Goal: Task Accomplishment & Management: Complete application form

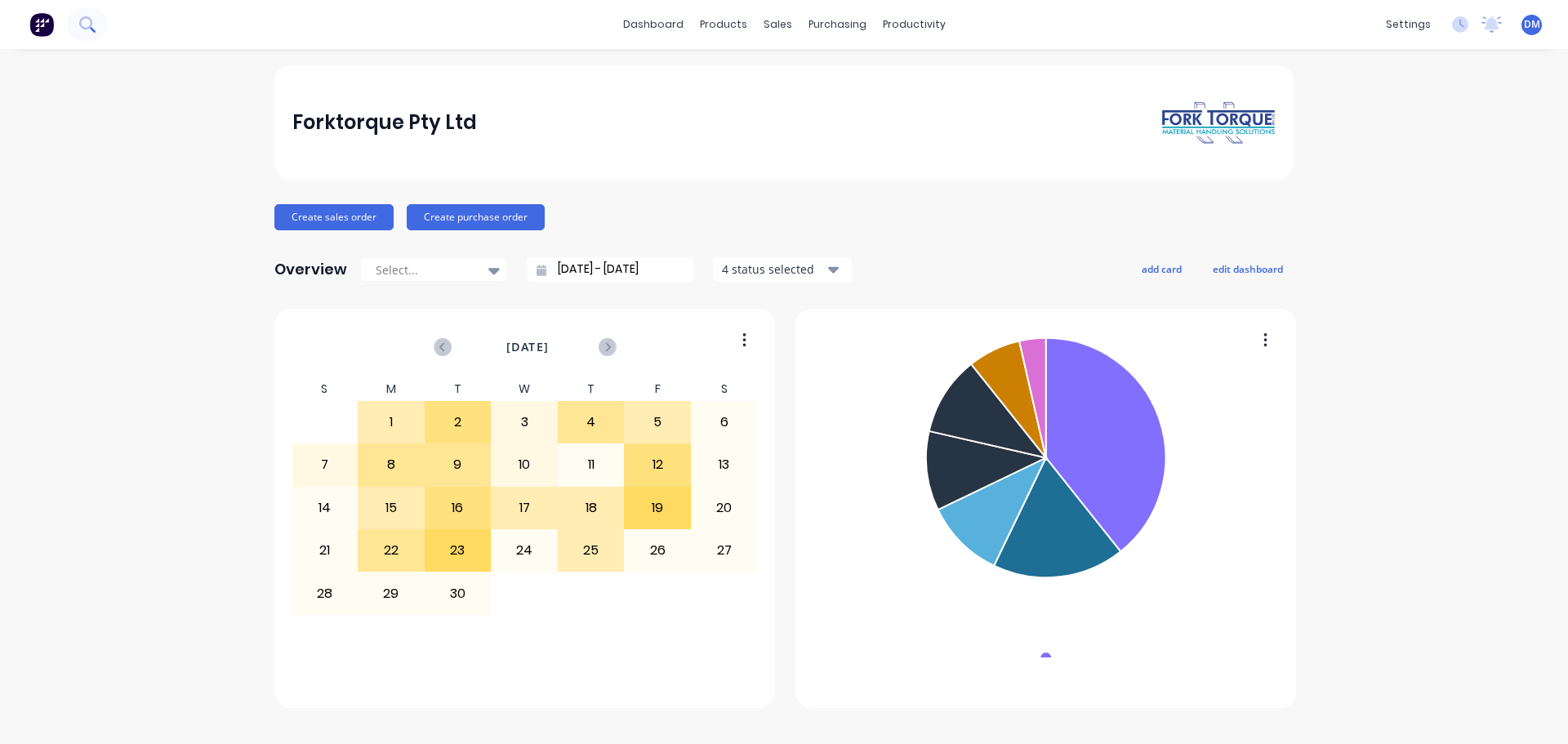
click at [94, 28] on icon at bounding box center [87, 24] width 16 height 16
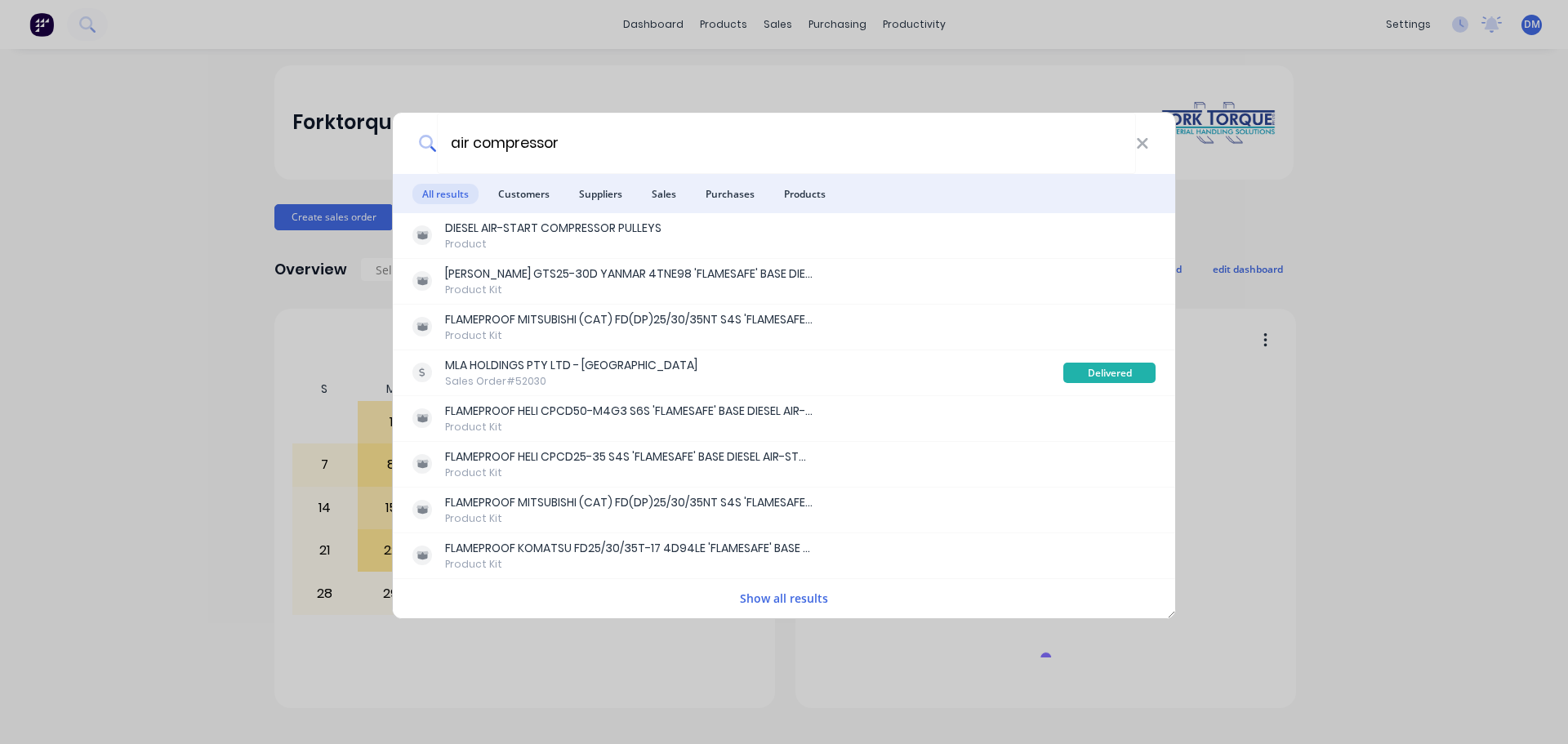
type input "air compressor"
click at [812, 197] on span "Products" at bounding box center [804, 194] width 61 height 20
click at [763, 600] on button "Show all results" at bounding box center [783, 598] width 98 height 18
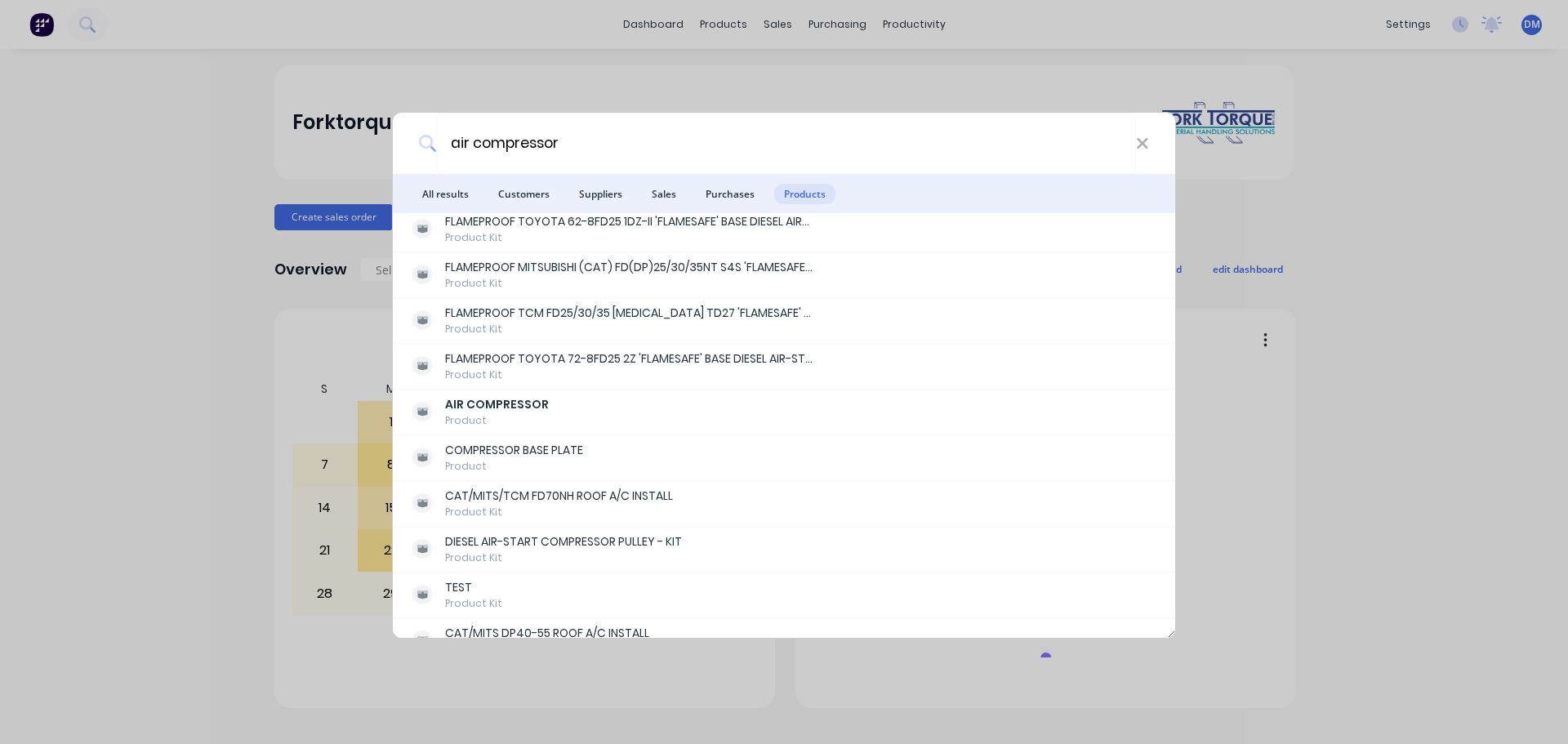
scroll to position [408, 0]
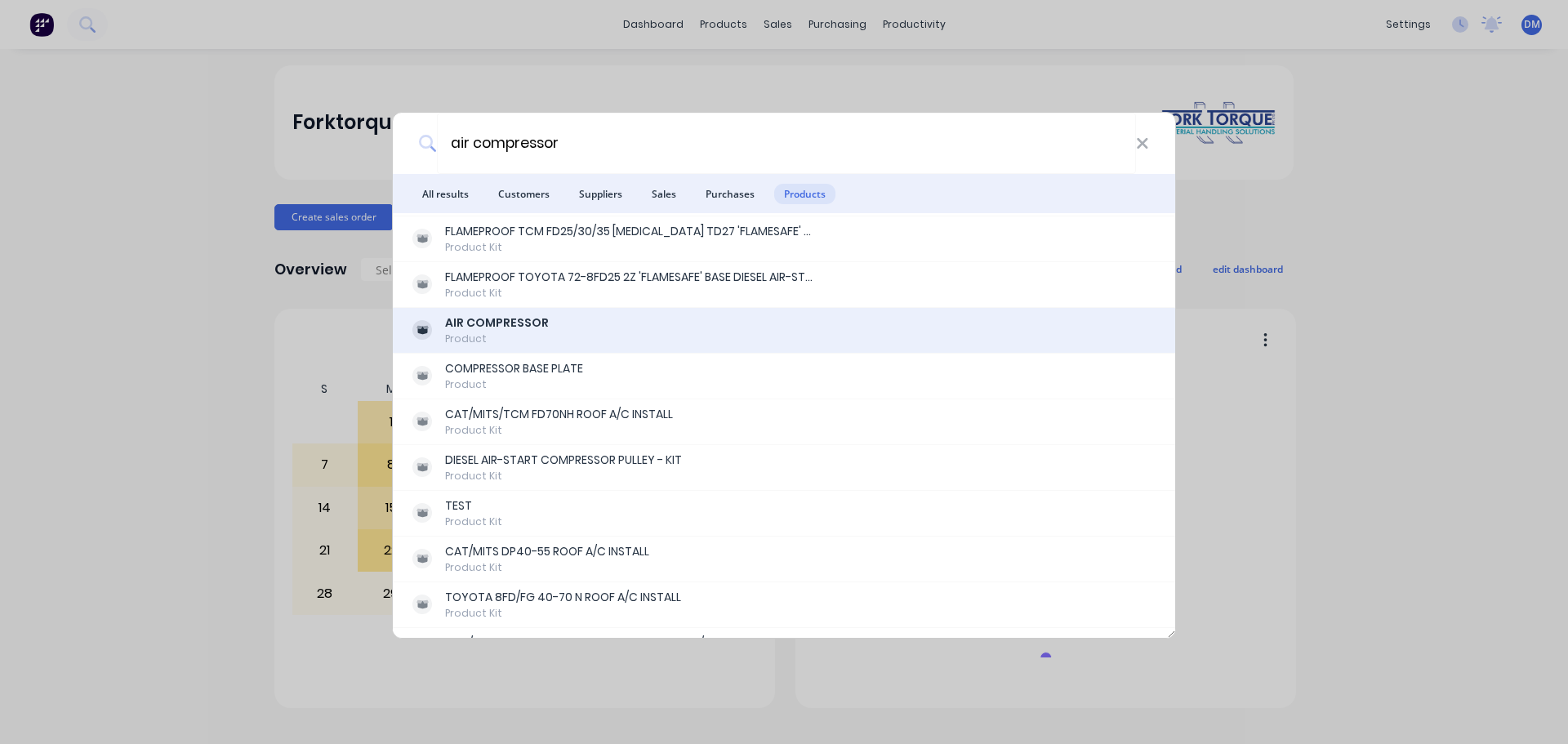
click at [554, 321] on div "AIR COMPRESSOR Product" at bounding box center [784, 331] width 743 height 32
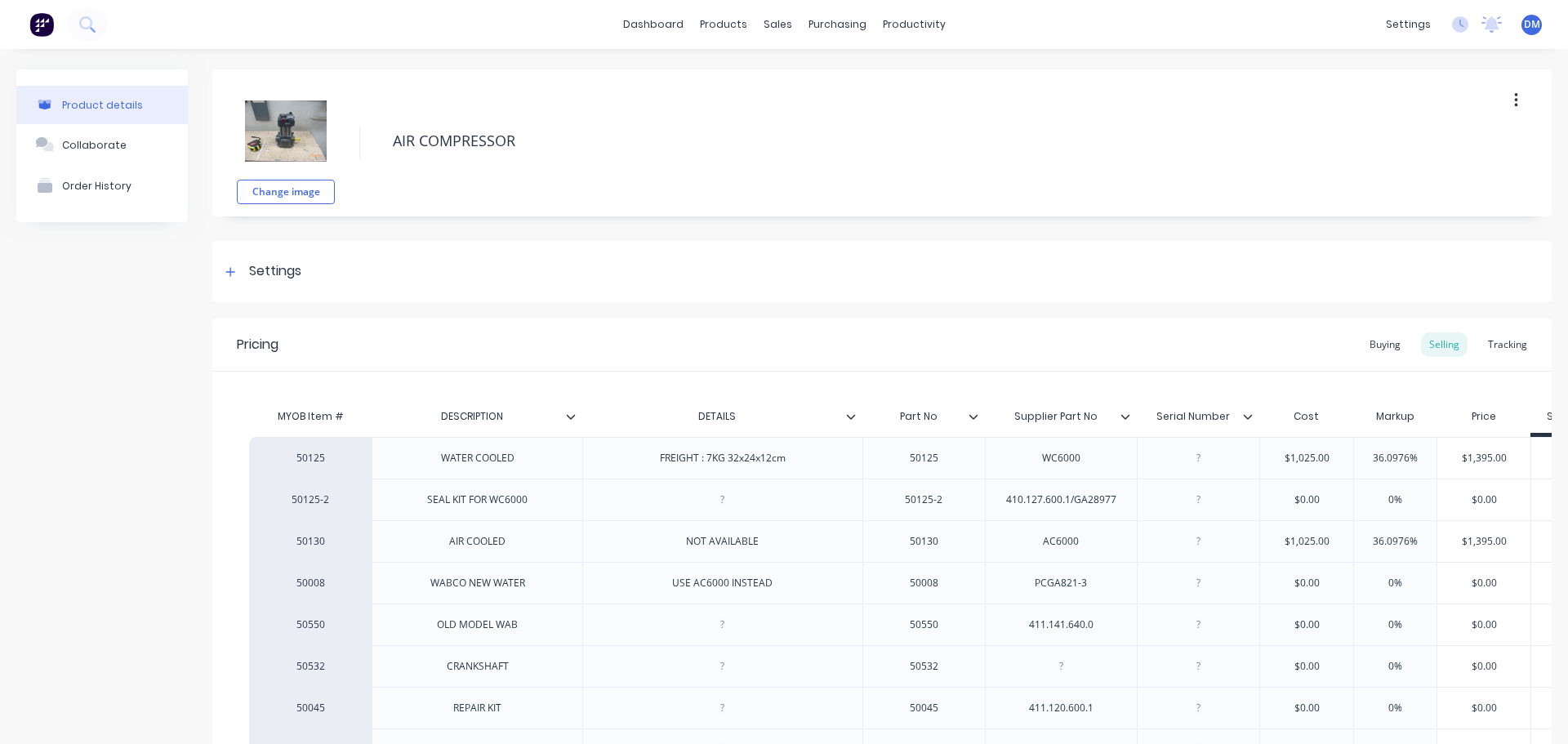
type textarea "x"
click at [34, 27] on img at bounding box center [41, 24] width 24 height 24
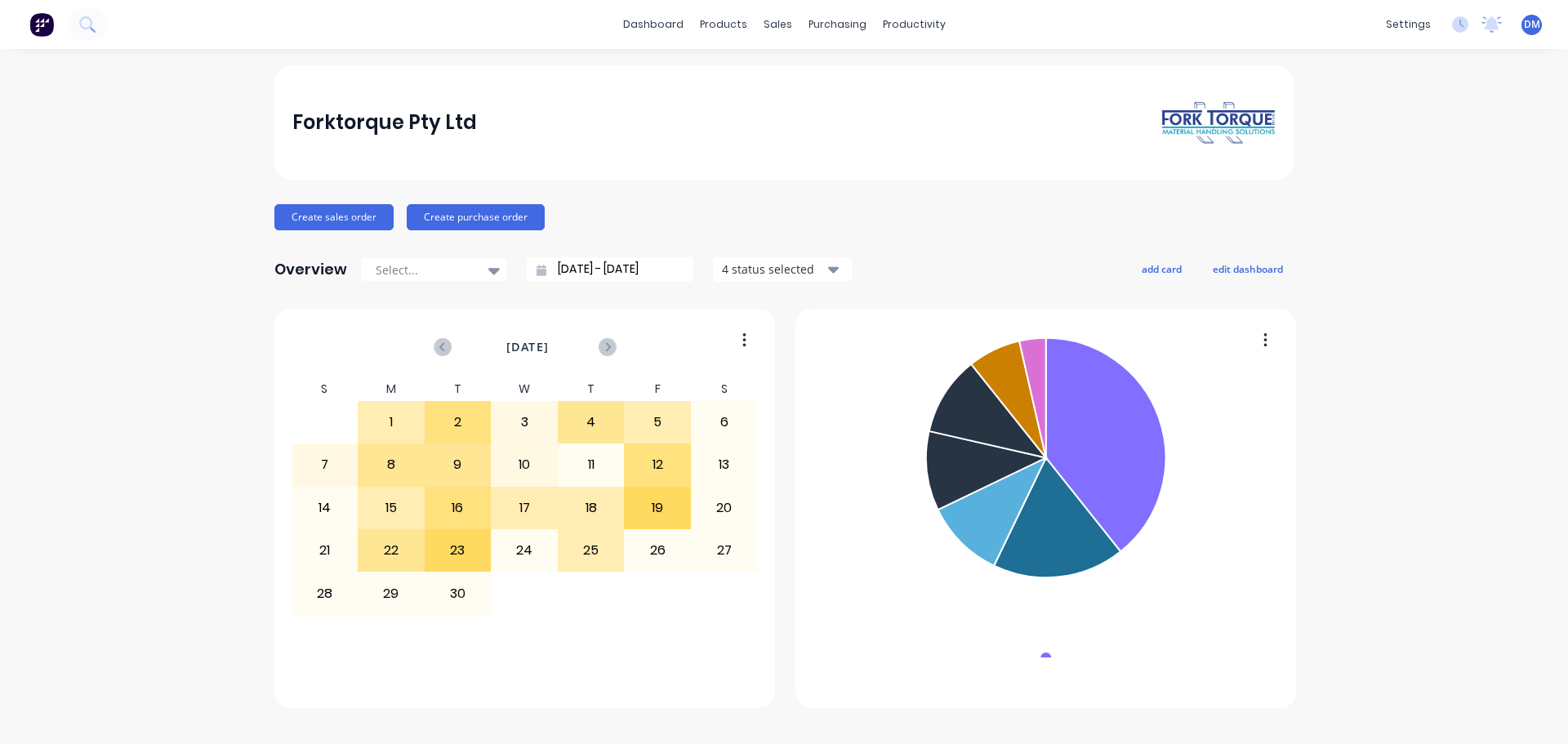
click at [1468, 290] on div "Forktorque Pty Ltd Create sales order Create purchase order Overview Select... …" at bounding box center [784, 396] width 1568 height 662
click at [89, 33] on button at bounding box center [87, 24] width 41 height 33
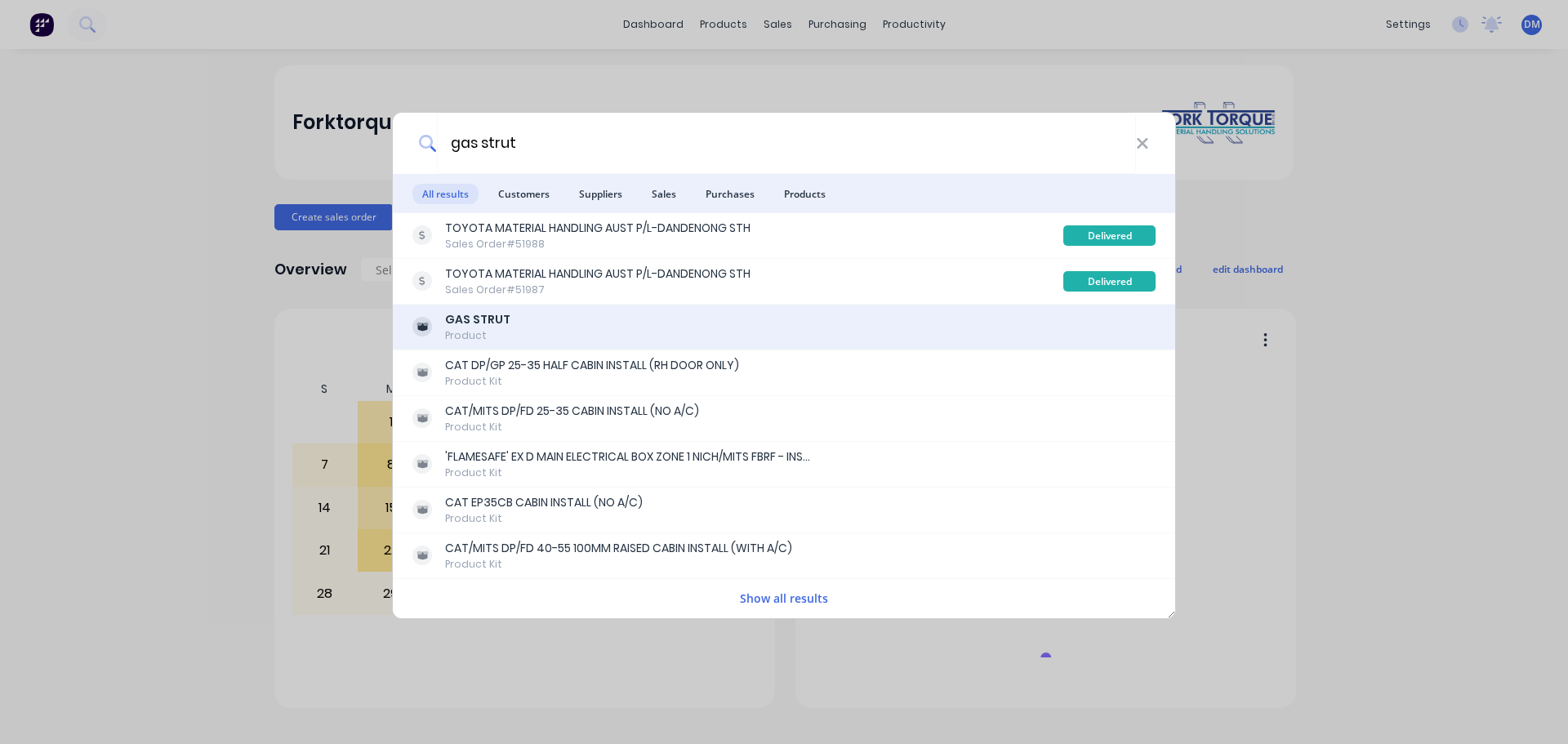
type input "gas strut"
click at [480, 315] on b "GAS STRUT" at bounding box center [478, 320] width 65 height 17
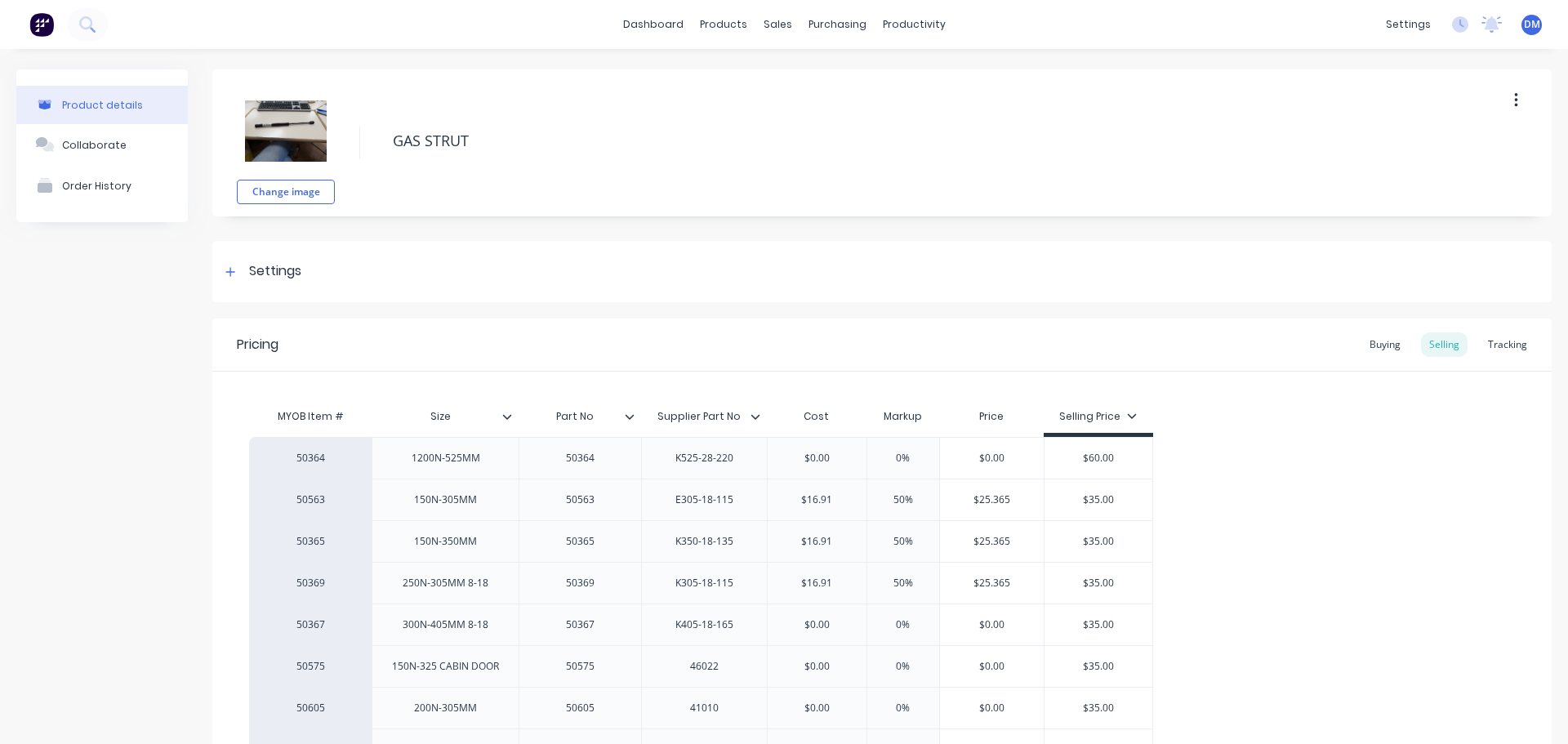
type textarea "x"
click at [39, 18] on img at bounding box center [41, 24] width 24 height 24
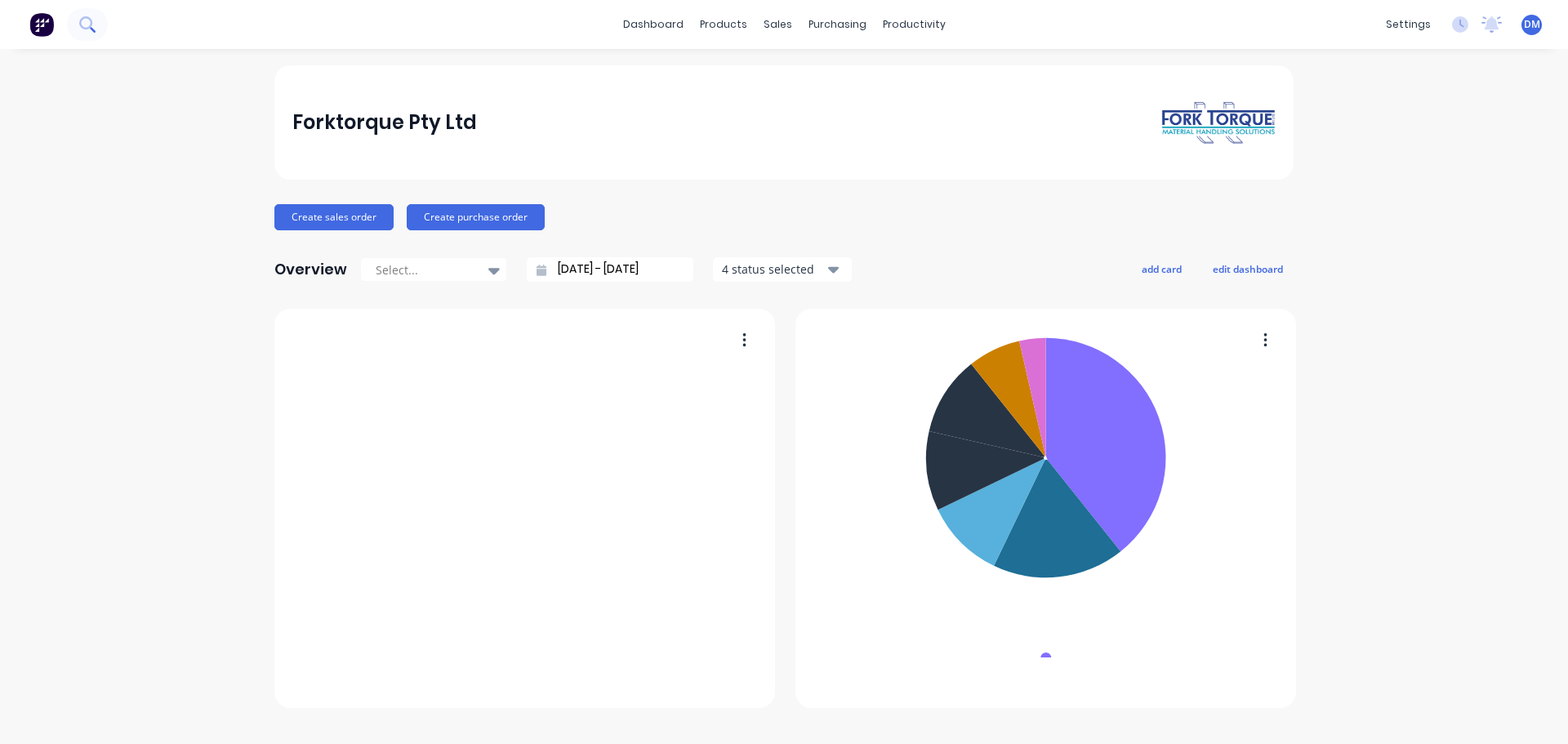
click at [84, 27] on icon at bounding box center [87, 24] width 16 height 16
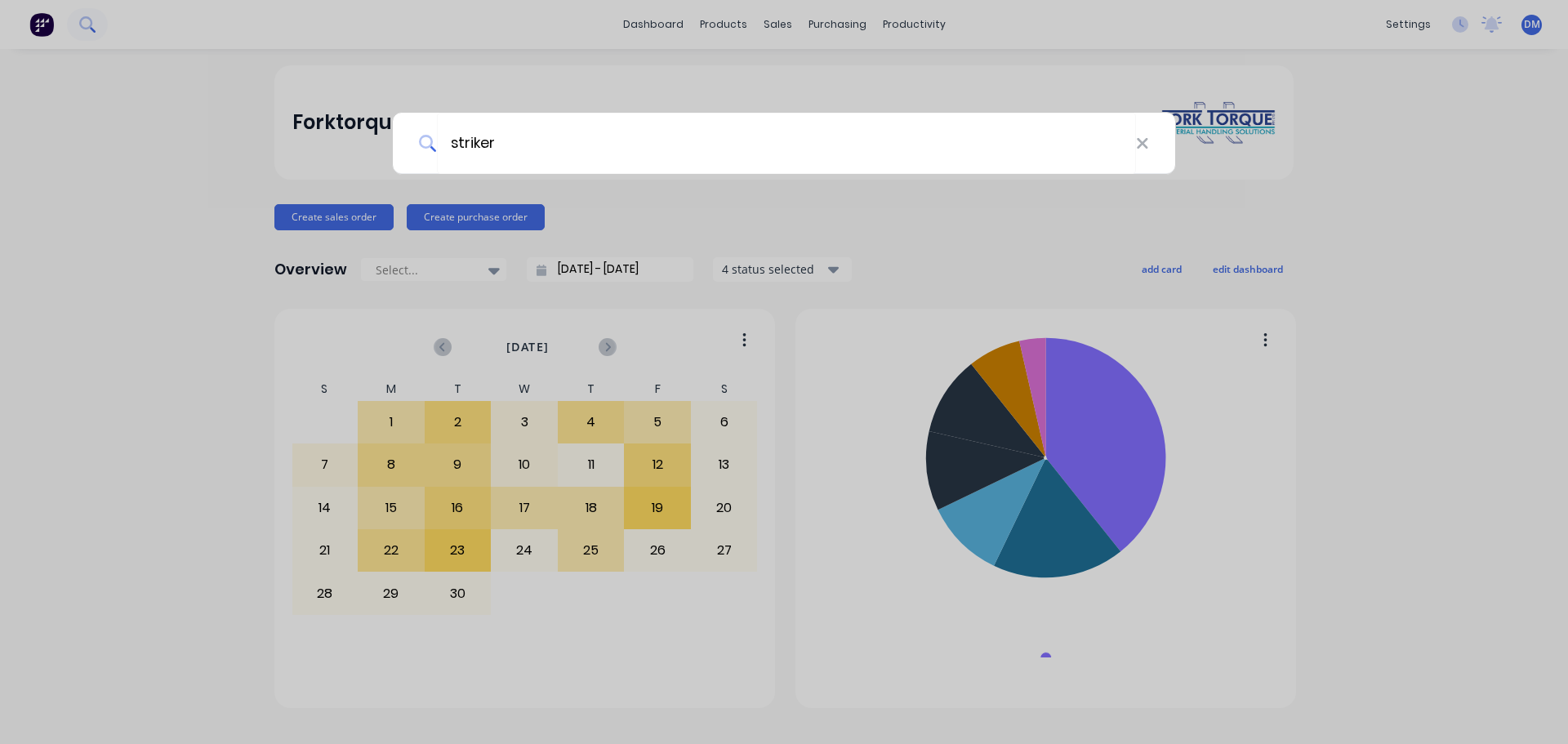
type input "striker"
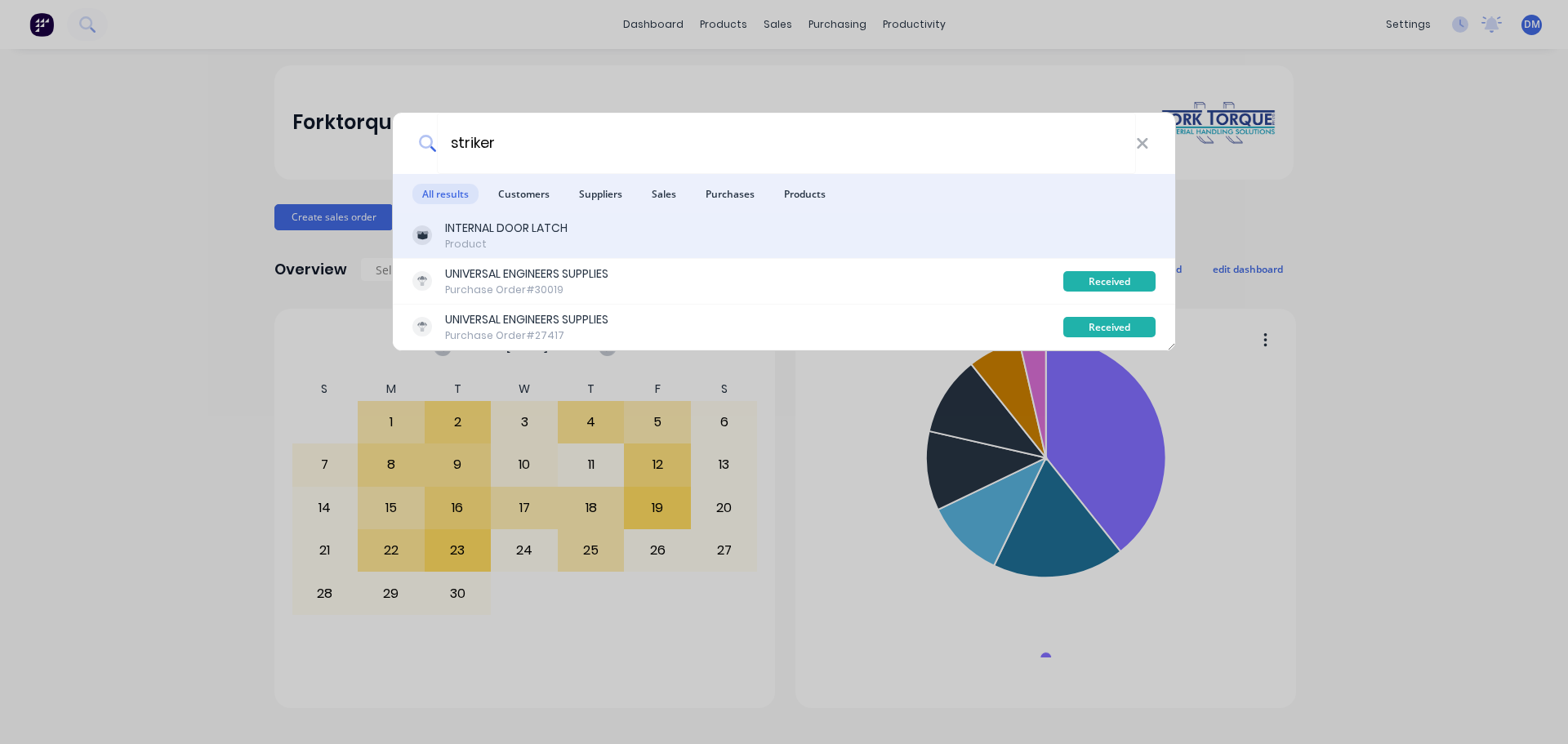
click at [503, 223] on div "INTERNAL DOOR LATCH" at bounding box center [506, 228] width 123 height 18
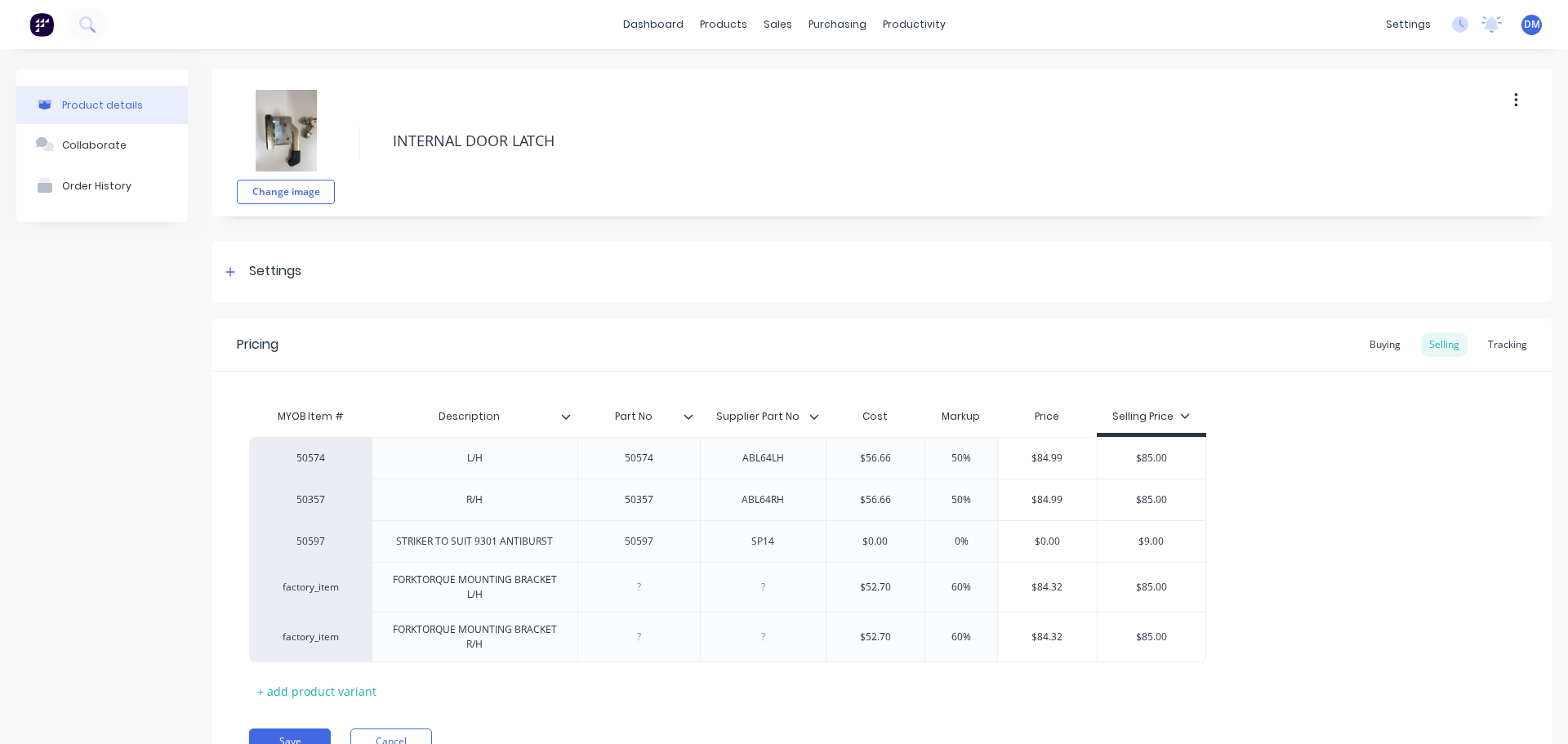
type textarea "x"
click at [38, 33] on img at bounding box center [41, 24] width 24 height 24
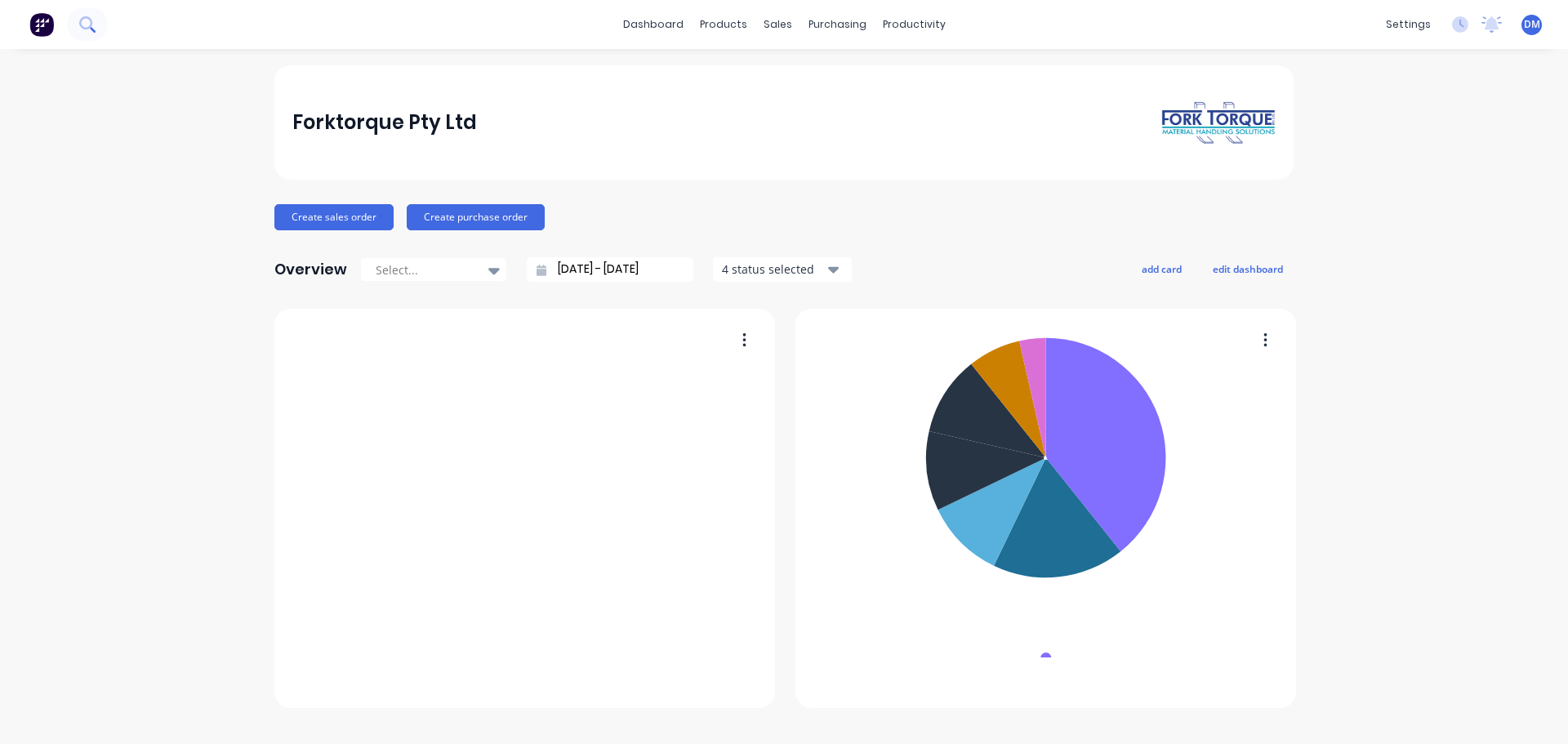
click at [86, 17] on icon at bounding box center [87, 24] width 16 height 16
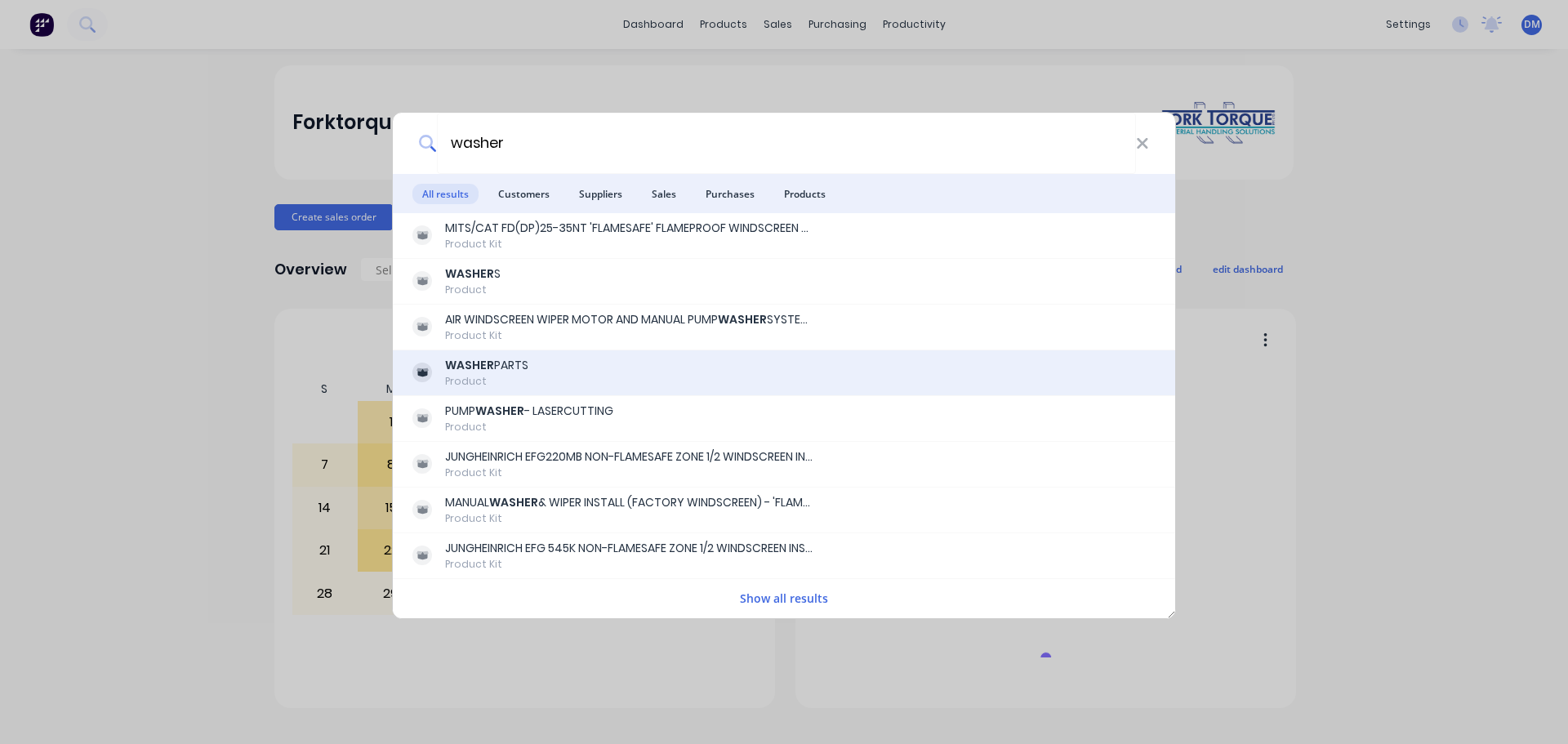
type input "washer"
click at [501, 368] on div "WASHER PARTS" at bounding box center [487, 365] width 83 height 18
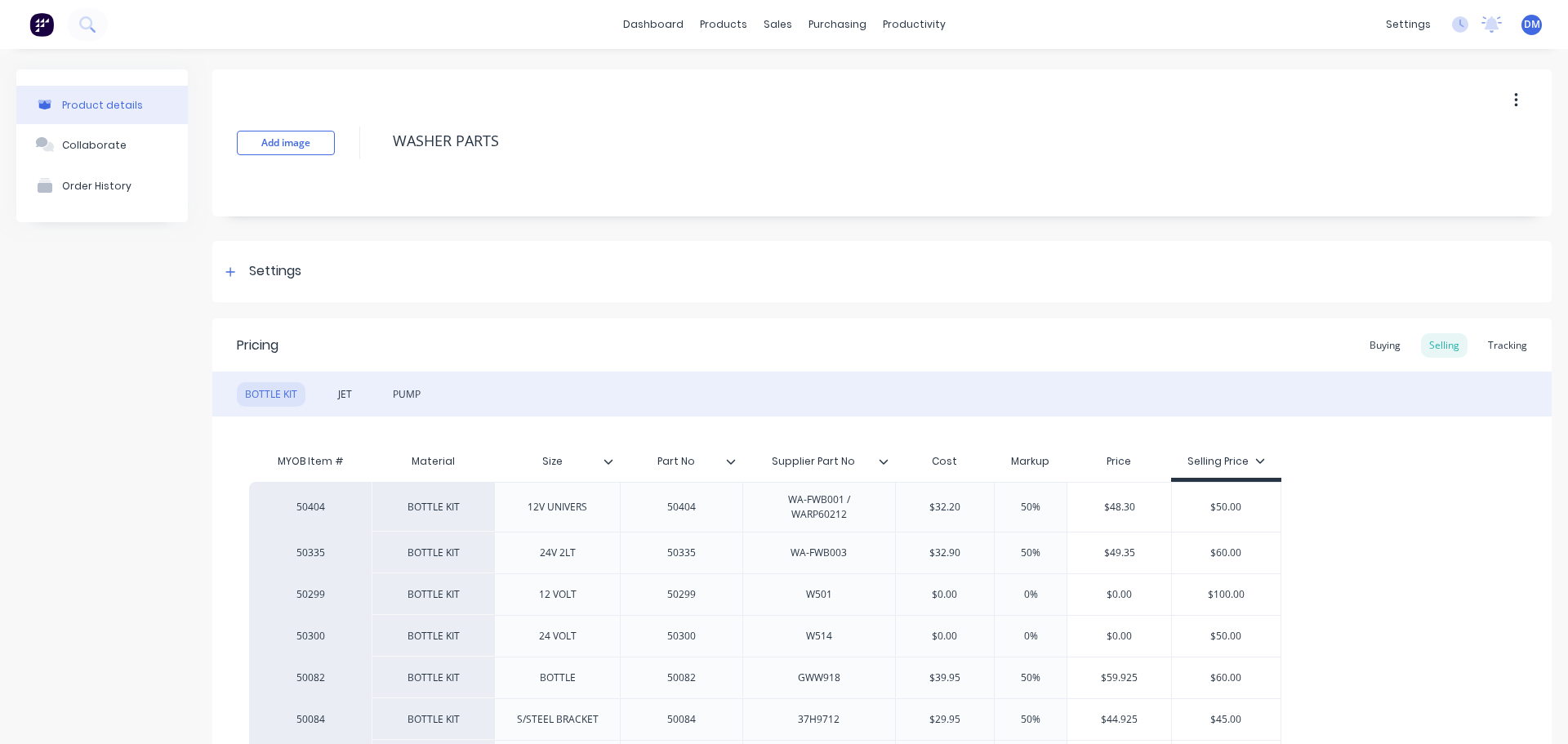
type textarea "x"
click at [39, 22] on img at bounding box center [41, 24] width 24 height 24
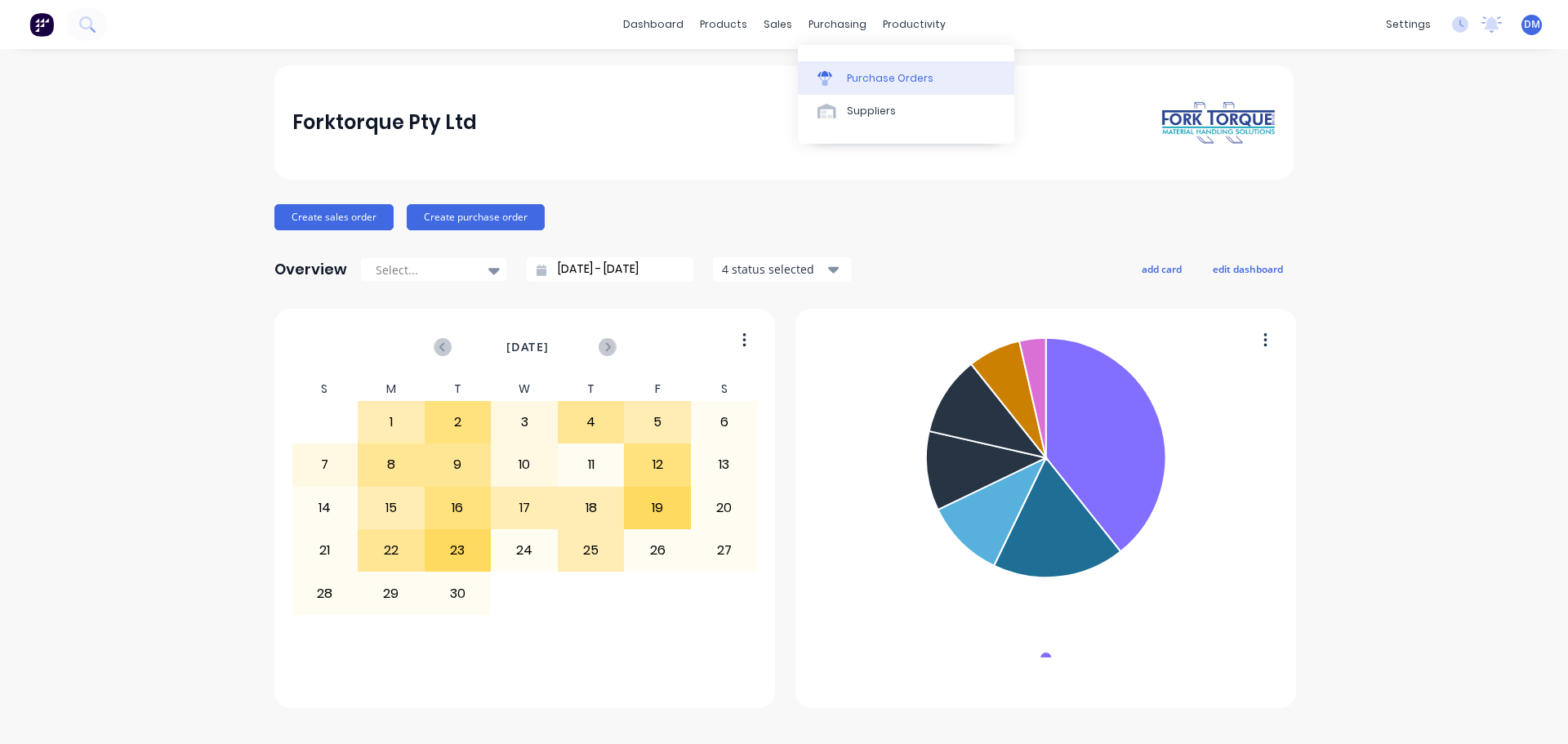
drag, startPoint x: 879, startPoint y: 73, endPoint x: 852, endPoint y: 73, distance: 27.0
click at [879, 73] on div "Purchase Orders" at bounding box center [890, 78] width 87 height 15
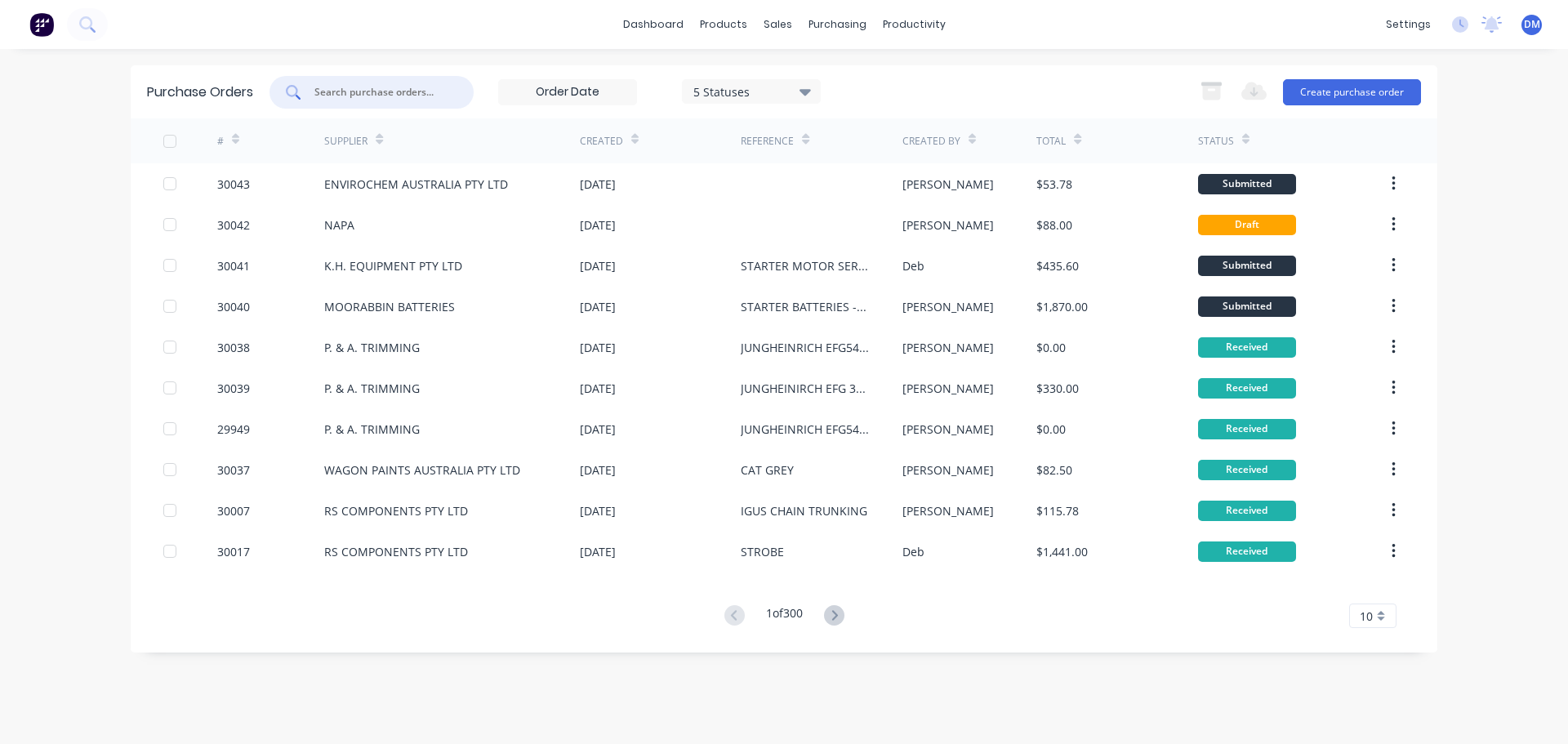
click at [402, 99] on input "text" at bounding box center [381, 93] width 135 height 17
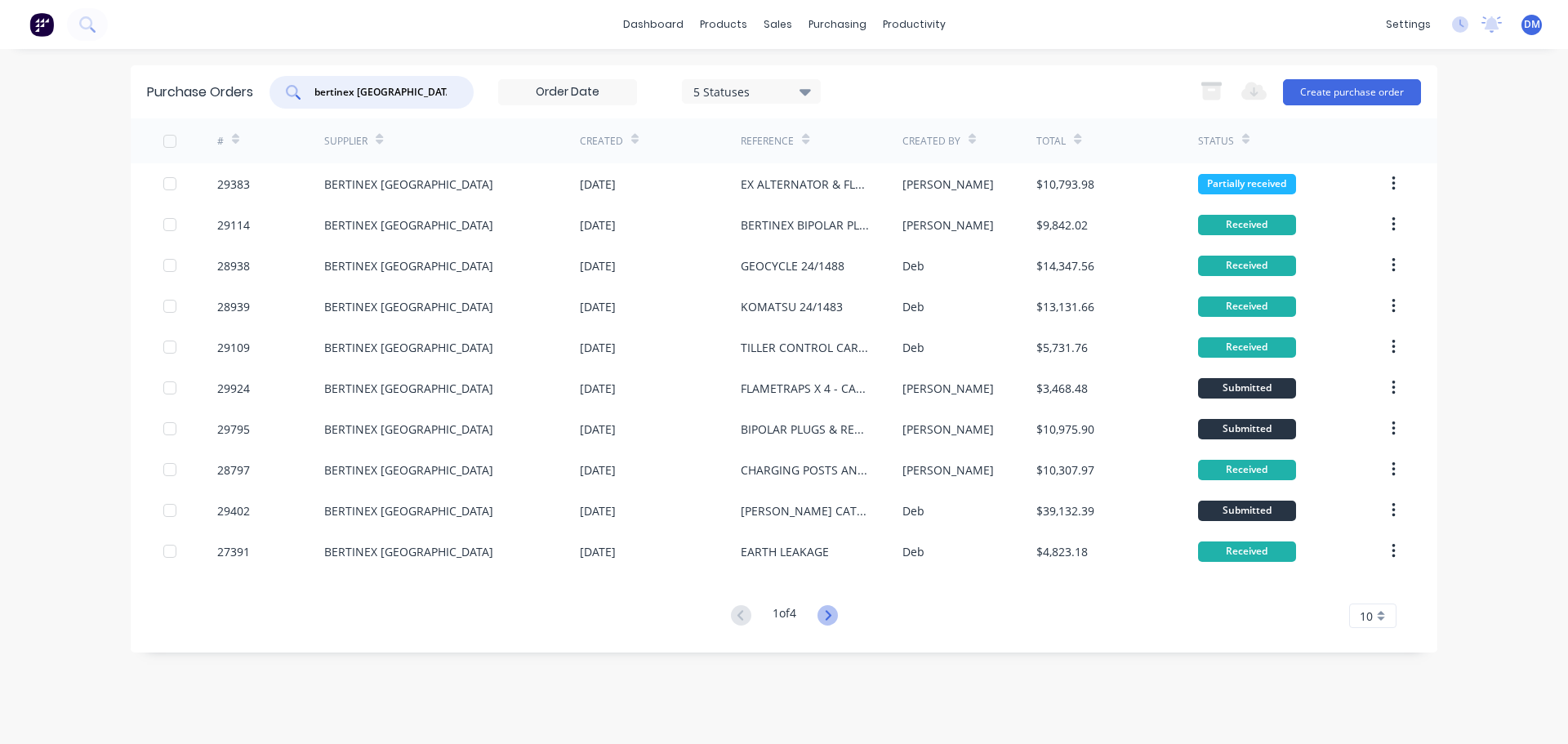
type input "bertinex italy"
click at [829, 623] on icon at bounding box center [827, 615] width 20 height 20
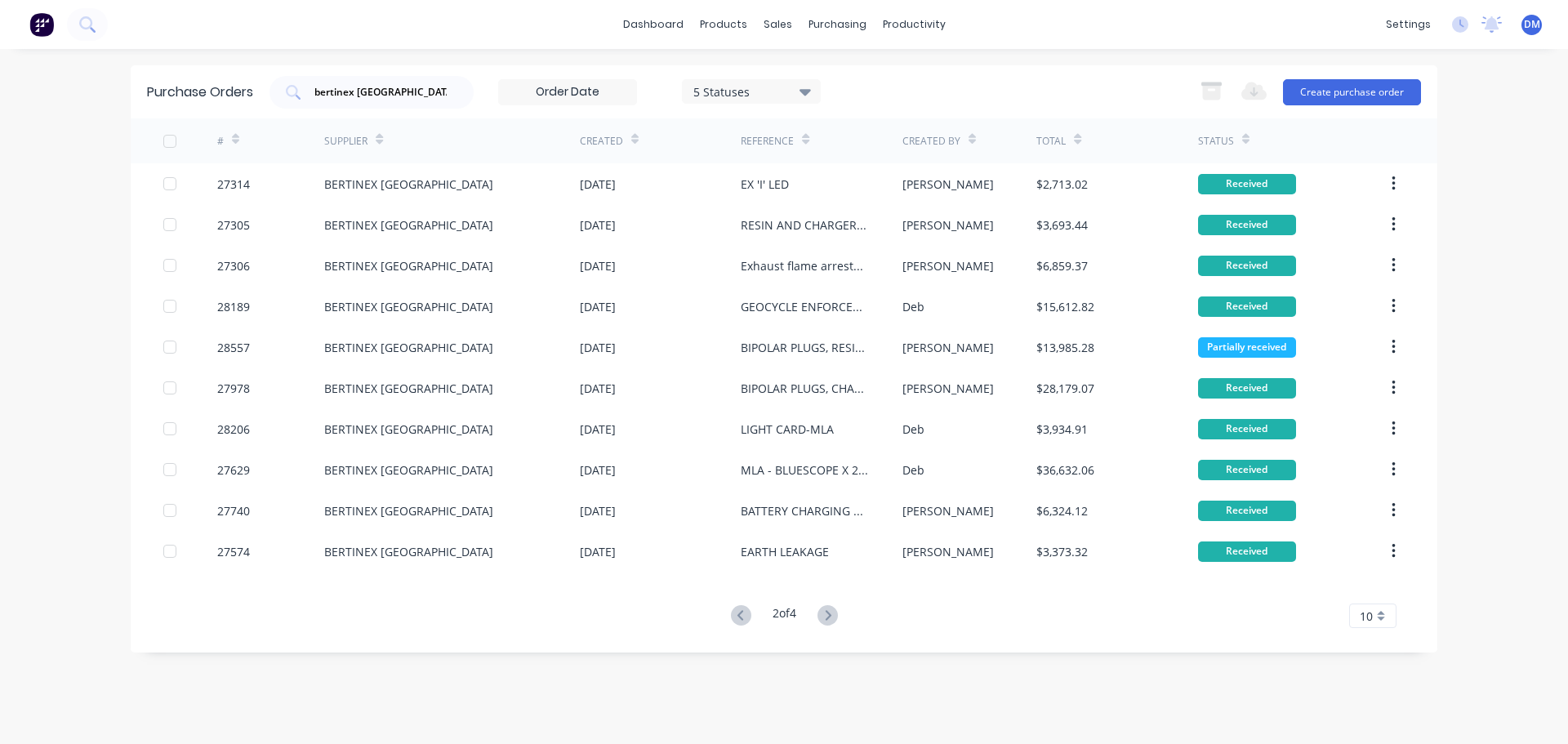
click at [829, 623] on icon at bounding box center [827, 615] width 20 height 20
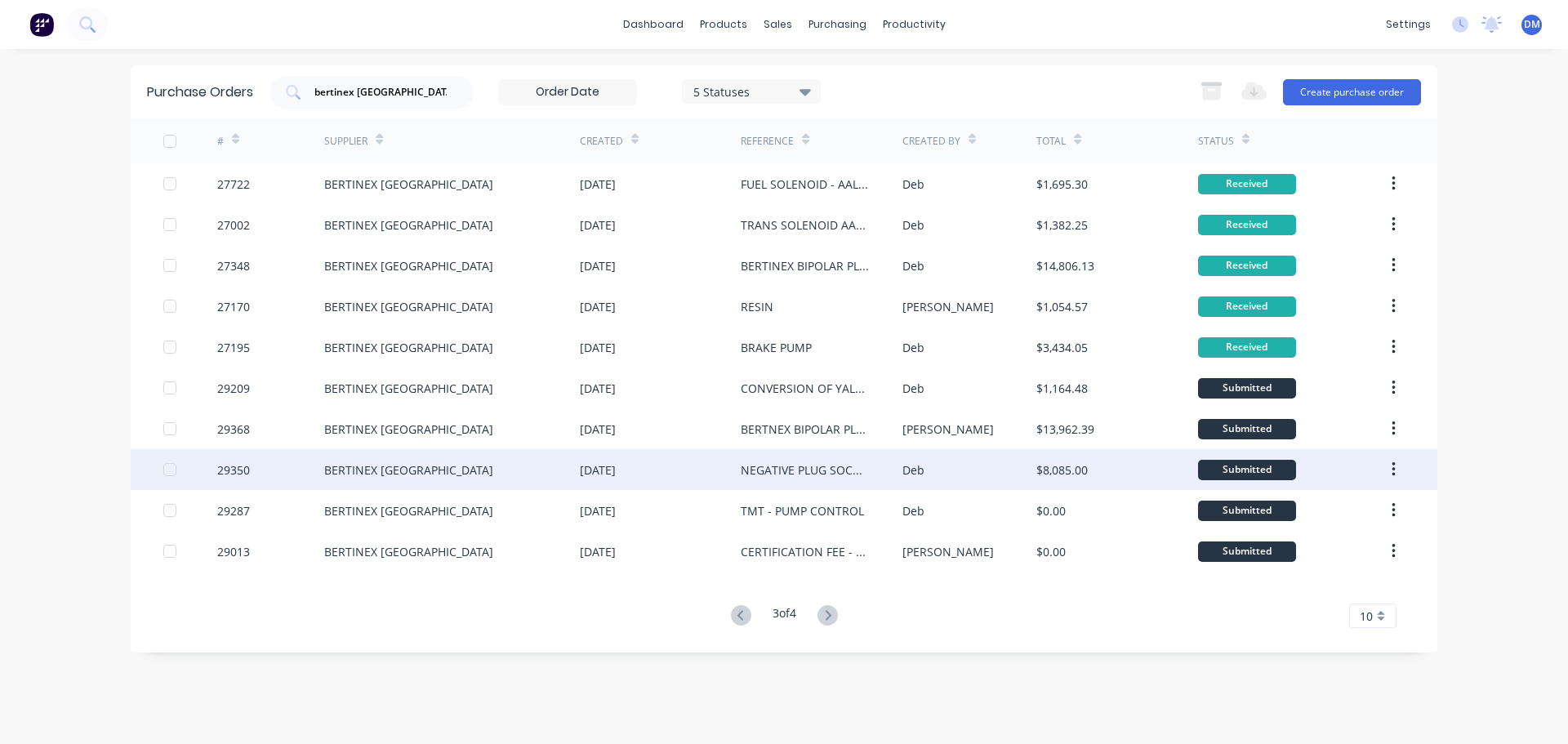
click at [817, 459] on div "NEGATIVE PLUG SOCKETS" at bounding box center [821, 469] width 161 height 41
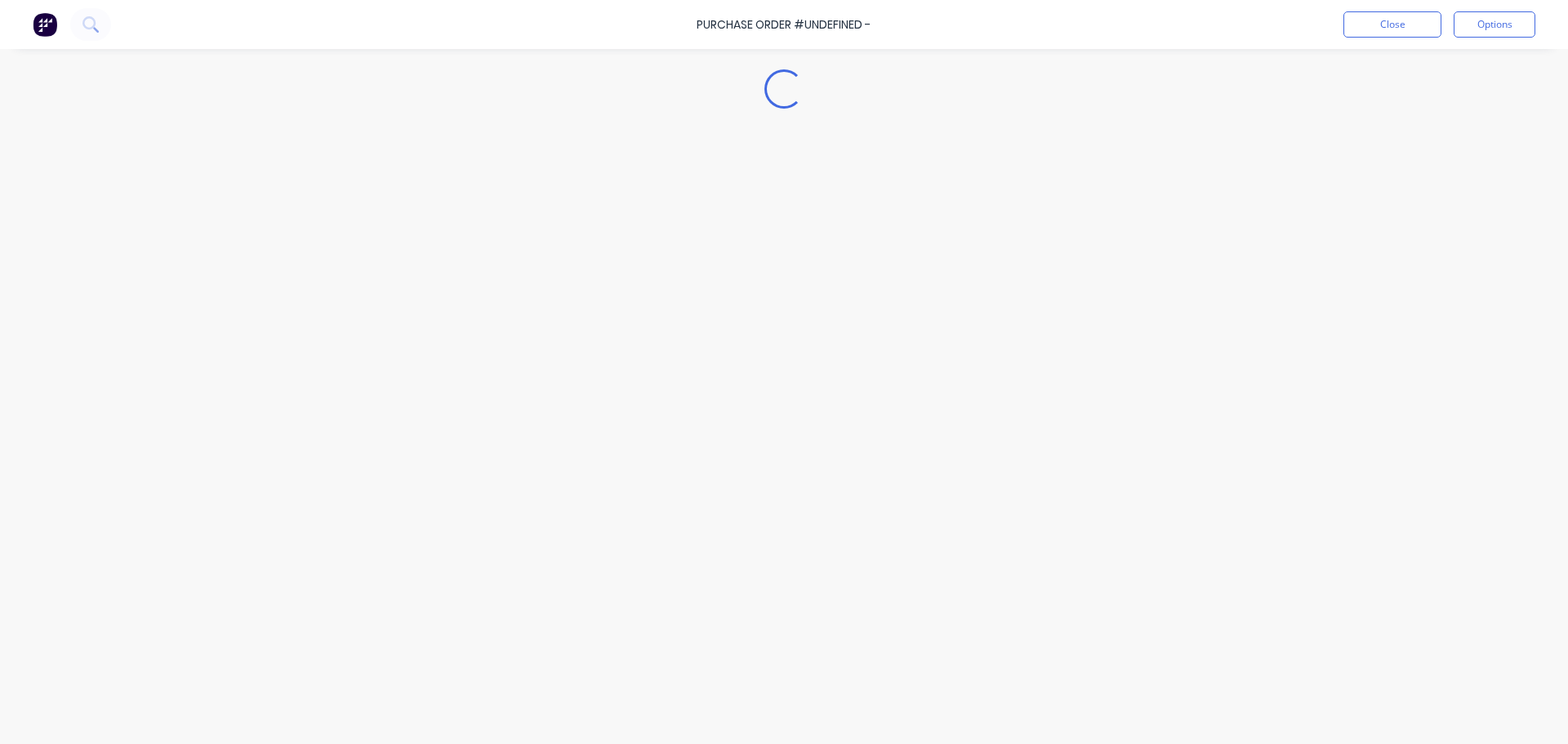
type textarea "x"
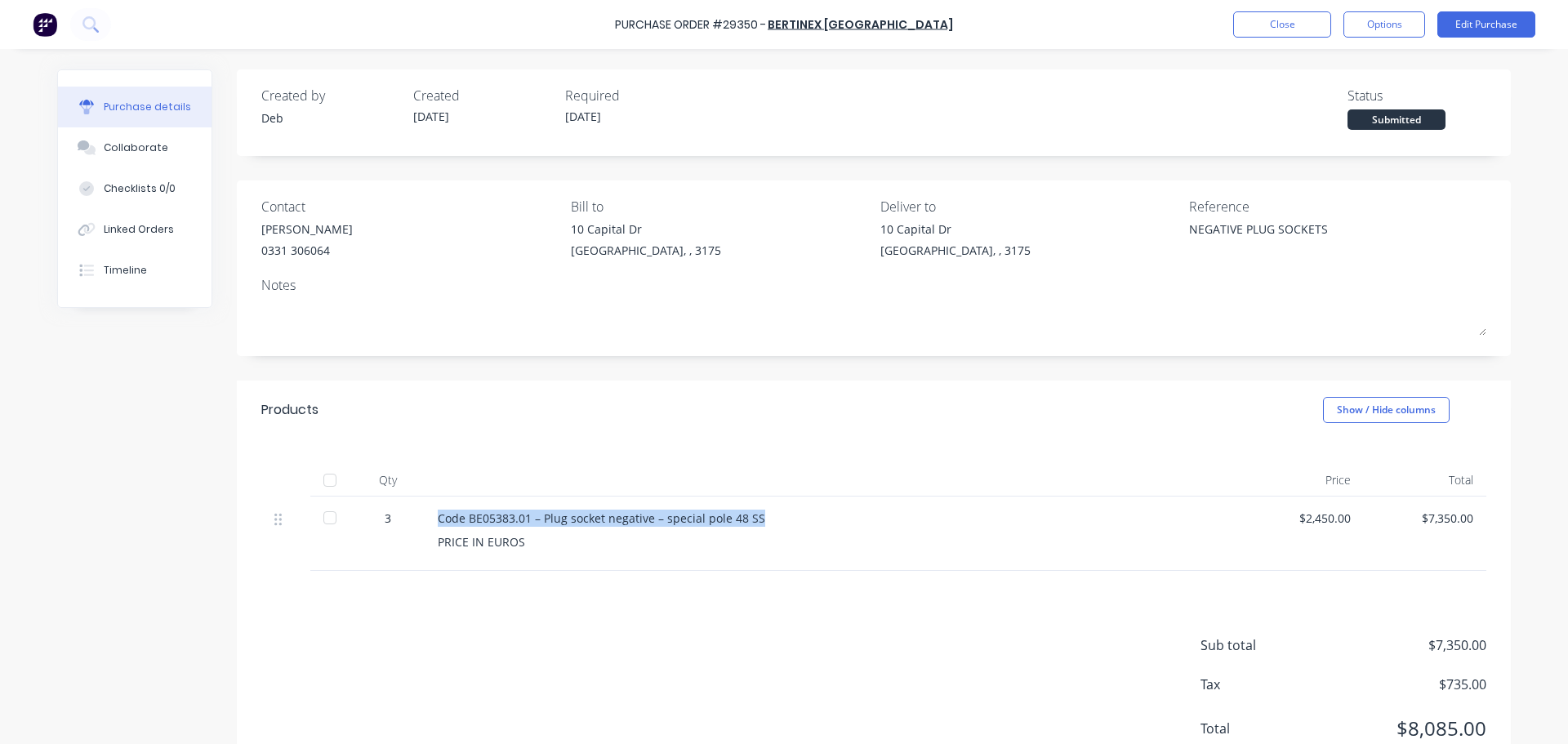
drag, startPoint x: 432, startPoint y: 523, endPoint x: 802, endPoint y: 512, distance: 370.2
click at [802, 512] on div "Code BE05383.01 – Plug socket negative – special pole 48 SS" at bounding box center [832, 518] width 791 height 18
copy div "Code BE05383.01 – Plug socket negative – special pole 48 SS"
click at [1287, 24] on button "Close" at bounding box center [1282, 24] width 98 height 26
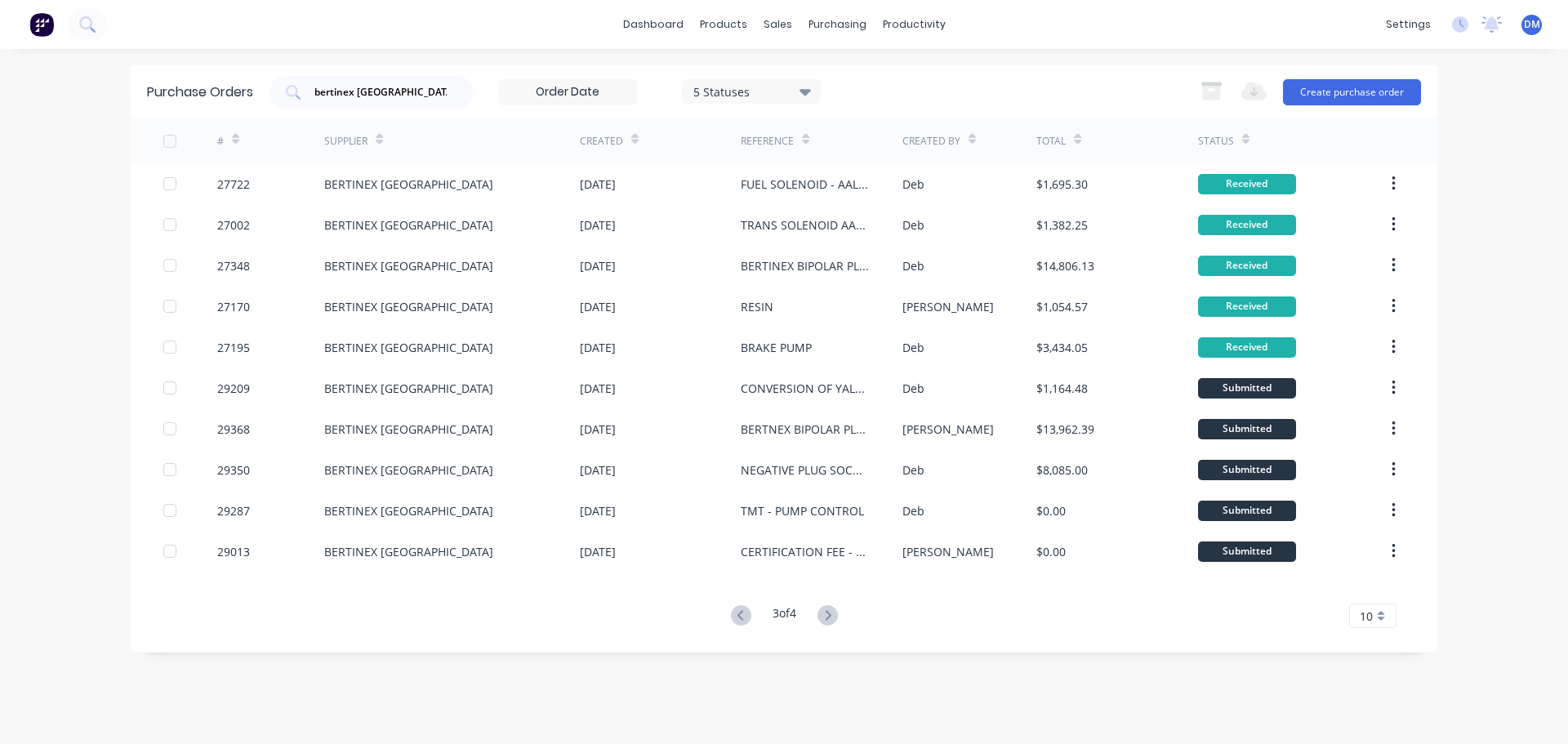
click at [37, 22] on img at bounding box center [41, 24] width 24 height 24
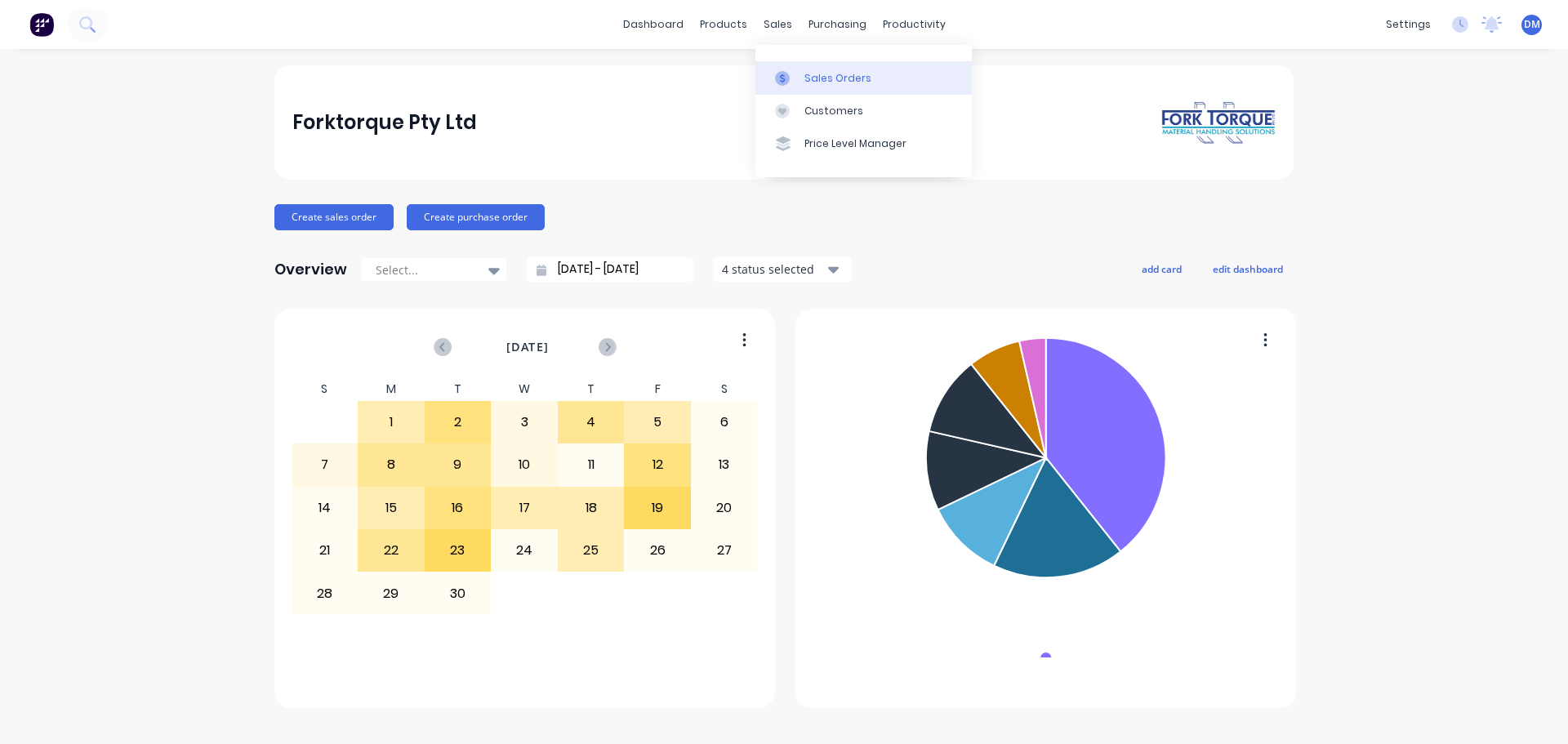
click at [826, 78] on div "Sales Orders" at bounding box center [837, 78] width 67 height 15
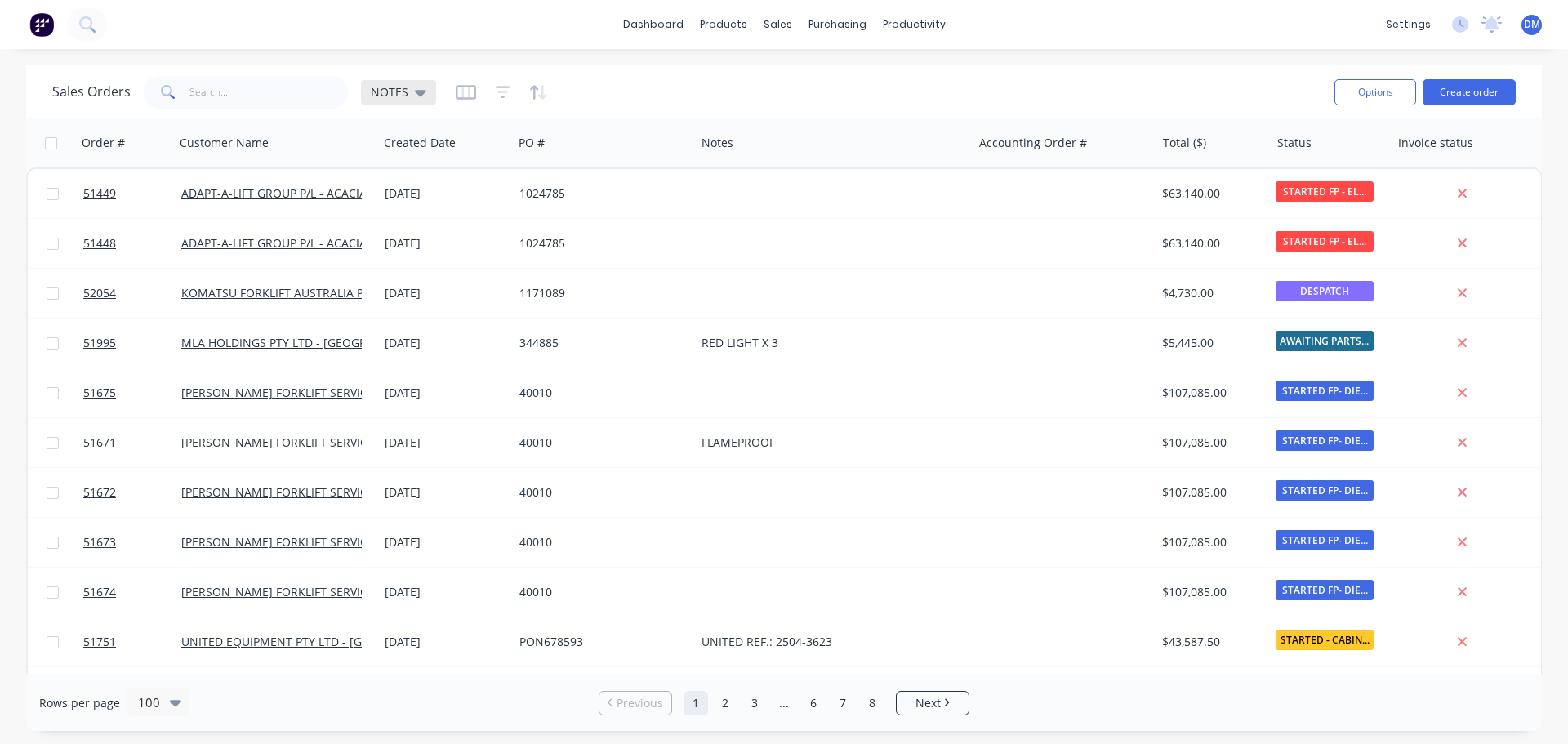
click at [417, 97] on icon at bounding box center [421, 93] width 12 height 18
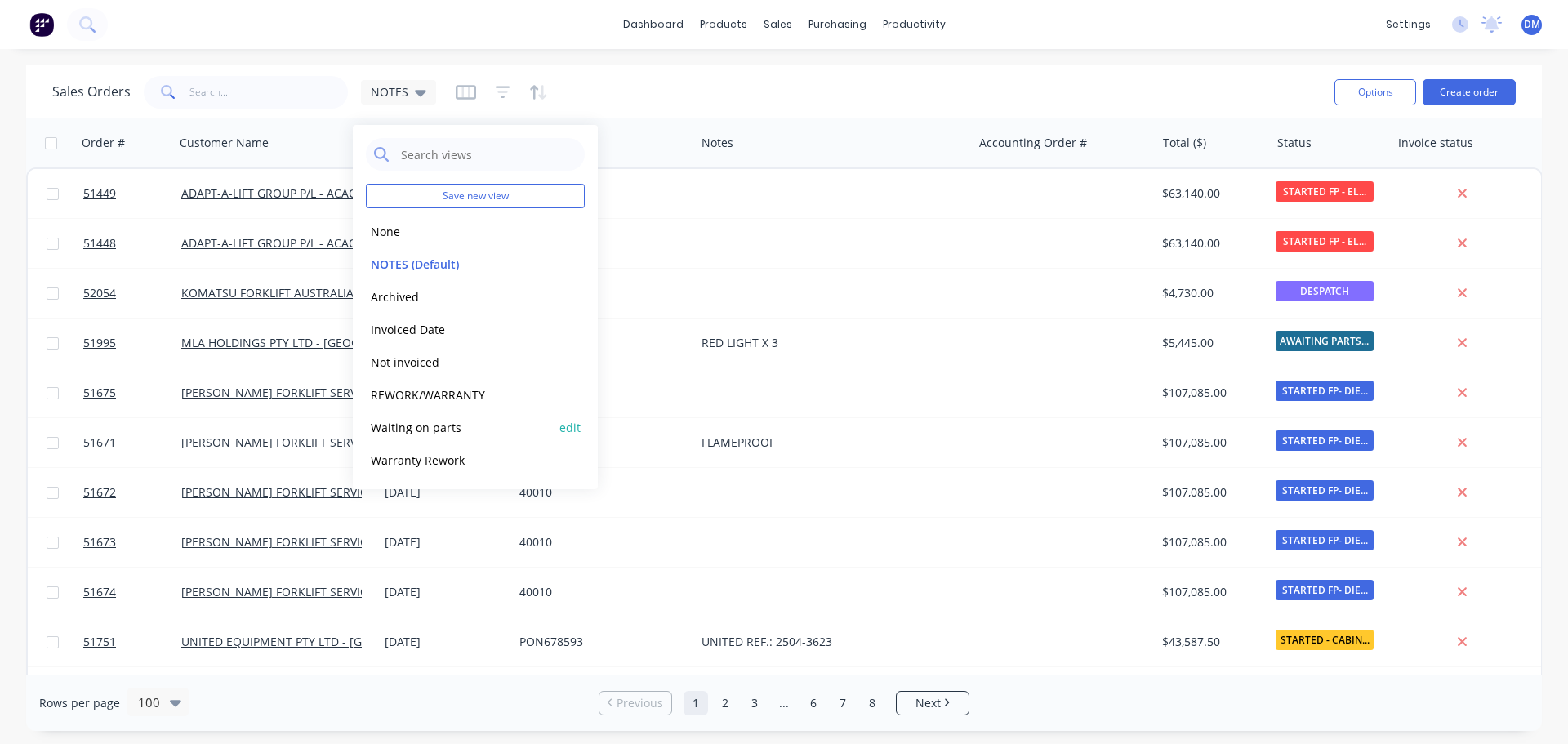
click at [445, 427] on button "Waiting on parts" at bounding box center [458, 428] width 186 height 18
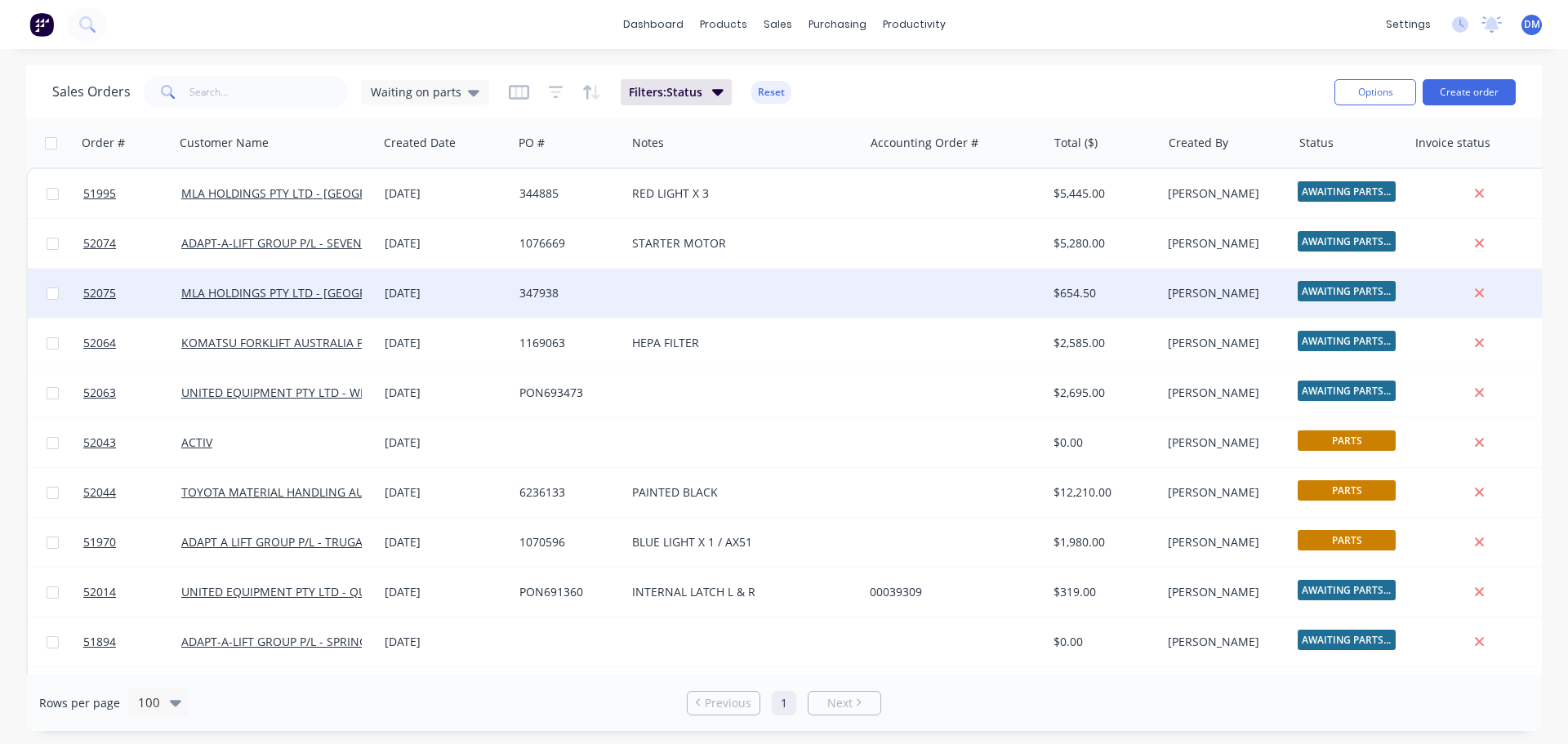
click at [572, 297] on div "347938" at bounding box center [566, 293] width 94 height 17
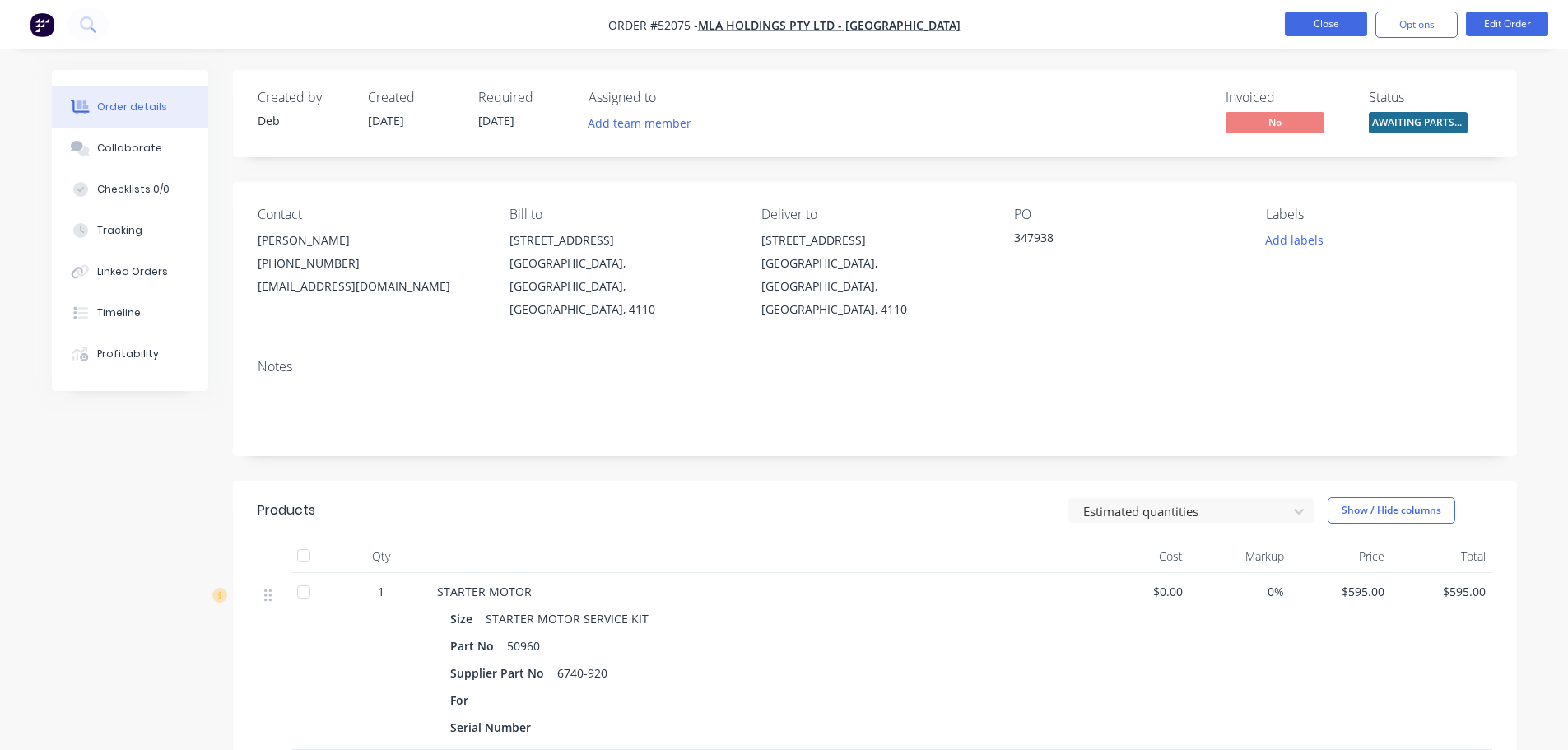
click at [1328, 30] on button "Close" at bounding box center [1326, 24] width 82 height 24
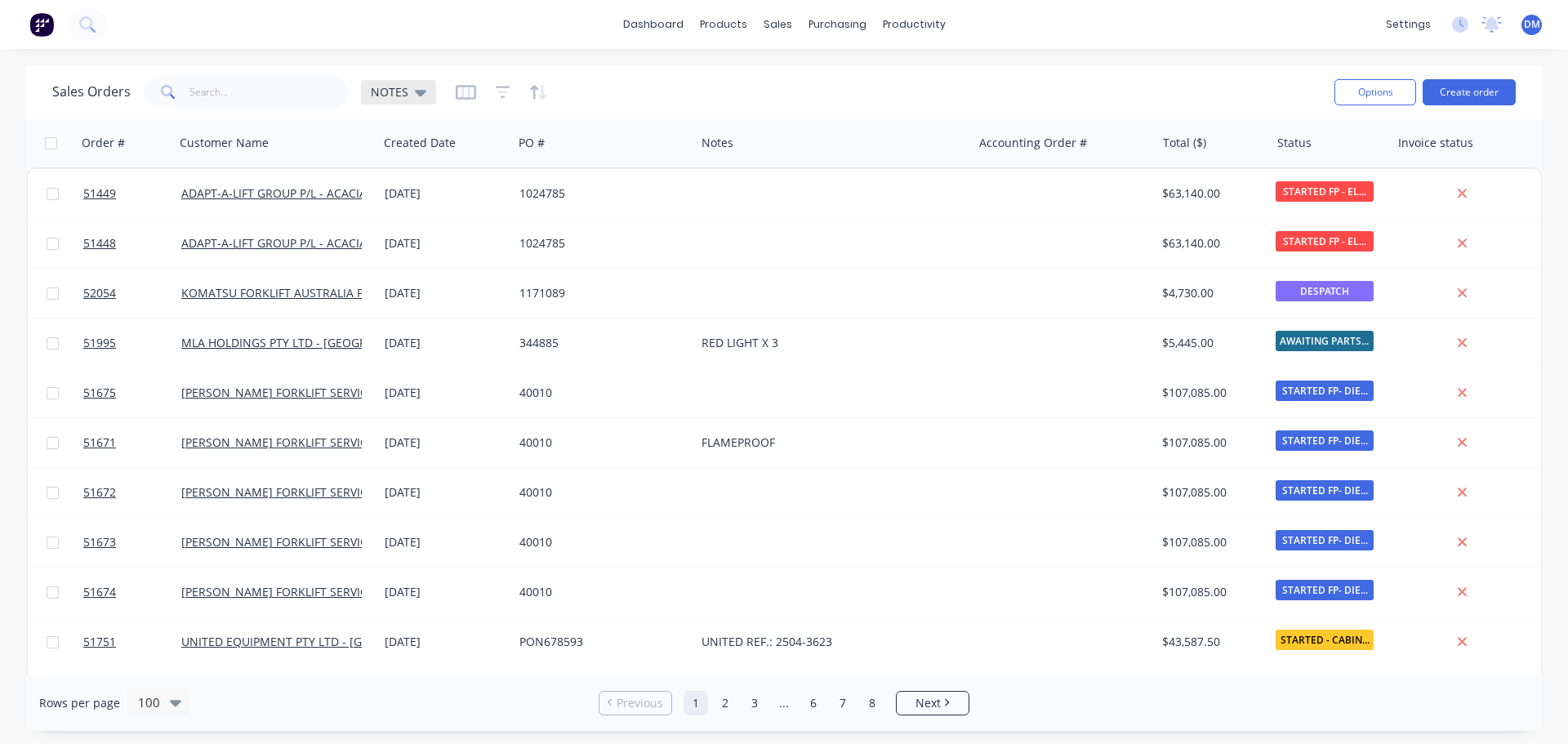
click at [402, 93] on span "NOTES" at bounding box center [389, 92] width 38 height 18
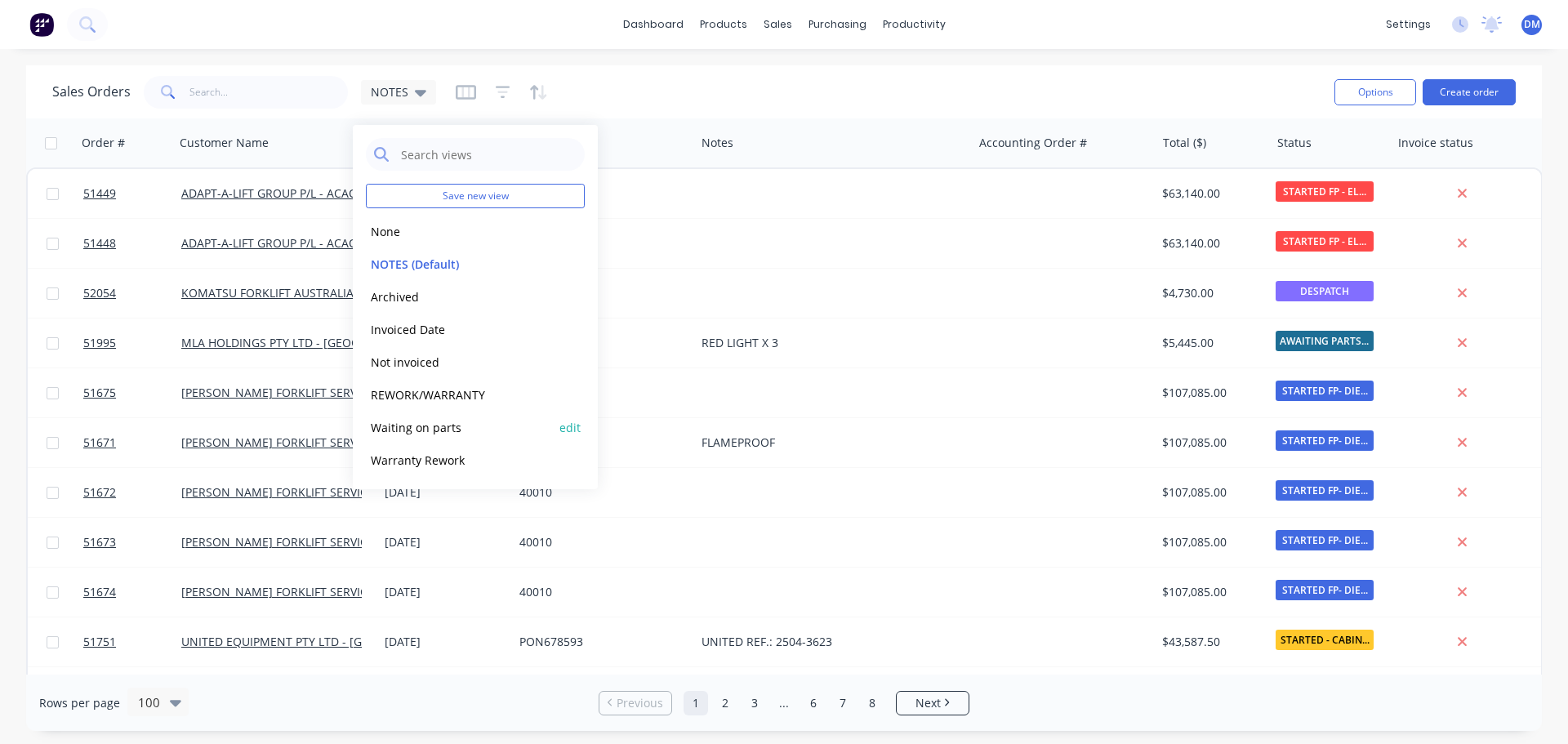
click at [449, 426] on button "Waiting on parts" at bounding box center [458, 428] width 186 height 18
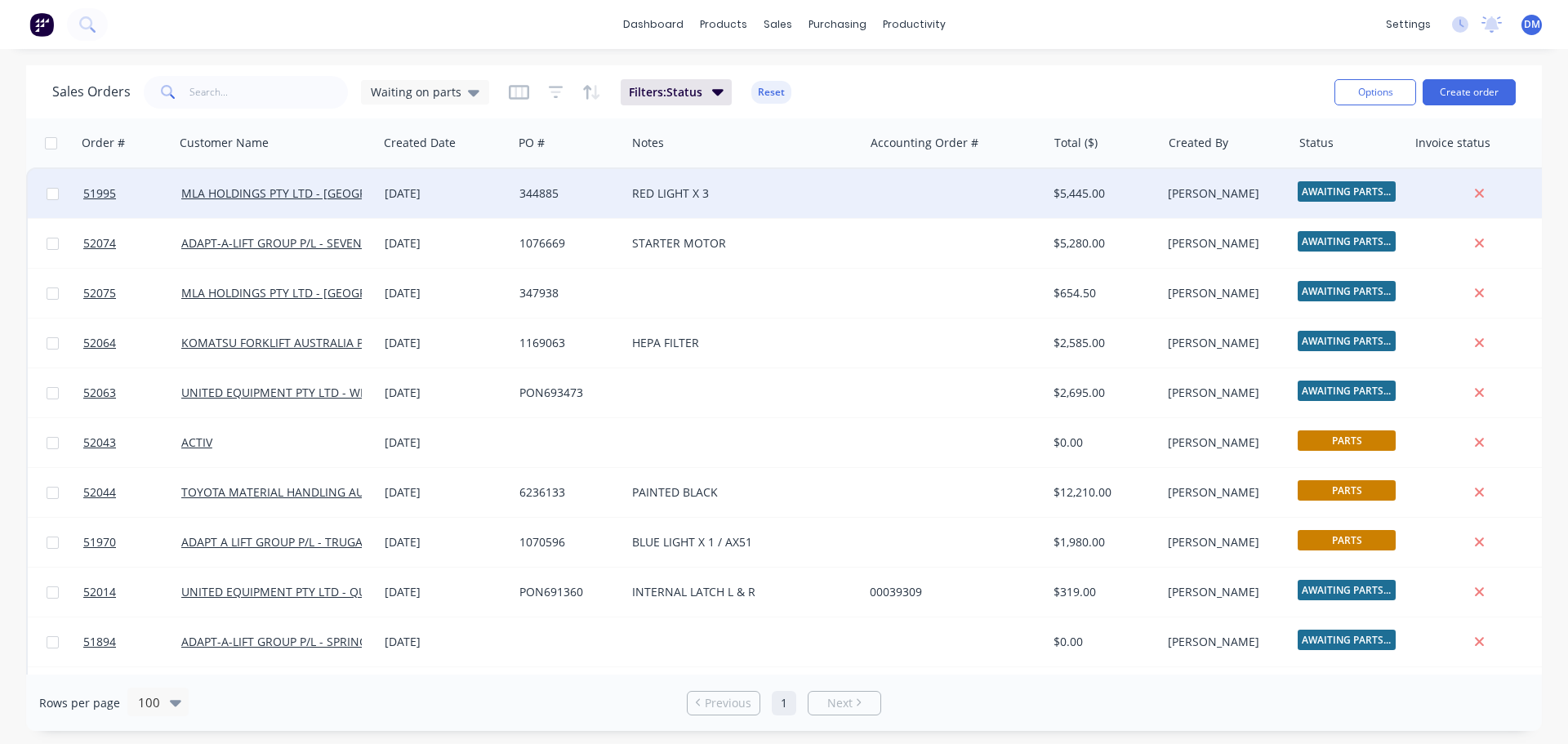
click at [669, 195] on div "RED LIGHT X 3" at bounding box center [738, 194] width 213 height 17
click at [597, 196] on div "344885" at bounding box center [566, 194] width 94 height 17
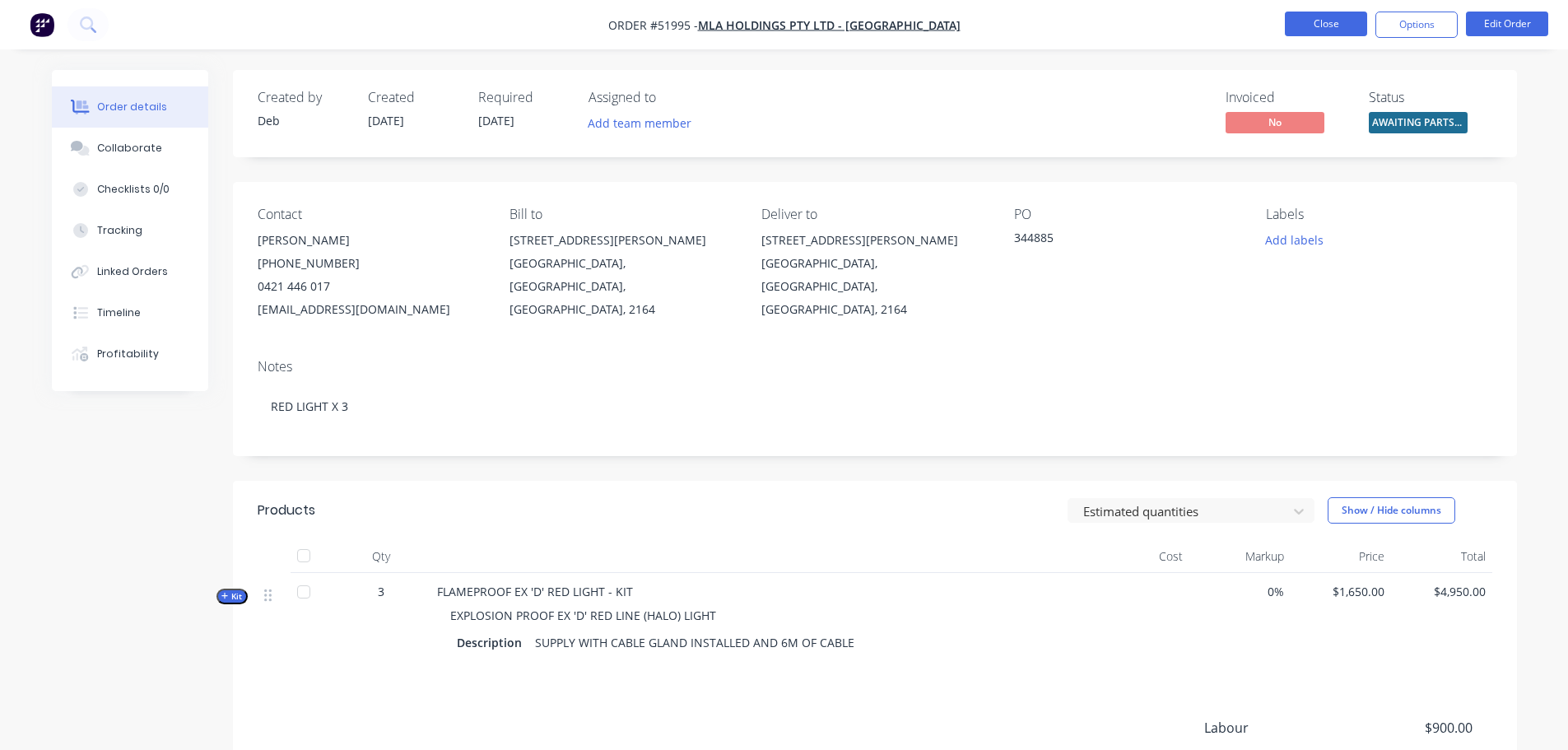
click at [1305, 25] on button "Close" at bounding box center [1326, 24] width 82 height 24
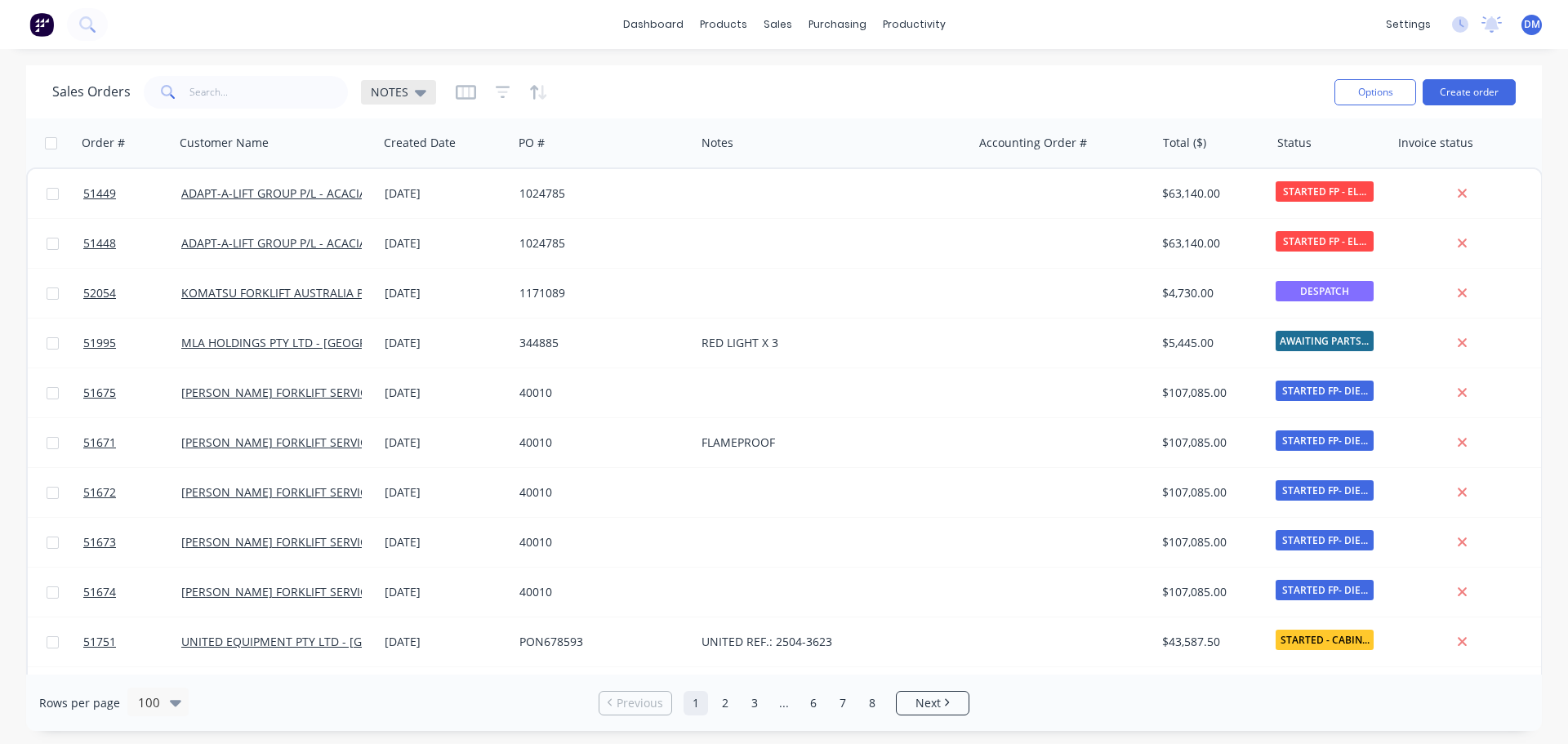
click at [415, 92] on icon at bounding box center [421, 94] width 12 height 7
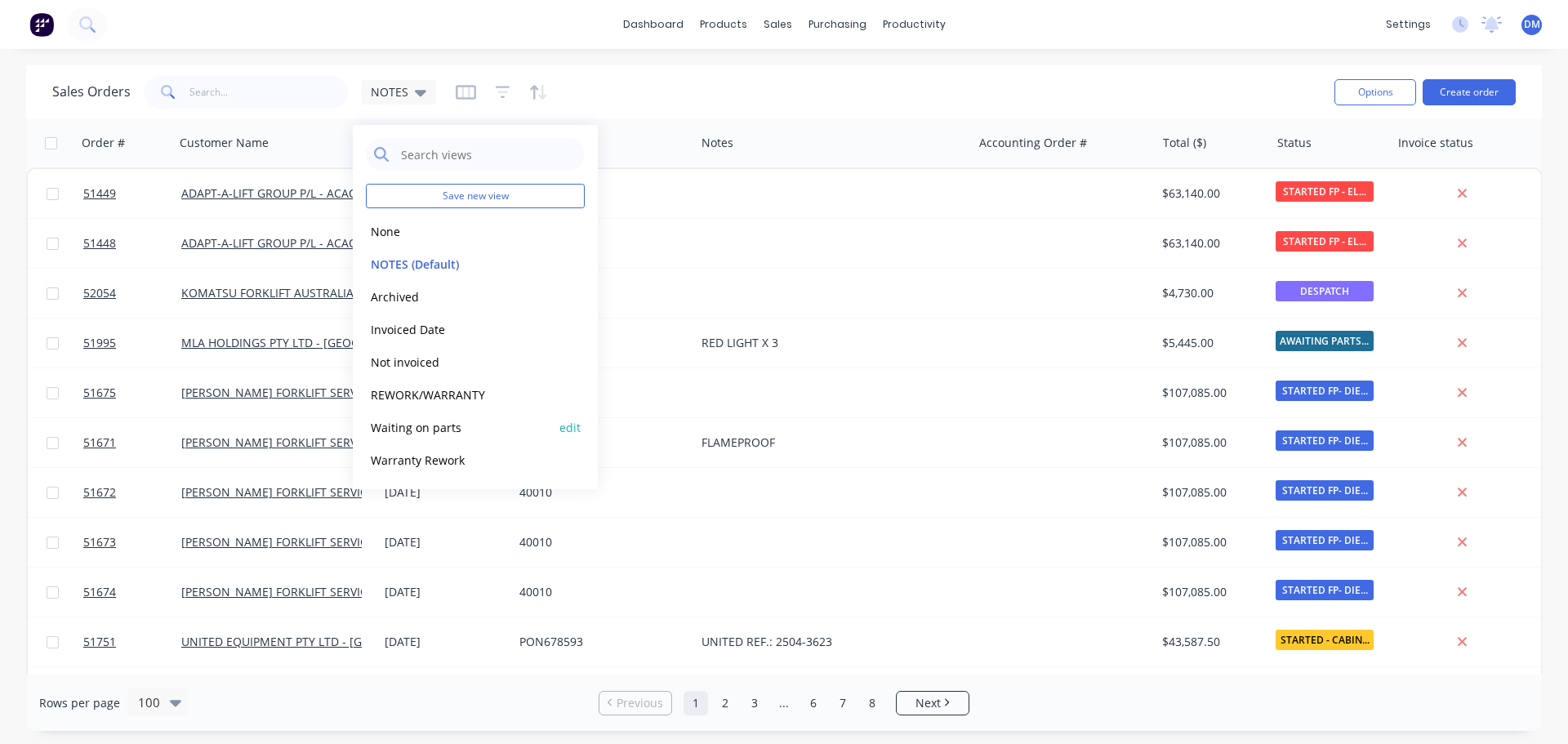
click at [429, 425] on button "Waiting on parts" at bounding box center [458, 428] width 186 height 18
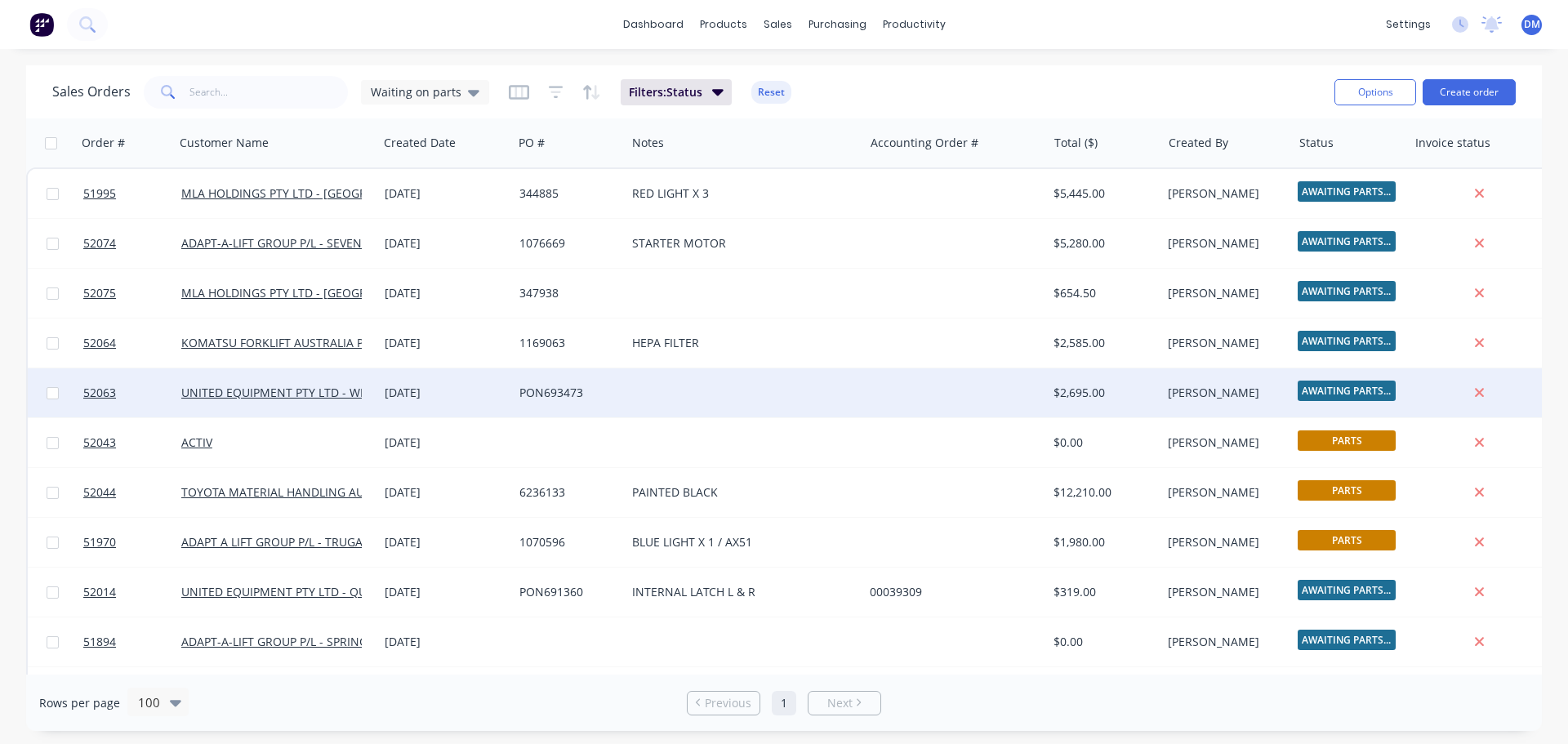
click at [526, 394] on div "PON693473" at bounding box center [566, 393] width 94 height 17
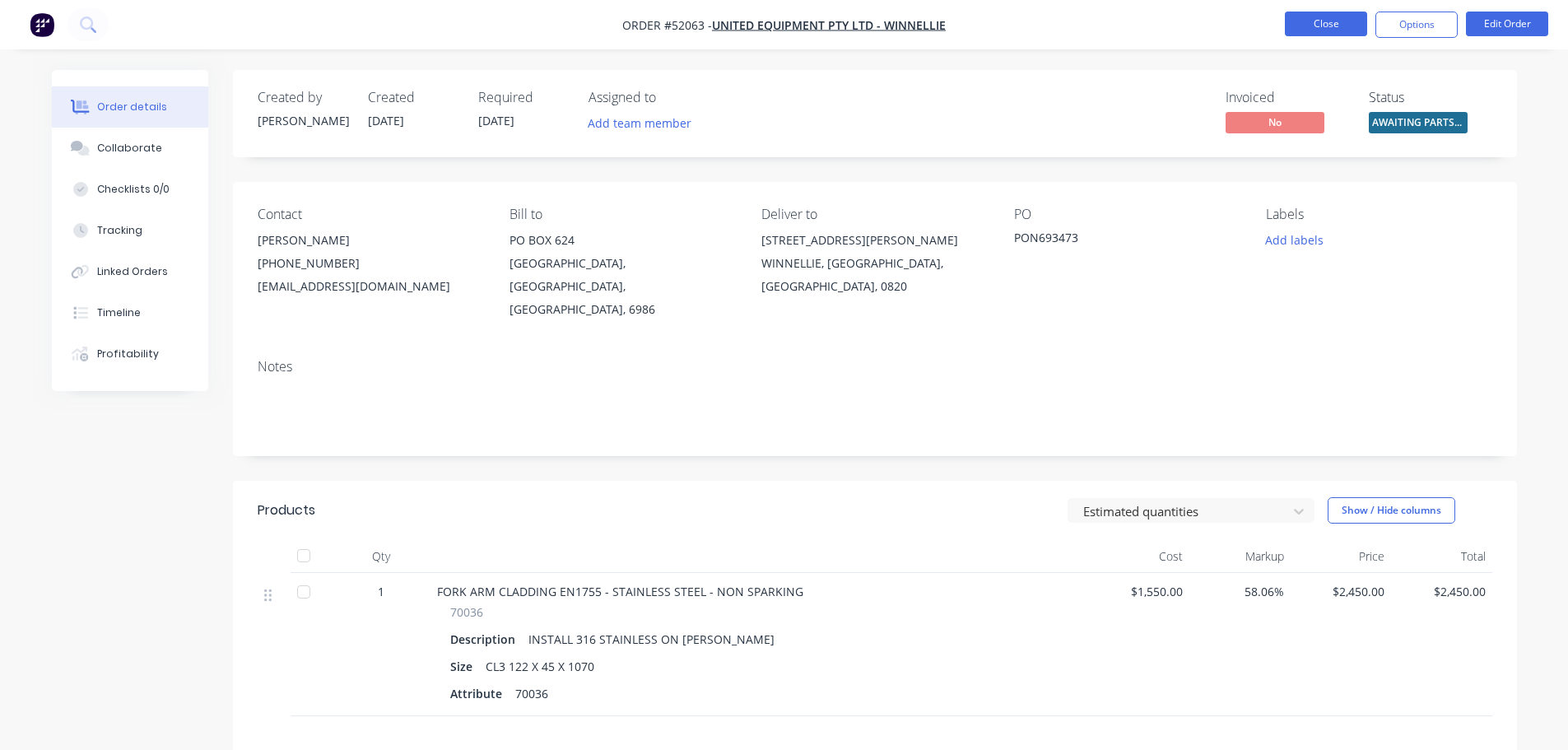
click at [1296, 35] on button "Close" at bounding box center [1326, 24] width 82 height 24
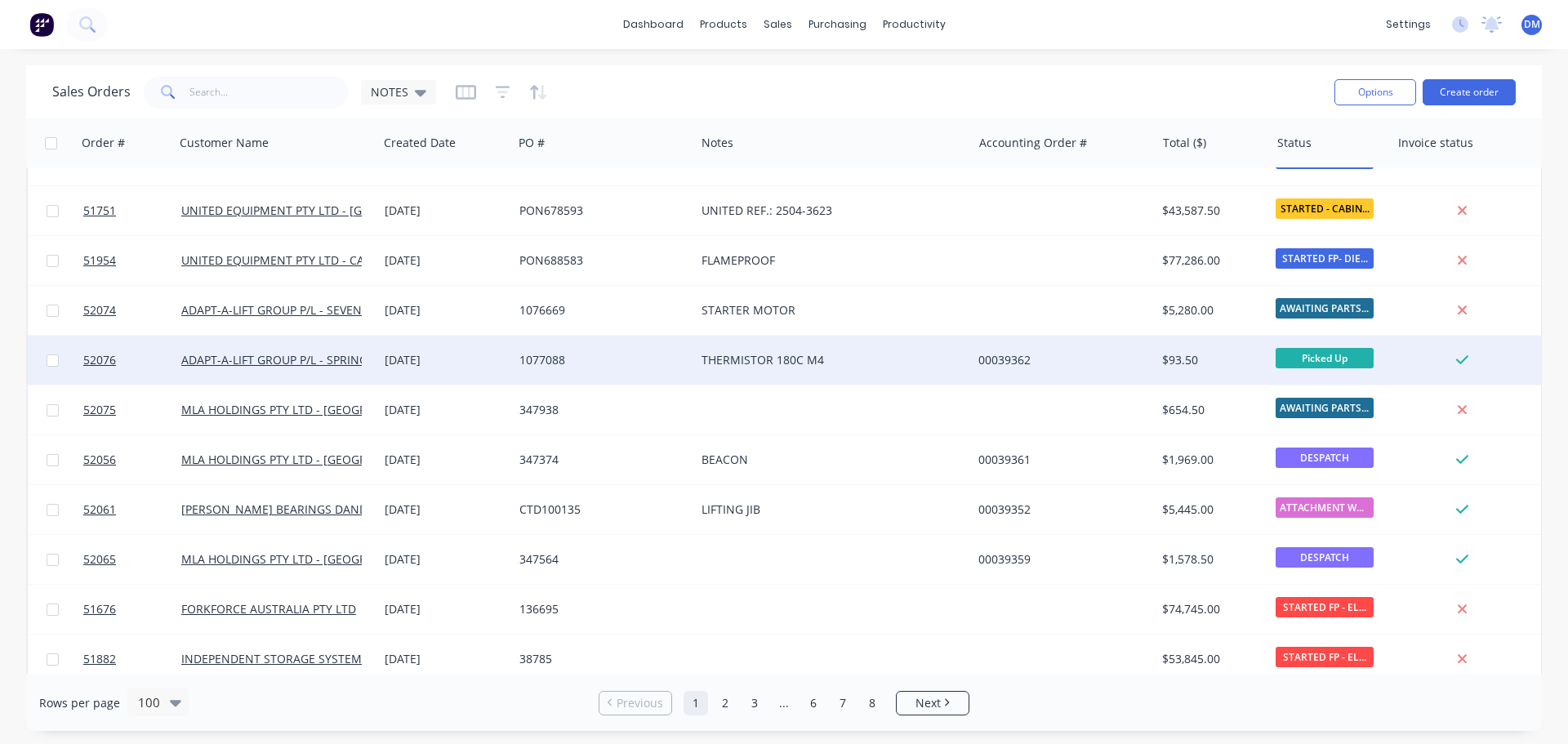
scroll to position [490, 0]
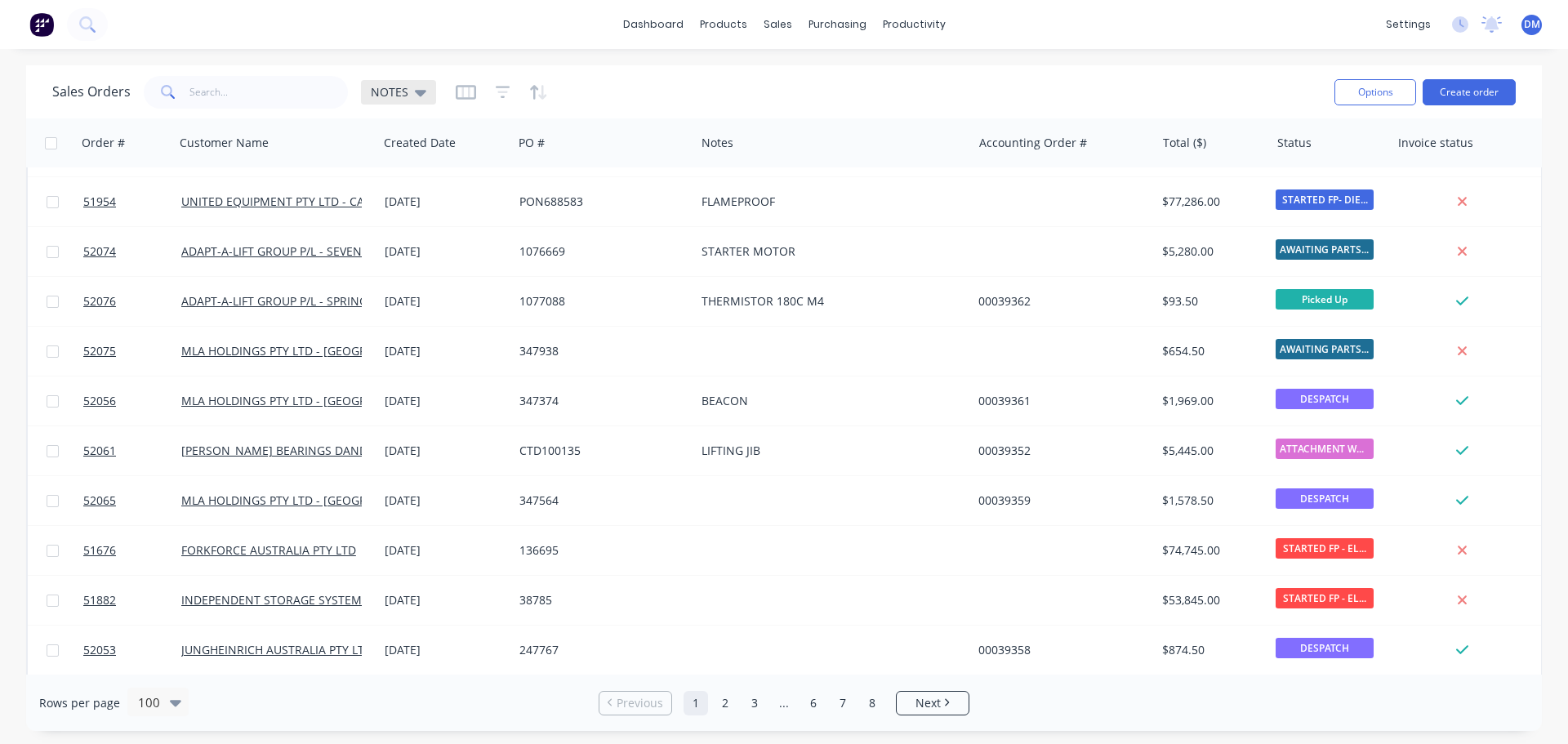
click at [417, 93] on icon at bounding box center [421, 94] width 12 height 7
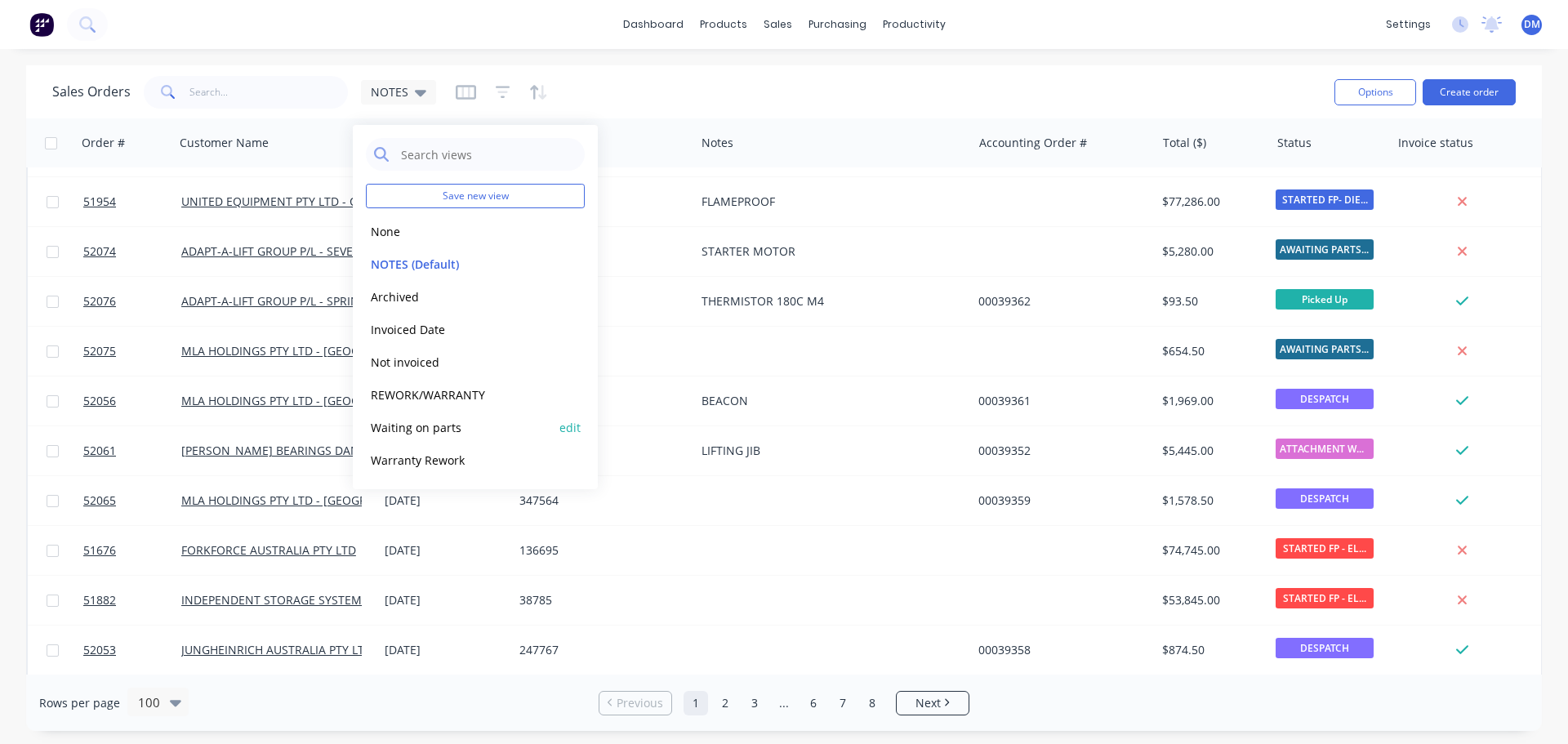
click at [435, 423] on button "Waiting on parts" at bounding box center [458, 428] width 186 height 18
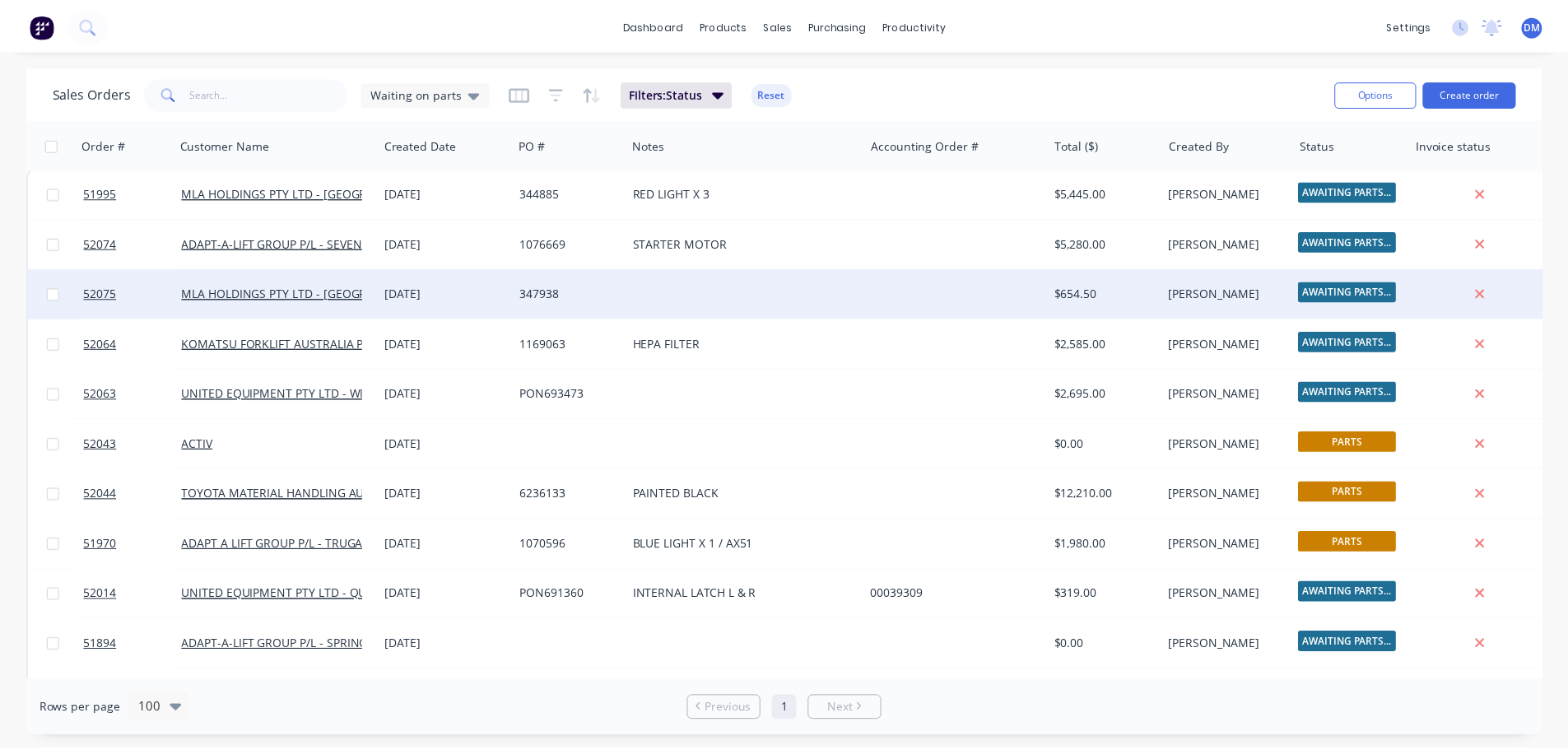
scroll to position [0, 0]
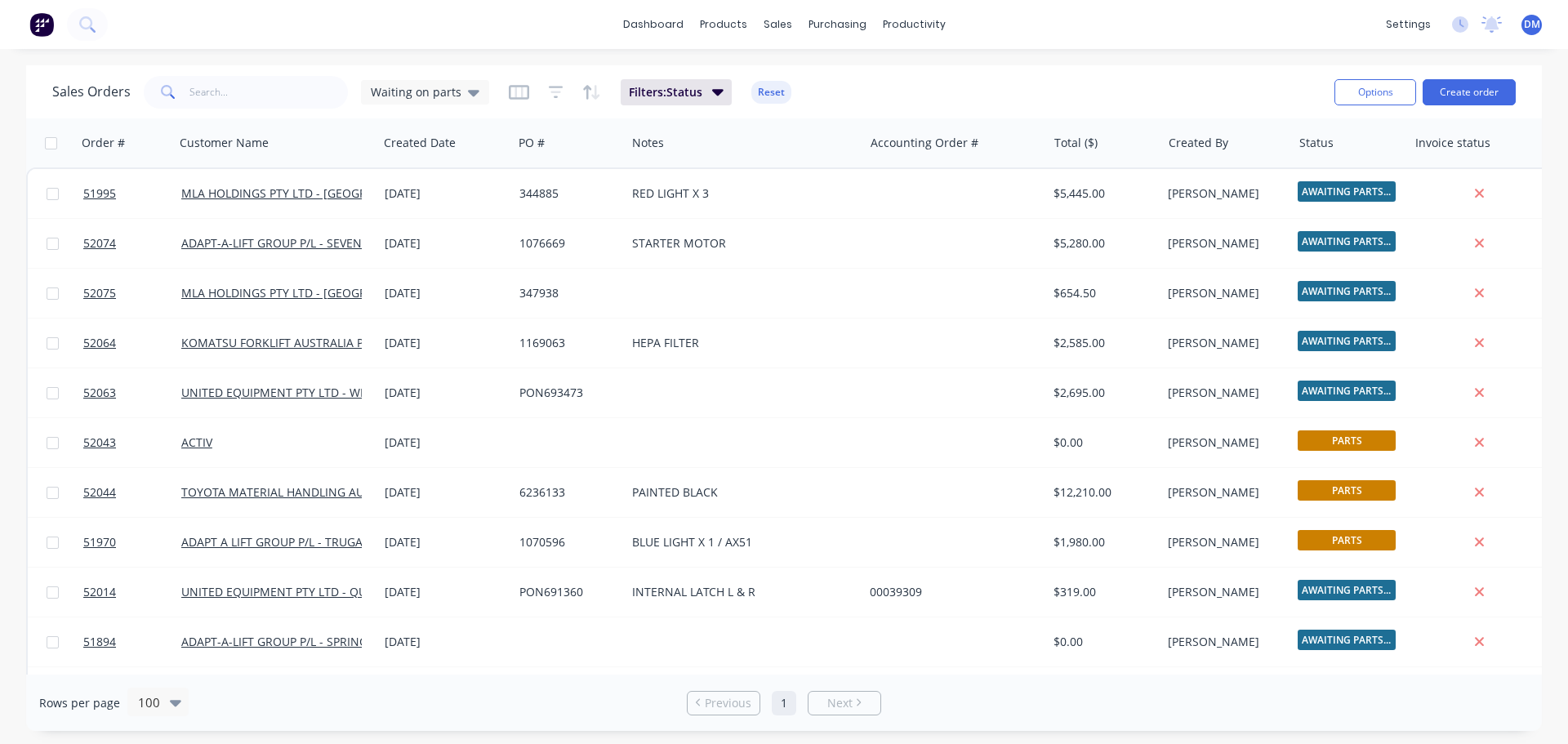
drag, startPoint x: 770, startPoint y: 94, endPoint x: 584, endPoint y: 77, distance: 186.8
click at [768, 93] on button "Reset" at bounding box center [771, 92] width 40 height 23
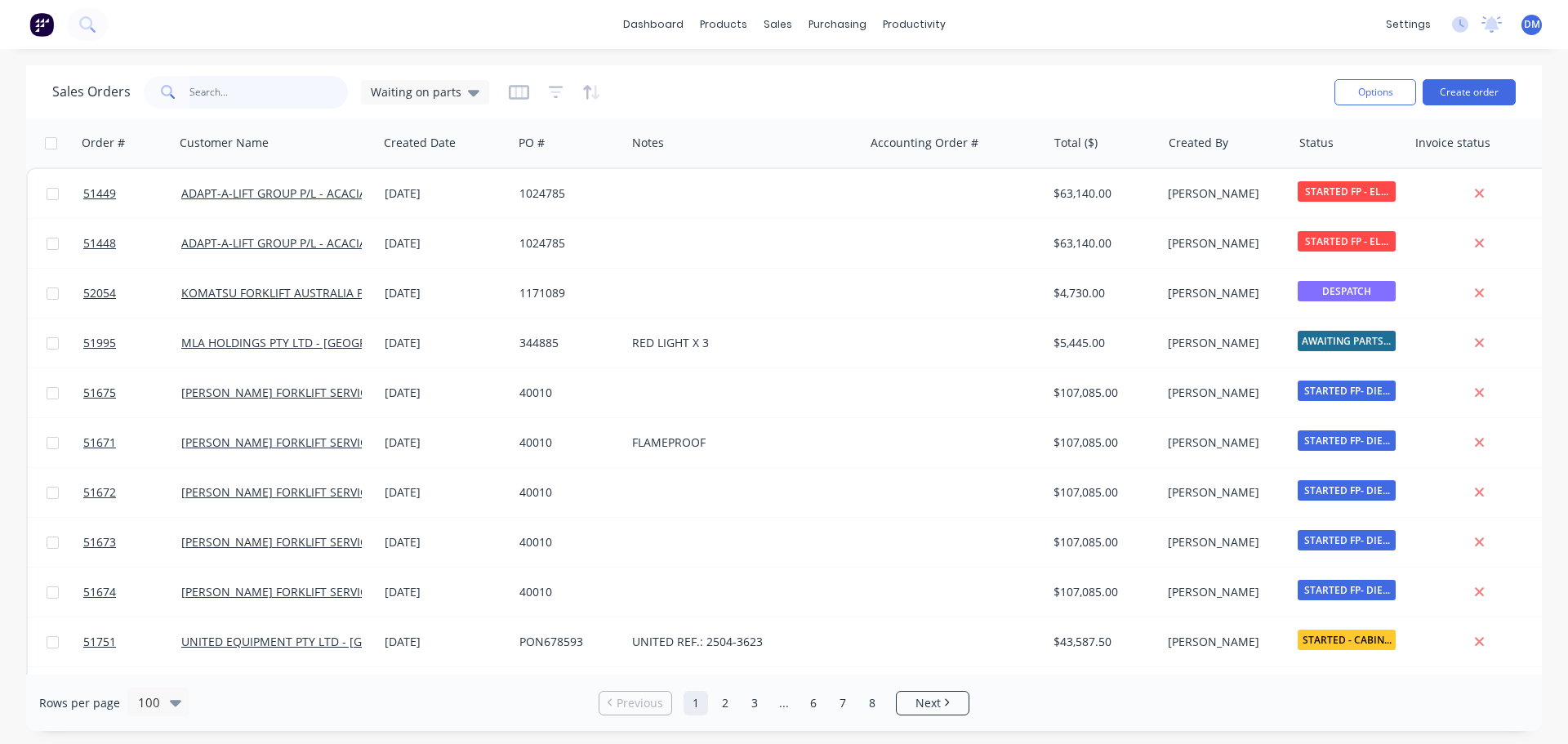
click at [219, 89] on input "text" at bounding box center [269, 92] width 159 height 33
type input "scrubber"
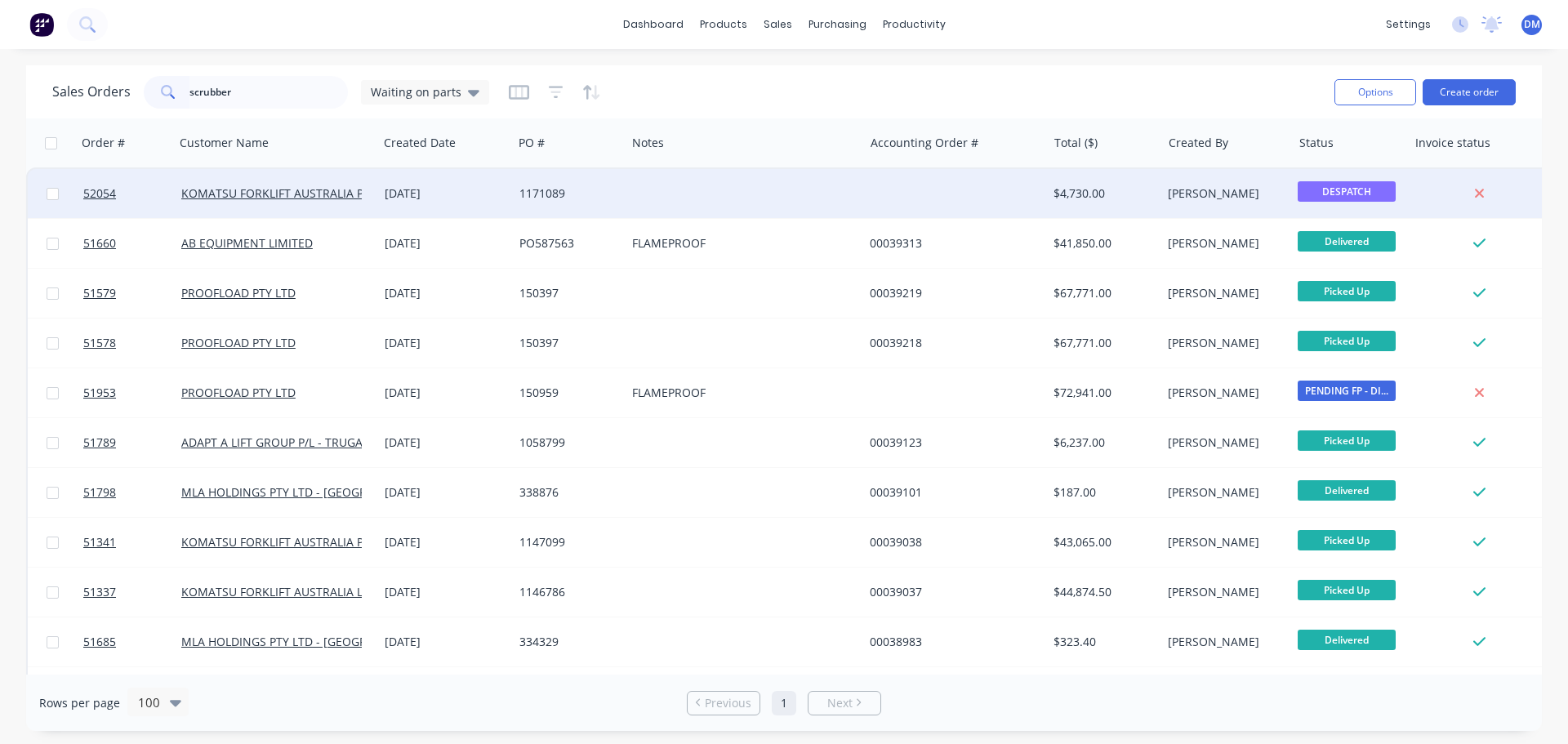
click at [573, 190] on div "1171089" at bounding box center [566, 194] width 94 height 17
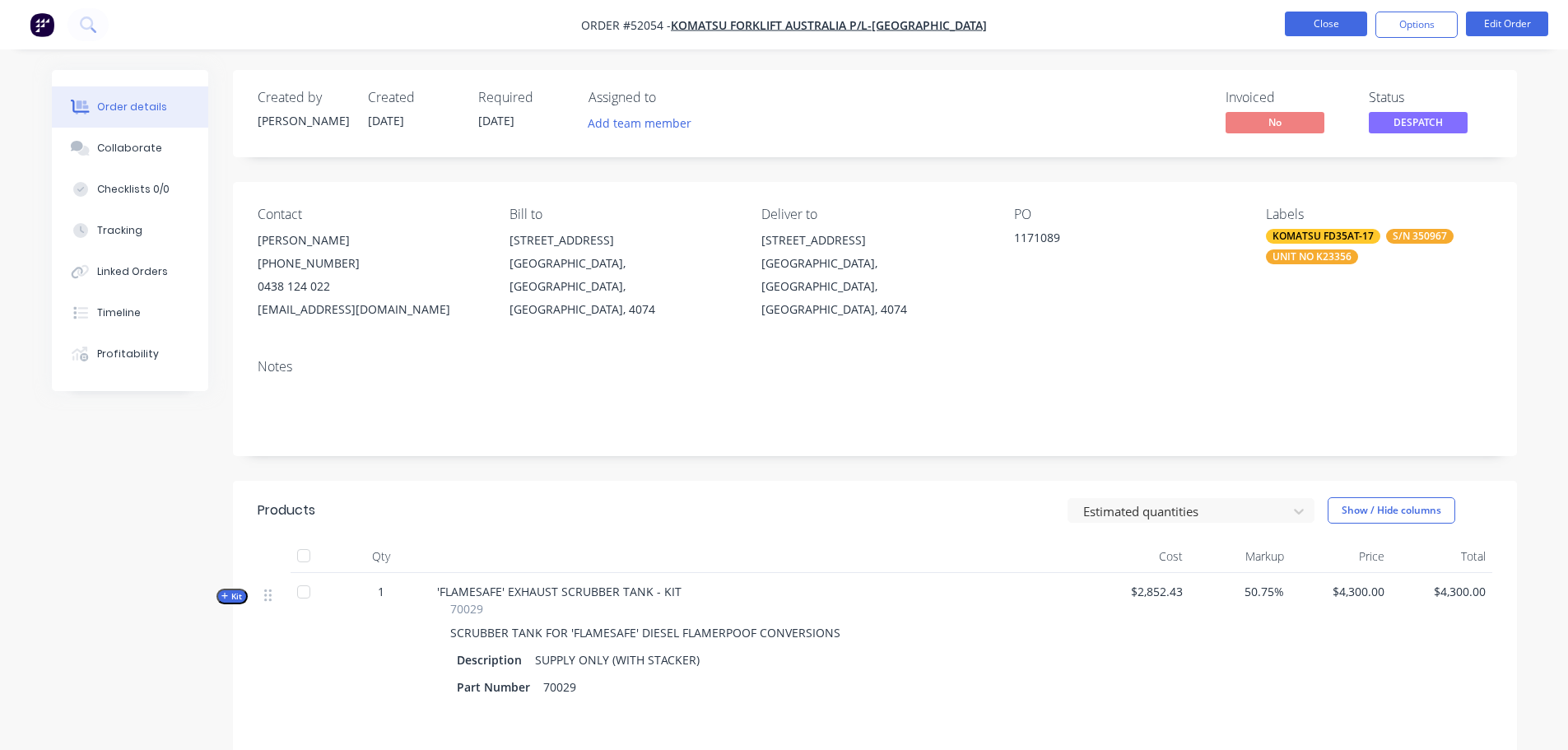
click at [1312, 23] on button "Close" at bounding box center [1326, 24] width 82 height 24
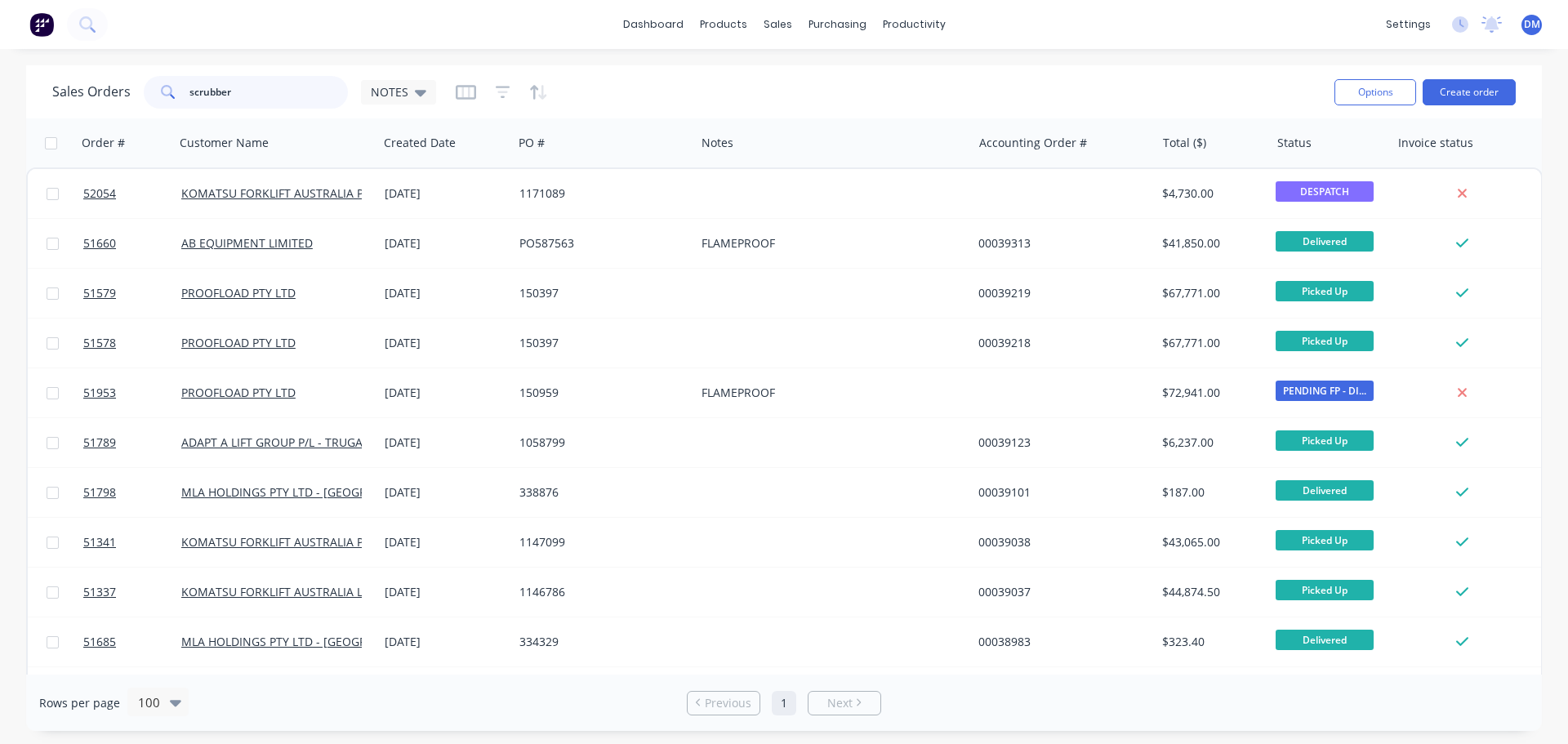
drag, startPoint x: 256, startPoint y: 91, endPoint x: -270, endPoint y: 160, distance: 530.5
click at [0, 160] on html "dashboard products sales purchasing productivity dashboard products Product Cat…" at bounding box center [784, 372] width 1568 height 744
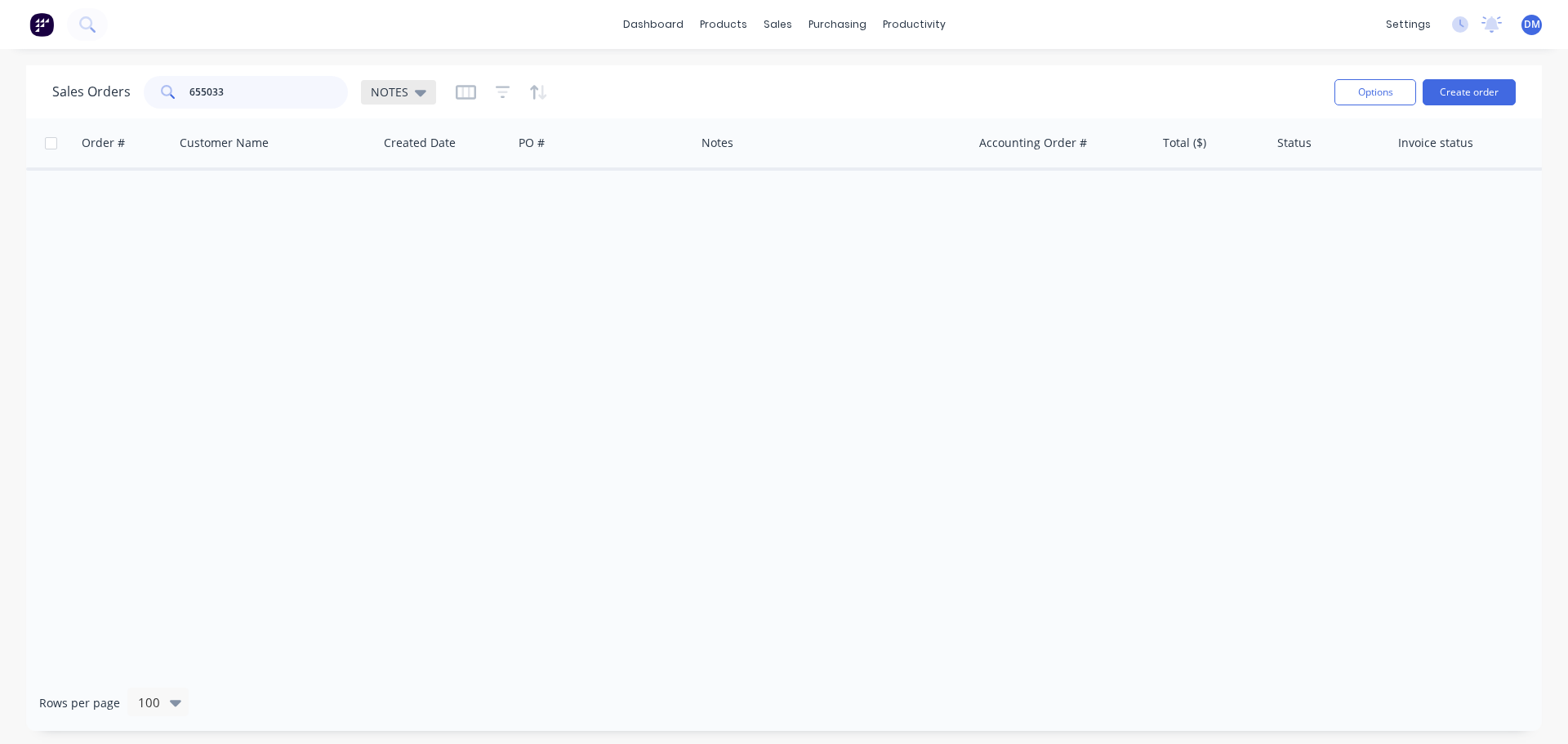
type input "655033"
click at [419, 91] on icon at bounding box center [421, 94] width 12 height 7
click at [407, 288] on button "Archived" at bounding box center [458, 296] width 186 height 18
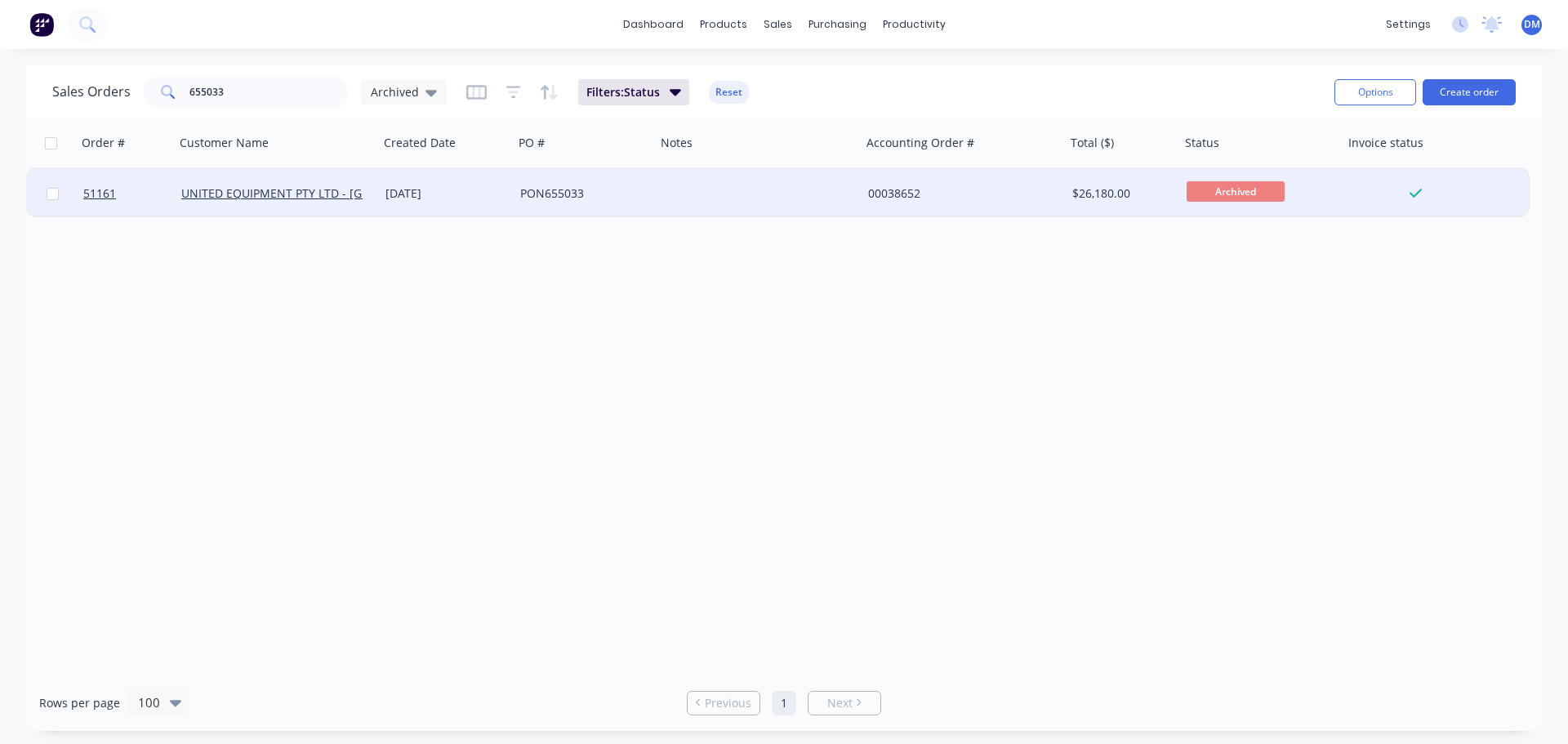
click at [549, 193] on div "PON655033" at bounding box center [581, 194] width 123 height 17
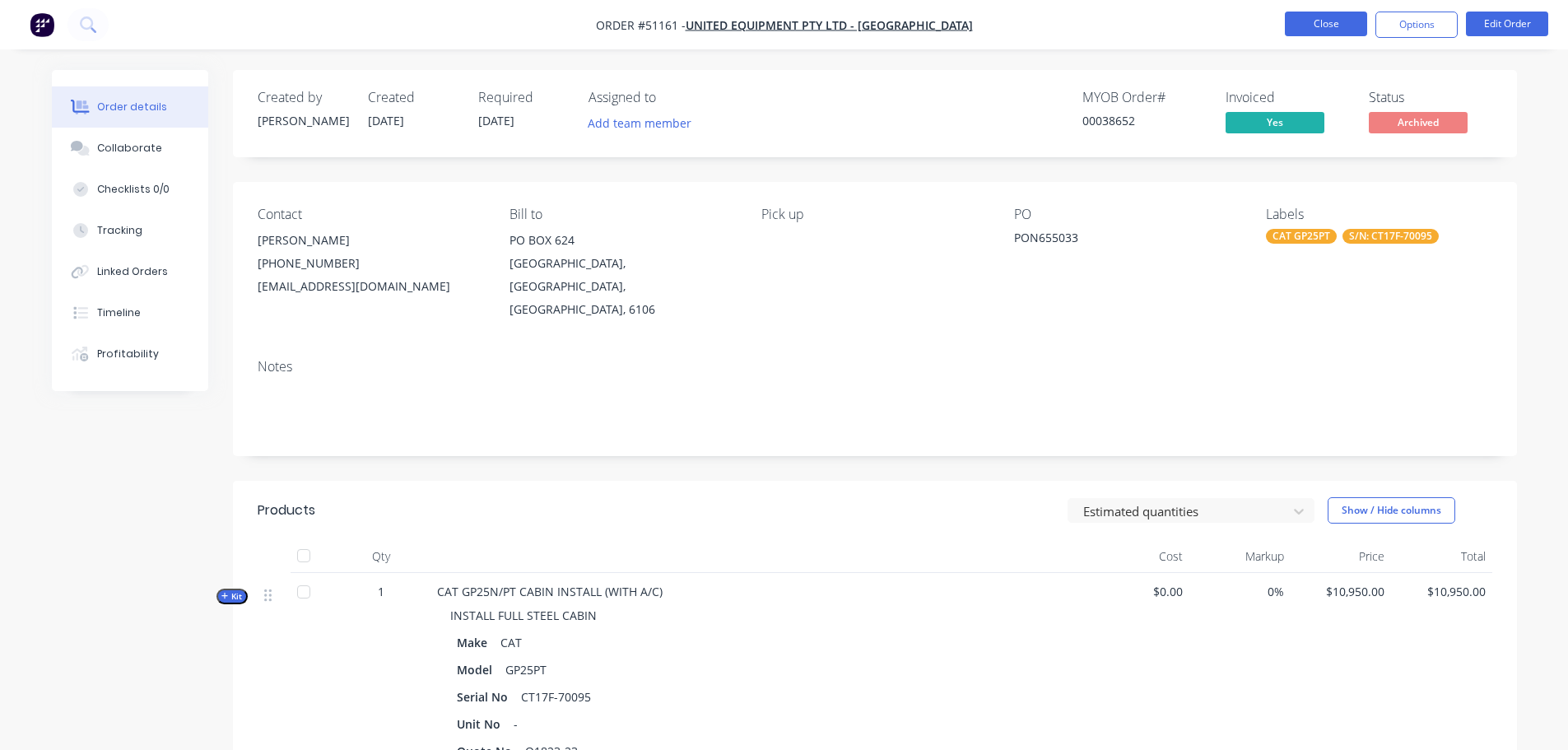
click at [1322, 29] on button "Close" at bounding box center [1326, 24] width 82 height 24
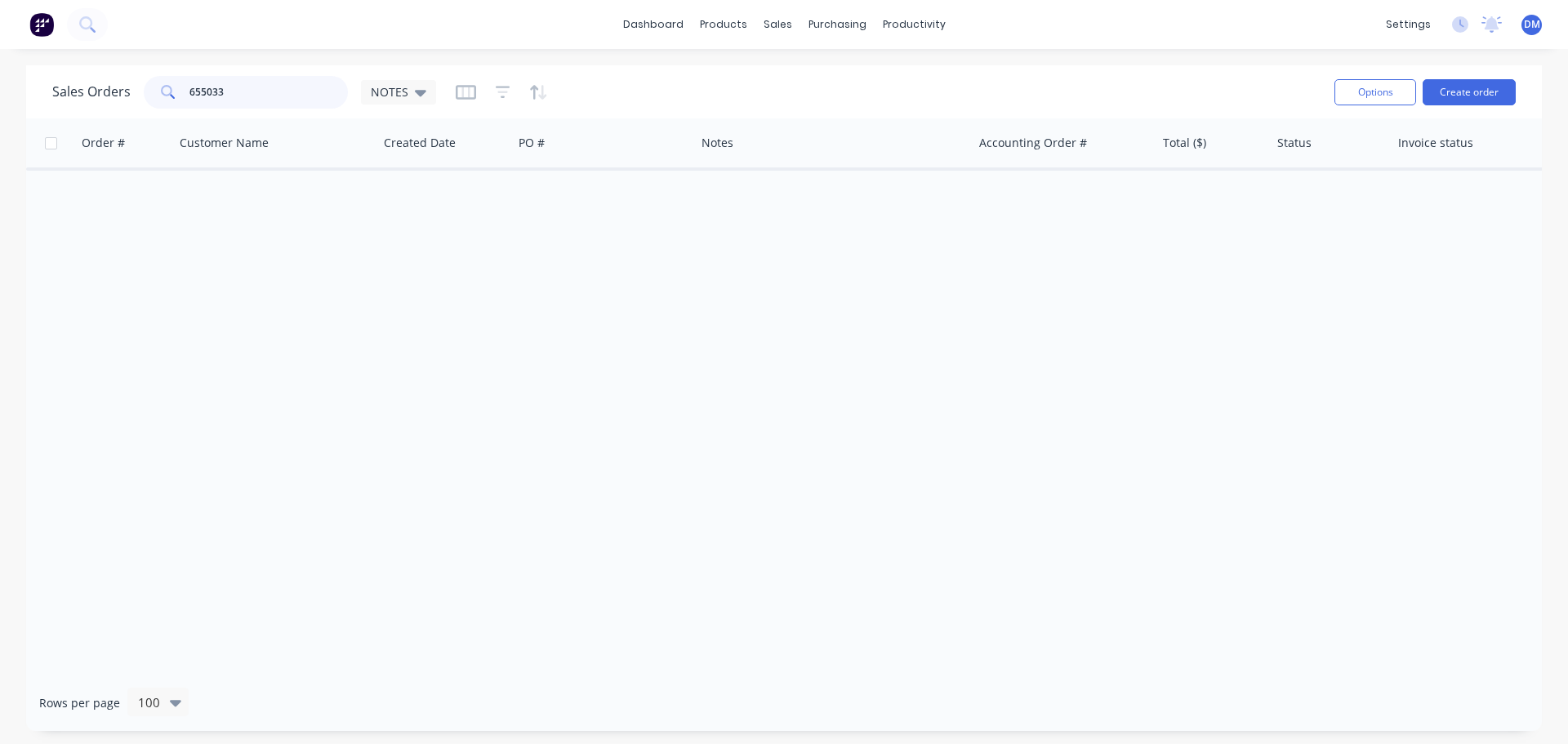
drag, startPoint x: 235, startPoint y: 91, endPoint x: 61, endPoint y: 91, distance: 174.0
click at [82, 91] on div "Sales Orders 655033 NOTES" at bounding box center [245, 92] width 384 height 33
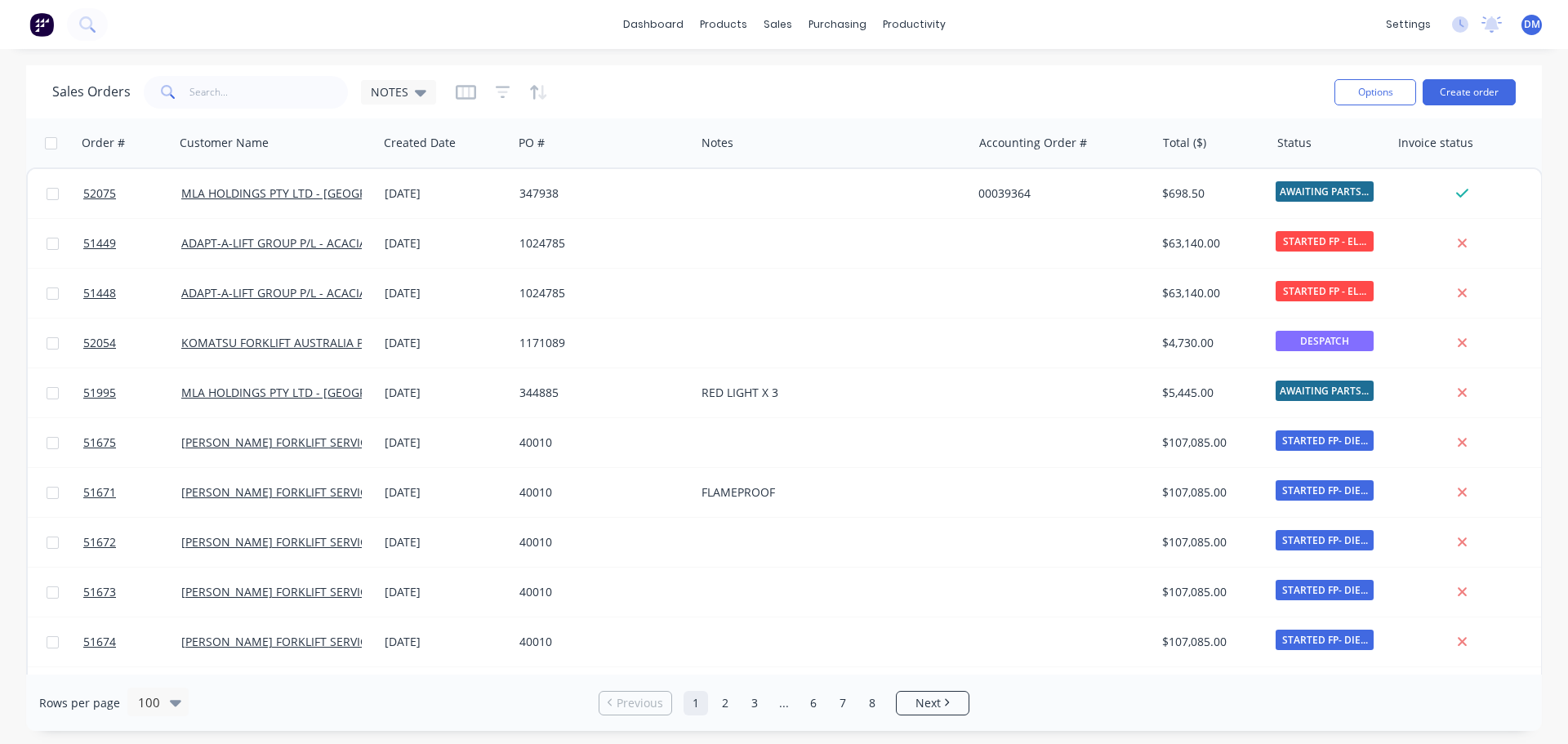
click at [42, 32] on img at bounding box center [41, 24] width 24 height 24
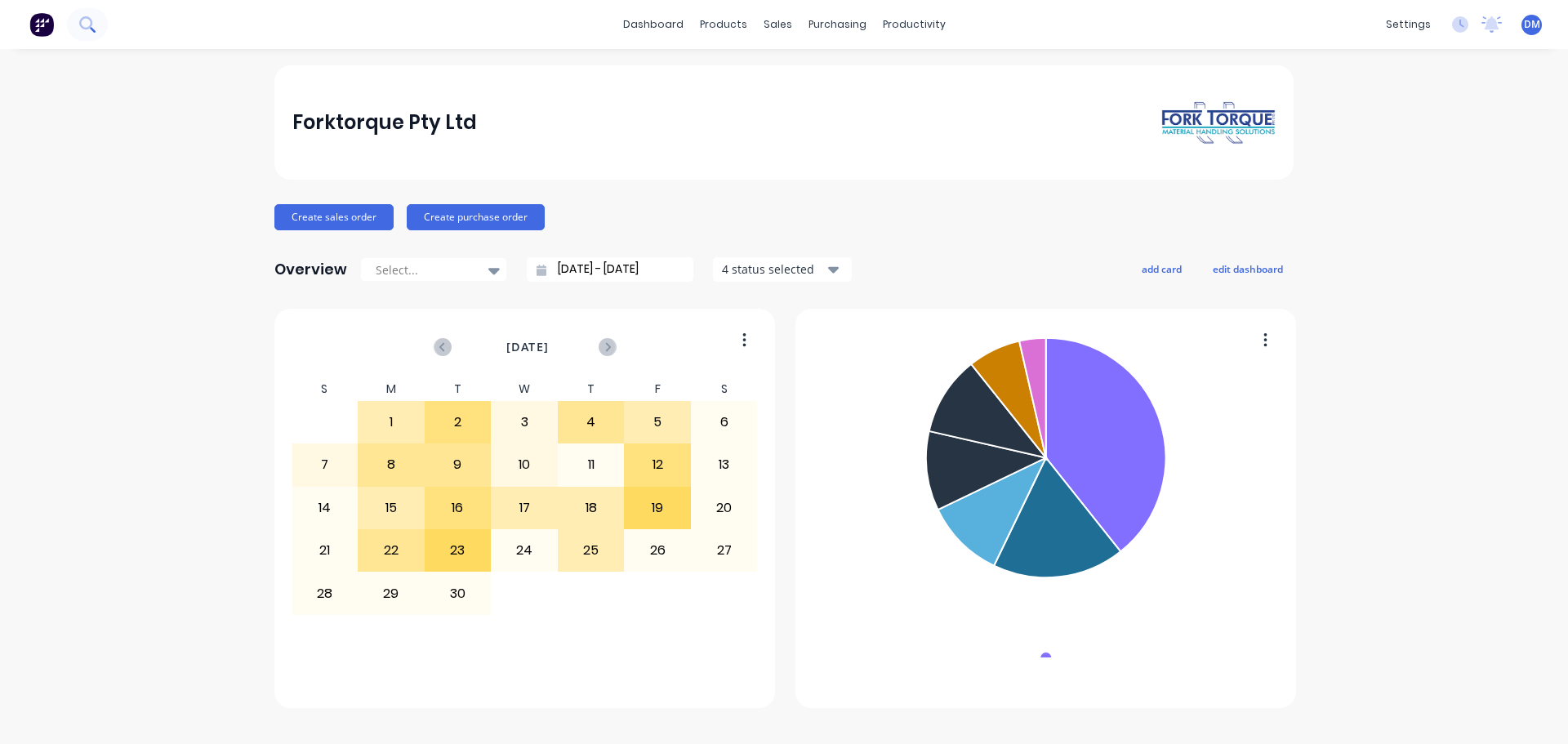
click at [94, 23] on icon at bounding box center [87, 24] width 16 height 16
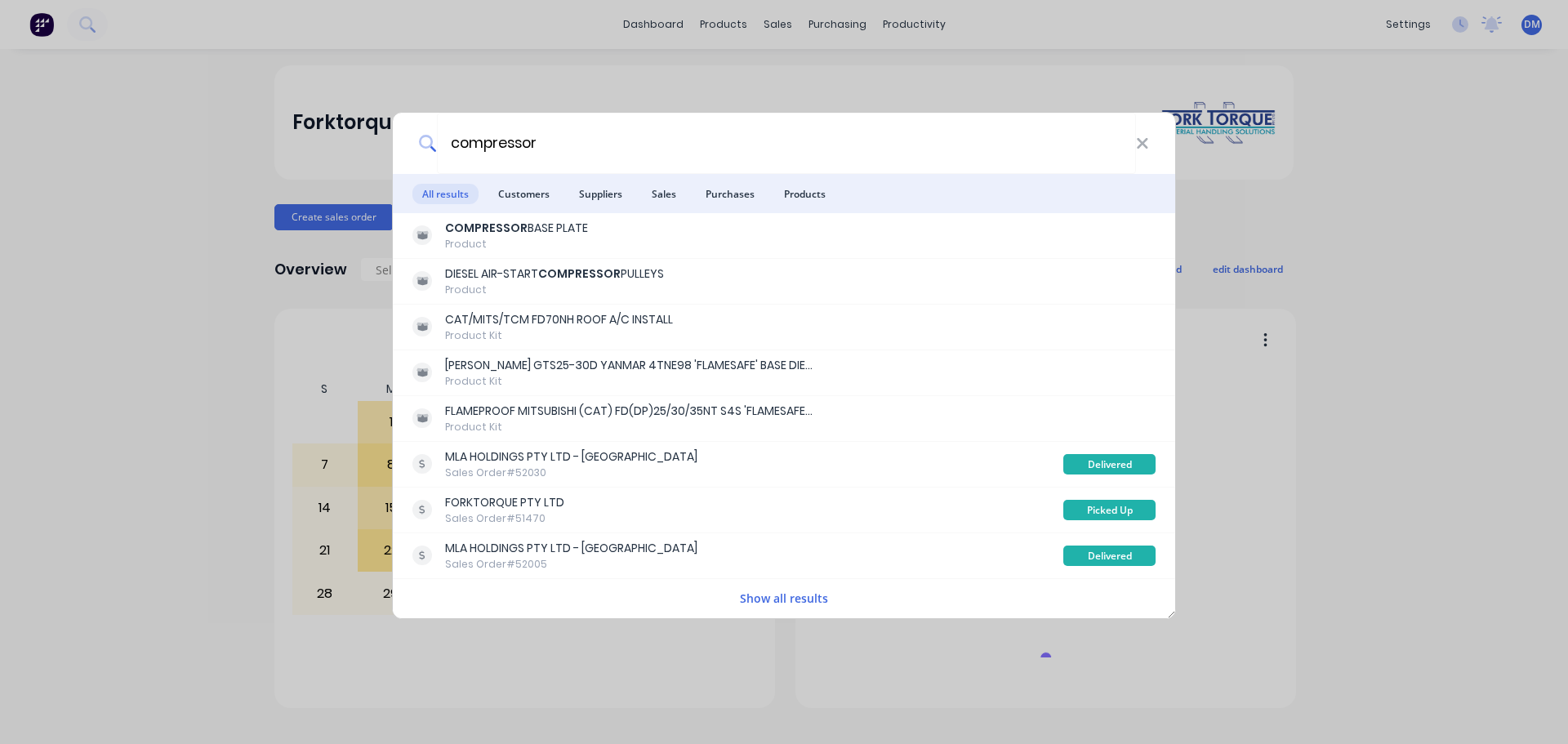
type input "compressor"
click at [816, 200] on span "Products" at bounding box center [804, 194] width 61 height 20
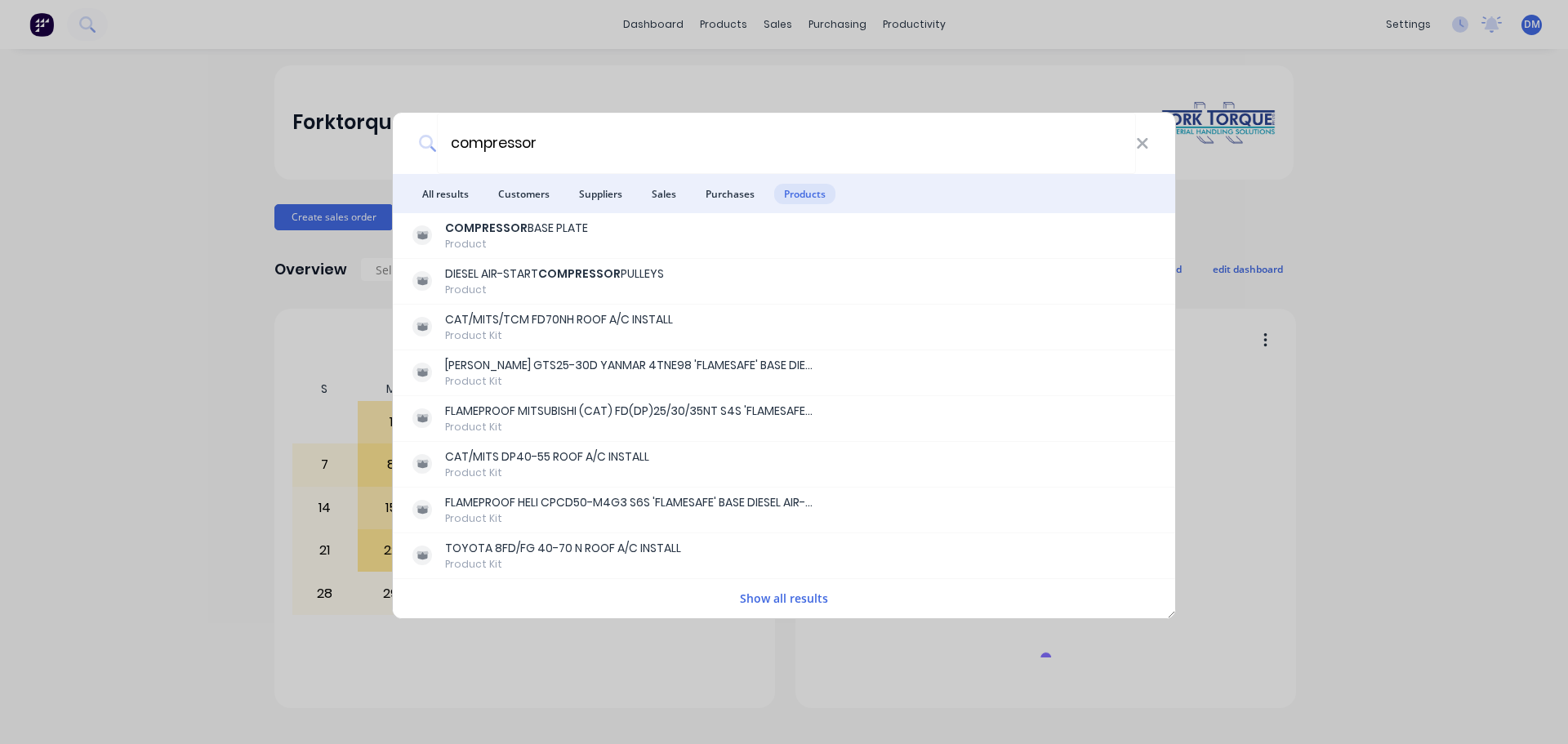
drag, startPoint x: 804, startPoint y: 596, endPoint x: 806, endPoint y: 582, distance: 14.1
click at [806, 597] on button "Show all results" at bounding box center [783, 598] width 98 height 18
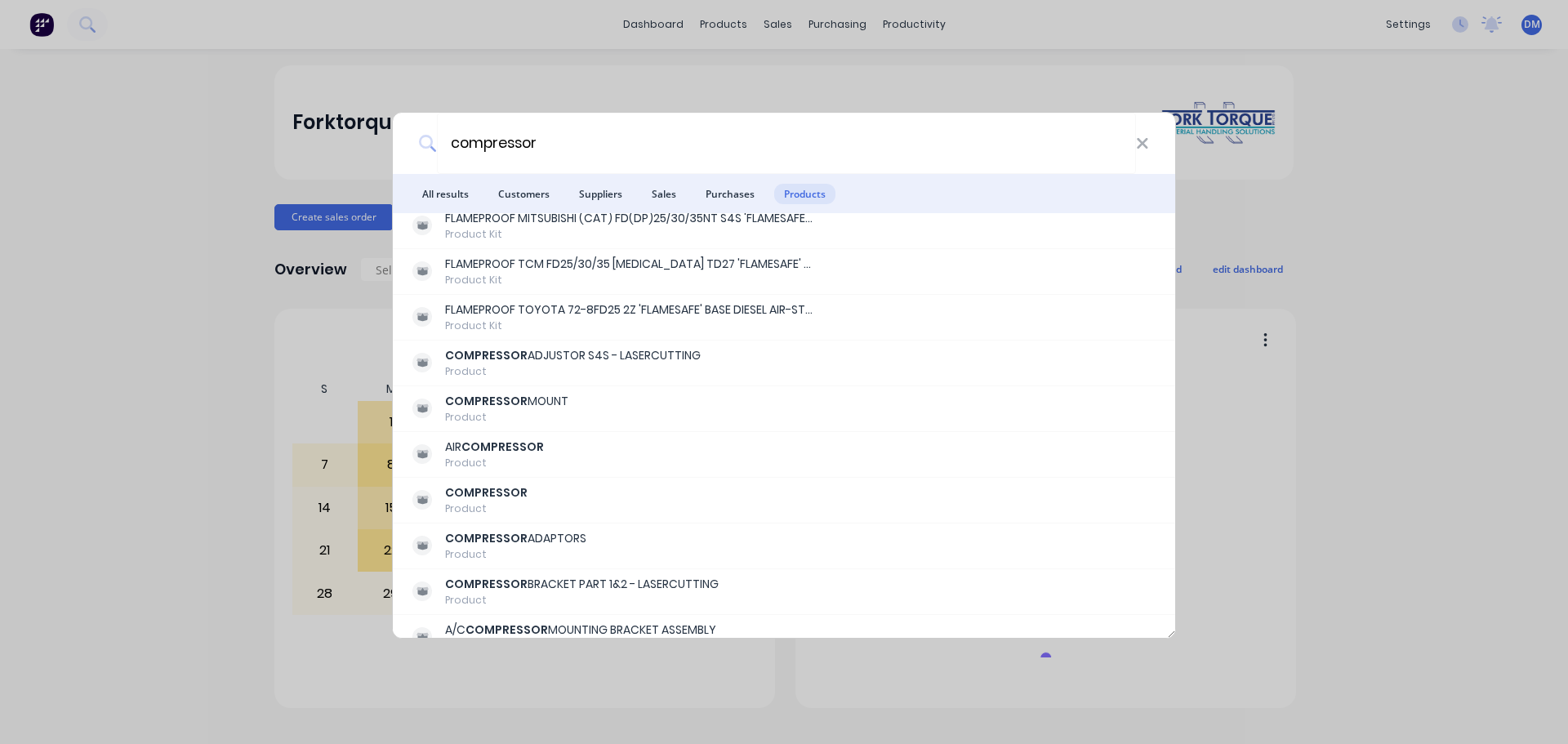
scroll to position [735, 0]
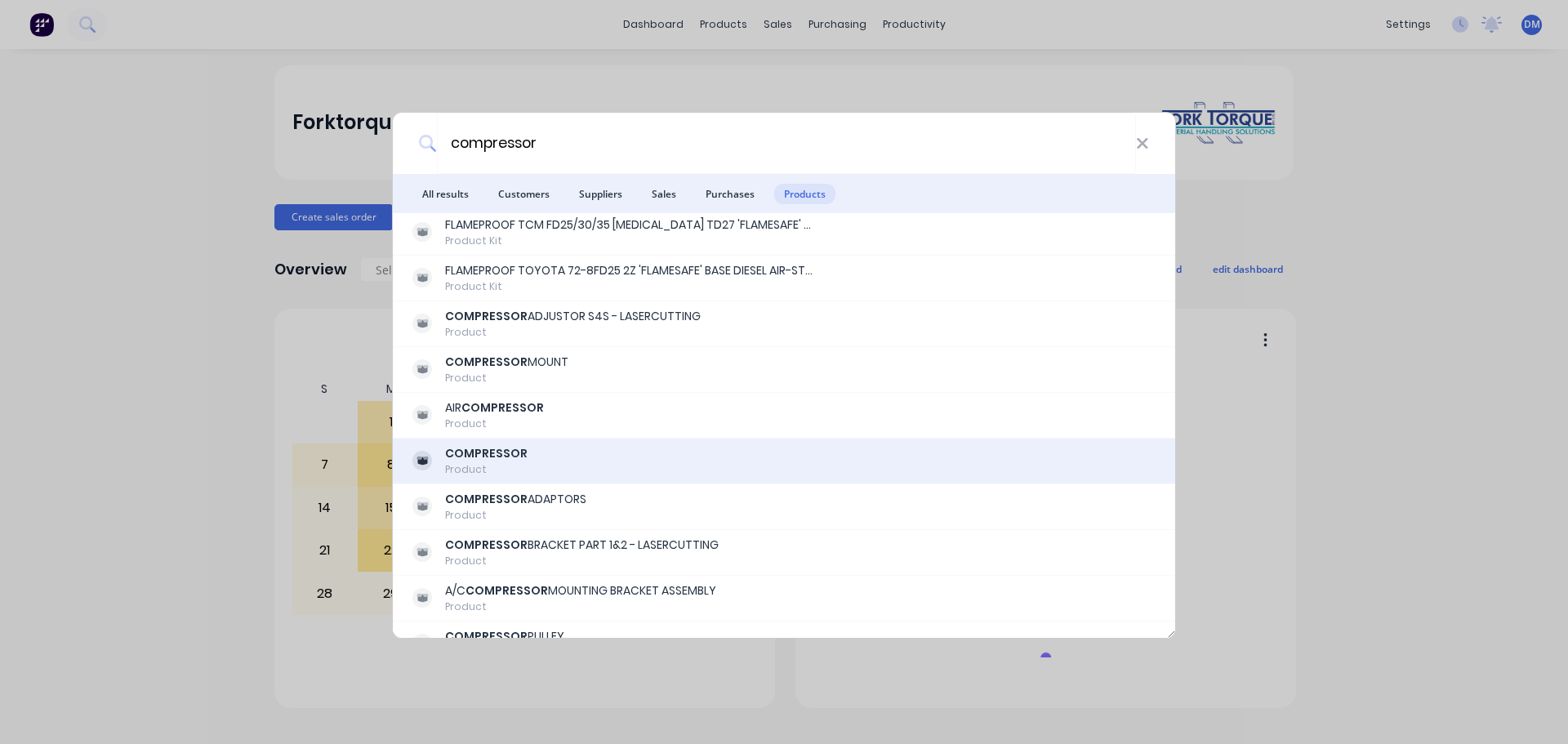
click at [495, 457] on b "COMPRESSOR" at bounding box center [486, 453] width 83 height 17
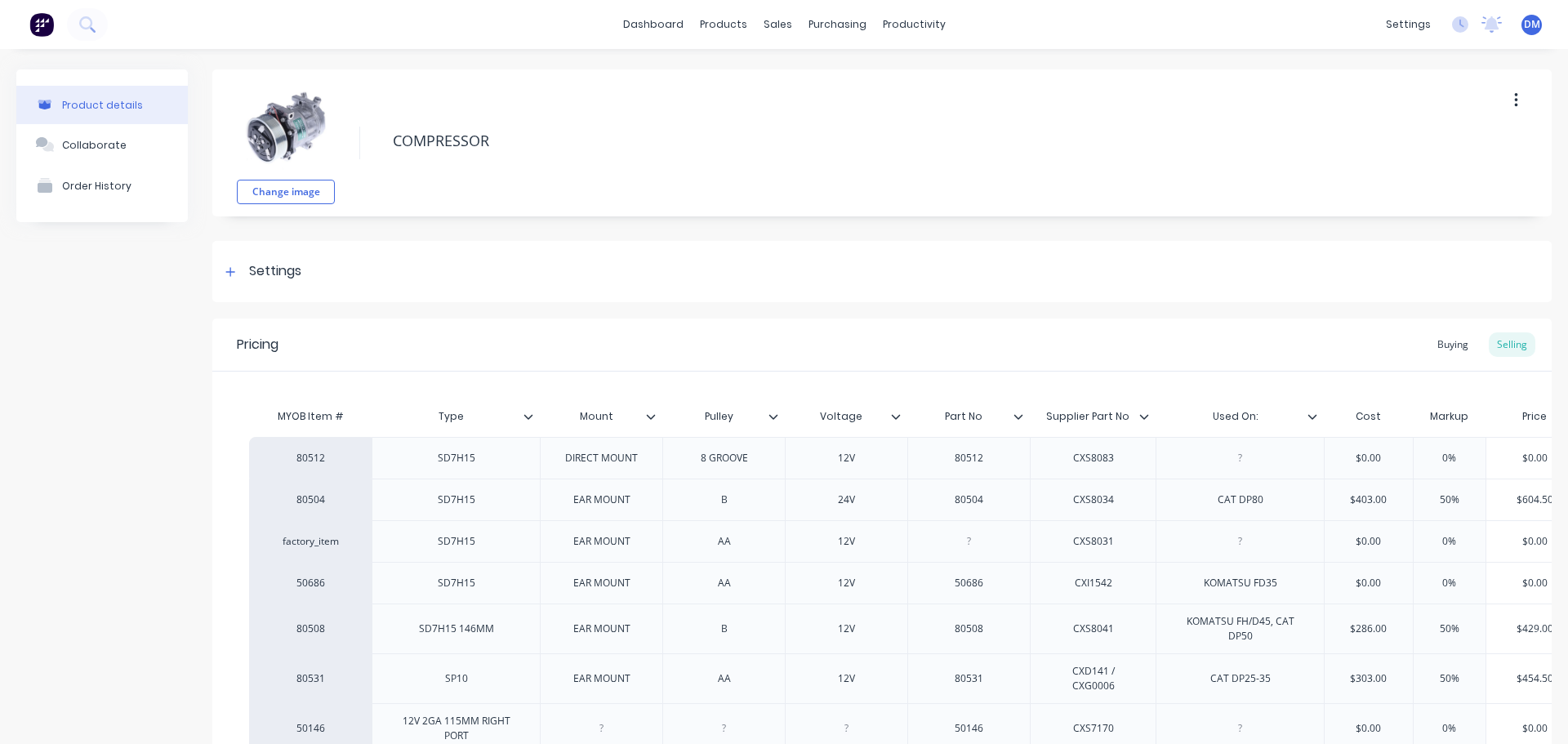
type textarea "x"
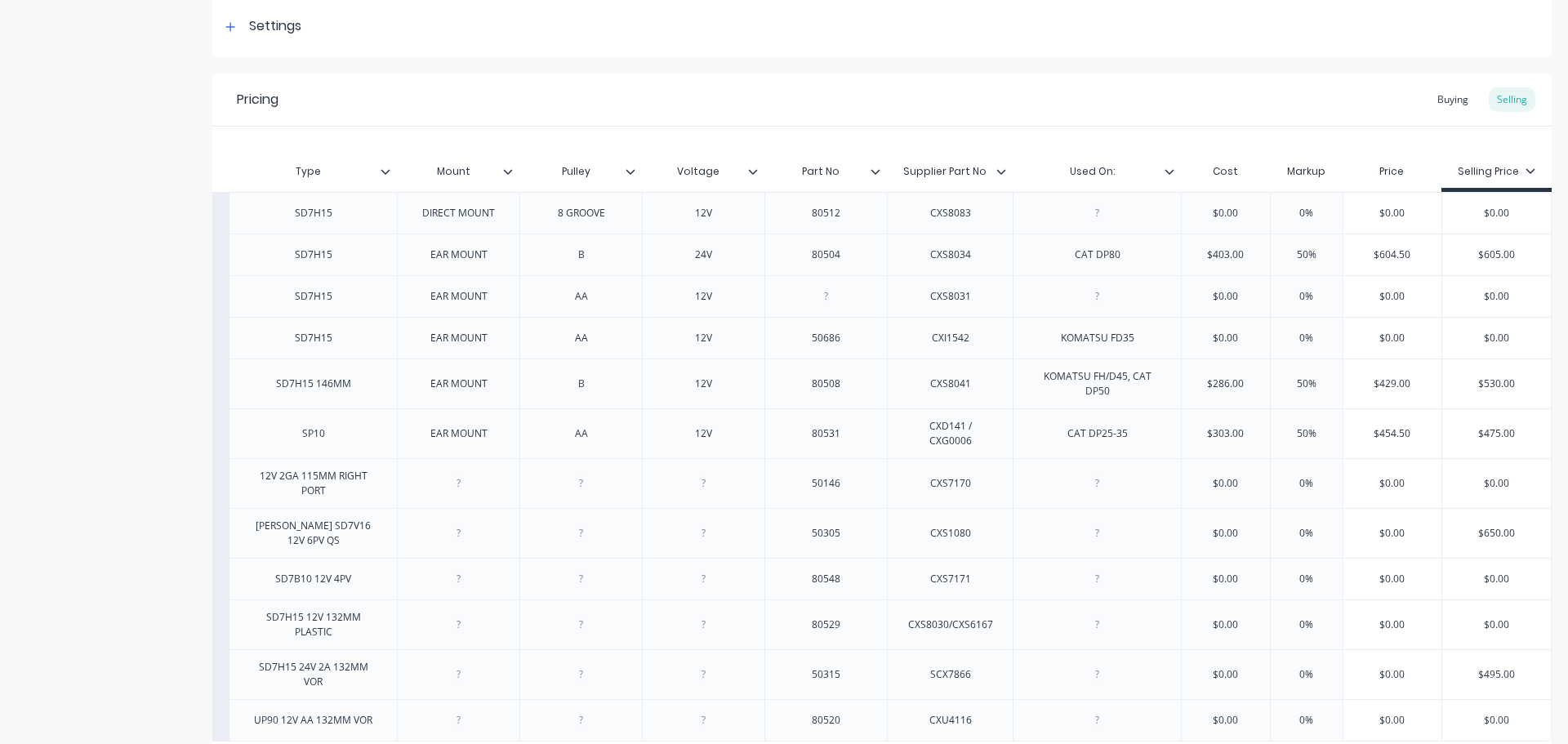
scroll to position [326, 0]
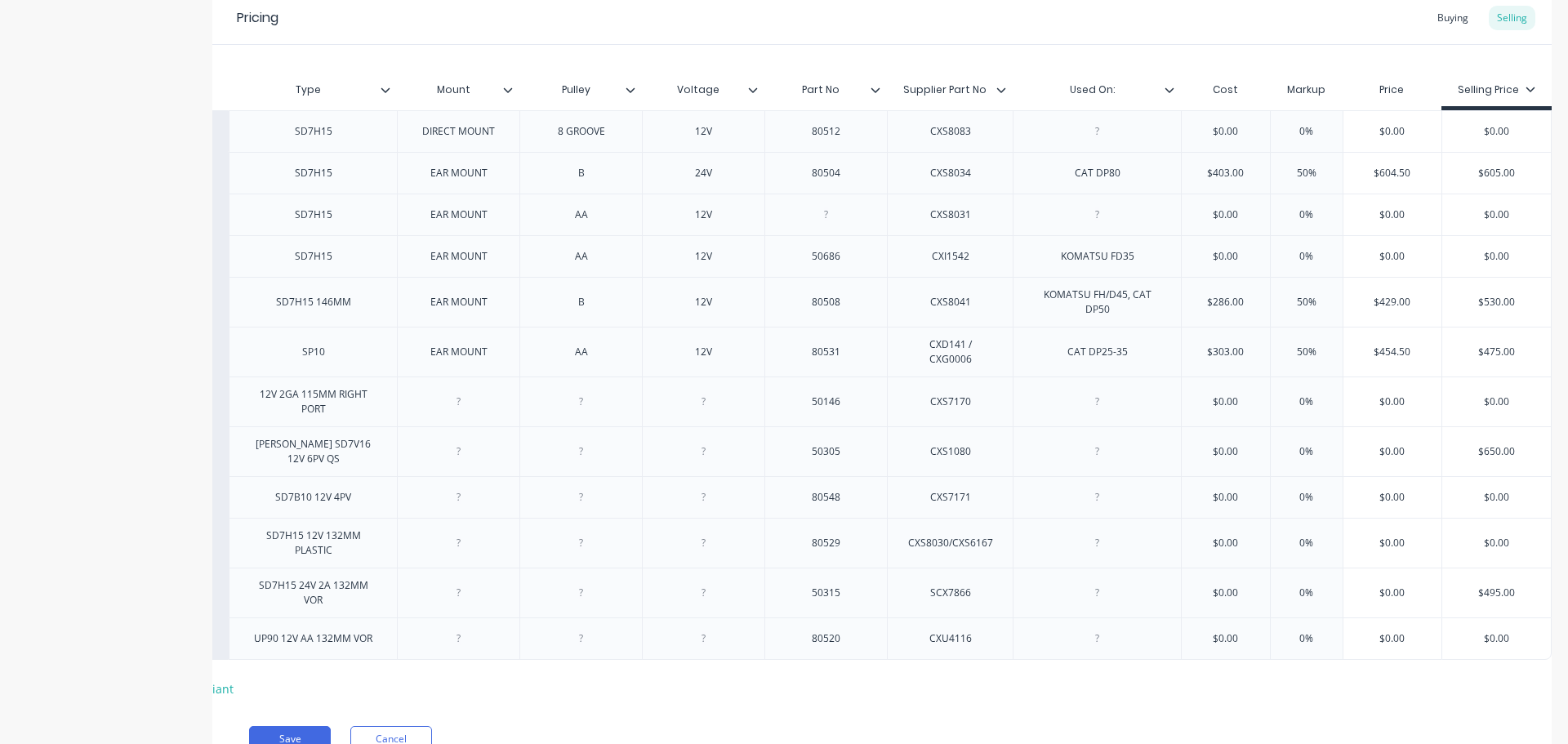
drag, startPoint x: 1435, startPoint y: 18, endPoint x: 1409, endPoint y: 29, distance: 28.2
click at [1435, 18] on div "Buying" at bounding box center [1453, 18] width 48 height 24
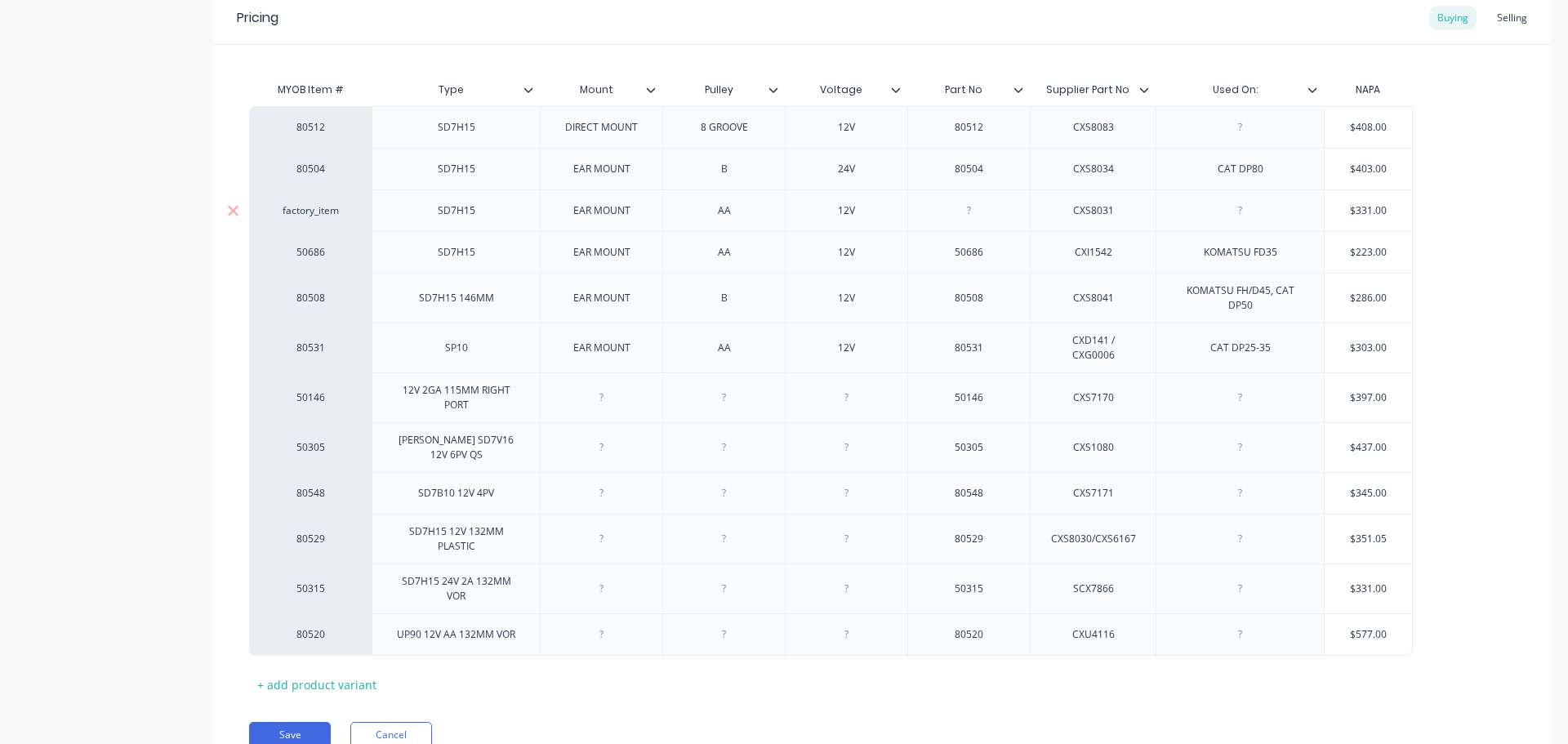
drag, startPoint x: 1388, startPoint y: 205, endPoint x: 1308, endPoint y: 209, distance: 80.1
click at [1308, 209] on div "factory_item SD7H15 EAR MOUNT AA 12V CXS8031 $331.00 $331.00" at bounding box center [831, 210] width 1164 height 42
type input "7"
type textarea "x"
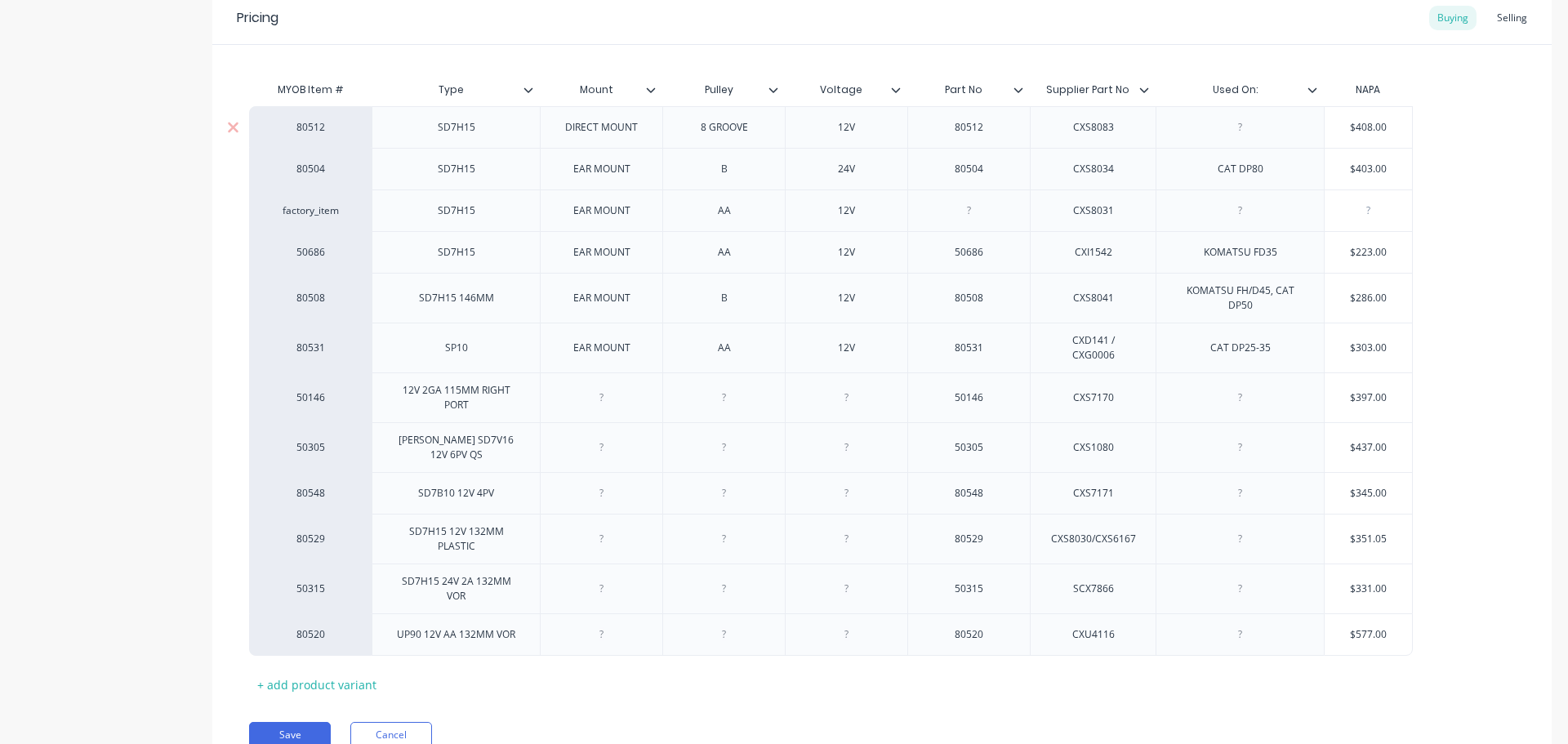
type input "6"
type textarea "x"
type input "3"
type textarea "x"
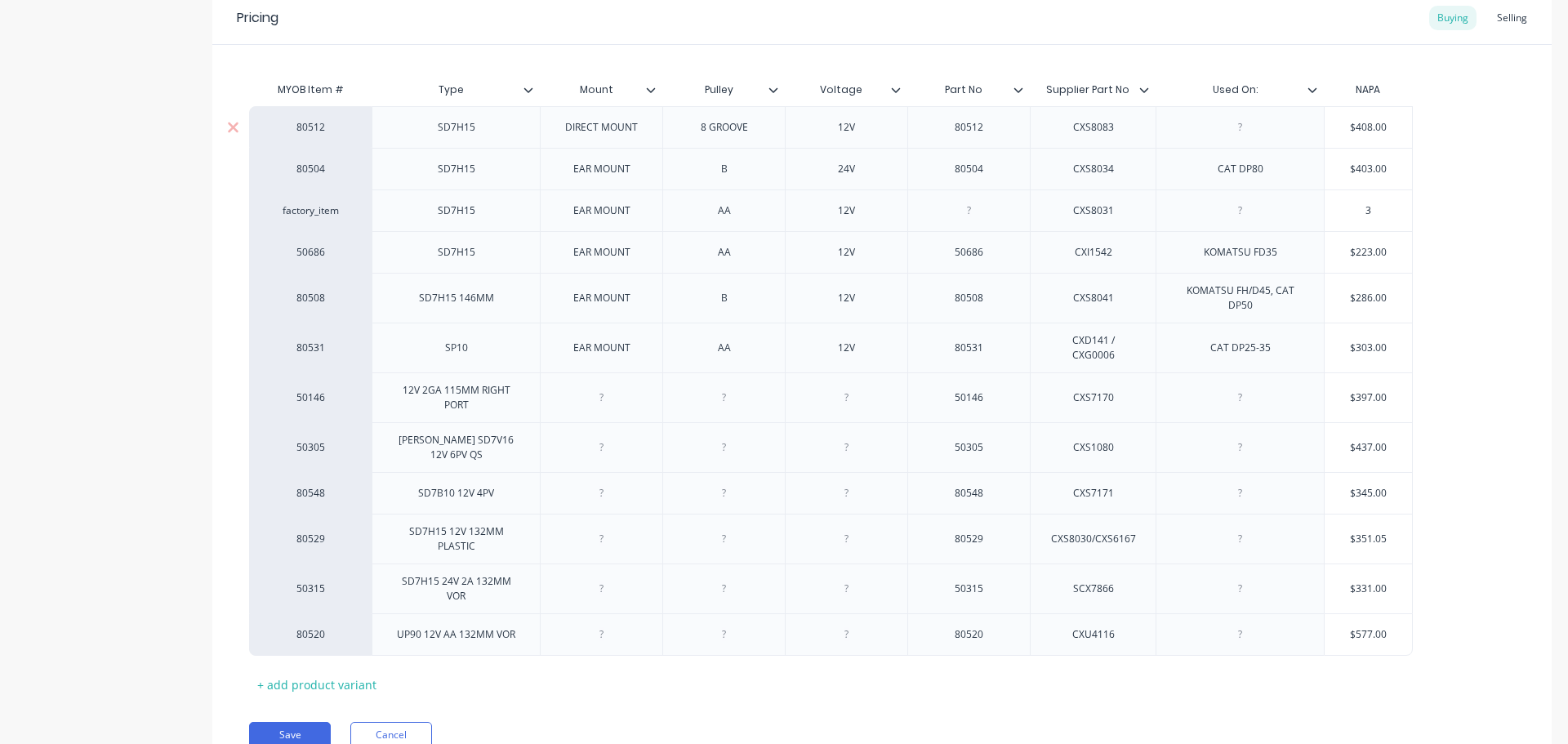
type input "37"
type textarea "x"
type input "372"
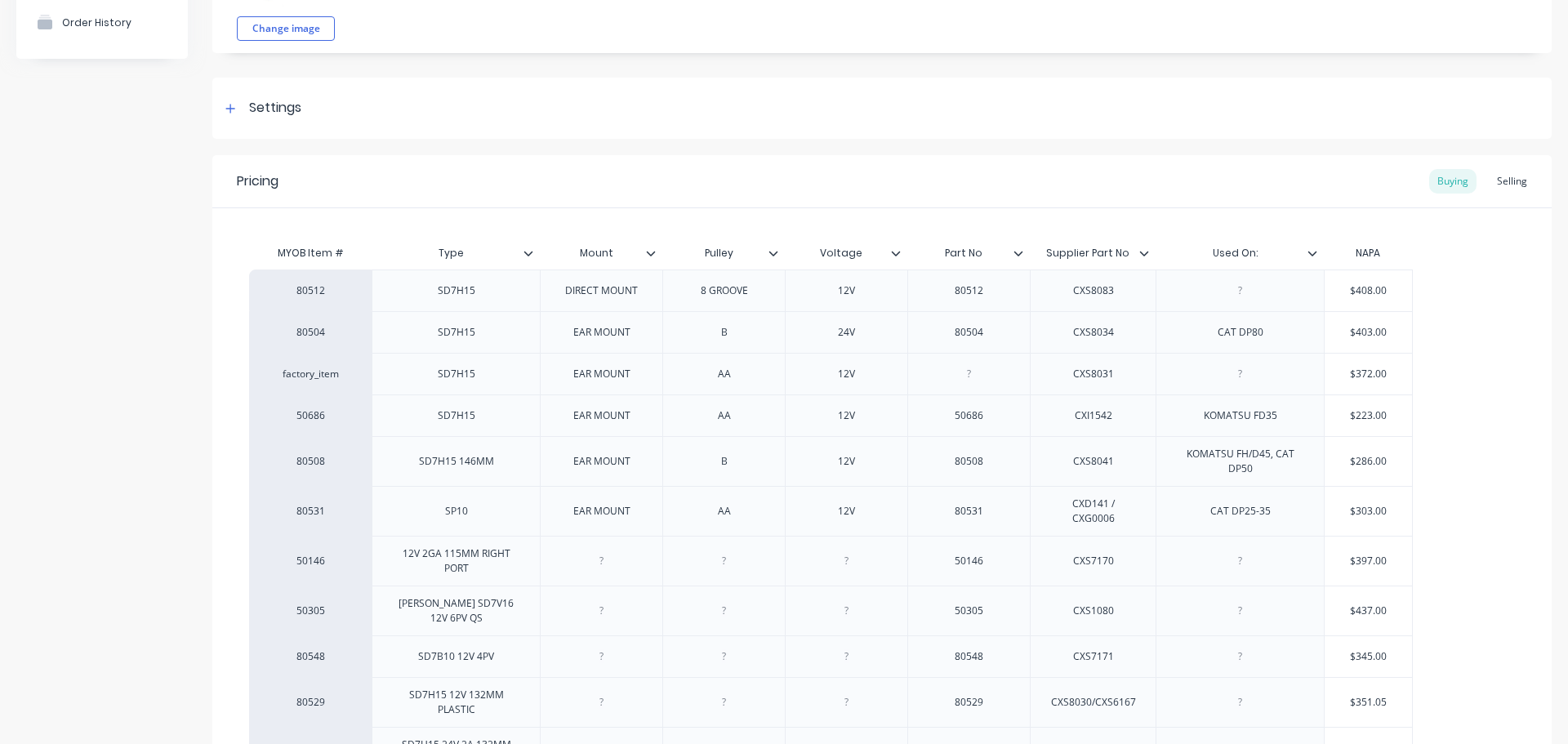
scroll to position [245, 0]
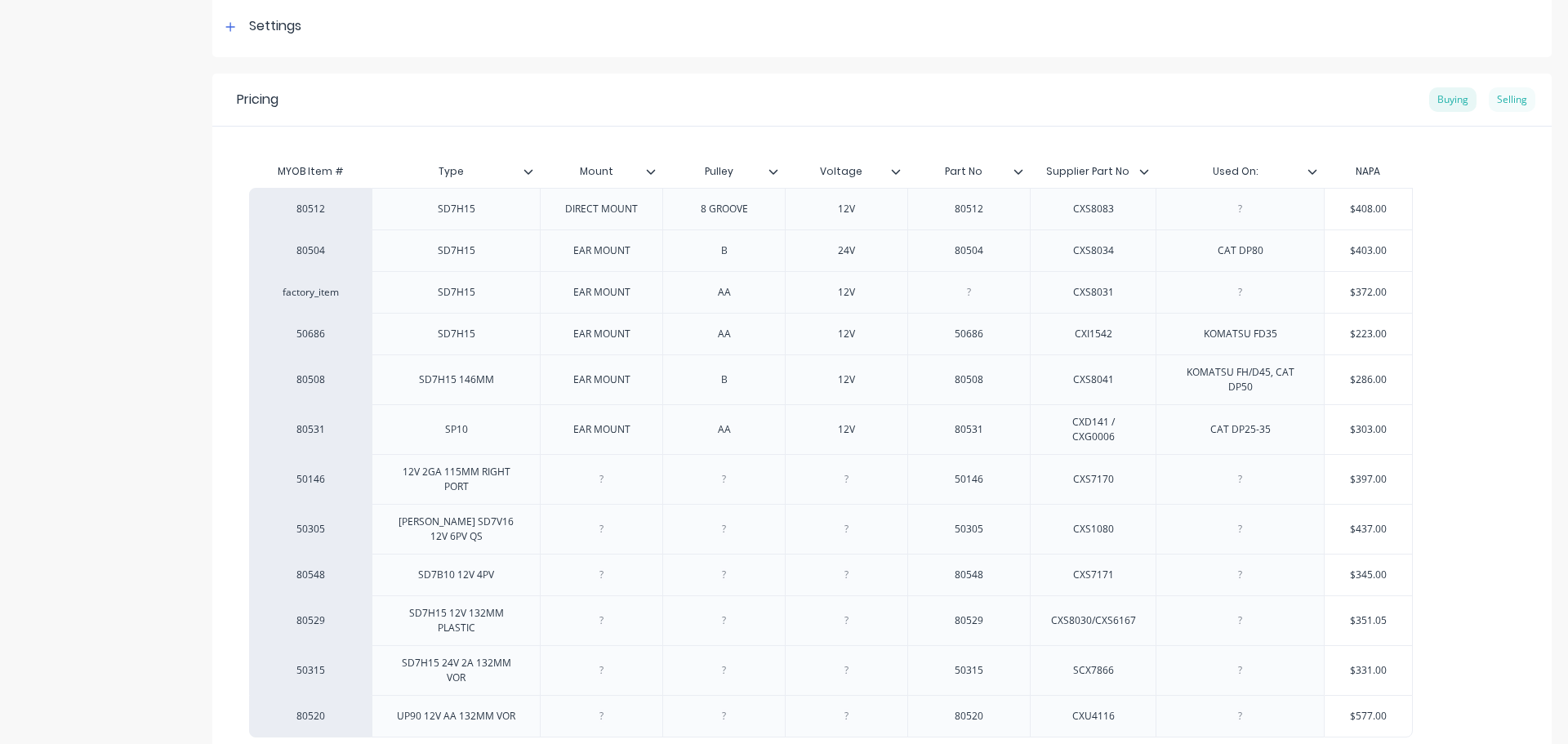
click at [1496, 100] on div "Selling" at bounding box center [1512, 99] width 47 height 24
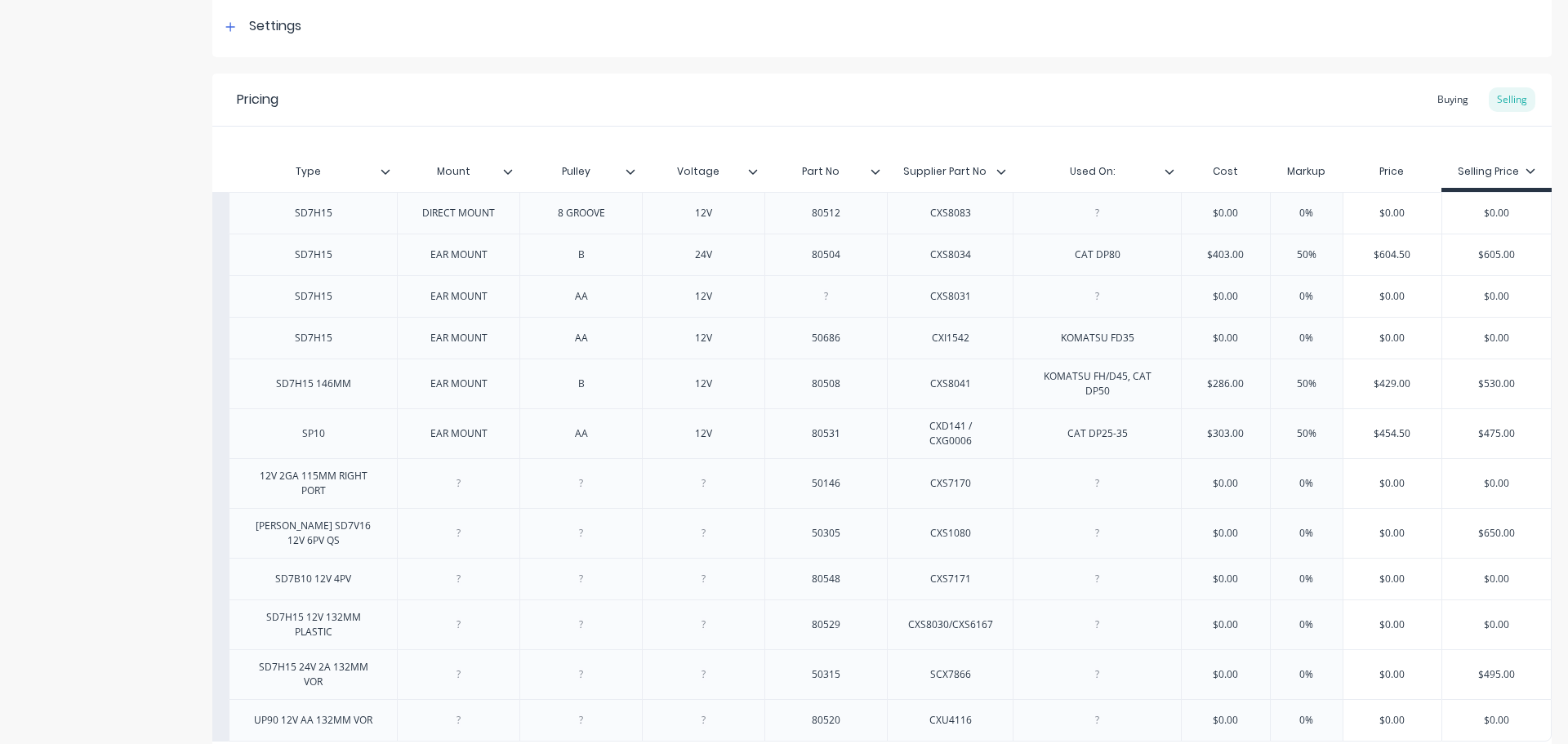
drag, startPoint x: 1507, startPoint y: 295, endPoint x: 1466, endPoint y: 286, distance: 42.0
click at [1466, 286] on div "$0.00 $0.00" at bounding box center [1496, 296] width 109 height 41
type input "5"
type textarea "x"
type input "55"
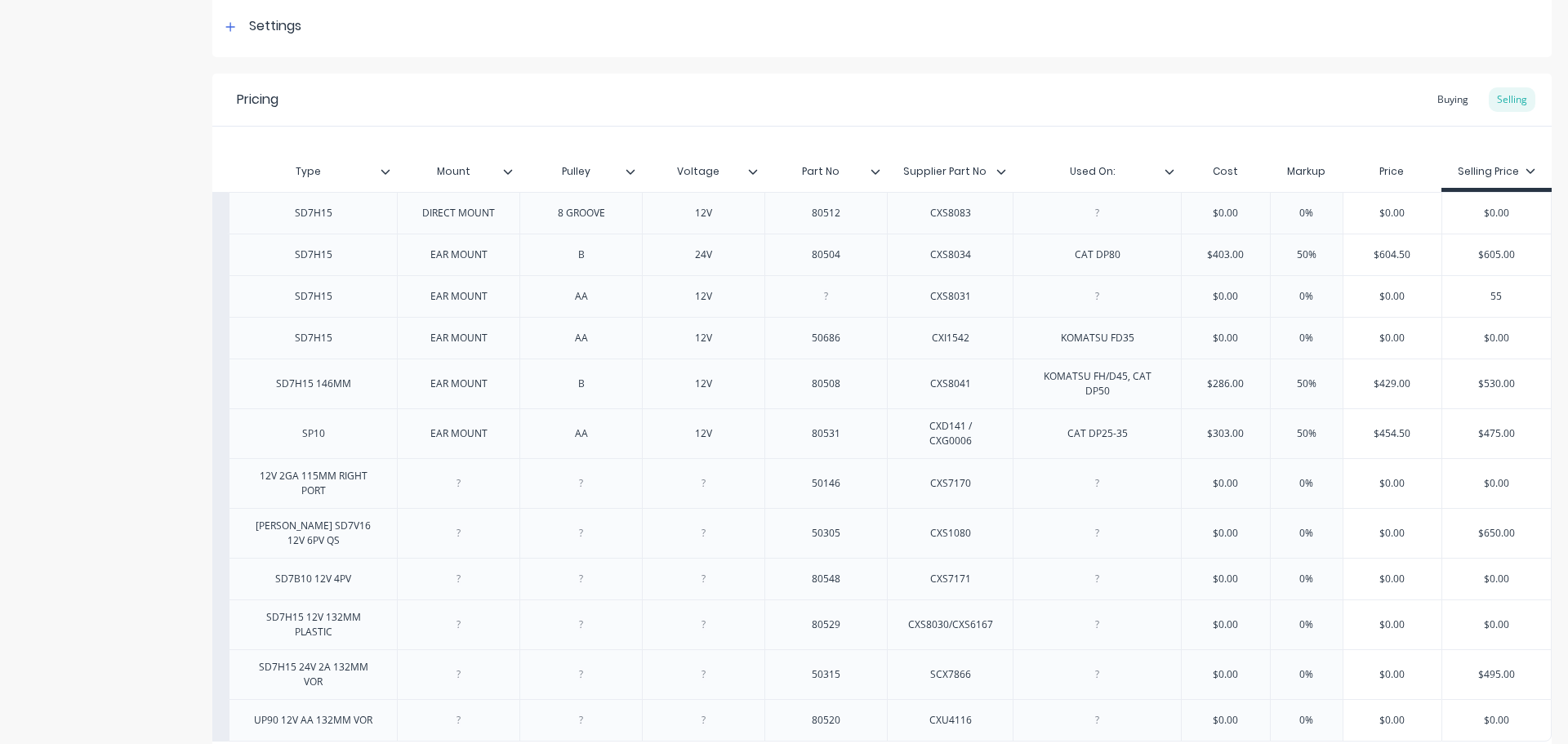
type textarea "x"
type input "550"
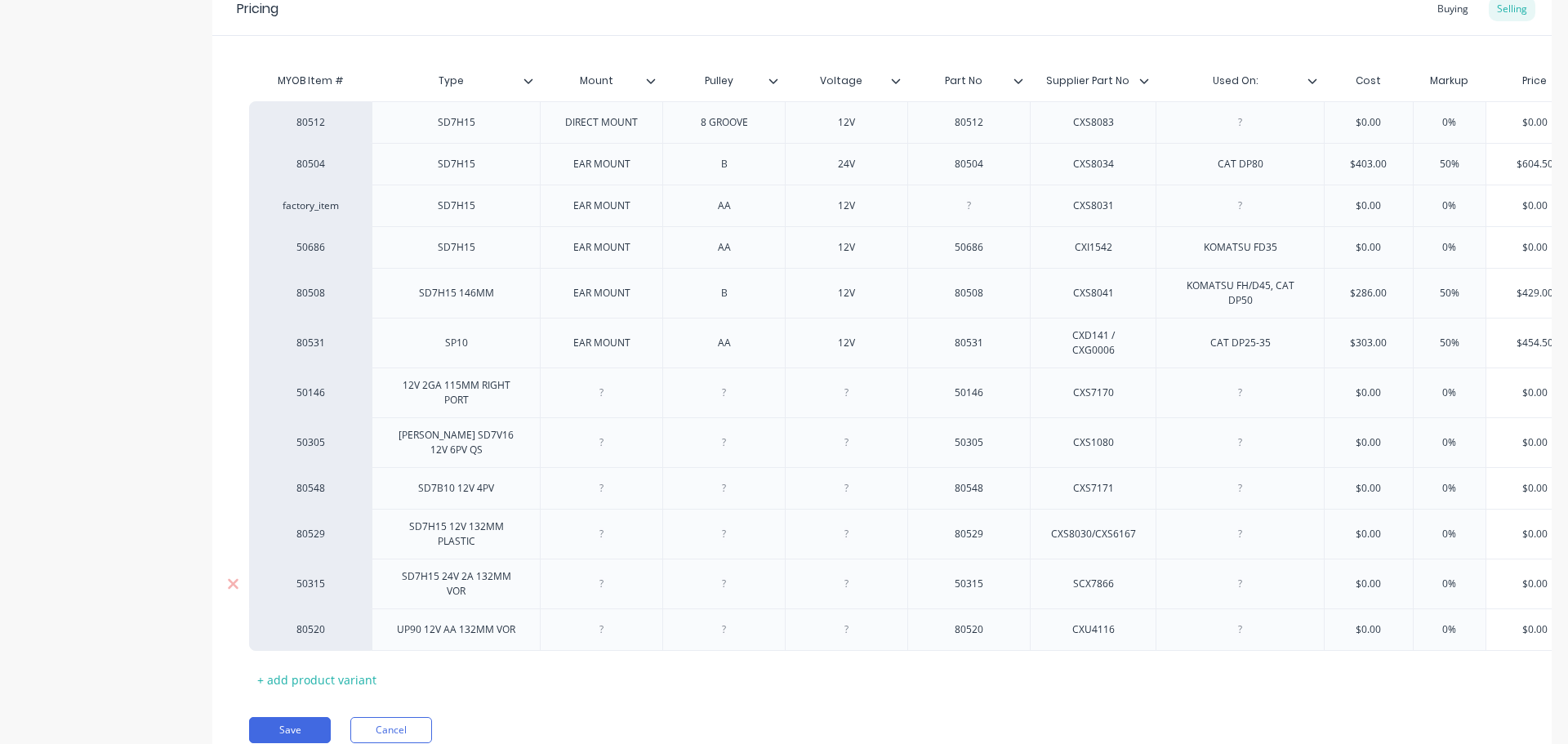
scroll to position [408, 0]
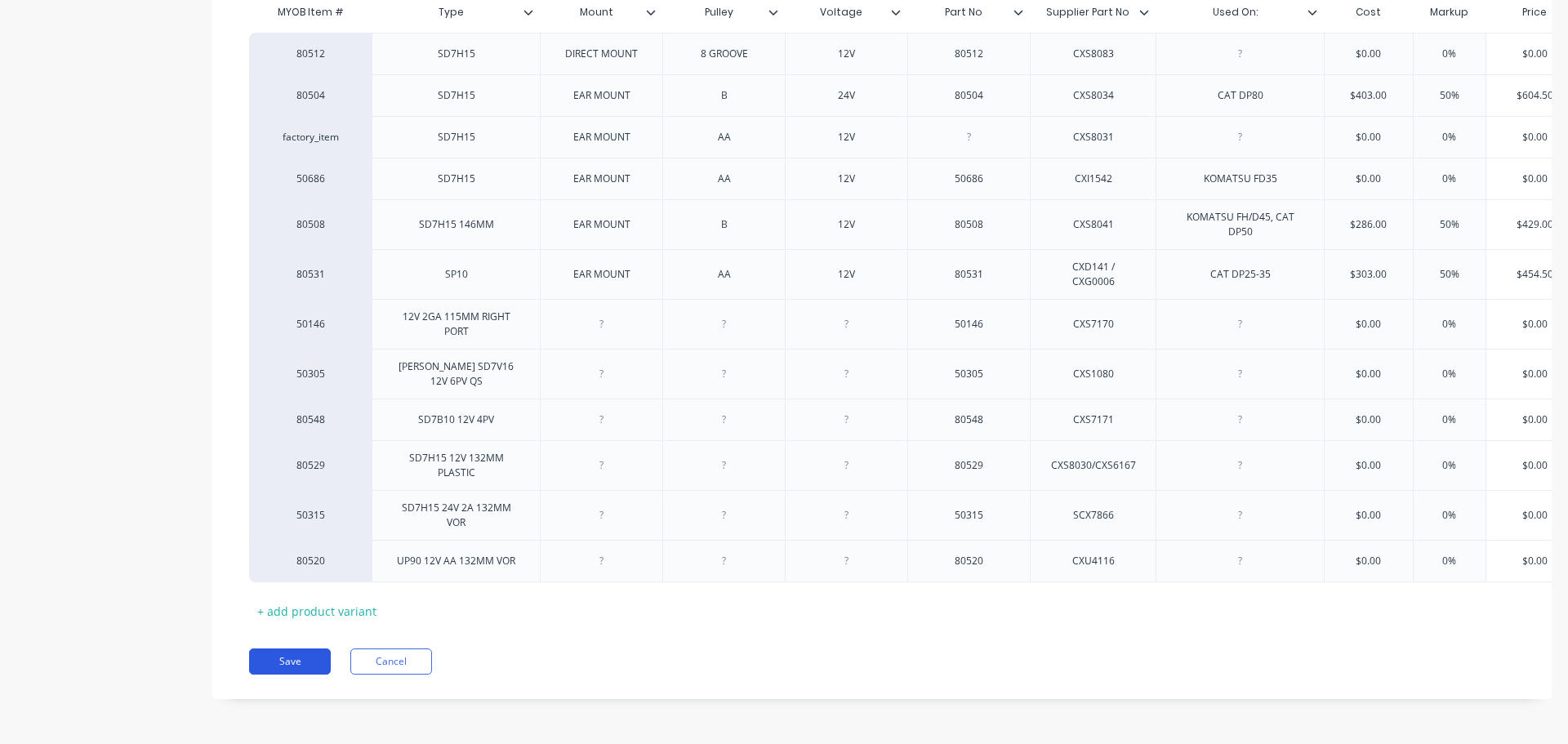
click at [302, 657] on button "Save" at bounding box center [290, 661] width 82 height 26
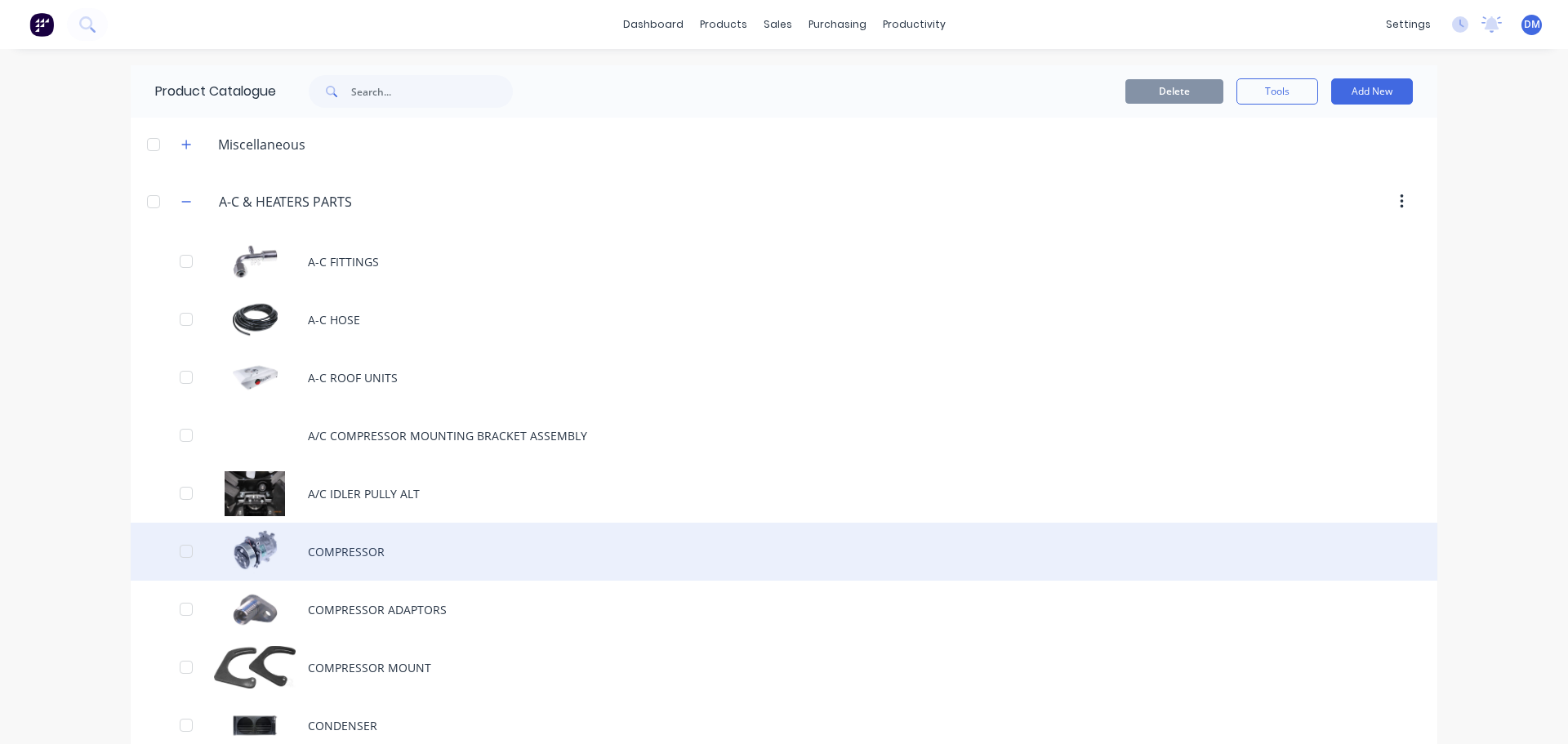
click at [356, 552] on div "COMPRESSOR" at bounding box center [783, 551] width 1307 height 58
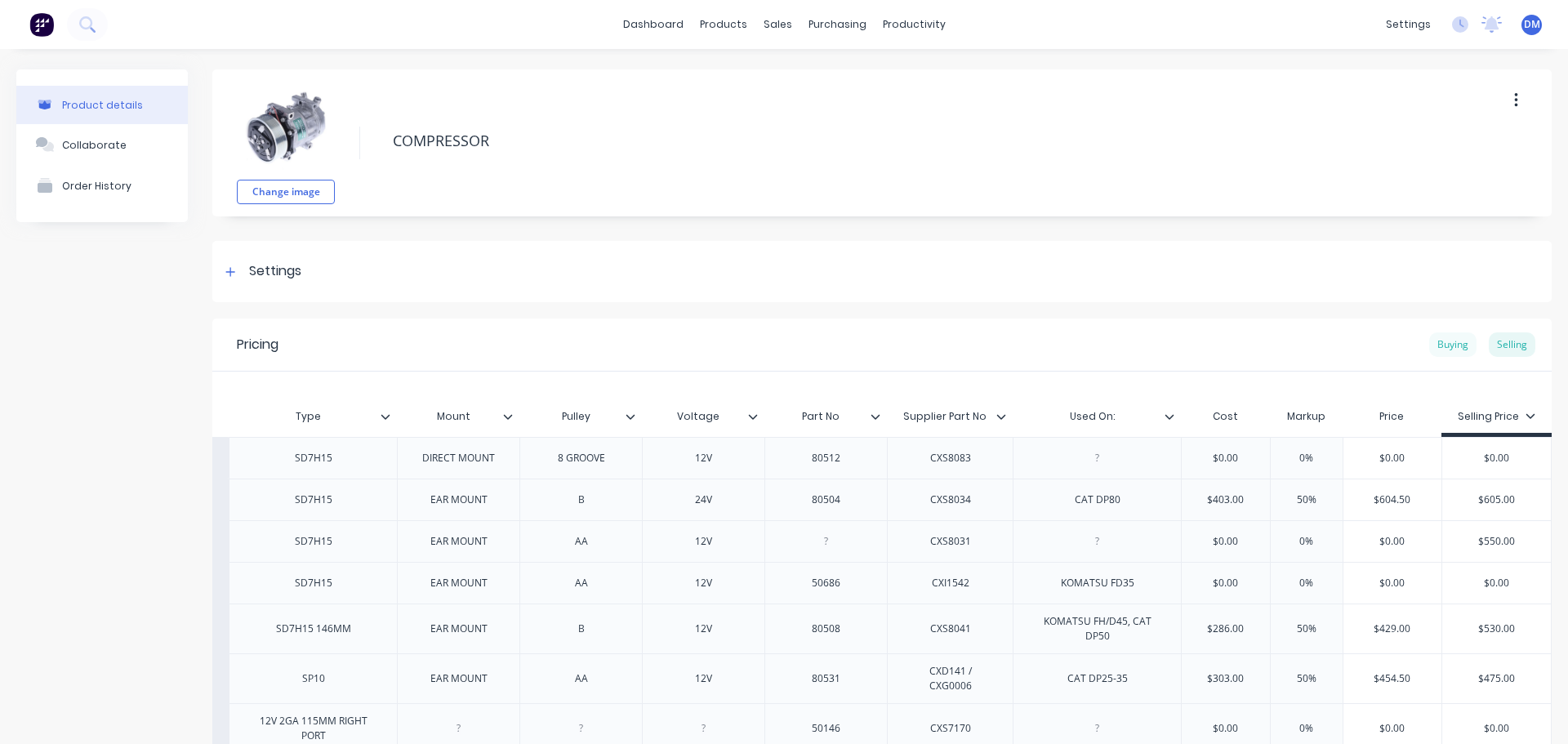
click at [1437, 350] on div "Buying" at bounding box center [1453, 344] width 48 height 24
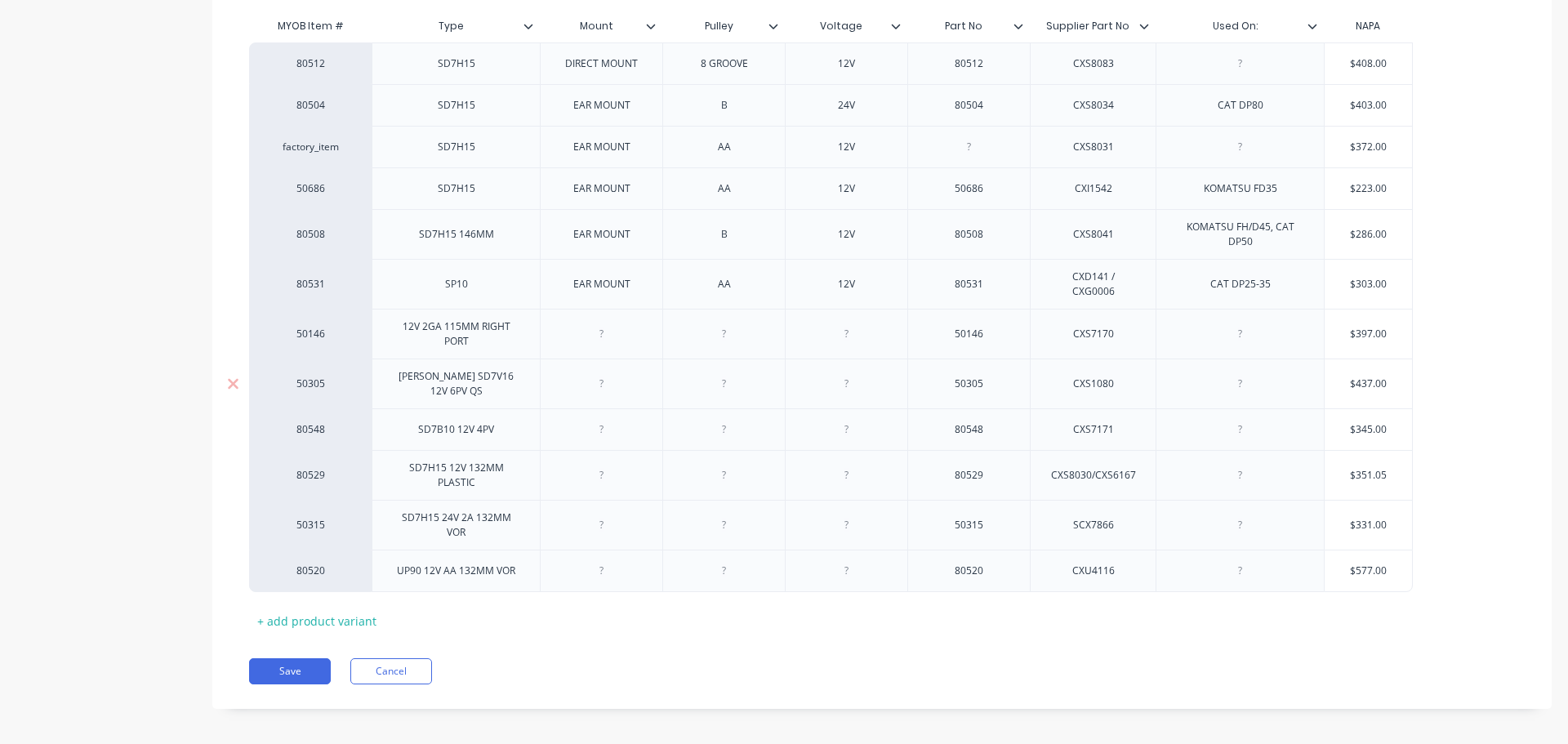
scroll to position [392, 0]
click at [314, 615] on div "+ add product variant" at bounding box center [316, 620] width 135 height 25
type textarea "x"
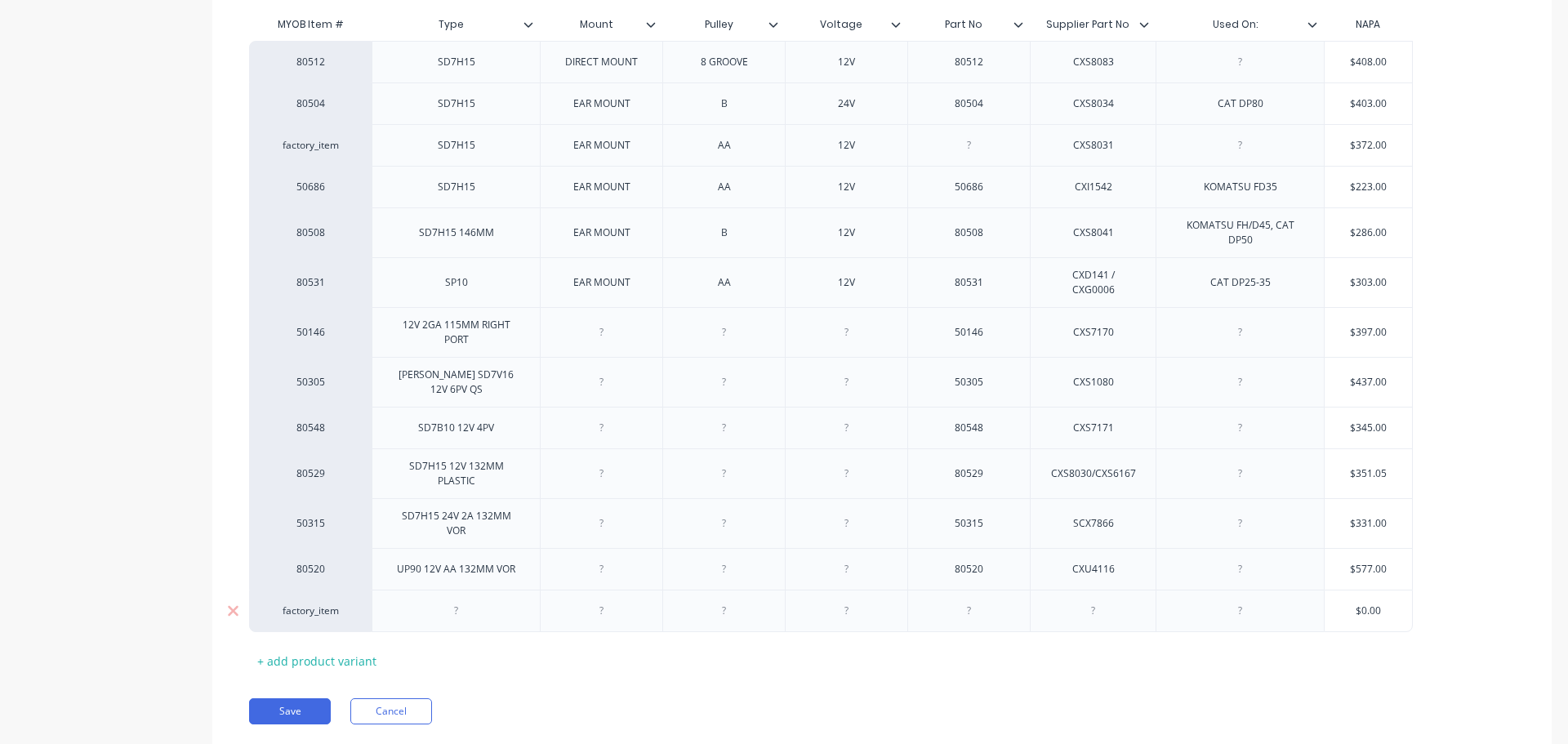
click at [458, 605] on div at bounding box center [457, 610] width 82 height 21
type textarea "x"
drag, startPoint x: 1099, startPoint y: 606, endPoint x: 878, endPoint y: 659, distance: 227.3
click at [1098, 606] on div at bounding box center [1094, 610] width 82 height 21
type textarea "x"
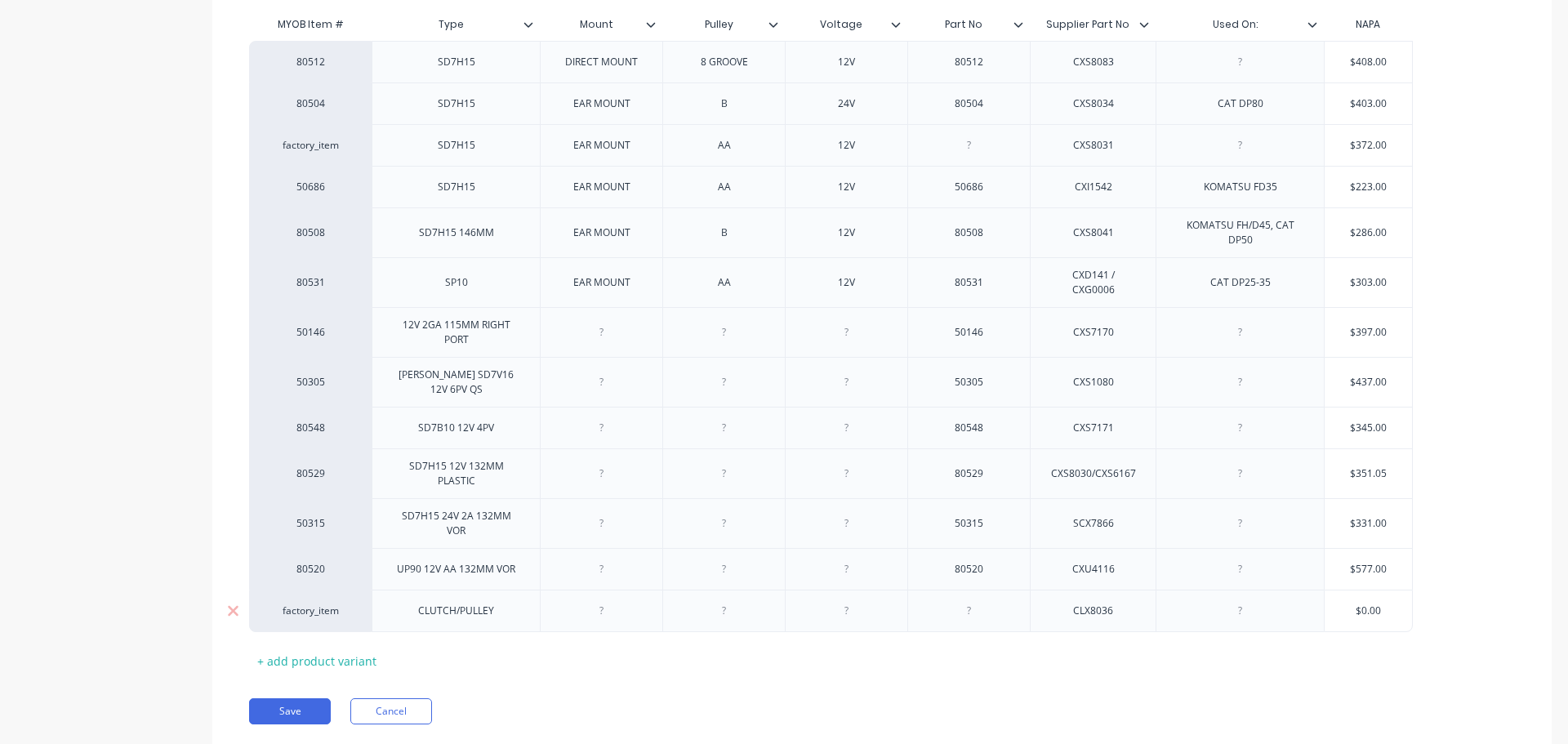
type input "$0.00"
drag, startPoint x: 1374, startPoint y: 603, endPoint x: 1323, endPoint y: 602, distance: 51.0
click at [1323, 602] on div "$0.00 $0.00" at bounding box center [1368, 610] width 89 height 43
type textarea "x"
type input "1"
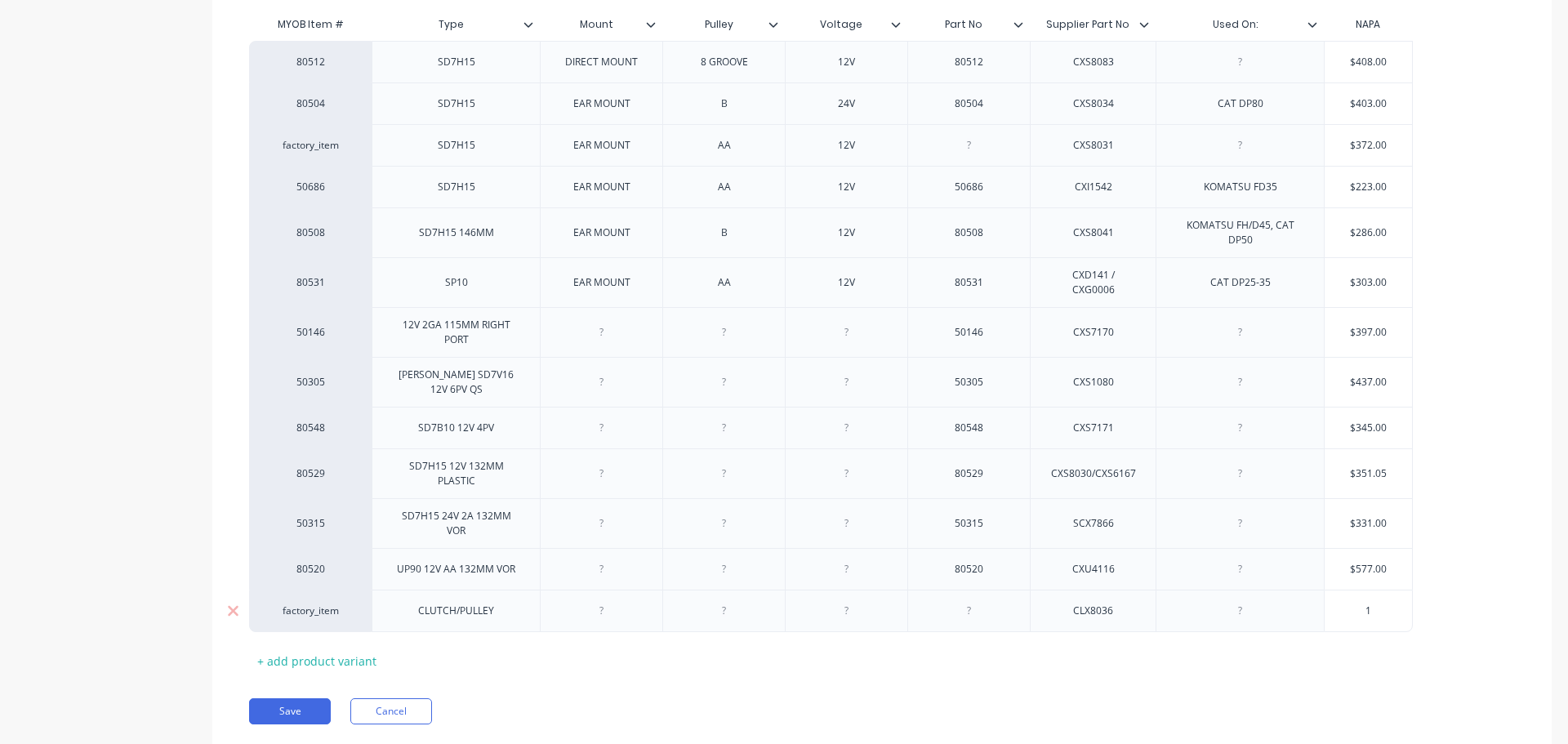
type textarea "x"
type input "199"
type textarea "x"
type input "199+"
type textarea "x"
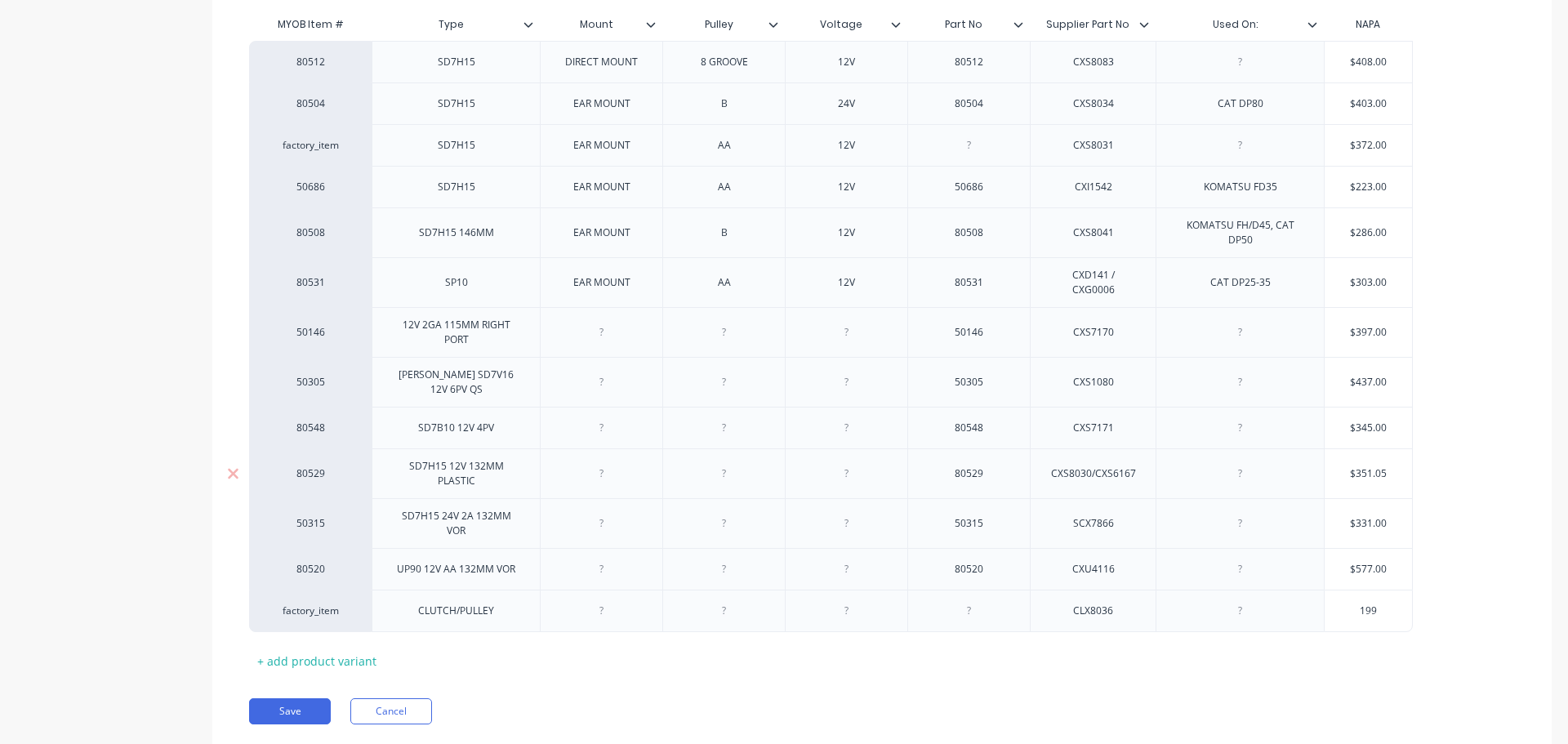
type input "199"
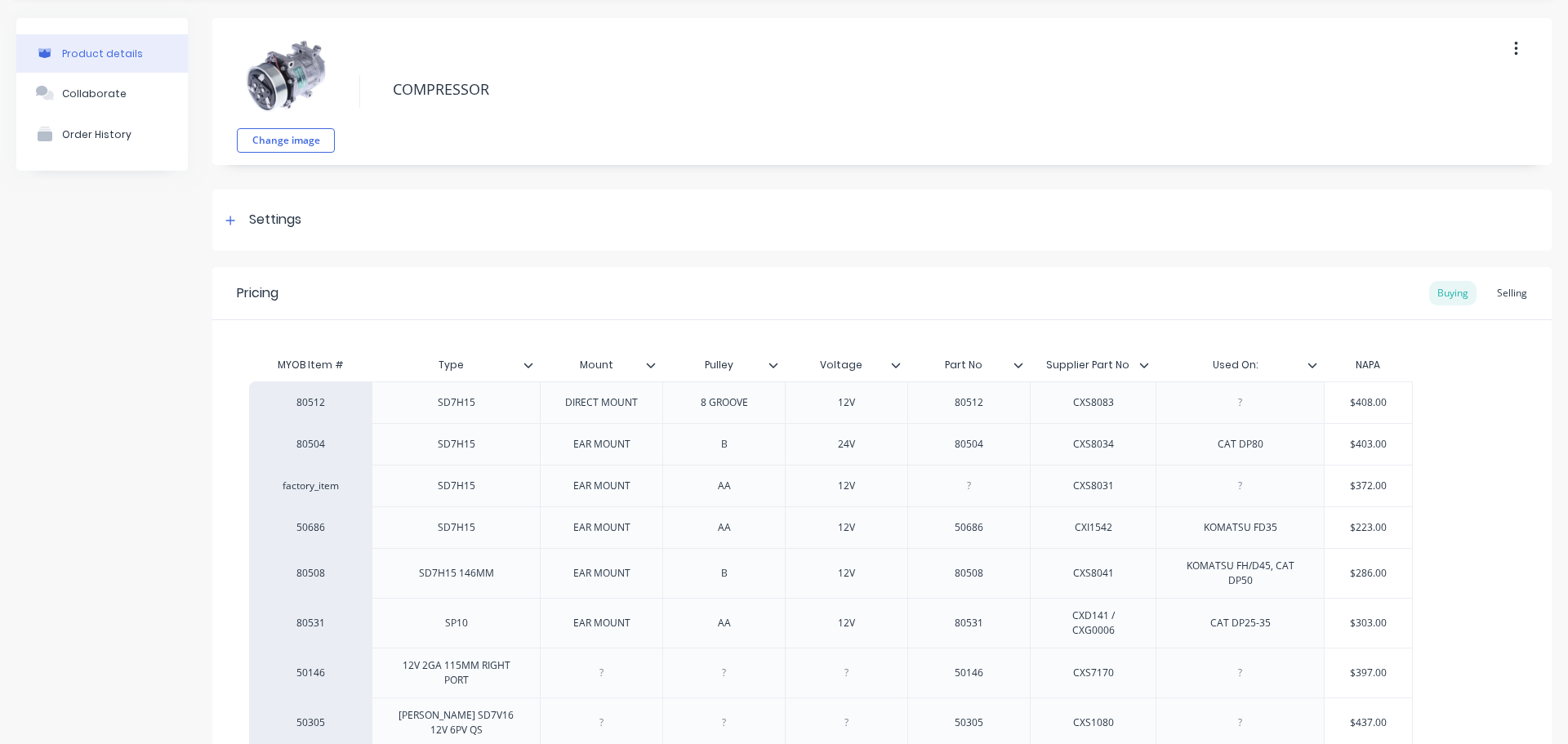
scroll to position [0, 0]
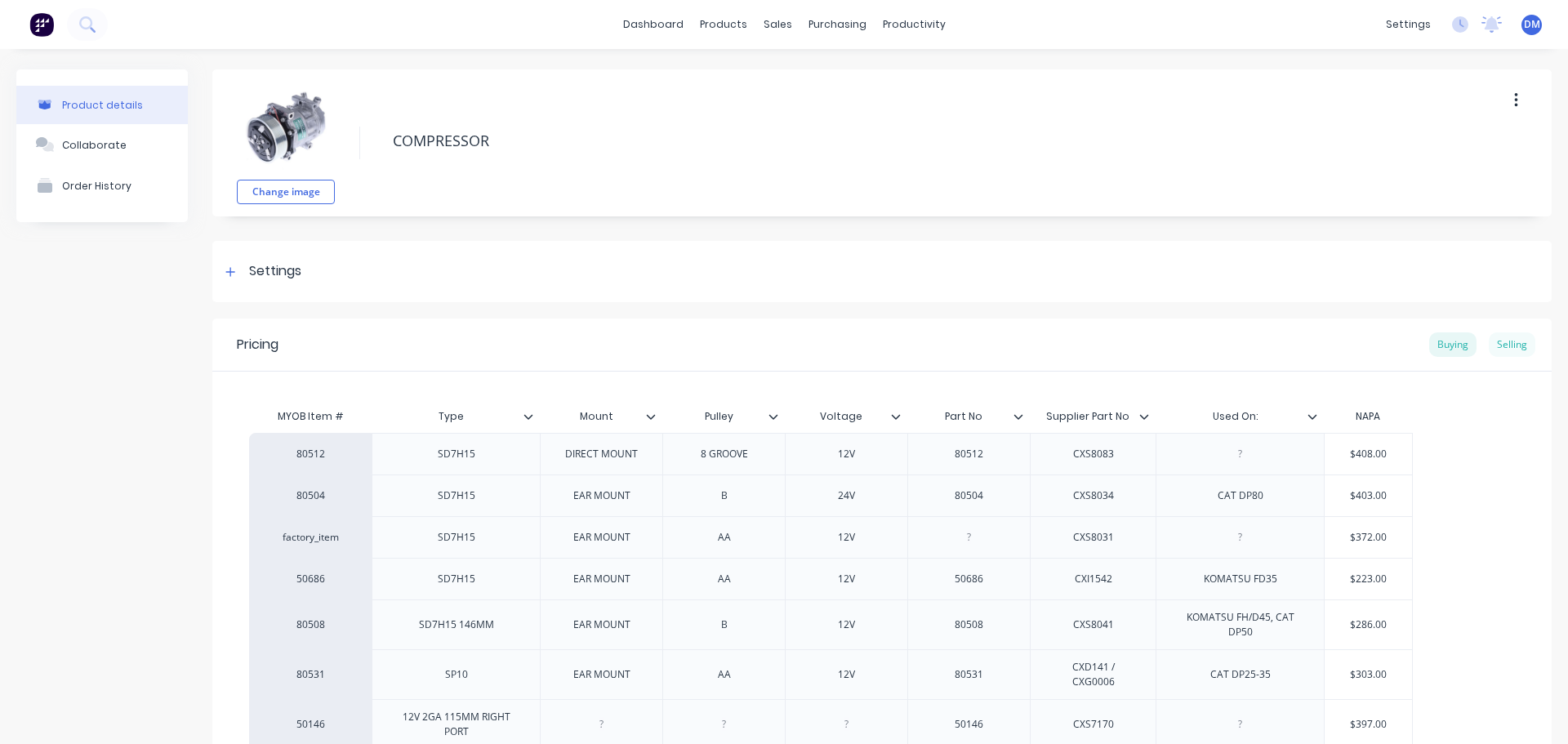
click at [1489, 342] on div "Selling" at bounding box center [1512, 344] width 47 height 24
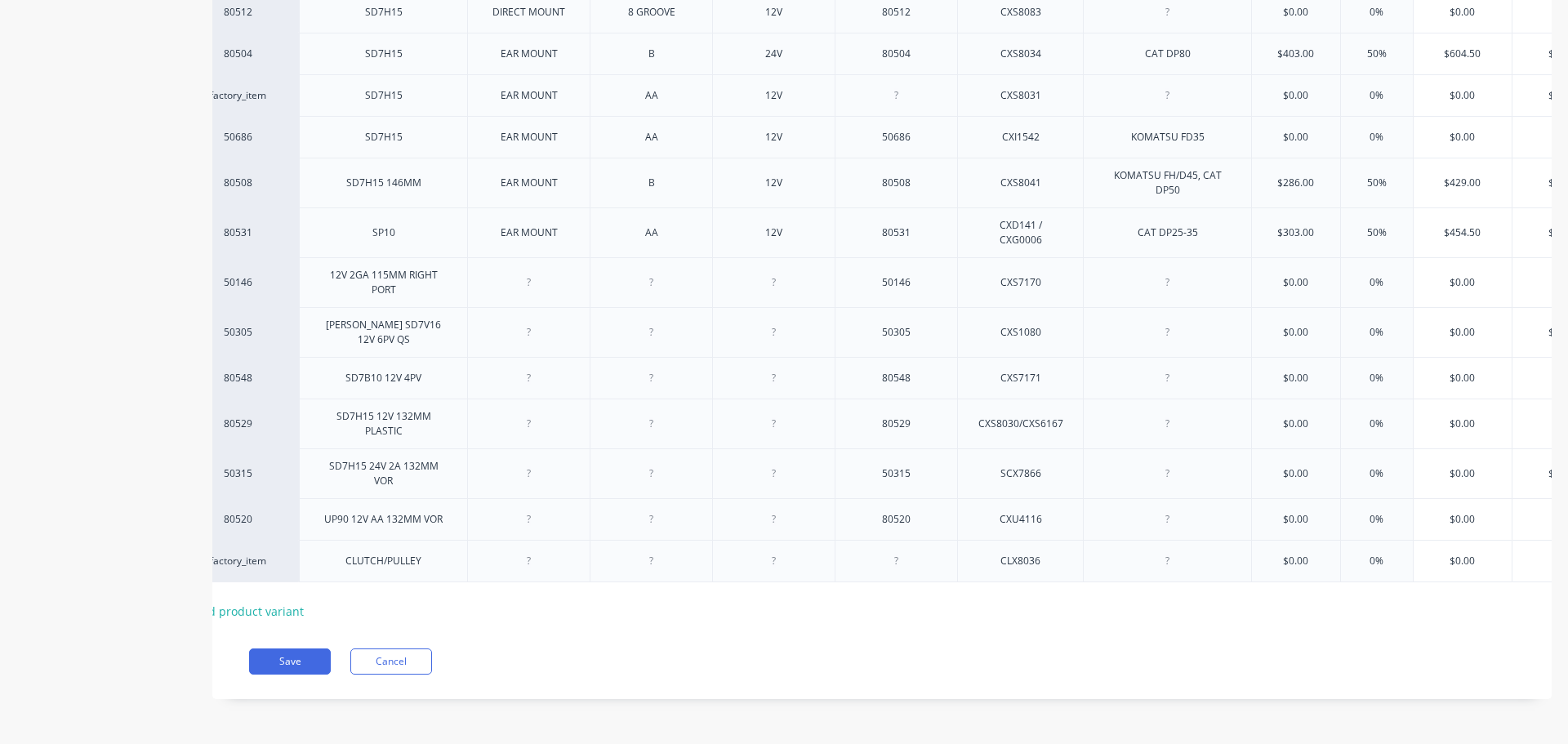
scroll to position [0, 155]
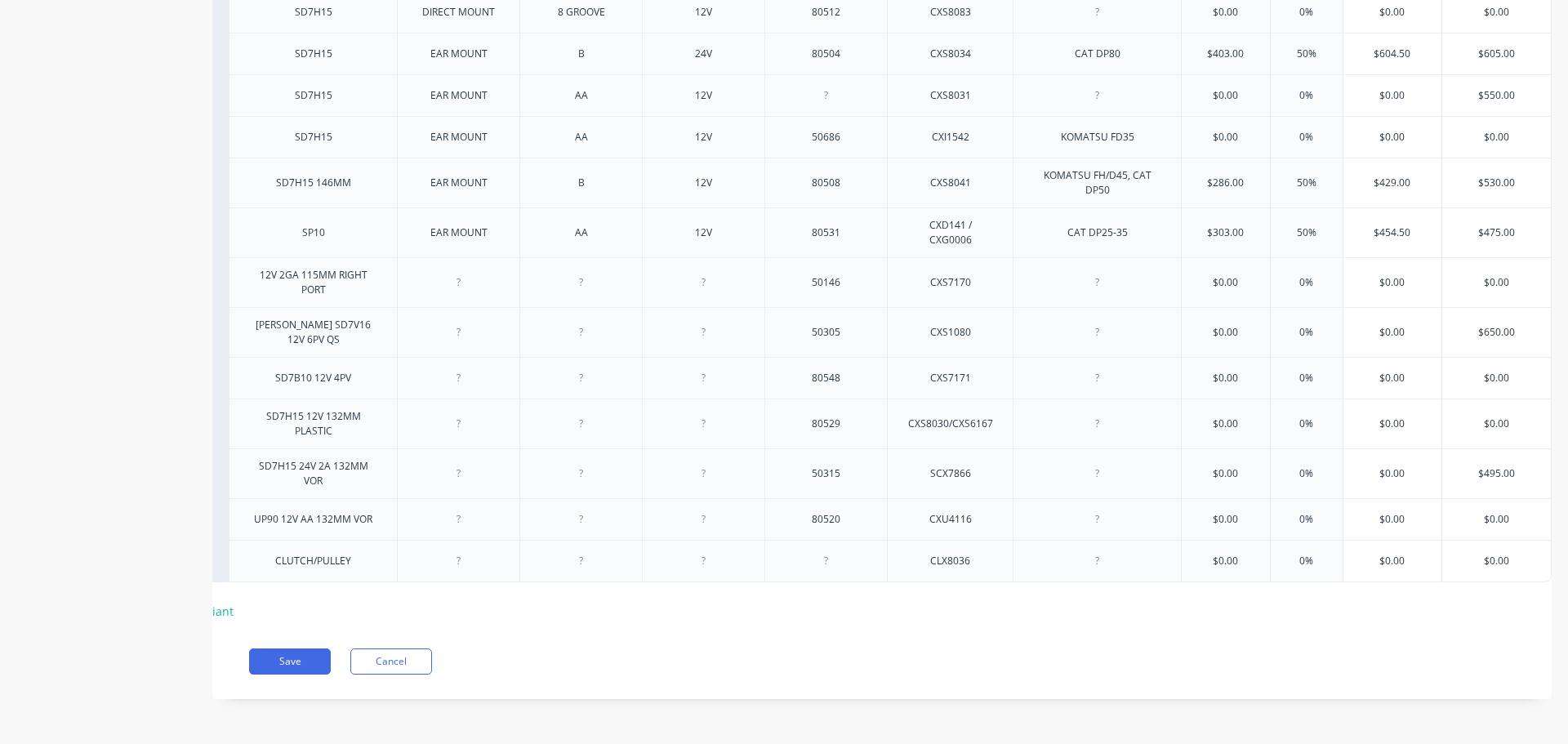
click at [1491, 554] on input "$0.00" at bounding box center [1496, 561] width 109 height 15
drag, startPoint x: 1502, startPoint y: 546, endPoint x: 1452, endPoint y: 543, distance: 50.1
click at [1453, 554] on input "$0.00" at bounding box center [1496, 561] width 109 height 15
type input "2"
type textarea "x"
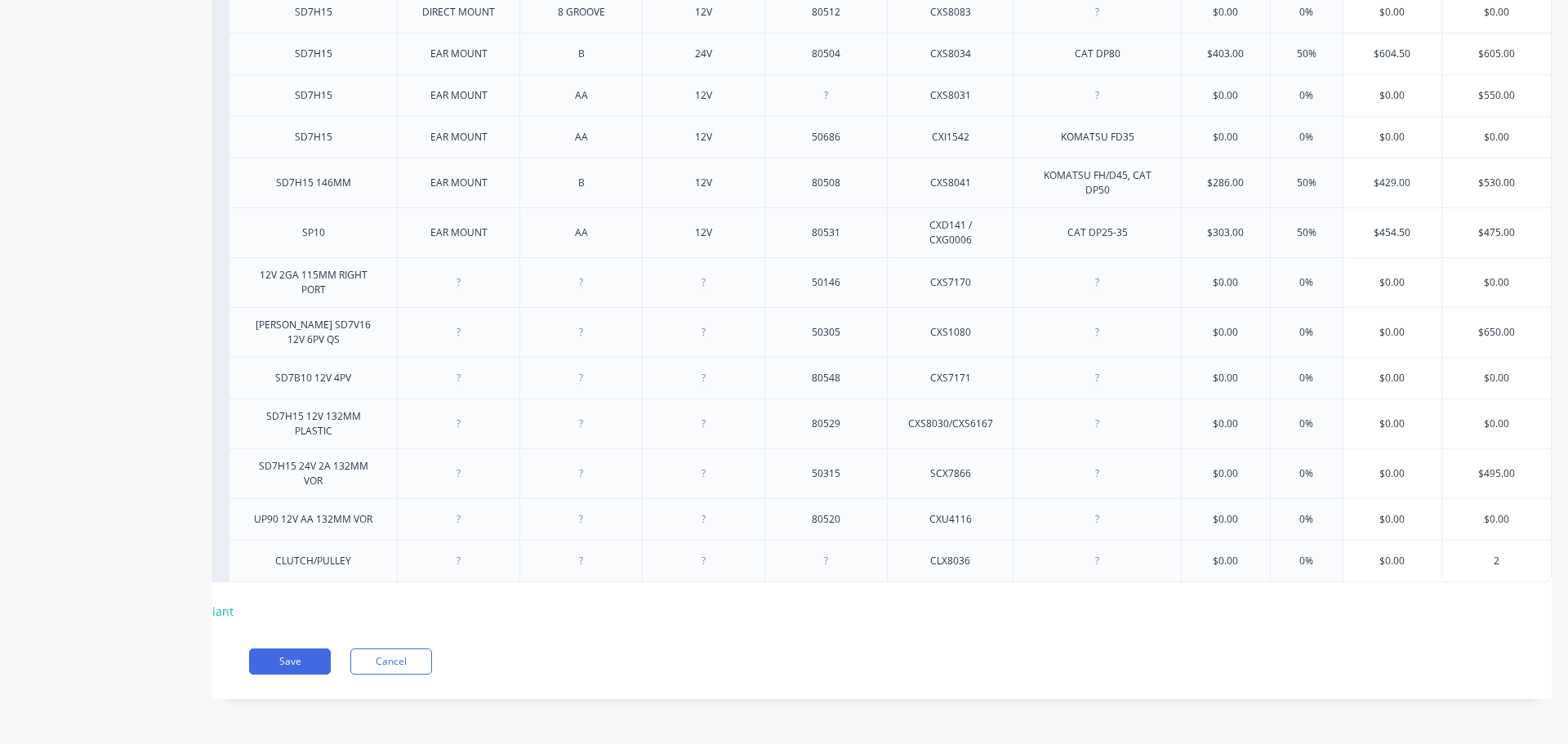
type input "29"
type textarea "x"
type input "295"
click at [274, 664] on button "Save" at bounding box center [290, 661] width 82 height 26
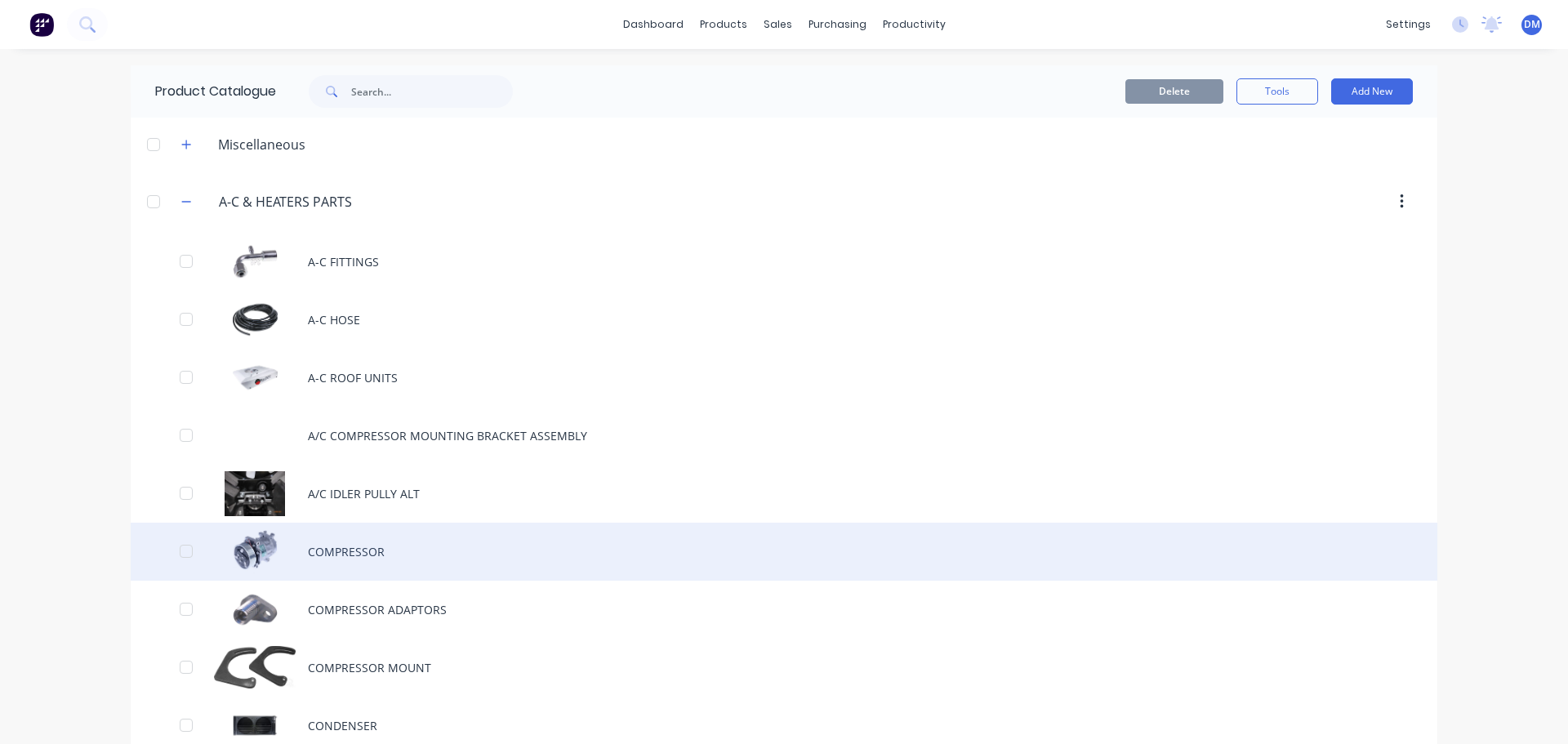
click at [349, 557] on div "COMPRESSOR" at bounding box center [783, 551] width 1307 height 58
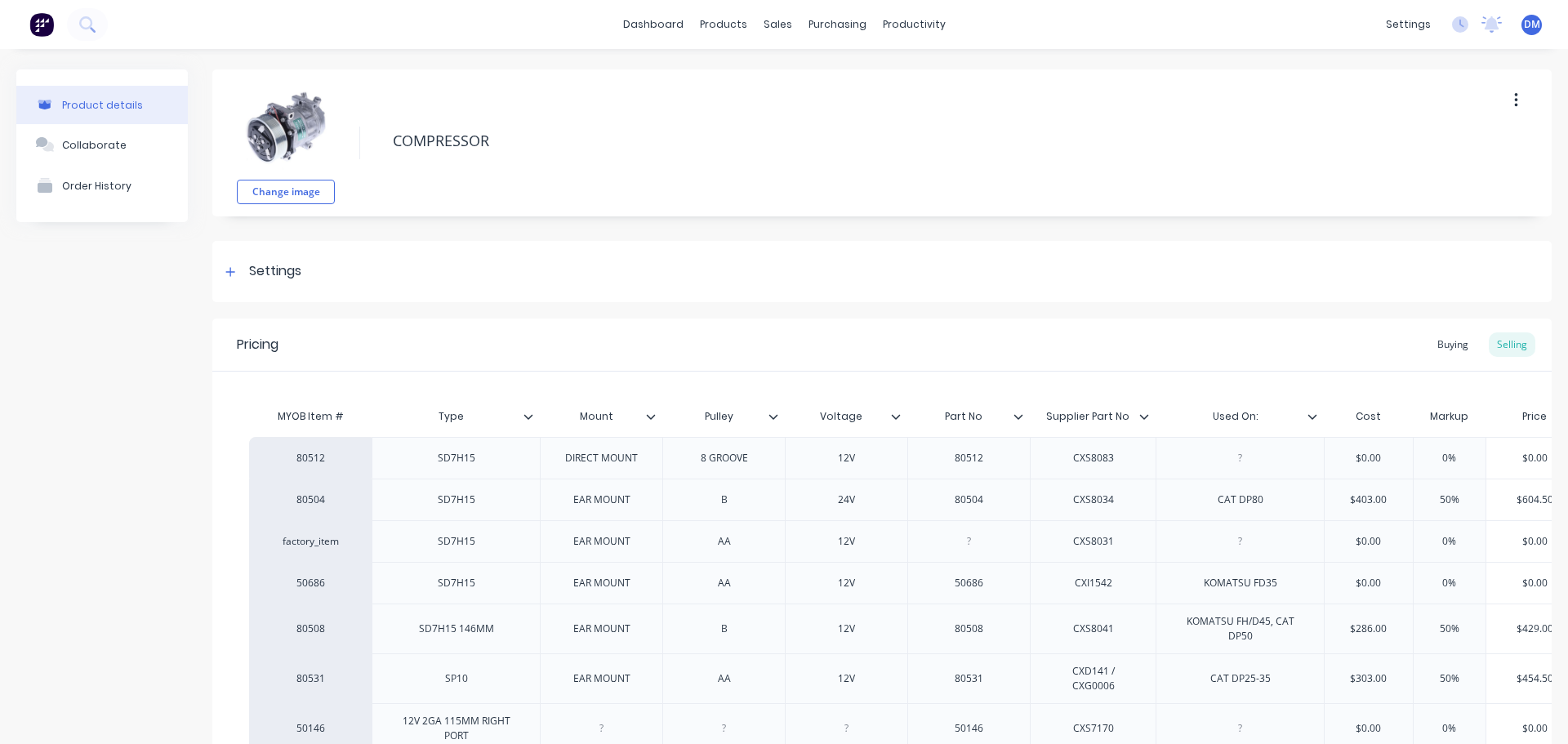
type textarea "x"
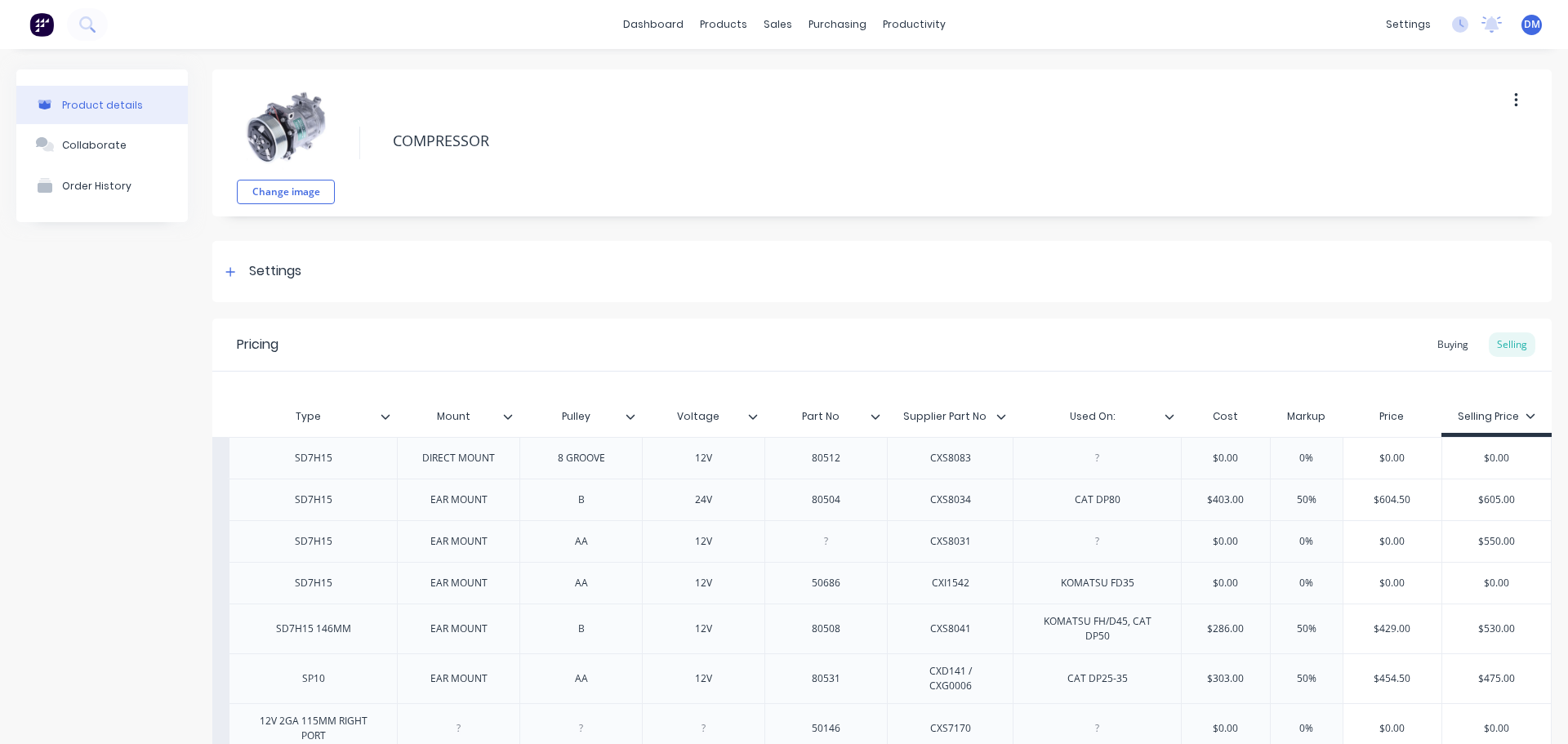
click at [40, 26] on img at bounding box center [41, 24] width 24 height 24
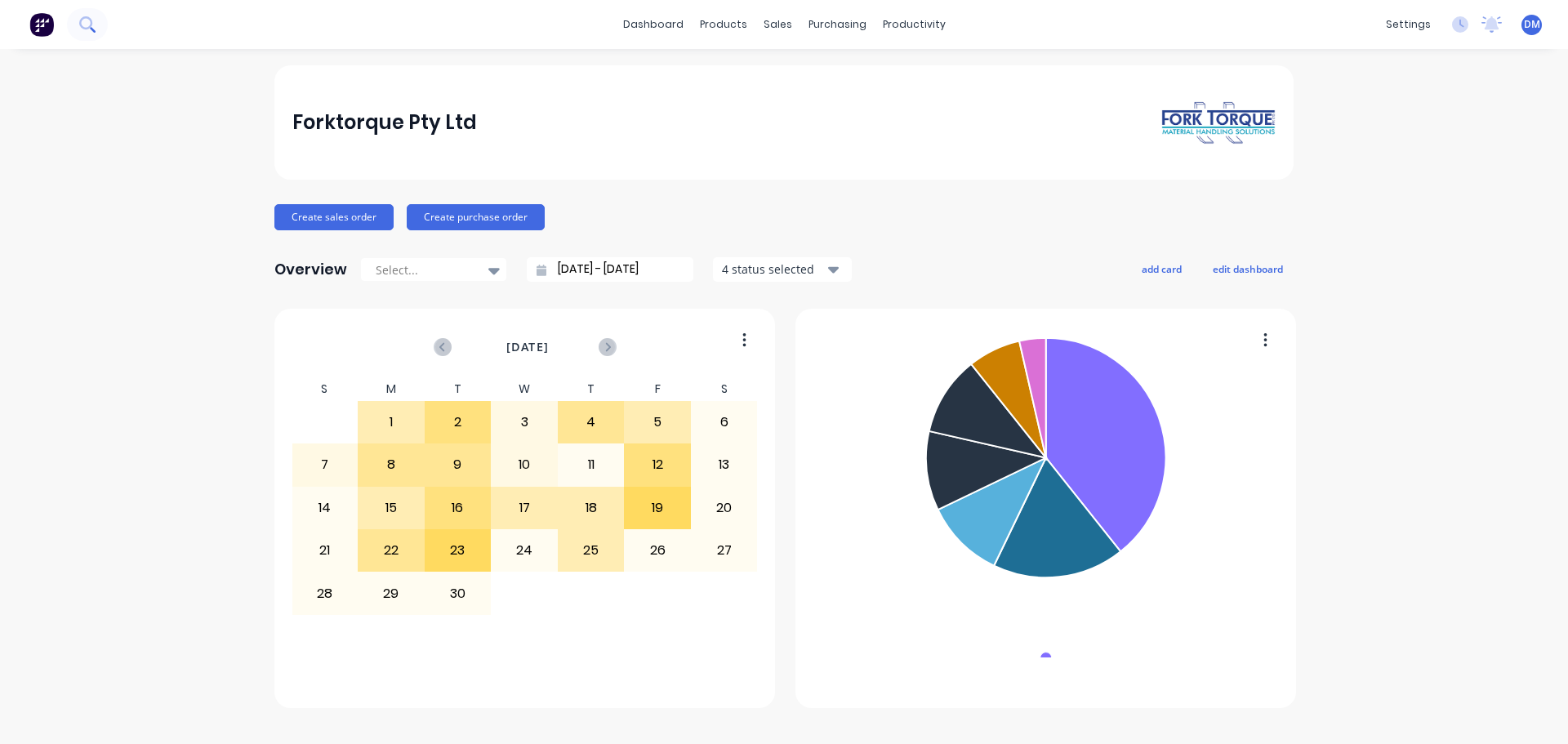
click at [94, 23] on icon at bounding box center [87, 24] width 16 height 16
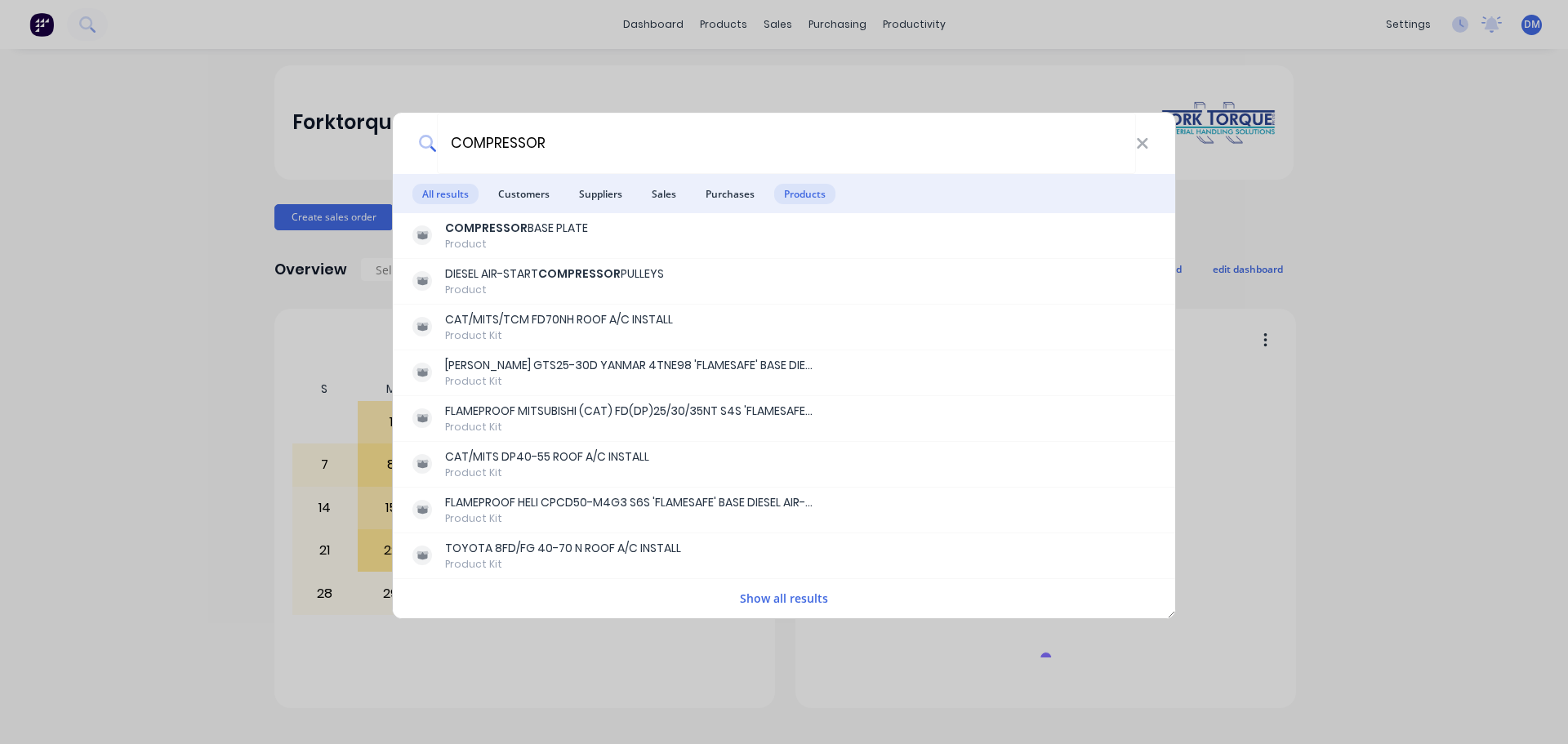
type input "COMPRESSOR"
click at [797, 196] on span "Products" at bounding box center [804, 194] width 61 height 20
click at [766, 598] on button "Show all results" at bounding box center [783, 598] width 98 height 18
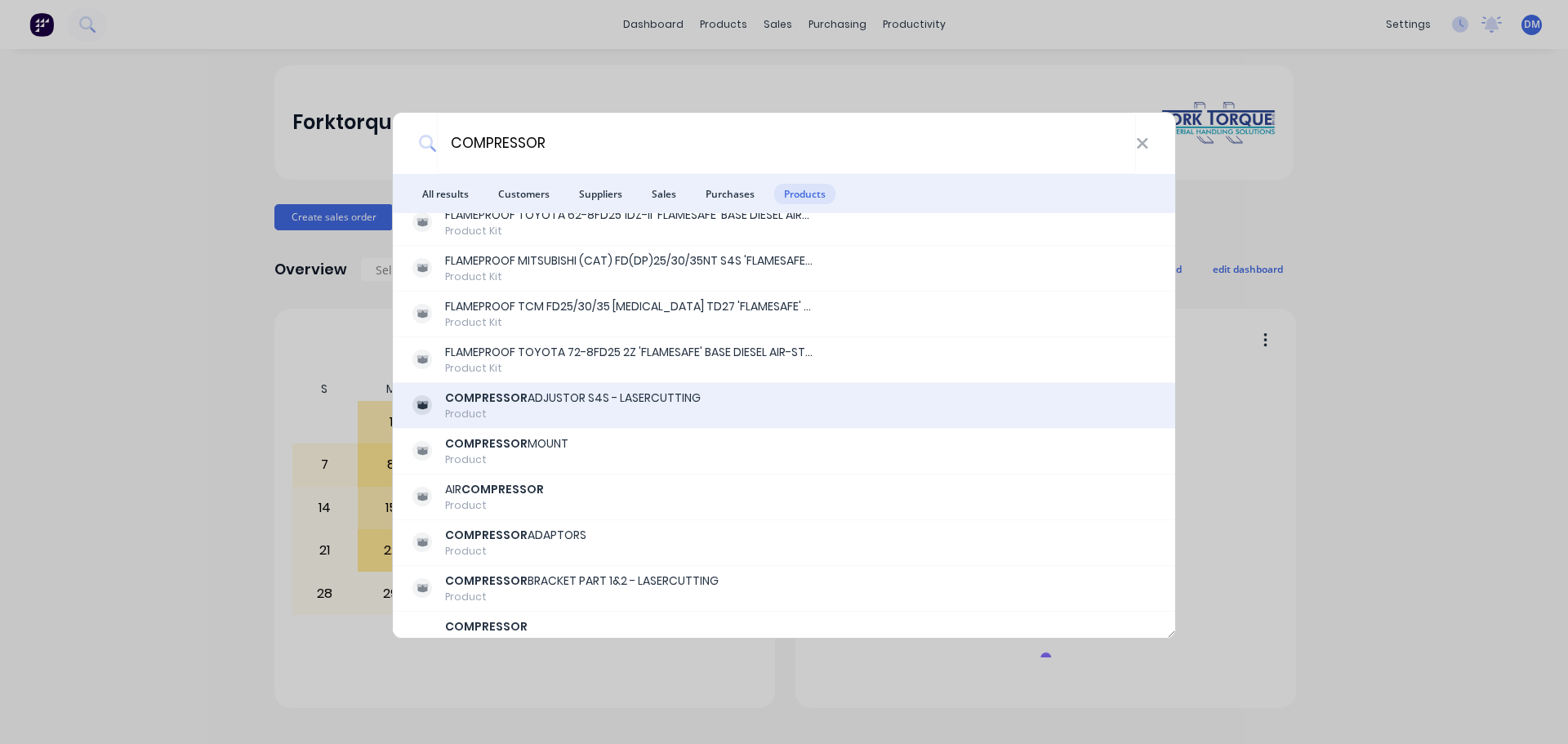
scroll to position [735, 0]
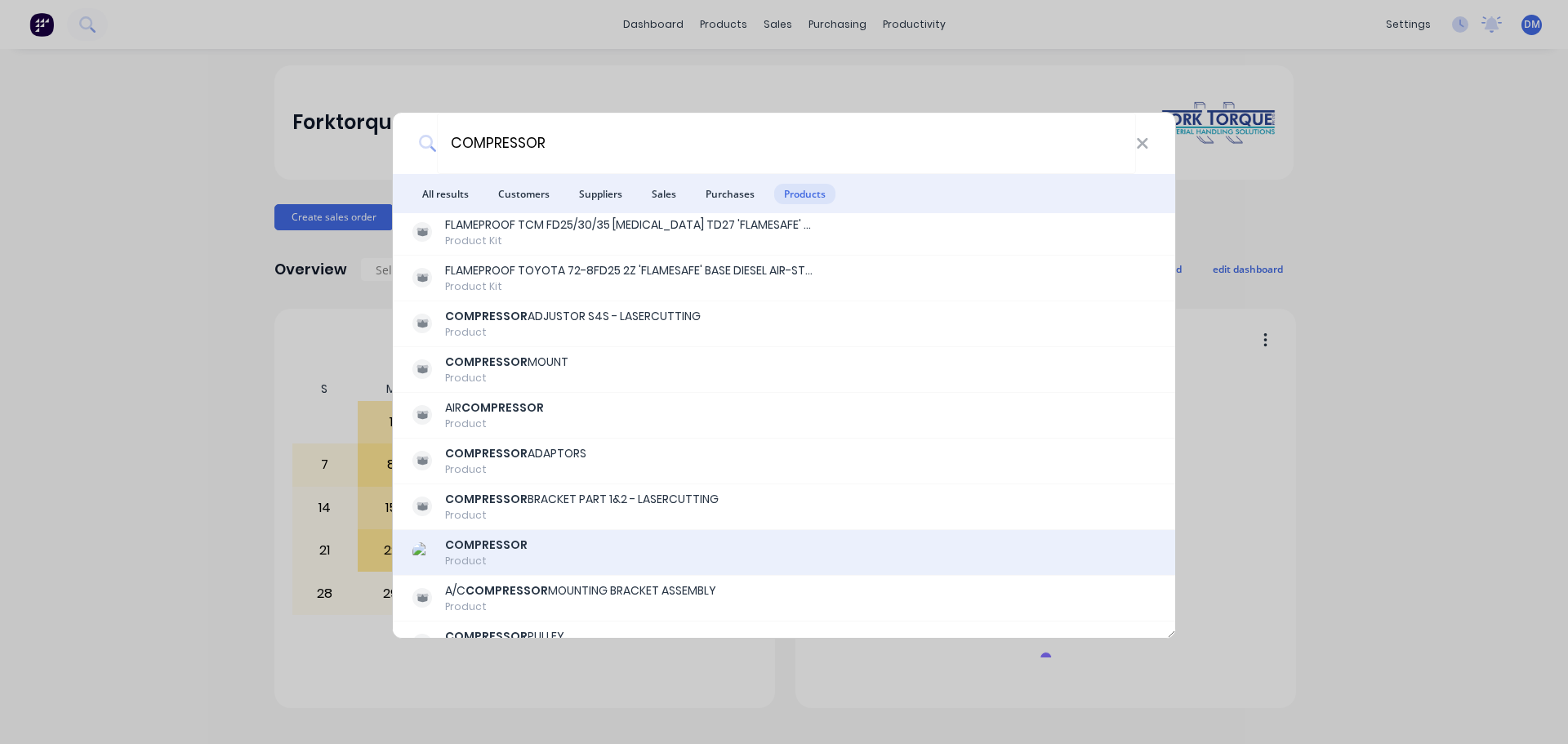
click at [480, 549] on b "COMPRESSOR" at bounding box center [486, 545] width 83 height 17
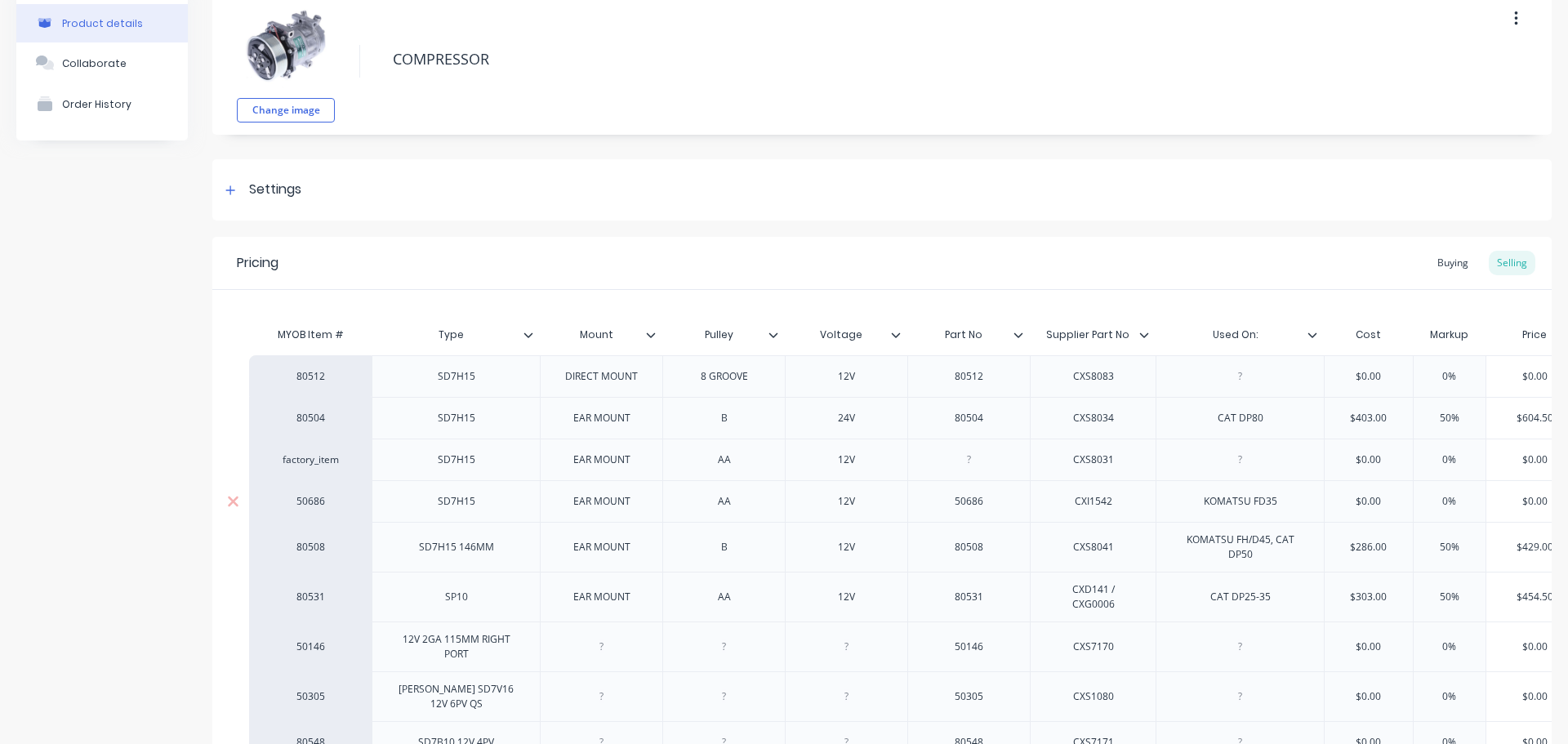
scroll to position [164, 0]
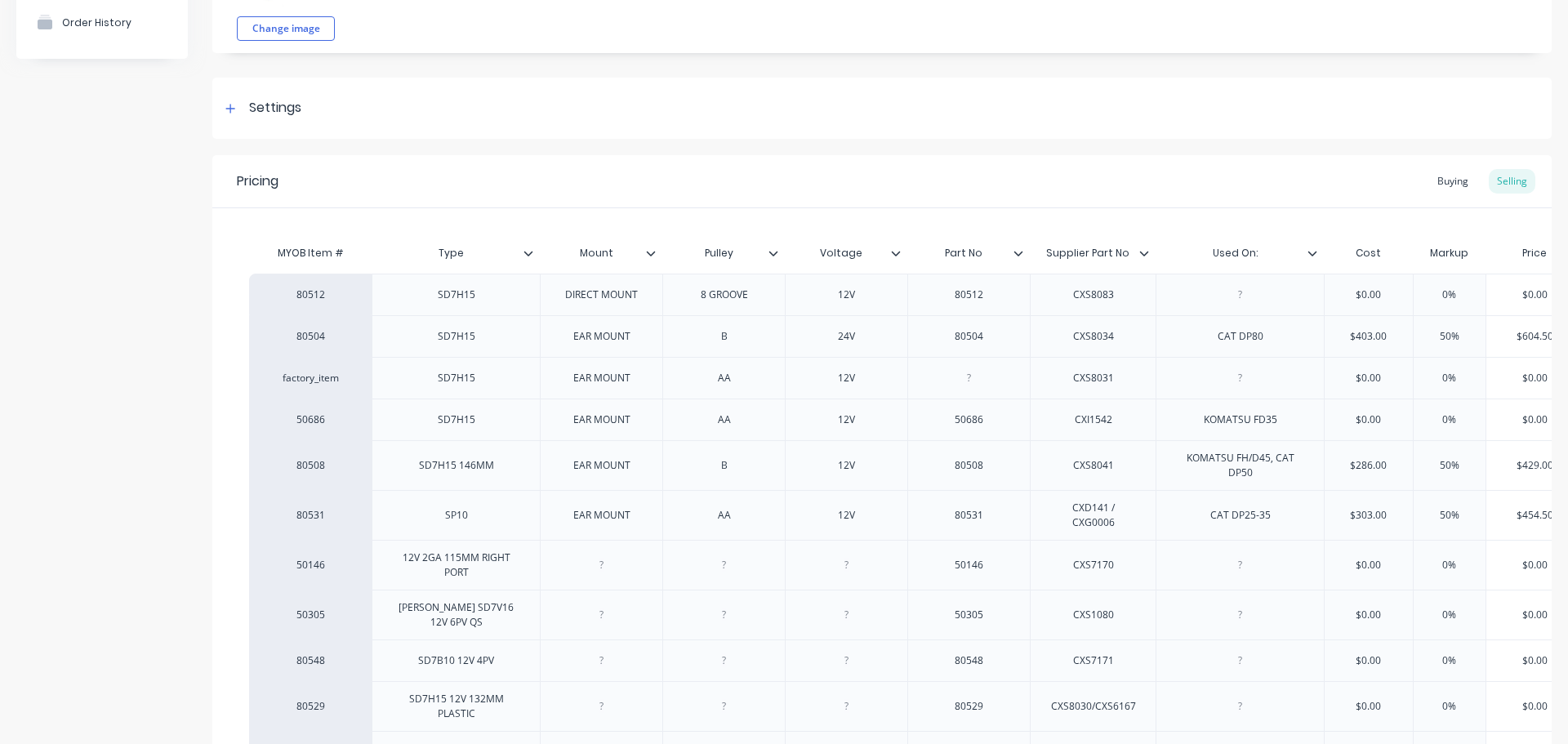
type textarea "x"
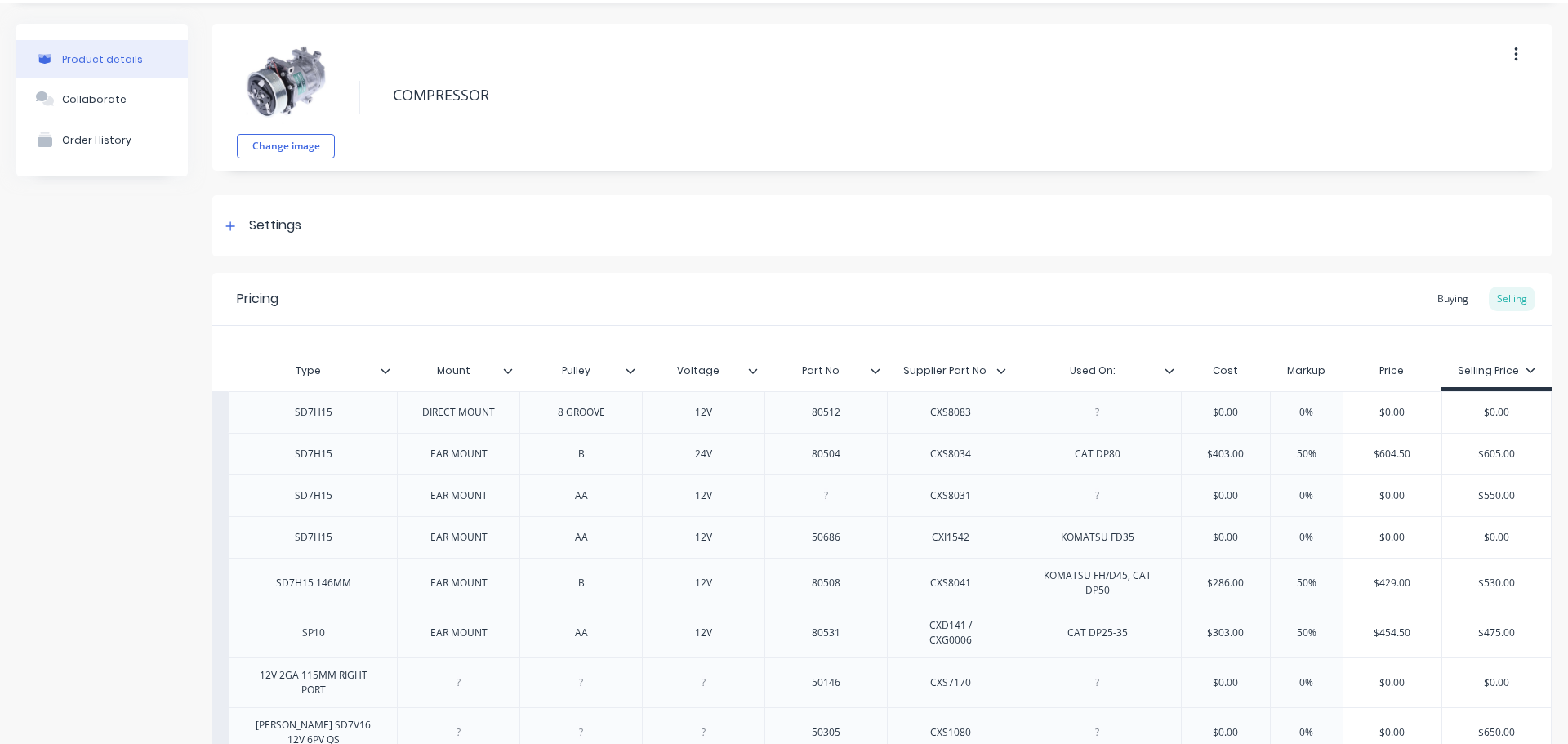
scroll to position [42, 0]
drag, startPoint x: 1443, startPoint y: 306, endPoint x: 1429, endPoint y: 308, distance: 14.1
click at [1442, 306] on div "Buying" at bounding box center [1453, 302] width 48 height 24
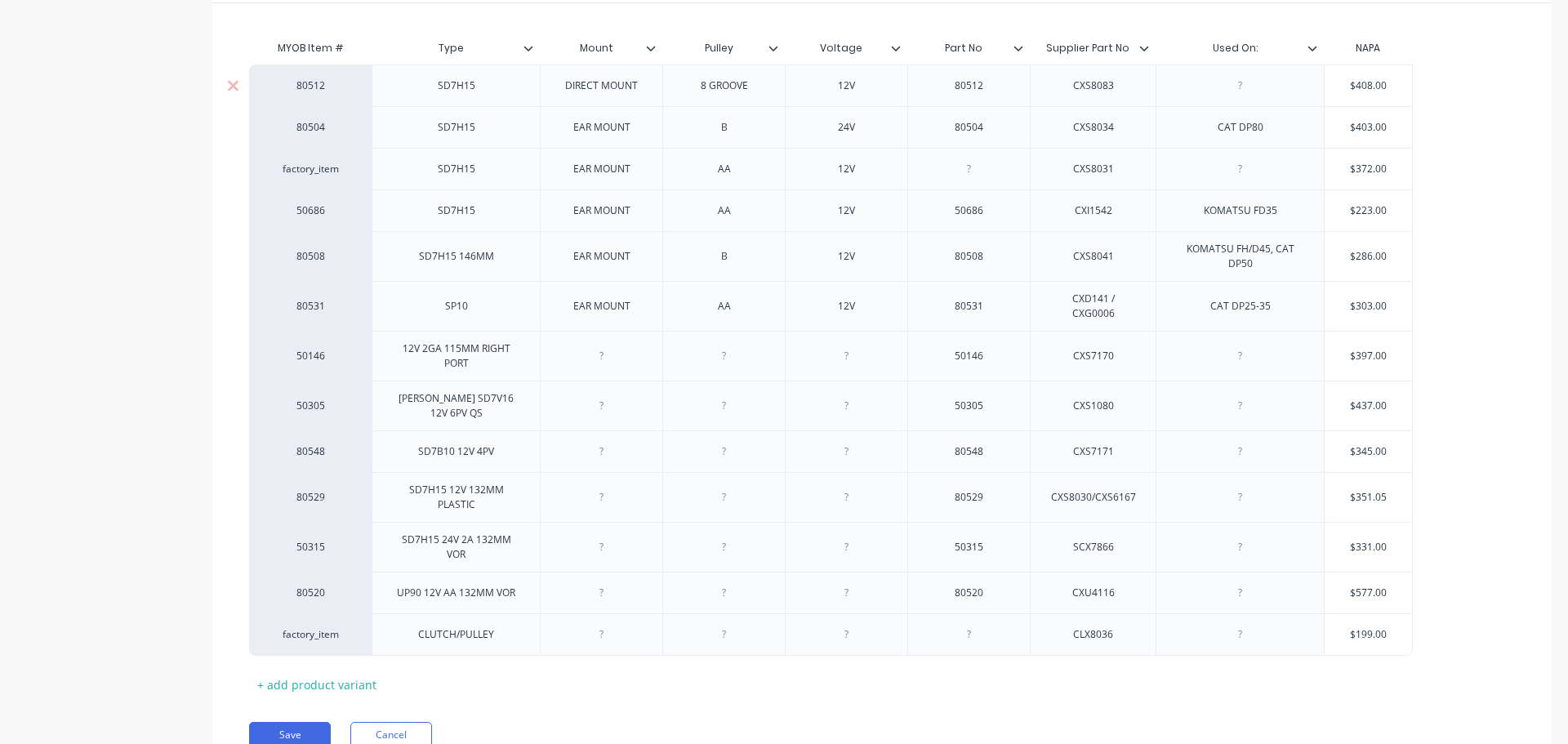
scroll to position [286, 0]
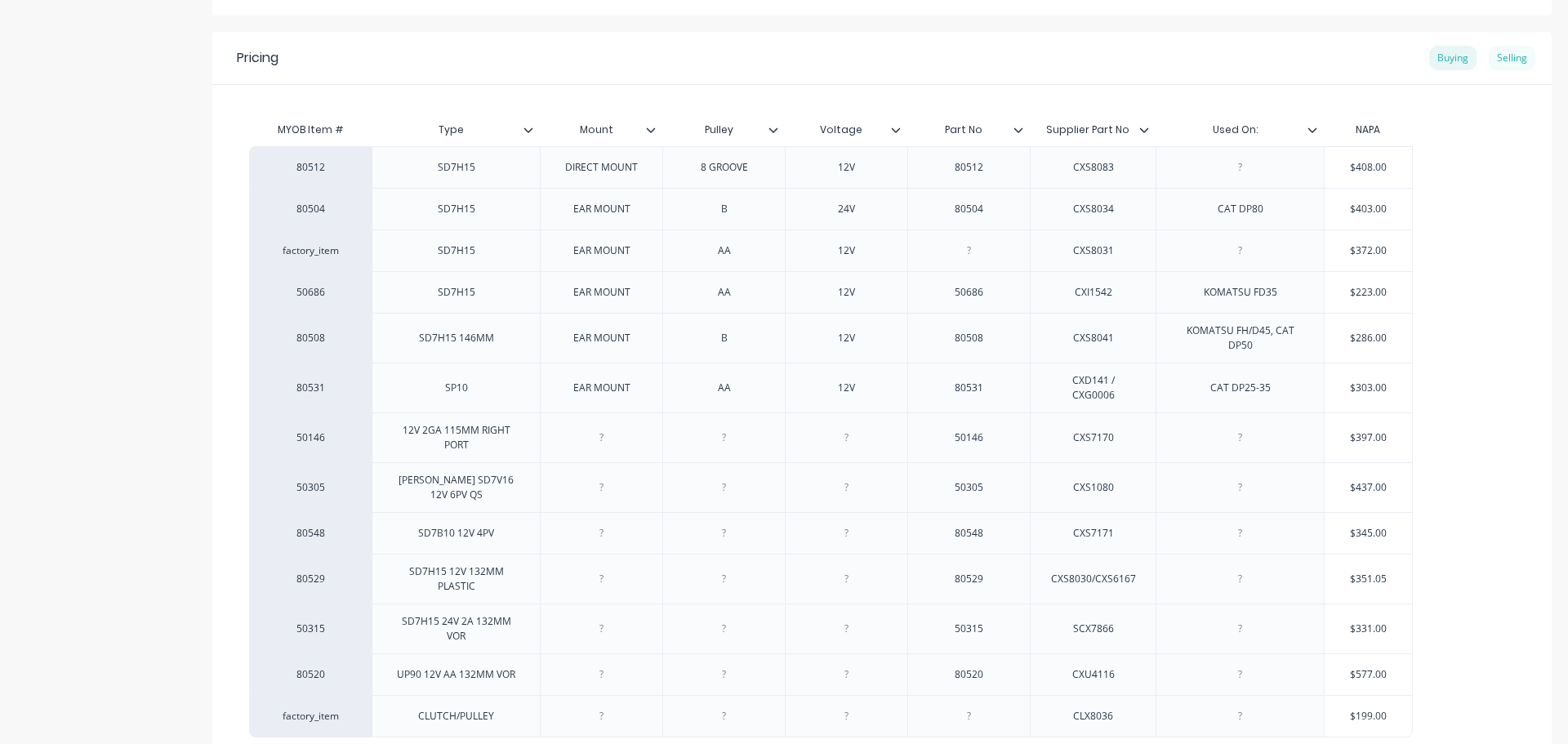
click at [1494, 57] on div "Selling" at bounding box center [1512, 58] width 47 height 24
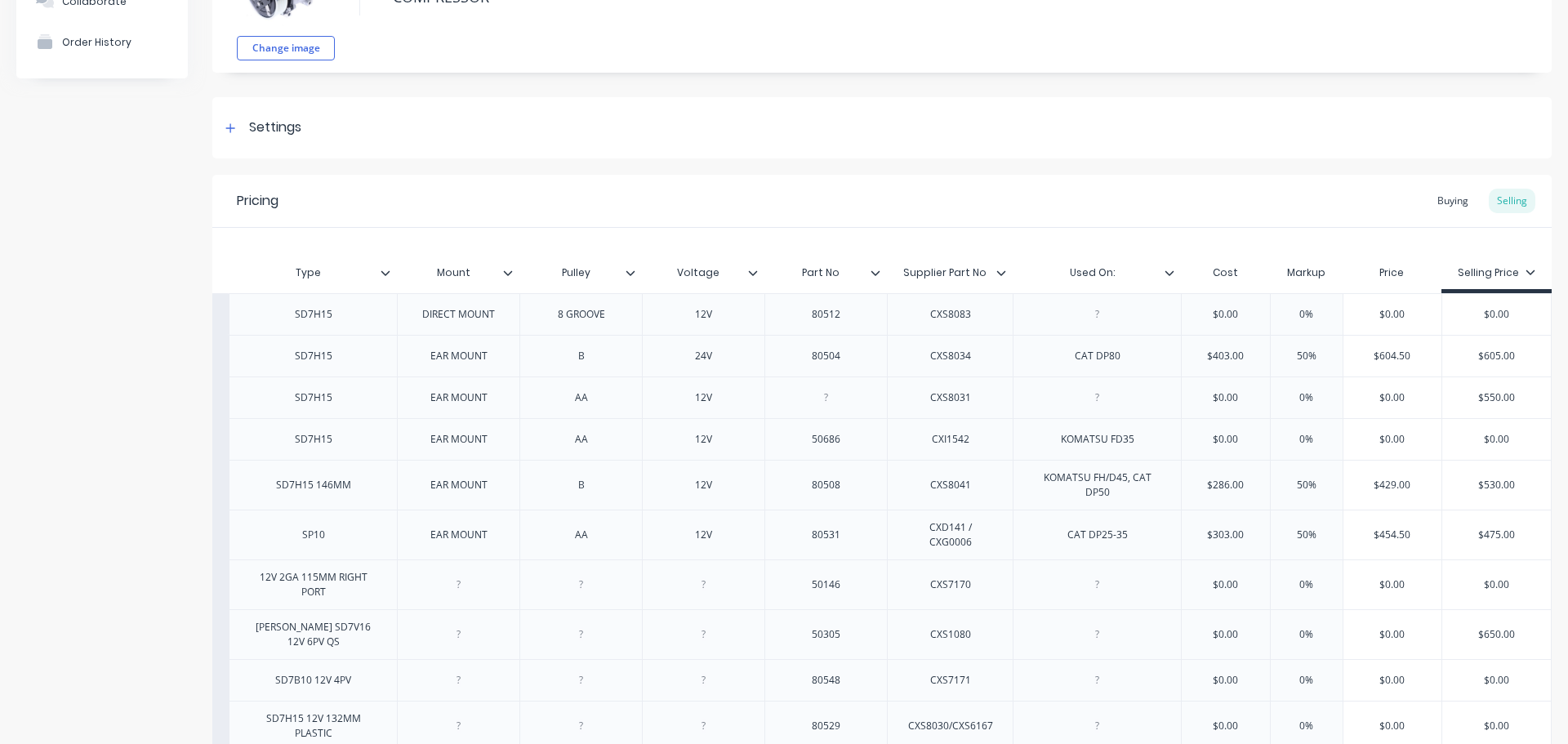
scroll to position [245, 0]
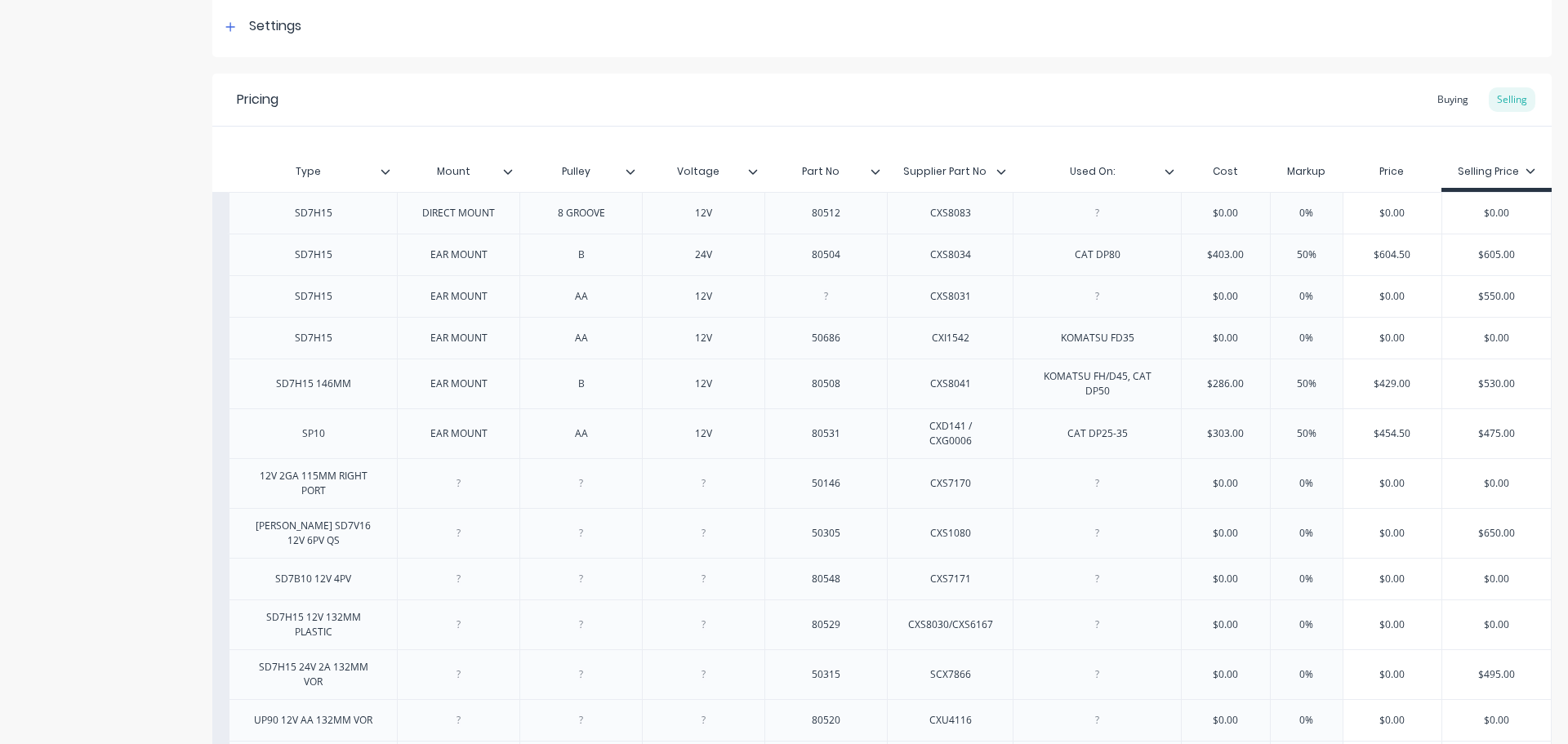
click at [812, 297] on div at bounding box center [827, 296] width 82 height 21
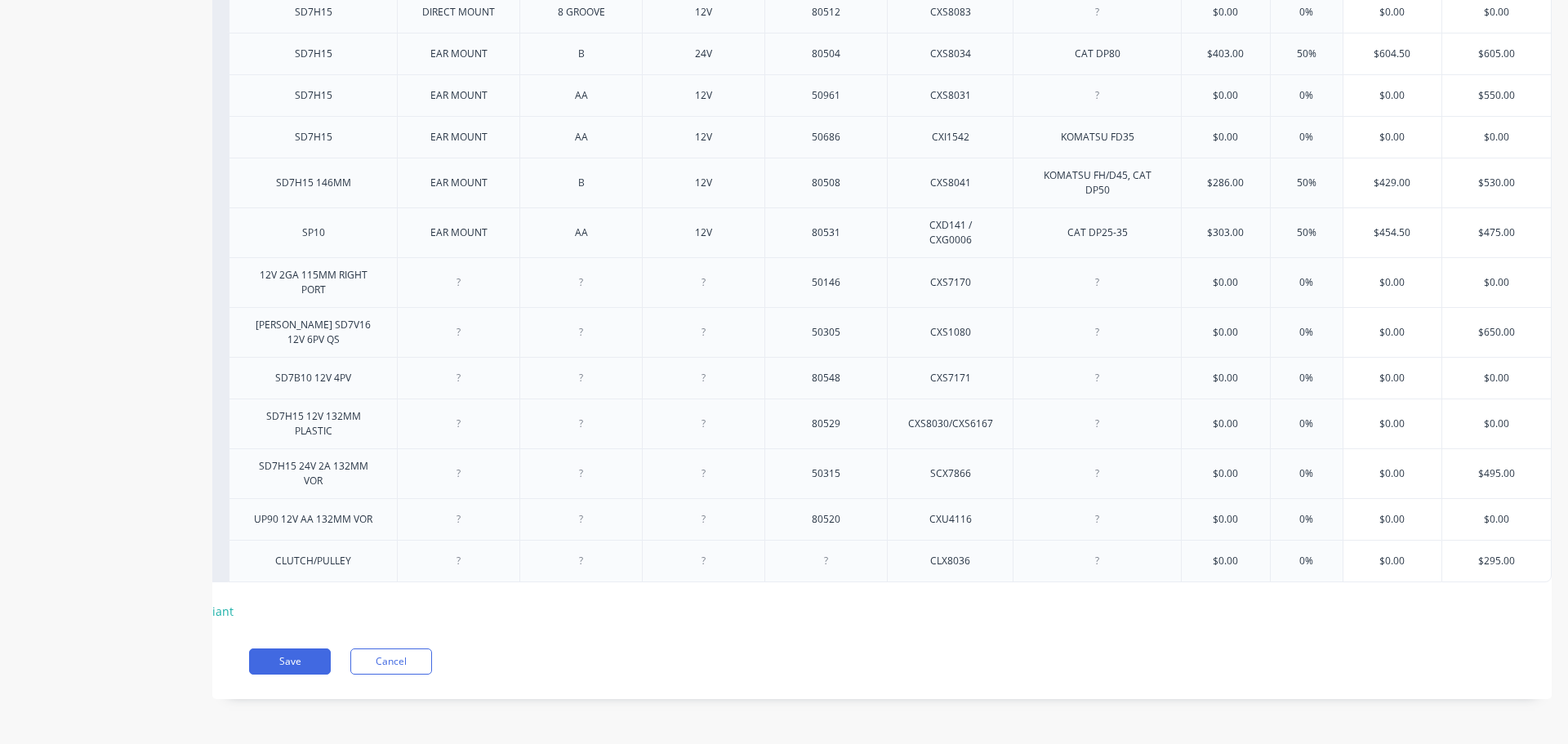
scroll to position [450, 0]
click at [1080, 550] on div at bounding box center [1098, 560] width 82 height 21
type textarea "x"
click at [270, 652] on button "Save" at bounding box center [290, 661] width 82 height 26
type textarea "x"
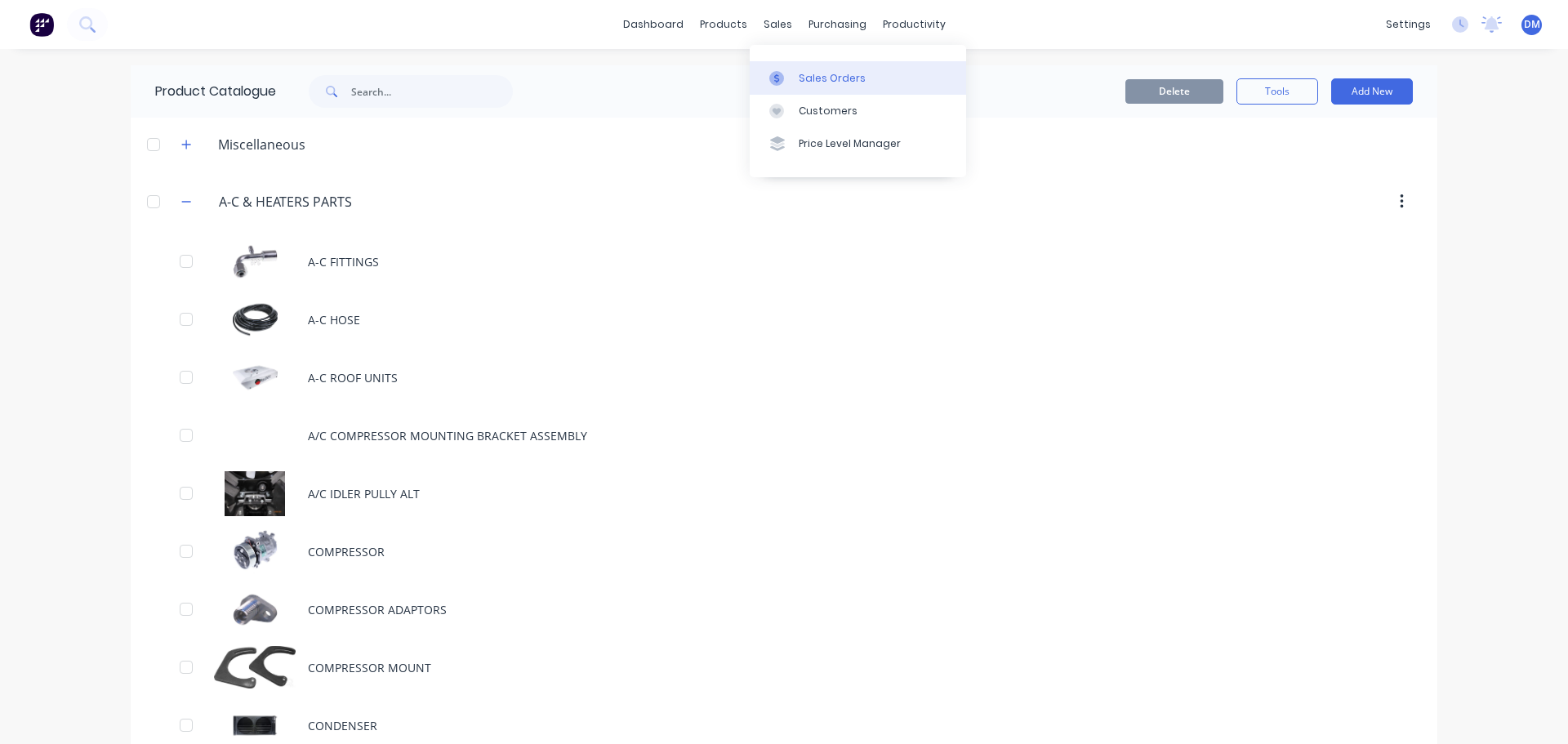
click at [796, 70] on link "Sales Orders" at bounding box center [857, 77] width 216 height 33
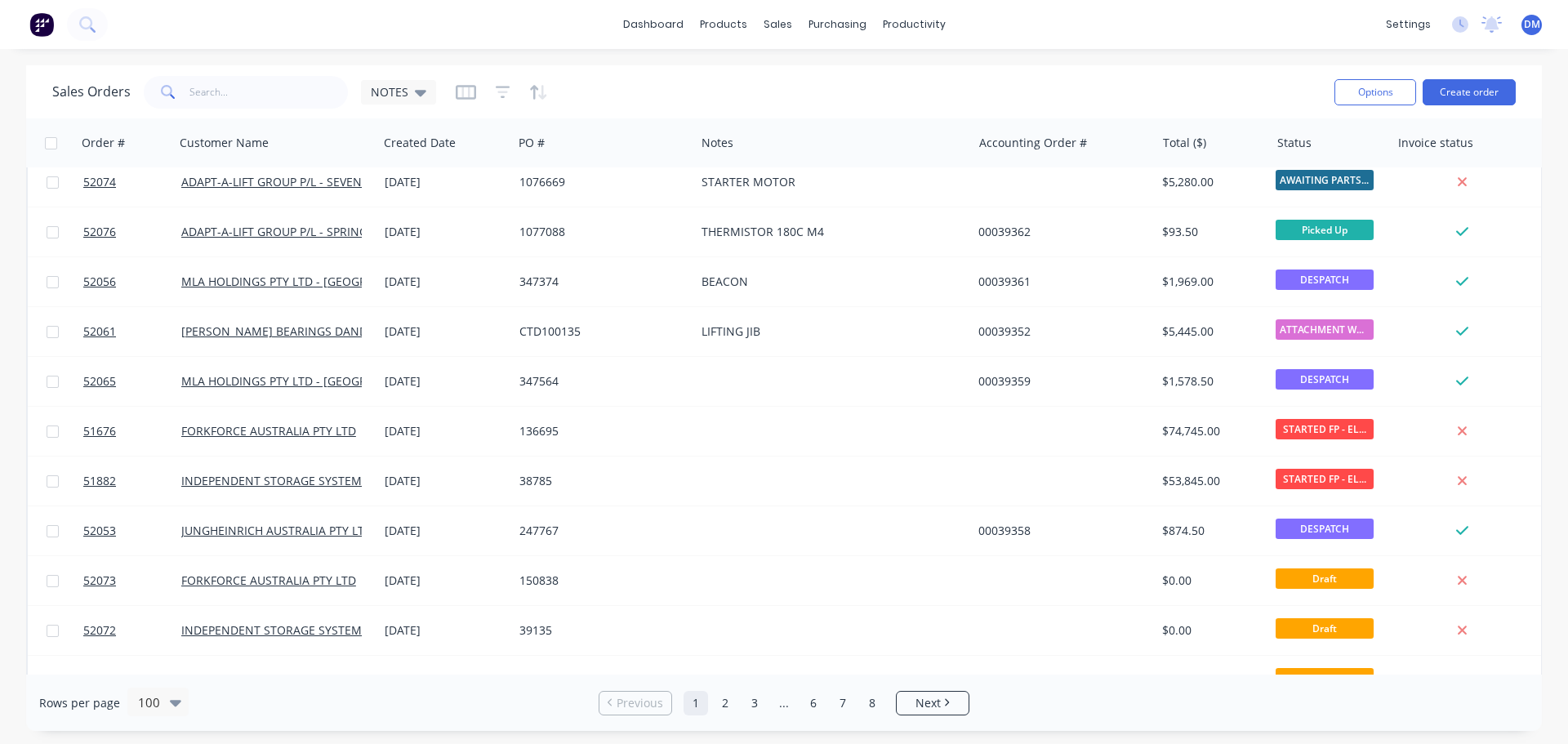
scroll to position [490, 0]
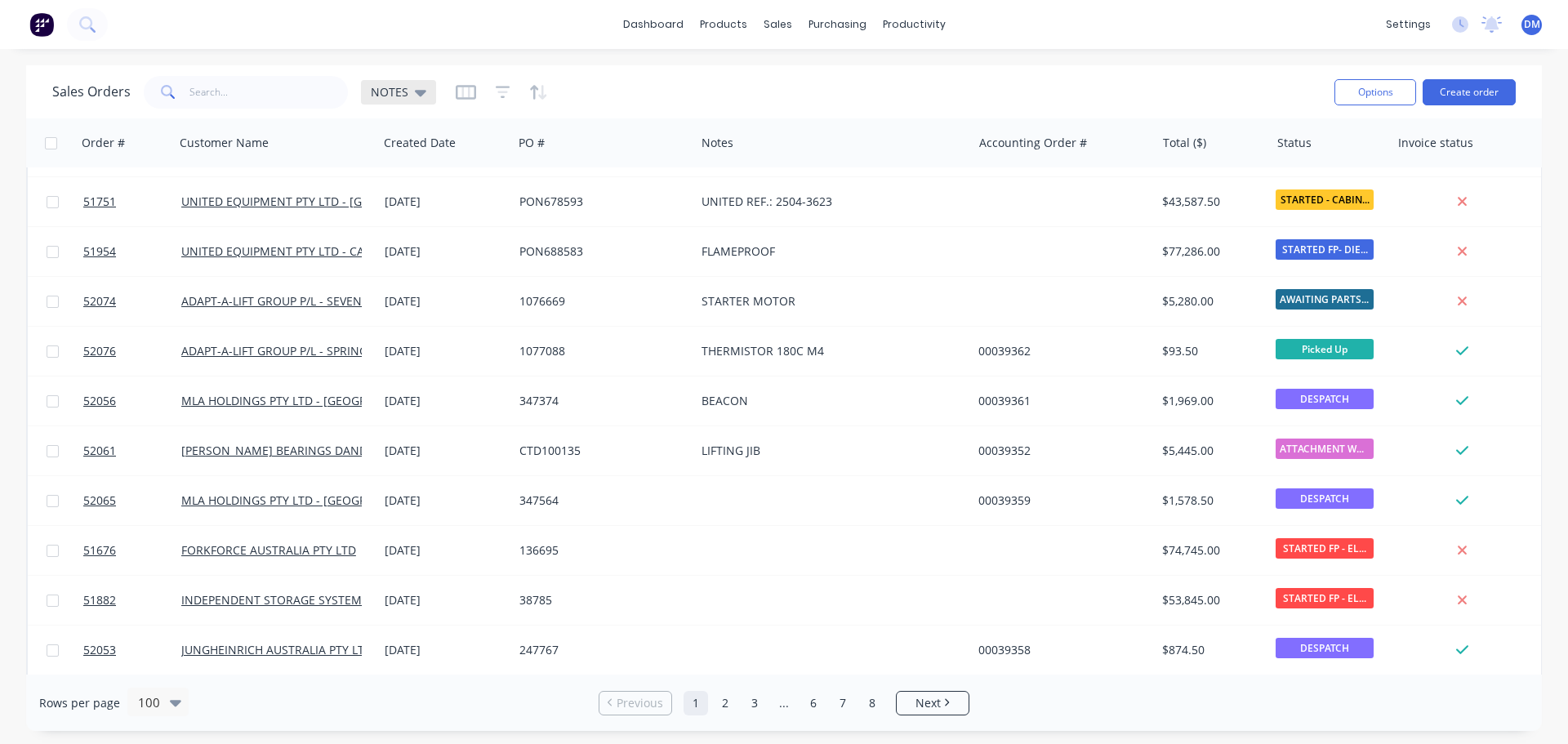
click at [387, 89] on span "NOTES" at bounding box center [389, 92] width 38 height 18
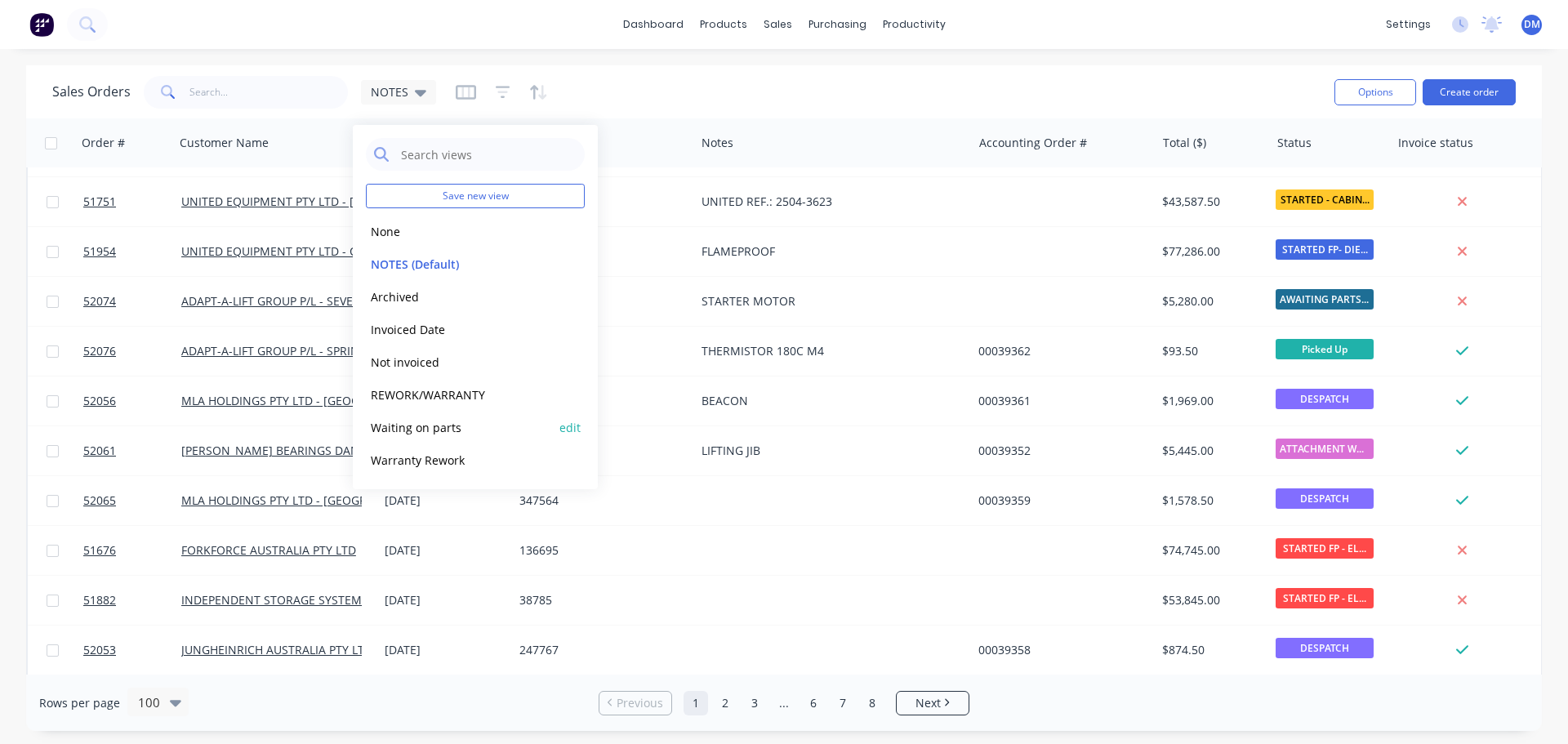
click at [456, 424] on button "Waiting on parts" at bounding box center [458, 428] width 186 height 18
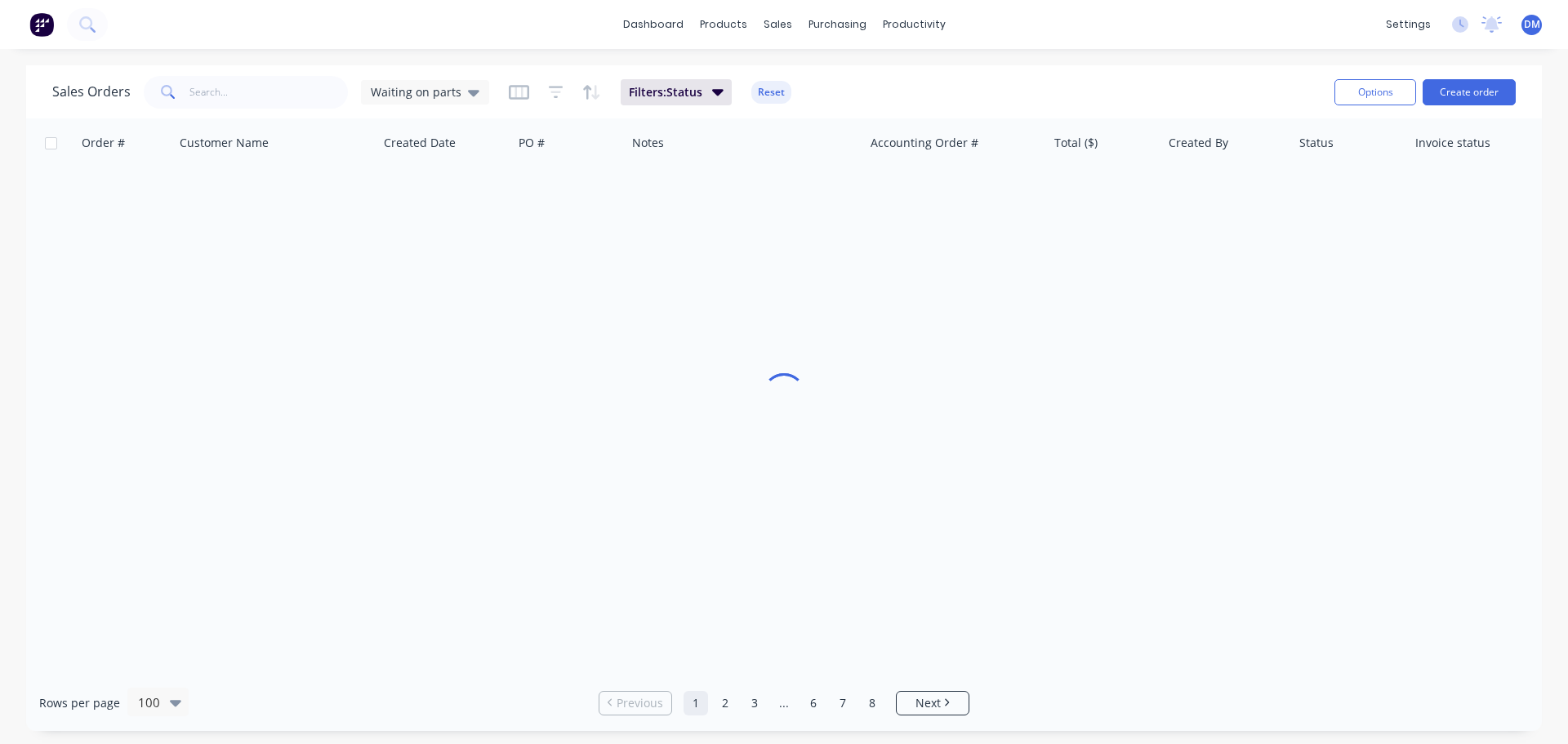
scroll to position [0, 0]
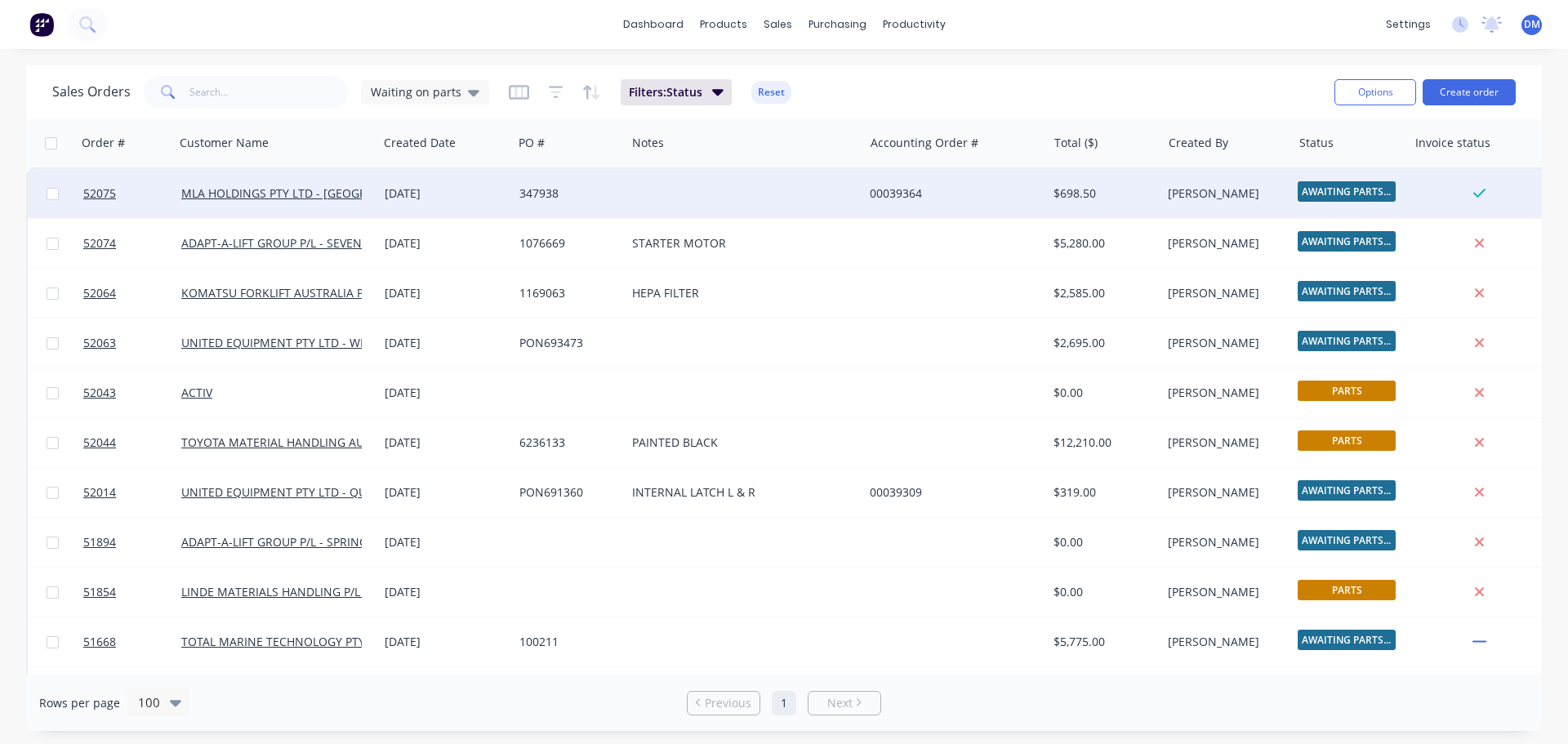
click at [639, 187] on div at bounding box center [744, 193] width 238 height 49
click at [571, 190] on div "347938" at bounding box center [566, 194] width 94 height 17
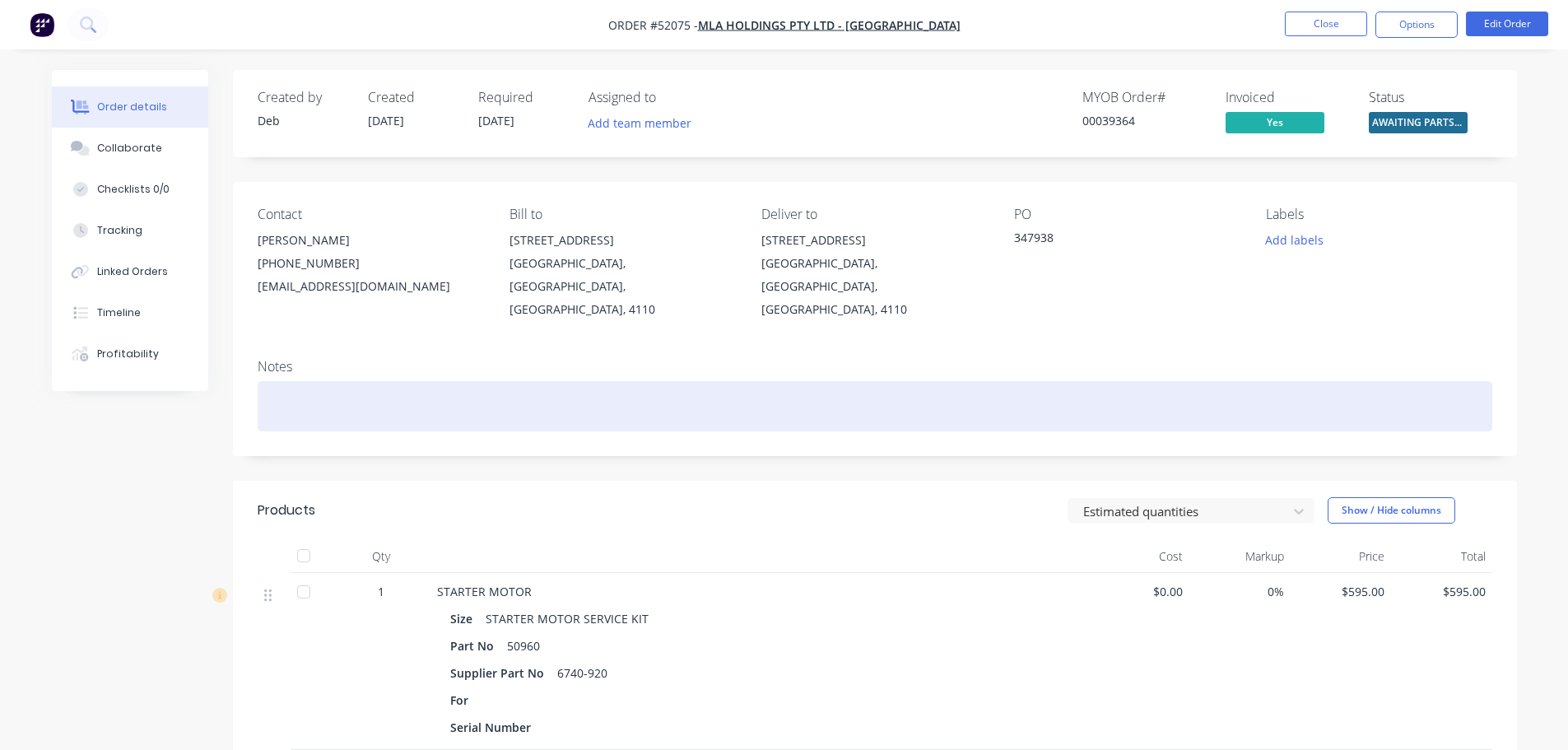
click at [427, 381] on div at bounding box center [874, 407] width 1235 height 51
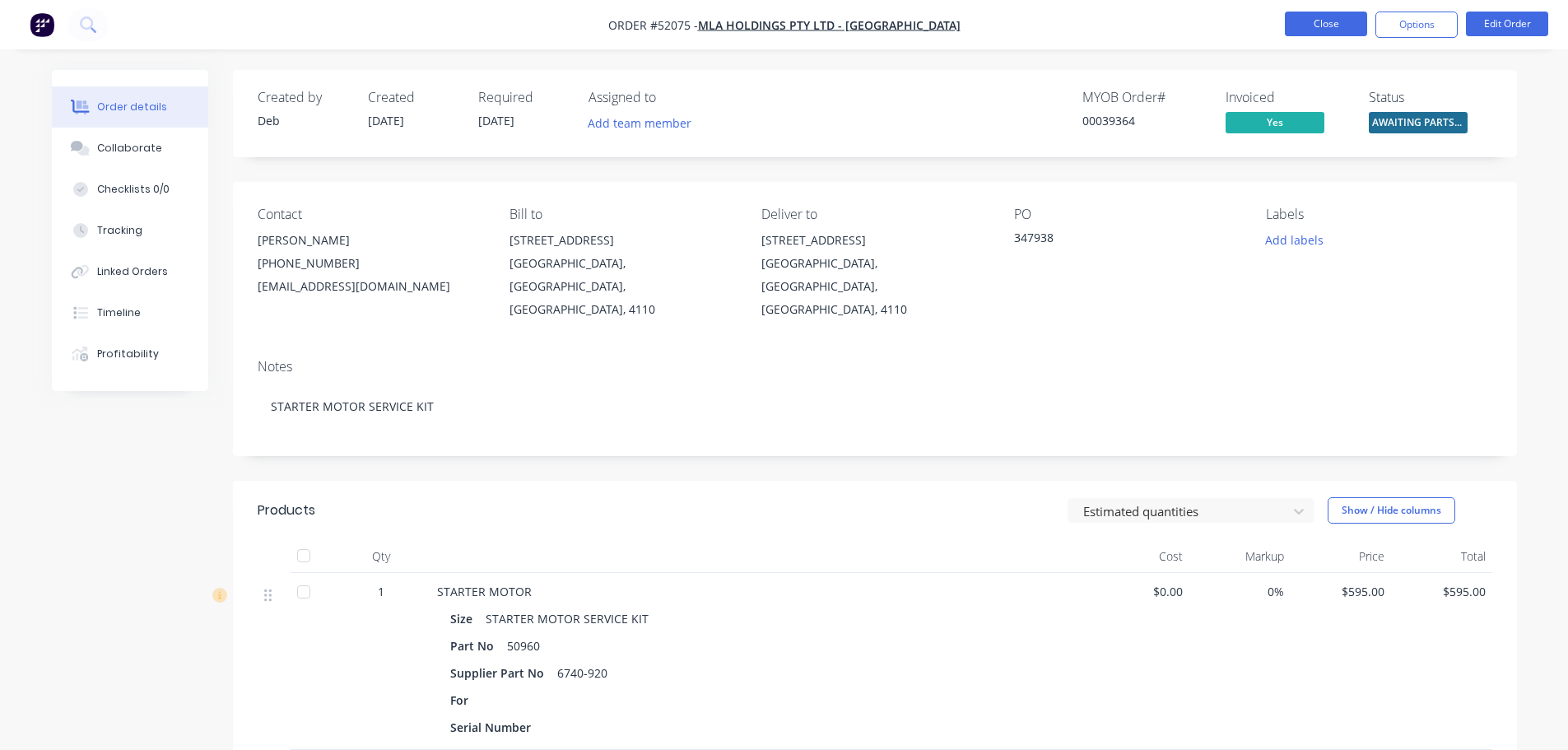
click at [1327, 25] on button "Close" at bounding box center [1326, 24] width 82 height 24
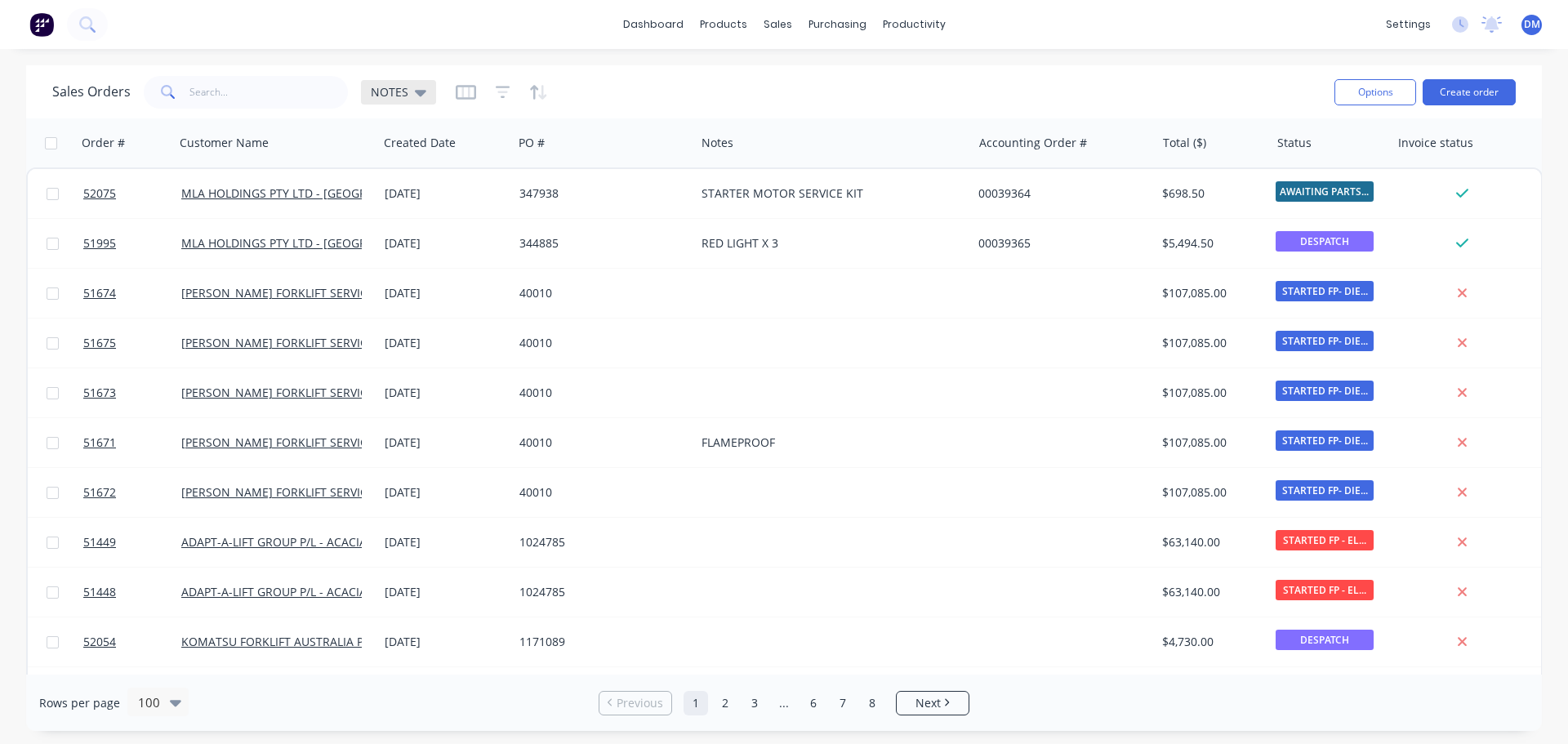
click at [405, 92] on div "NOTES" at bounding box center [398, 93] width 56 height 15
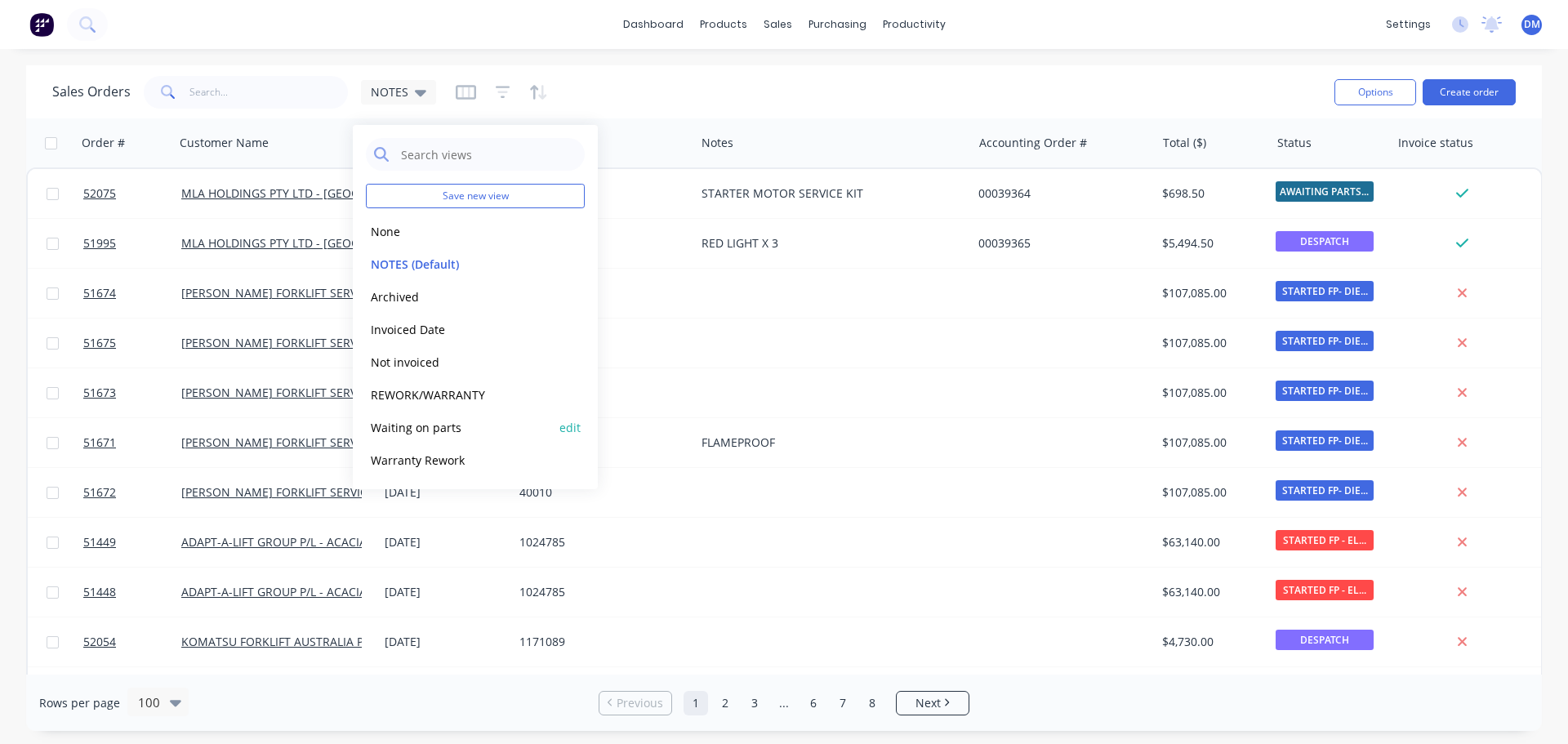
click at [428, 428] on button "Waiting on parts" at bounding box center [458, 428] width 186 height 18
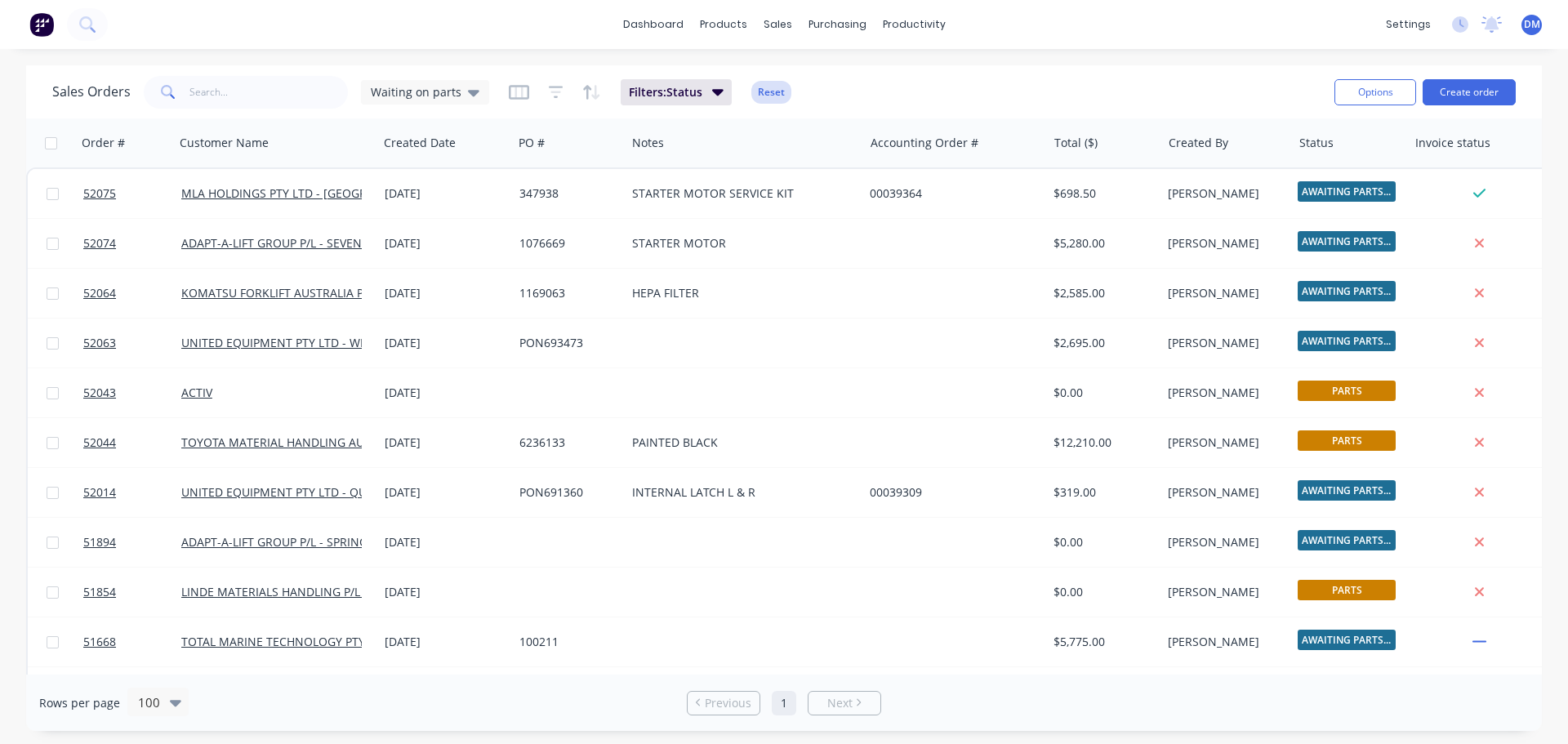
click at [766, 87] on button "Reset" at bounding box center [771, 92] width 40 height 23
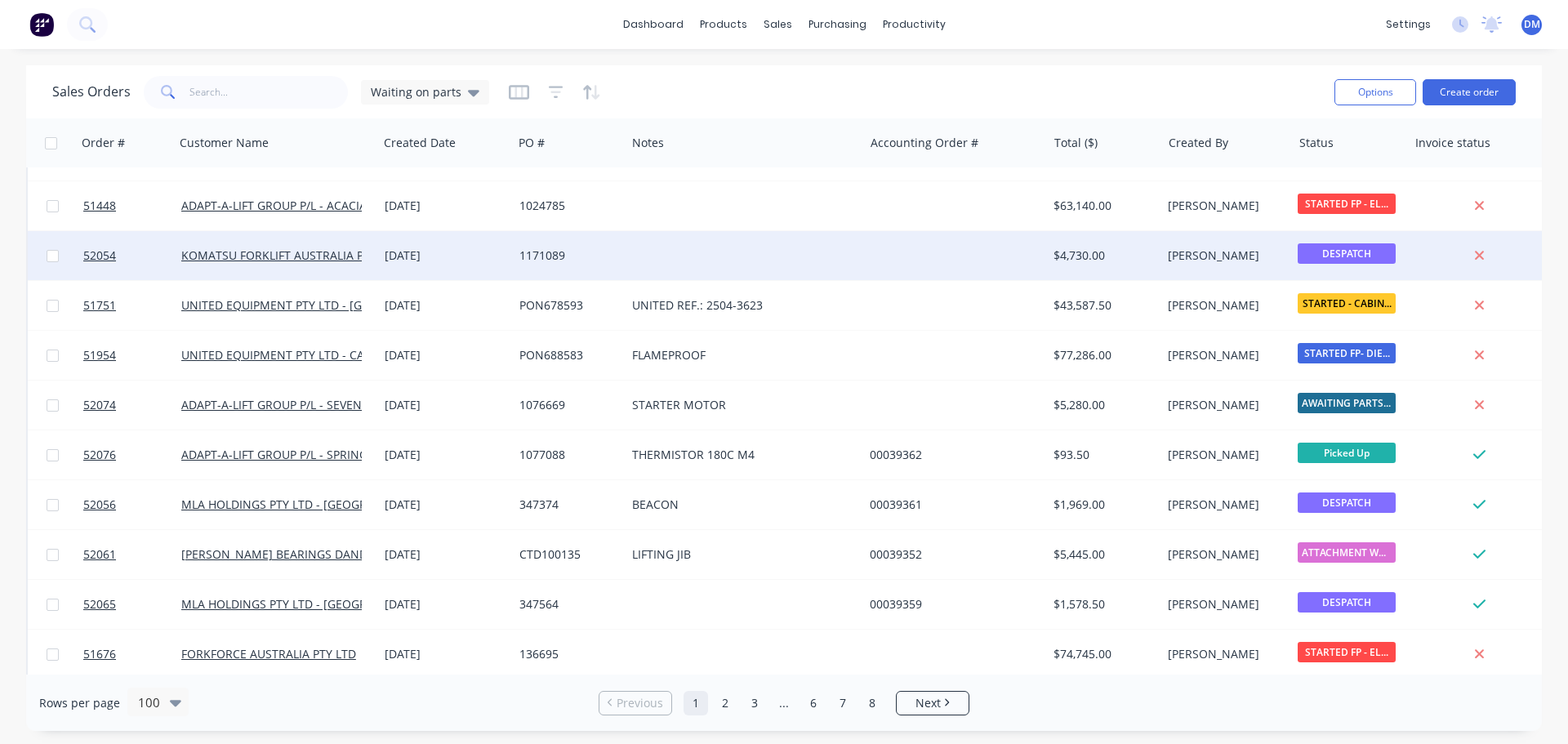
scroll to position [326, 0]
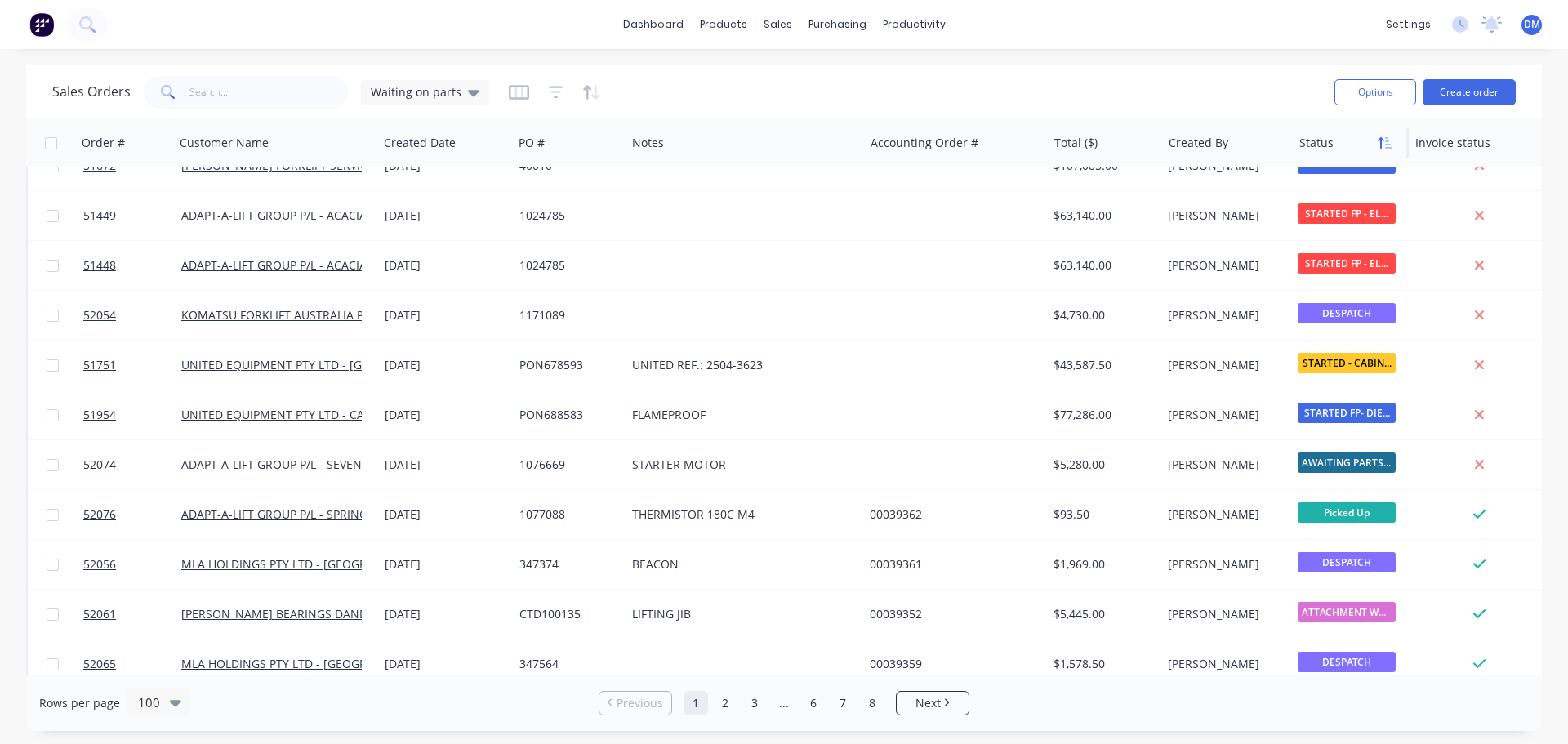
click at [1386, 153] on button "button" at bounding box center [1384, 142] width 24 height 24
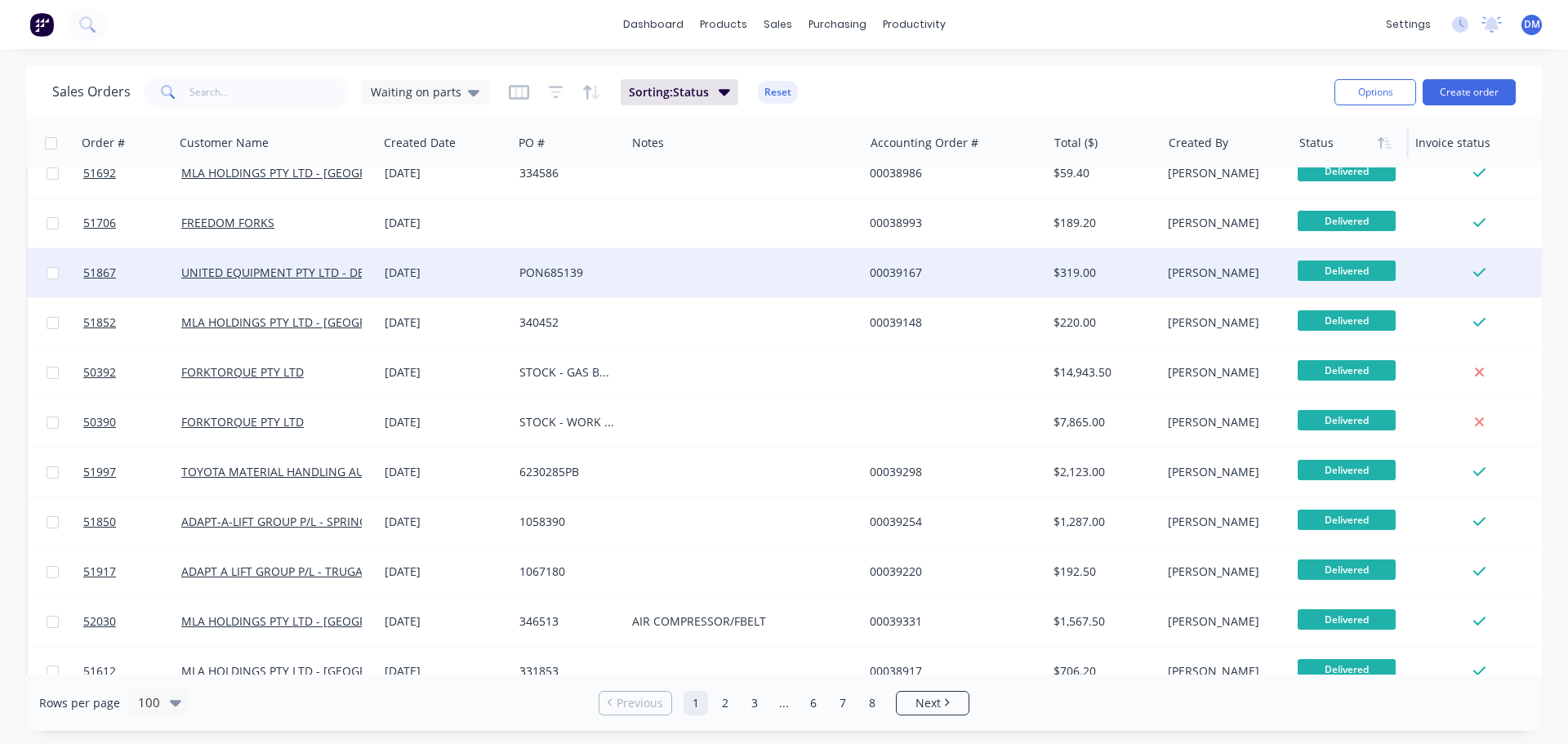
scroll to position [4329, 0]
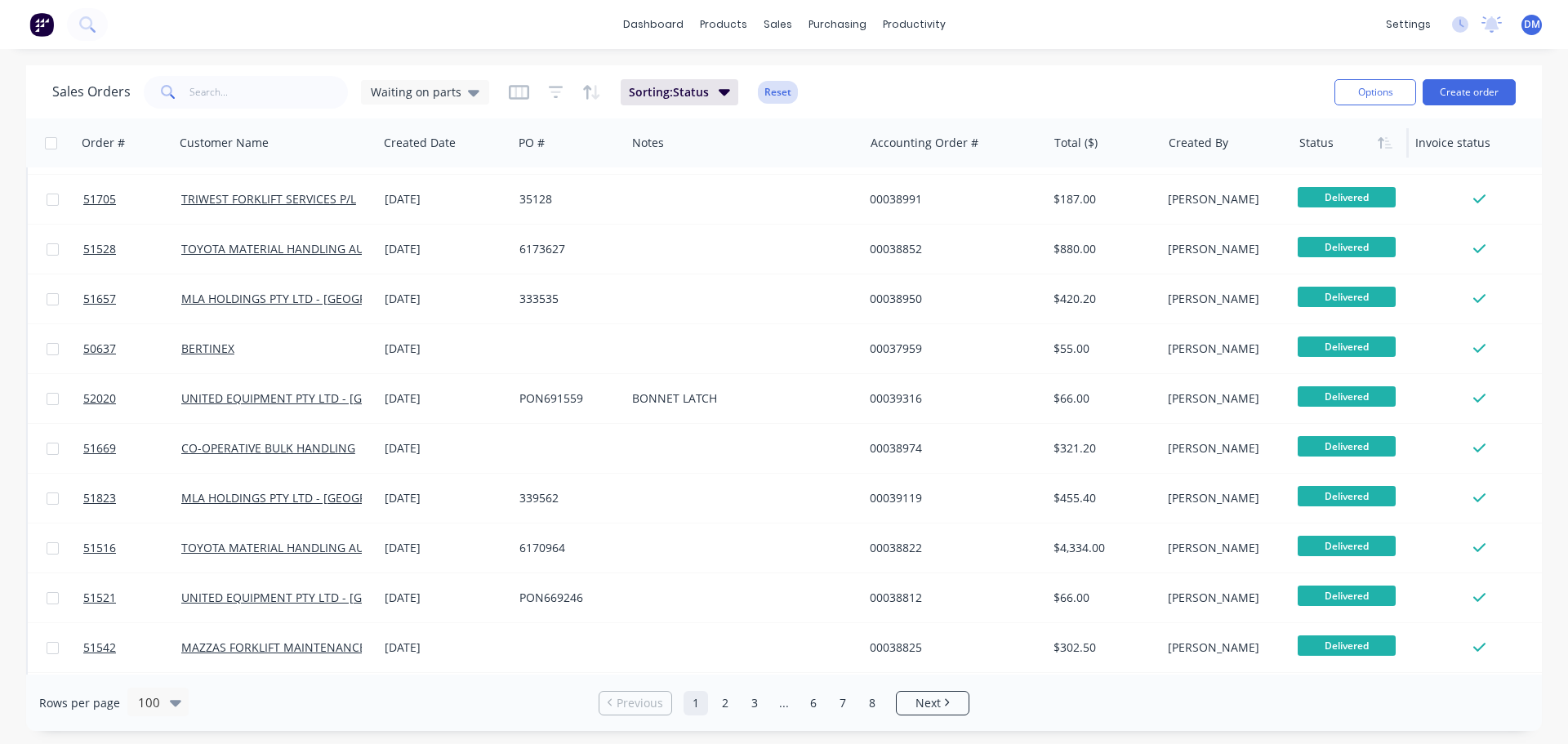
click at [776, 88] on button "Reset" at bounding box center [778, 92] width 40 height 23
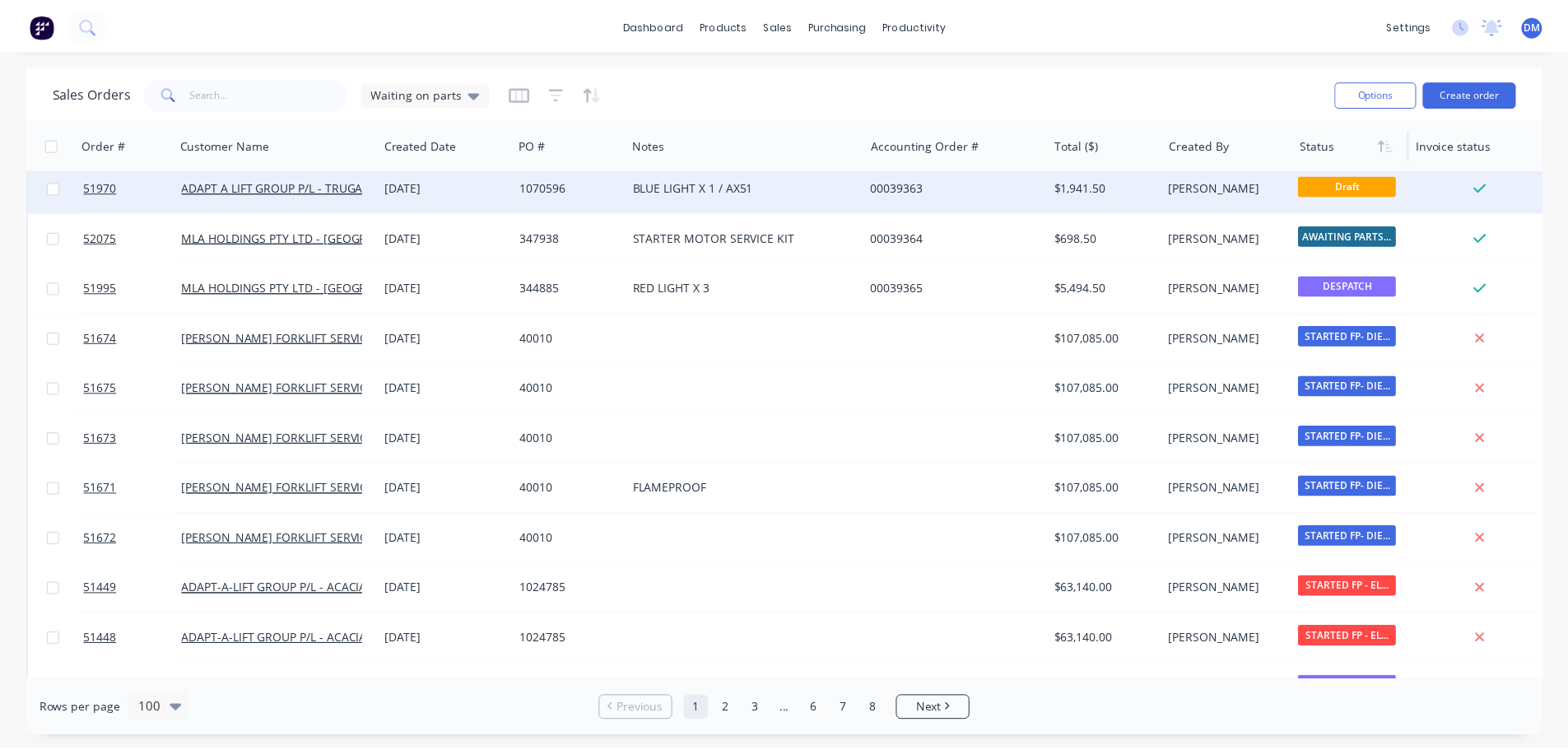
scroll to position [0, 0]
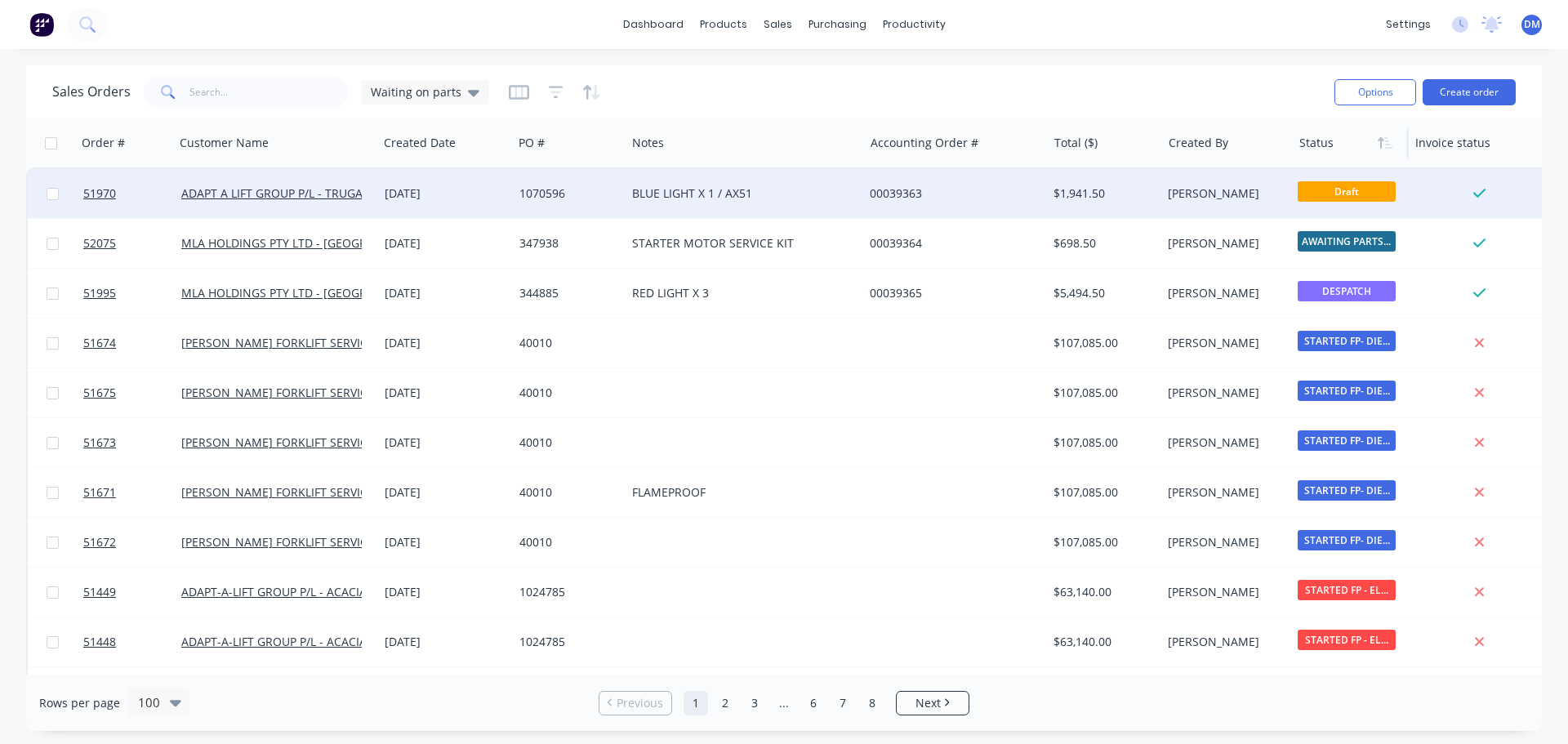
click at [865, 191] on div "00039363" at bounding box center [955, 193] width 184 height 49
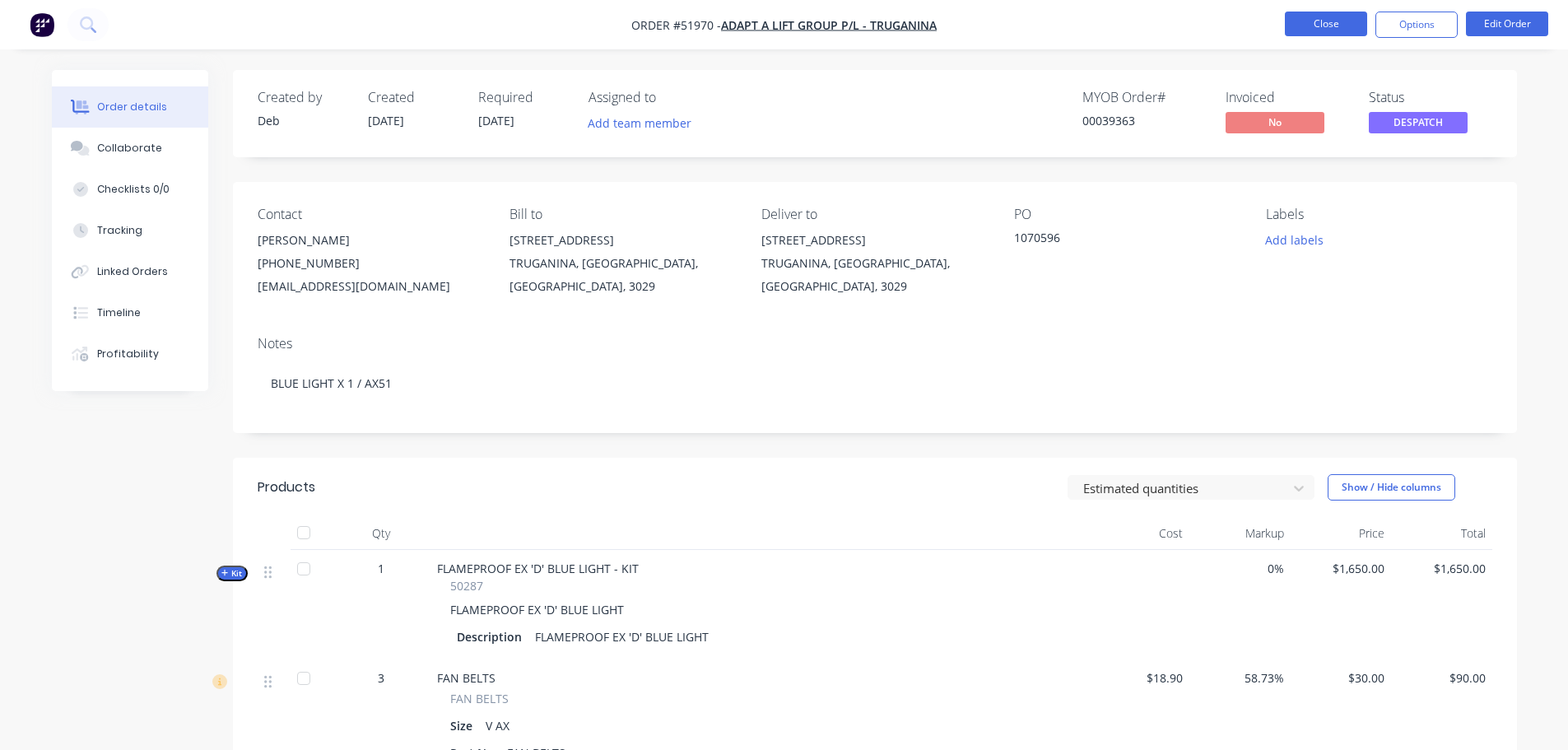
click at [1355, 22] on button "Close" at bounding box center [1326, 24] width 82 height 24
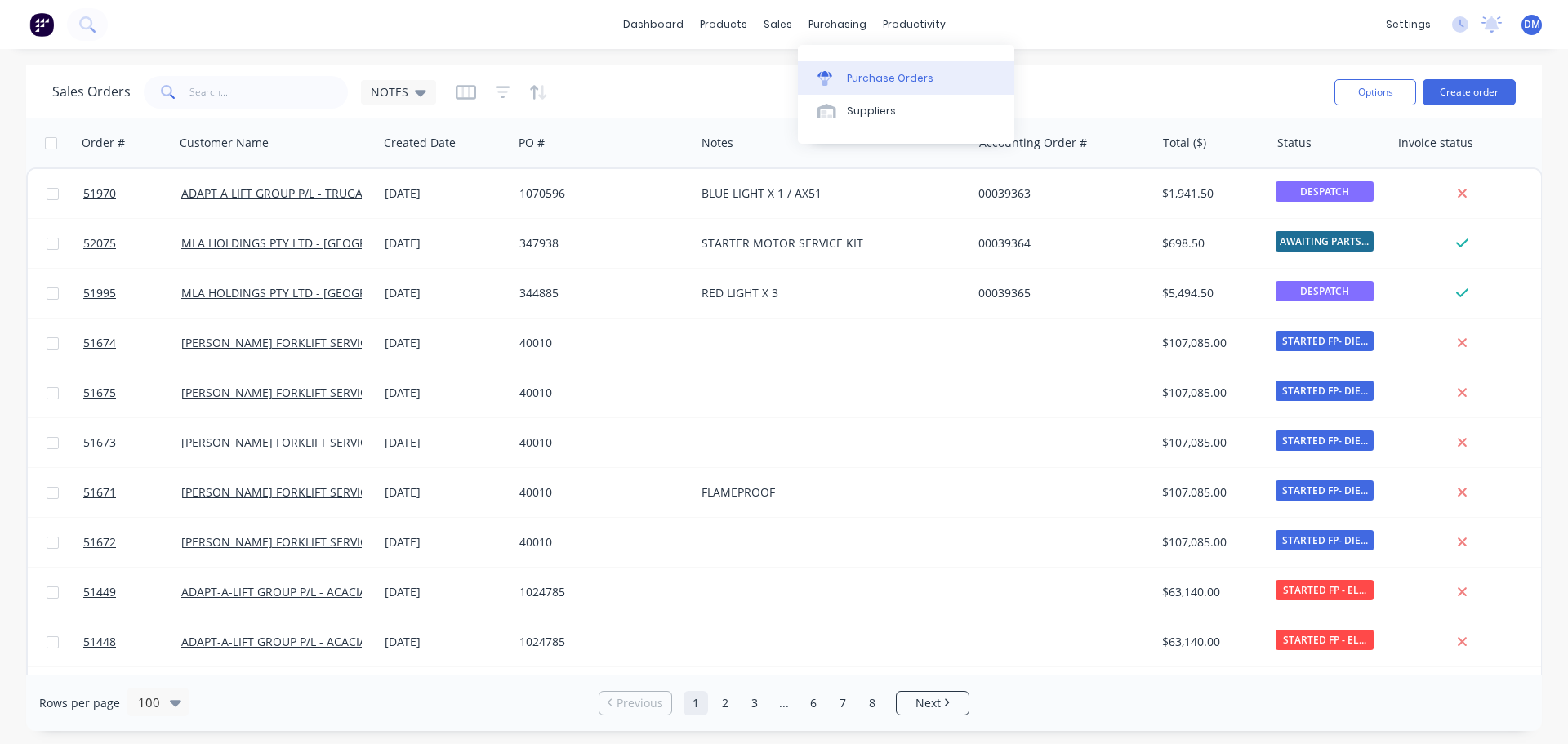
click at [861, 75] on div "Purchase Orders" at bounding box center [890, 78] width 87 height 15
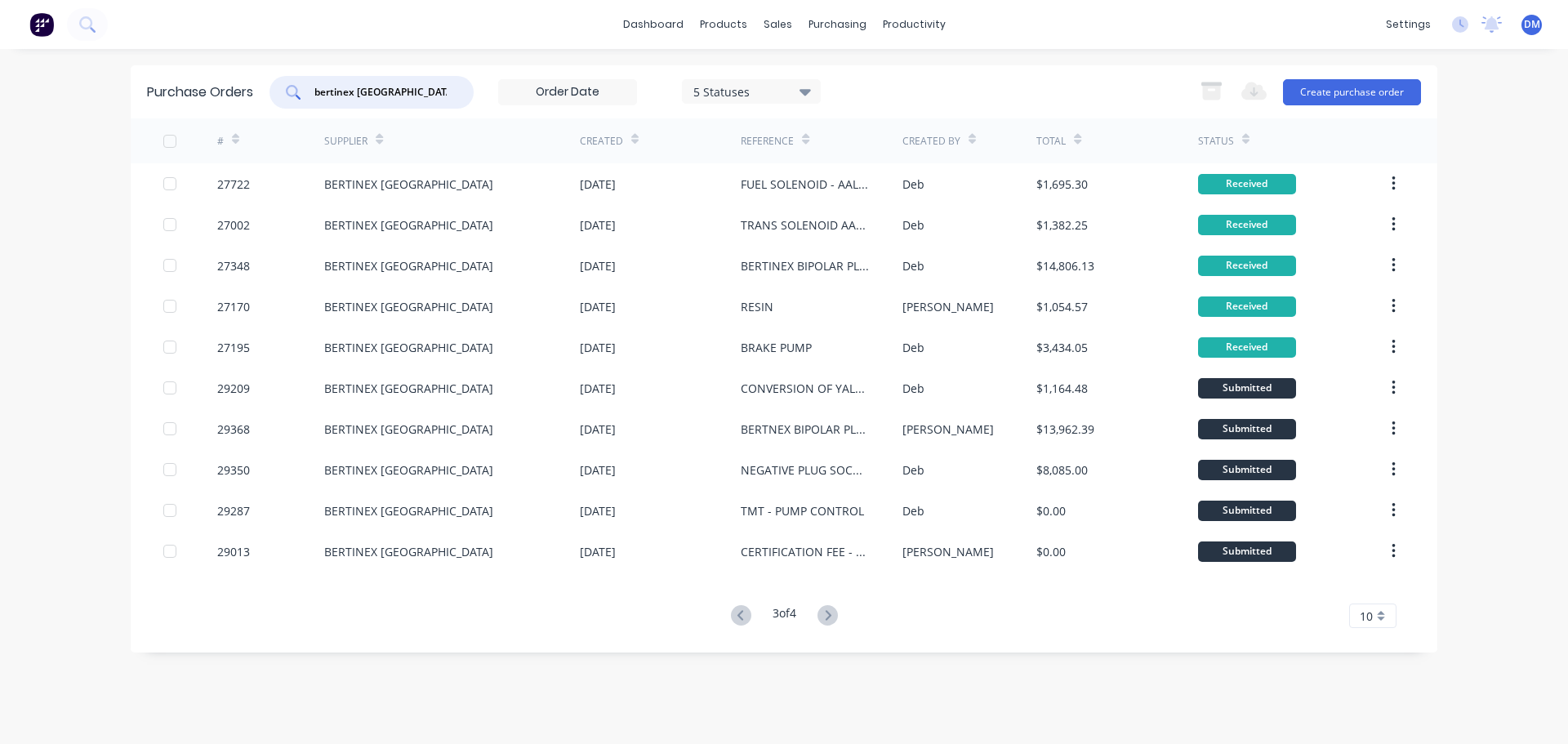
drag, startPoint x: 393, startPoint y: 84, endPoint x: 189, endPoint y: 110, distance: 205.7
click at [204, 110] on div "Purchase Orders bertinex italy 5 Statuses 5 Statuses Export to Excel (XLSX) Cre…" at bounding box center [783, 92] width 1307 height 53
type input "warom"
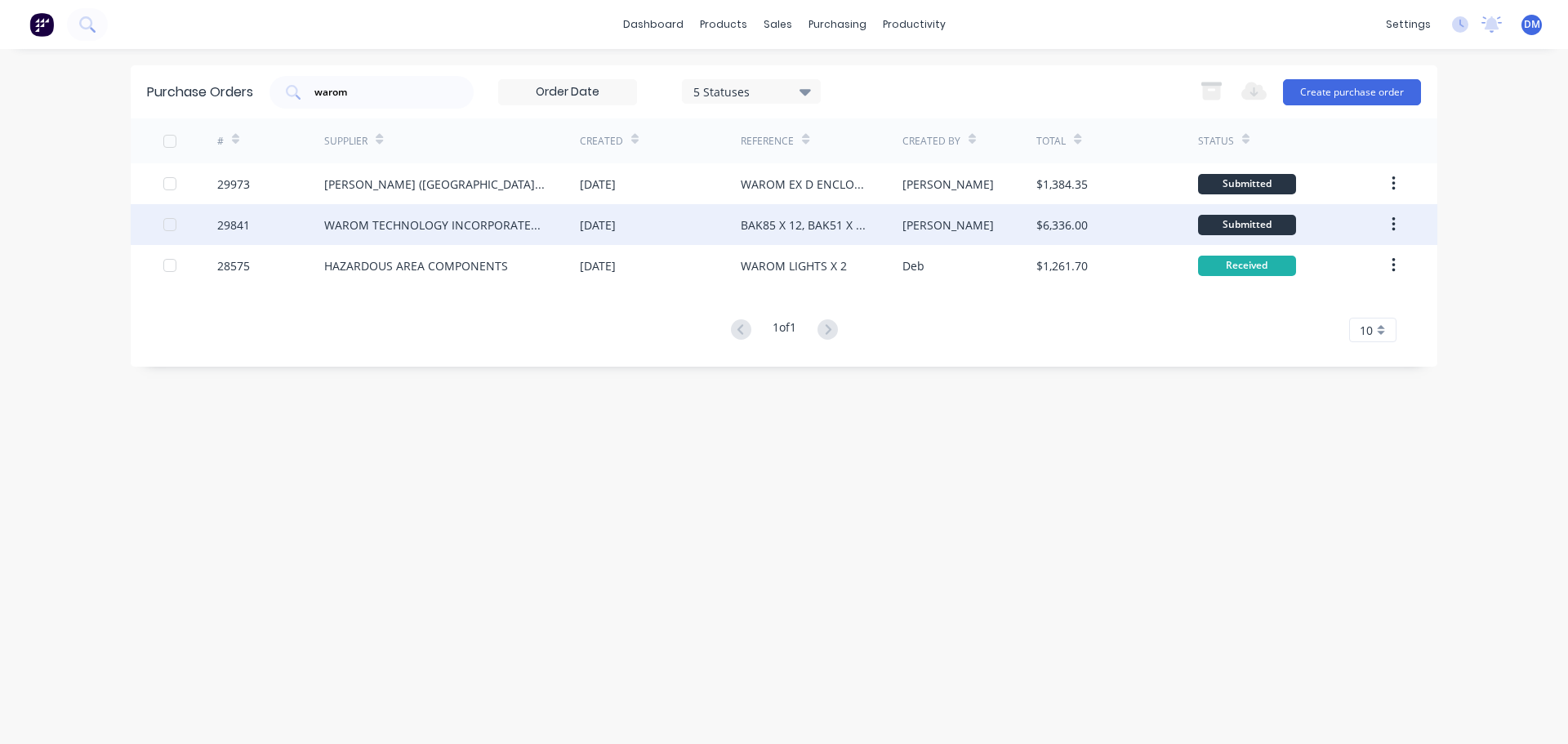
click at [593, 232] on div "06 Aug 2025" at bounding box center [597, 225] width 36 height 18
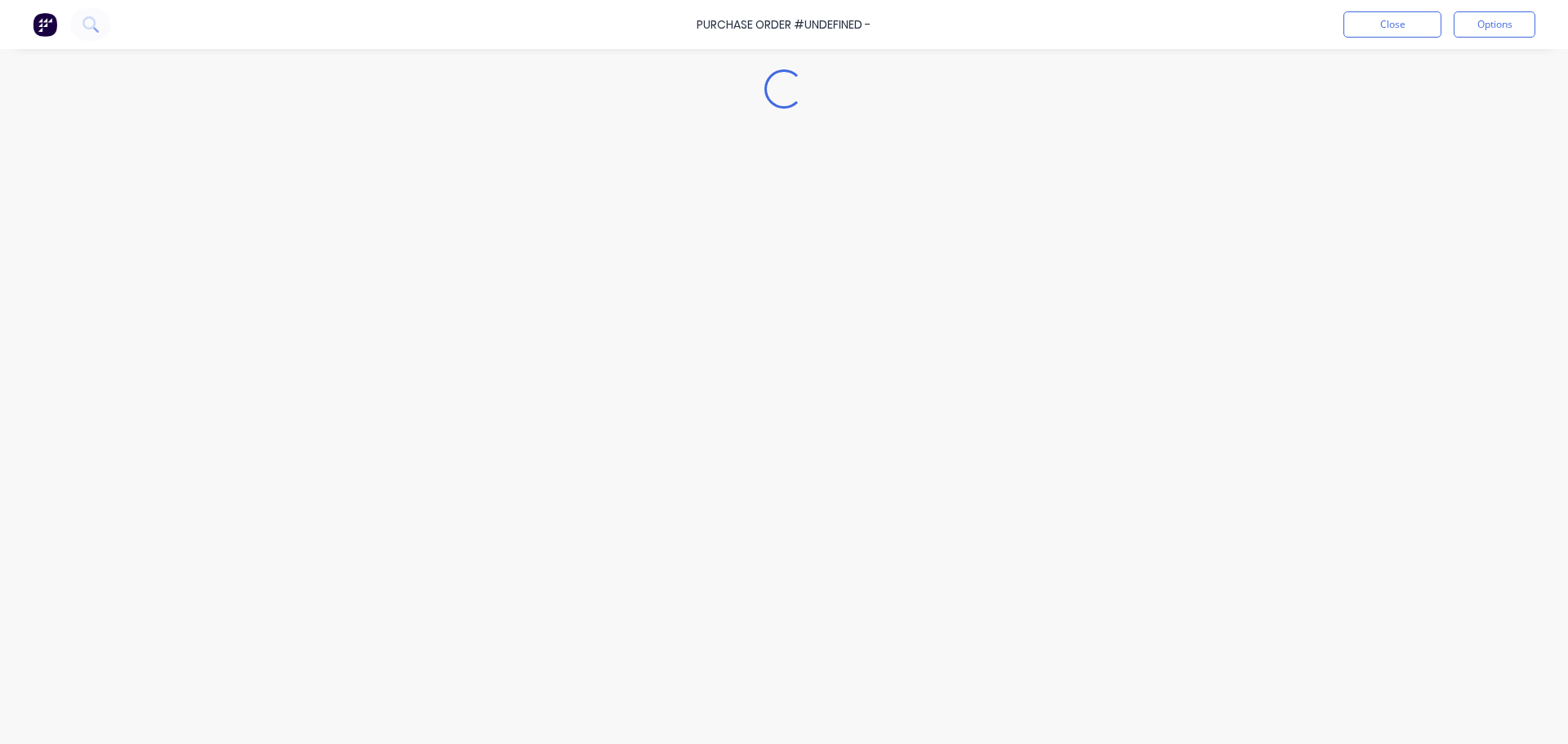
type textarea "x"
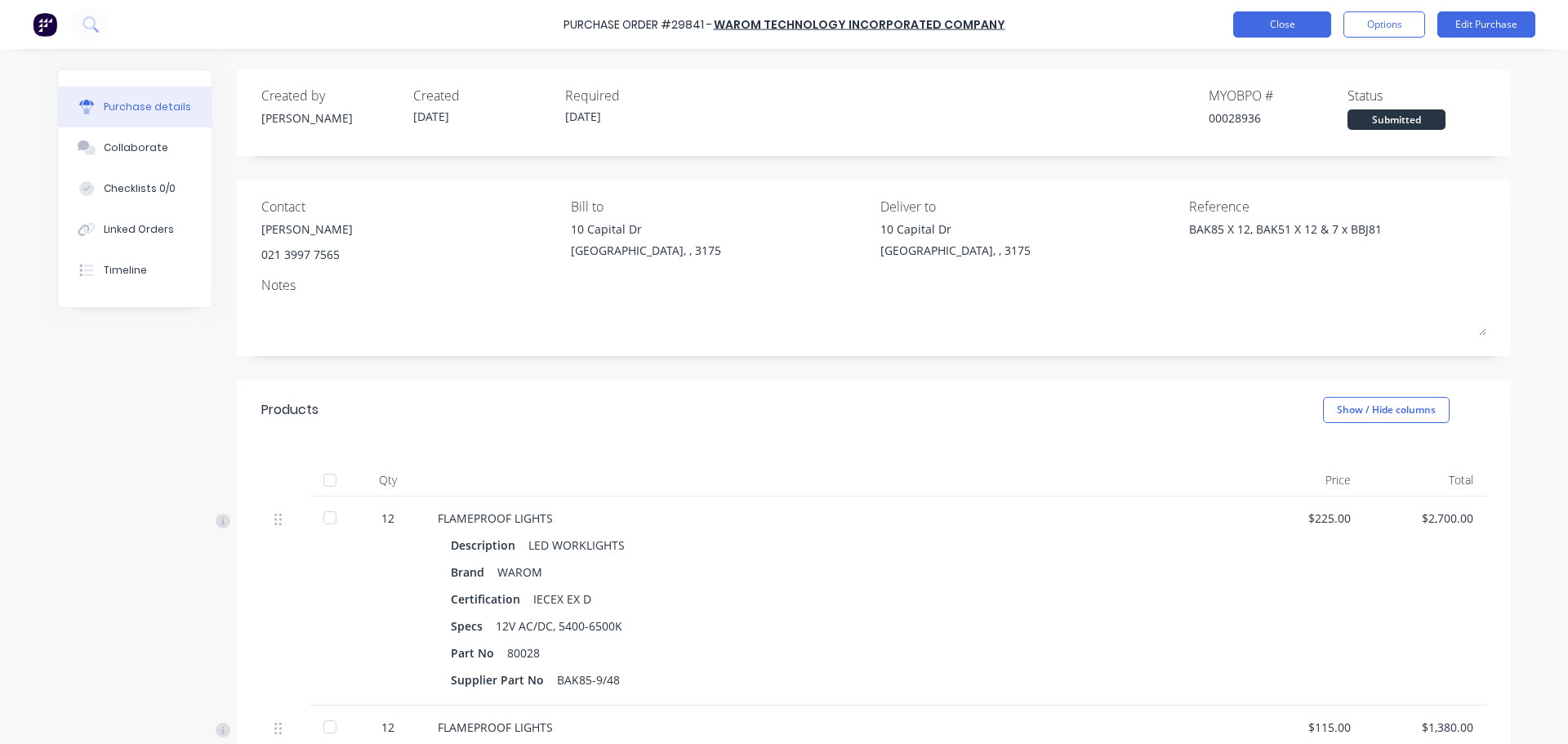
click at [1276, 21] on button "Close" at bounding box center [1282, 24] width 98 height 26
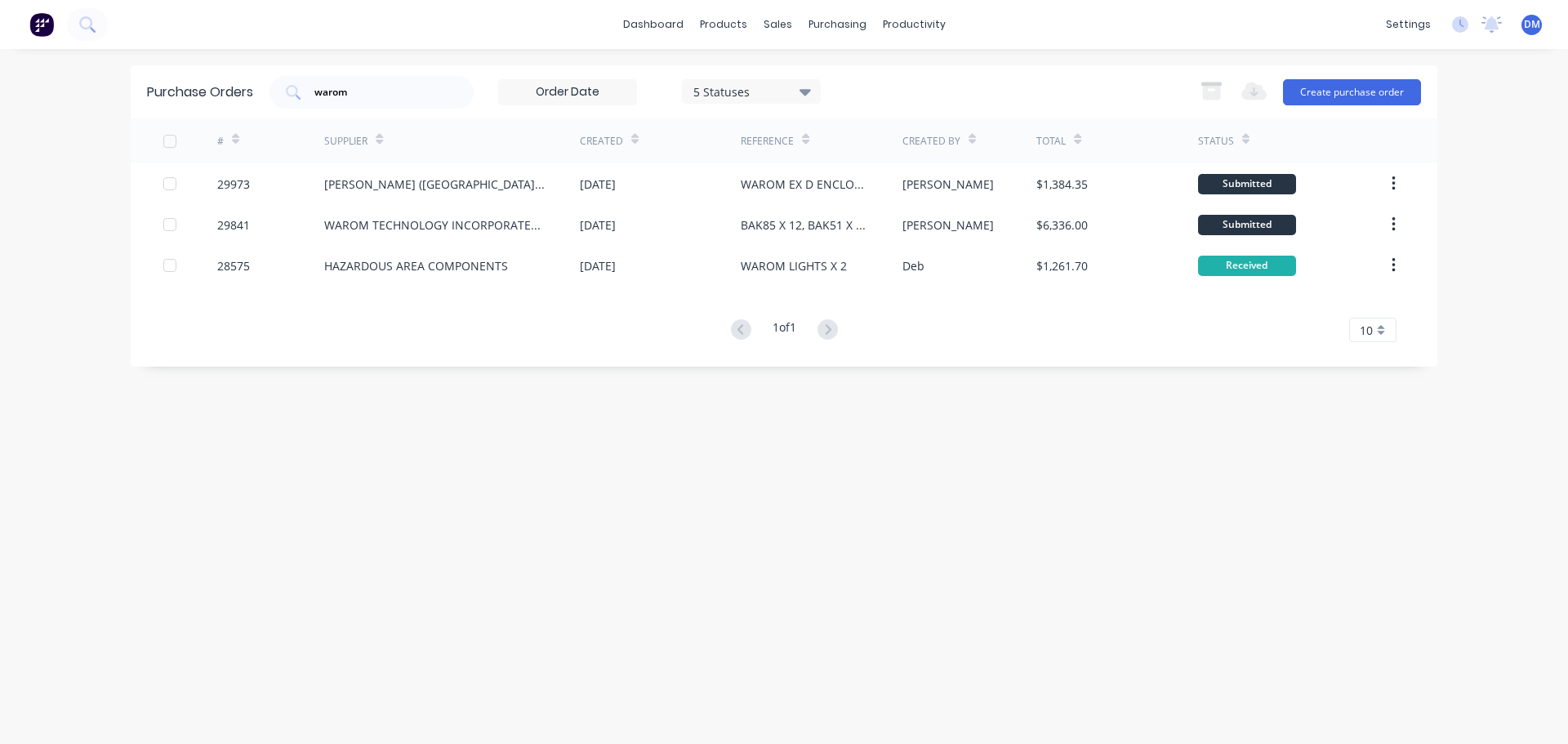
drag, startPoint x: 386, startPoint y: 87, endPoint x: 158, endPoint y: 102, distance: 228.5
click at [158, 102] on div "Purchase Orders warom 5 Statuses 5 Statuses Export to Excel (XLSX) Create purch…" at bounding box center [783, 92] width 1307 height 53
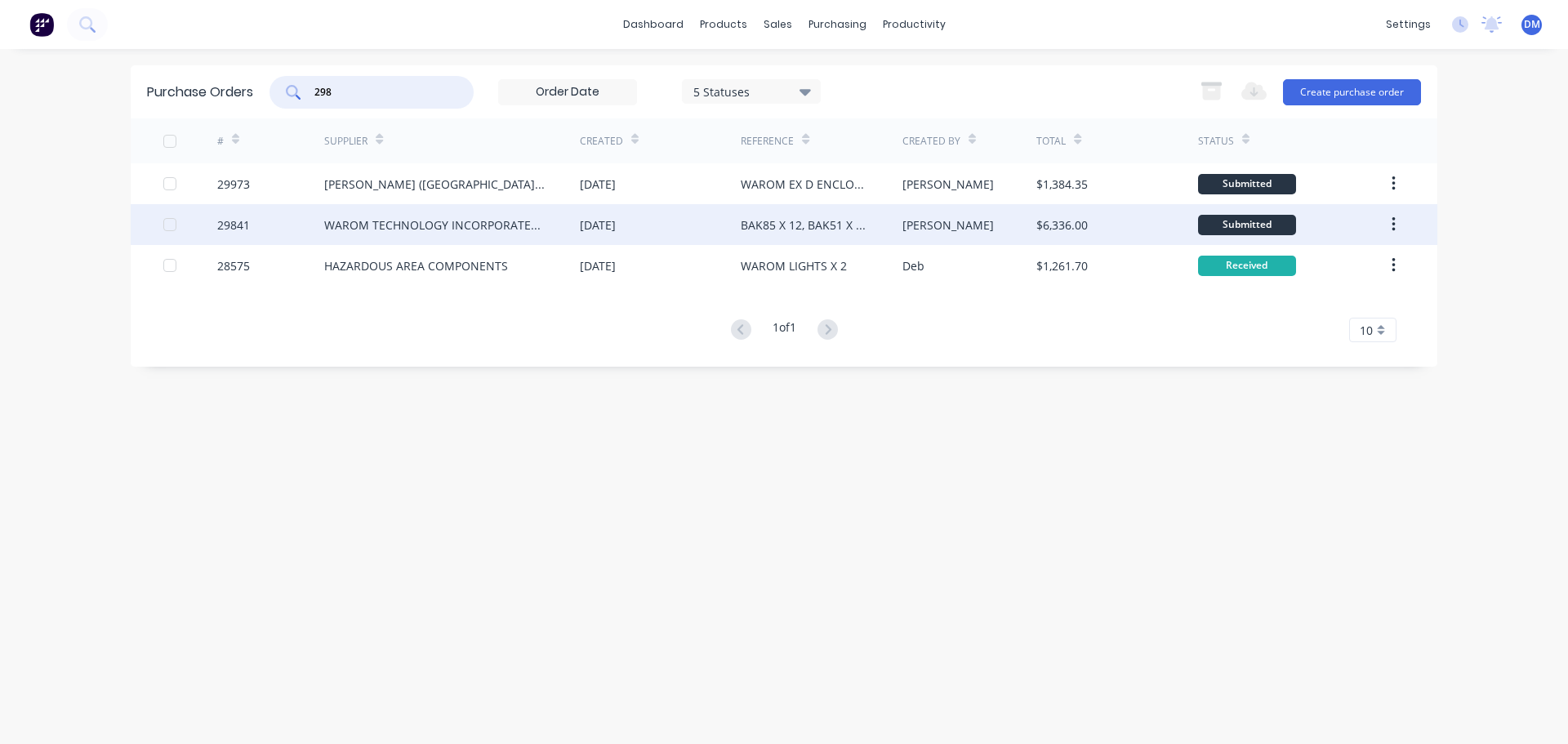
type input "298"
click at [649, 222] on div "06 Aug 2025" at bounding box center [660, 225] width 161 height 41
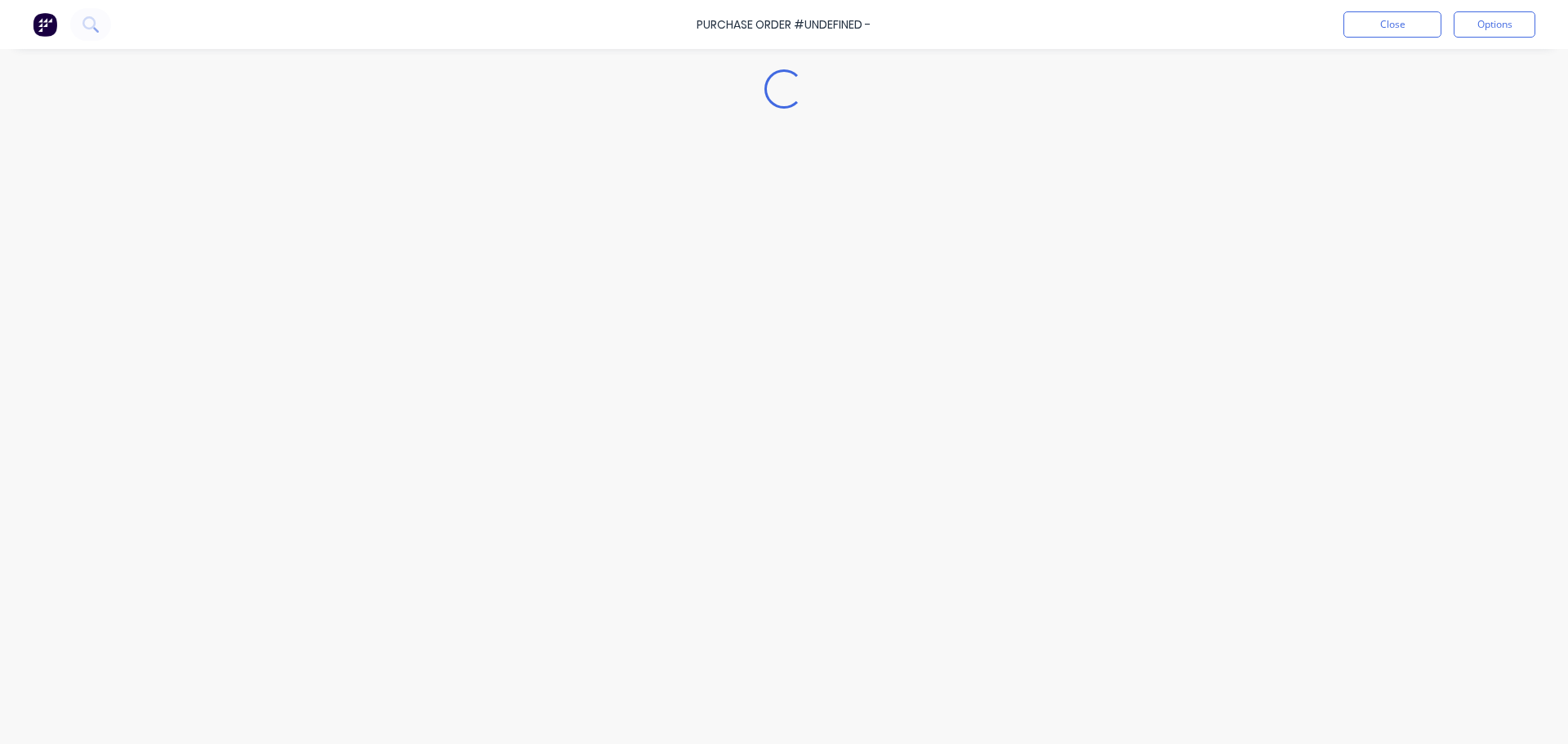
type textarea "x"
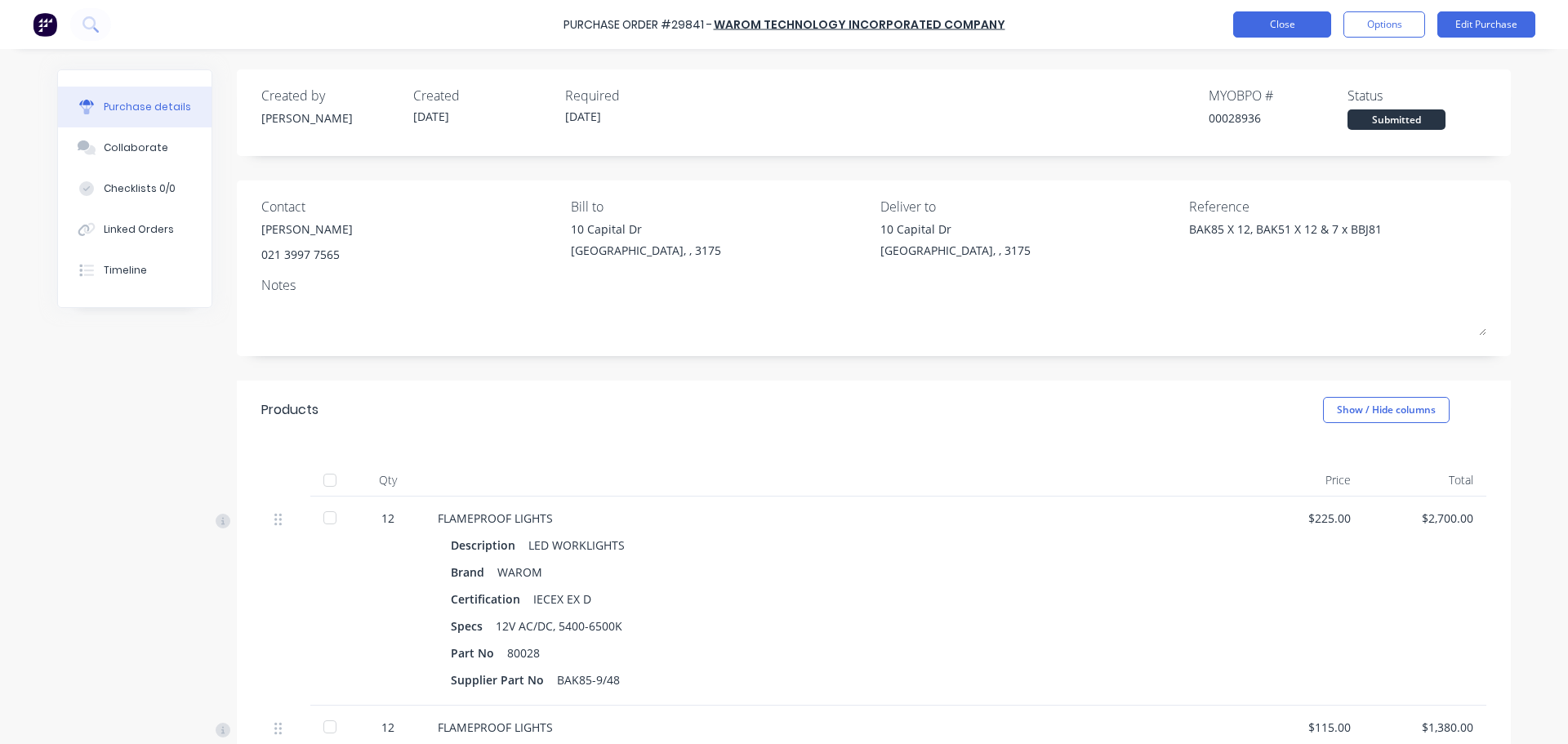
click at [1286, 22] on button "Close" at bounding box center [1282, 24] width 98 height 26
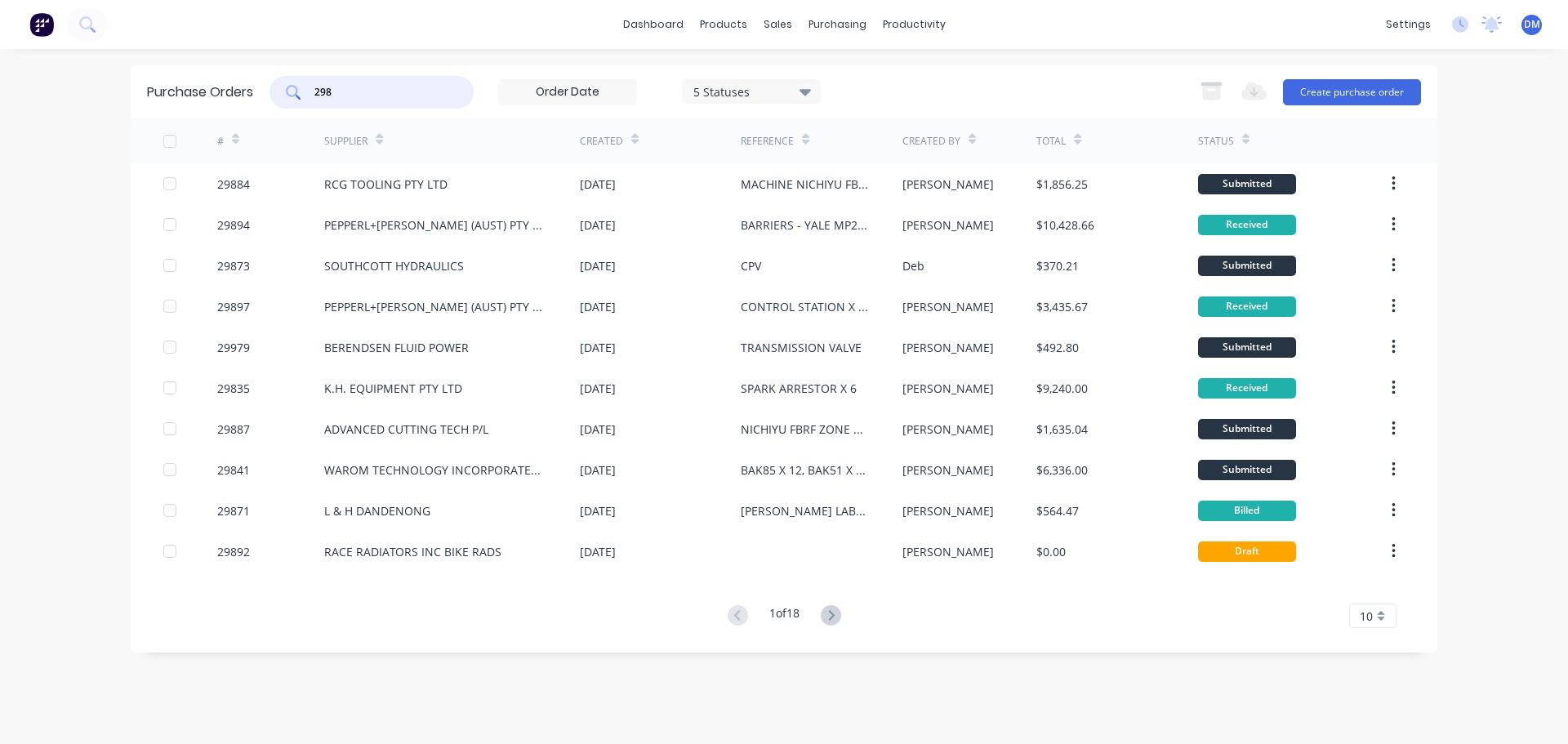
click at [336, 87] on input "298" at bounding box center [381, 93] width 135 height 17
click at [43, 31] on img at bounding box center [41, 24] width 24 height 24
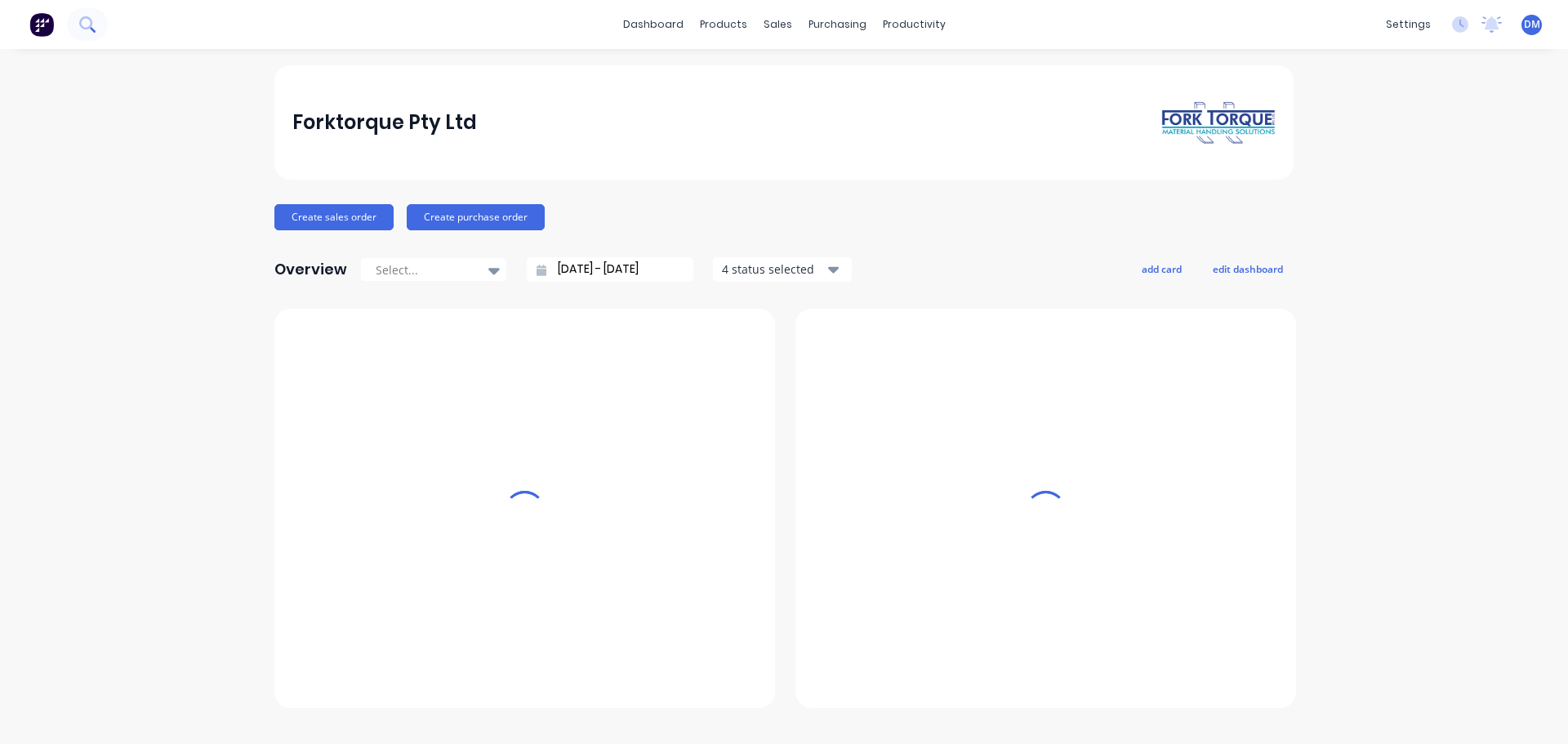
click at [80, 30] on icon at bounding box center [87, 24] width 16 height 16
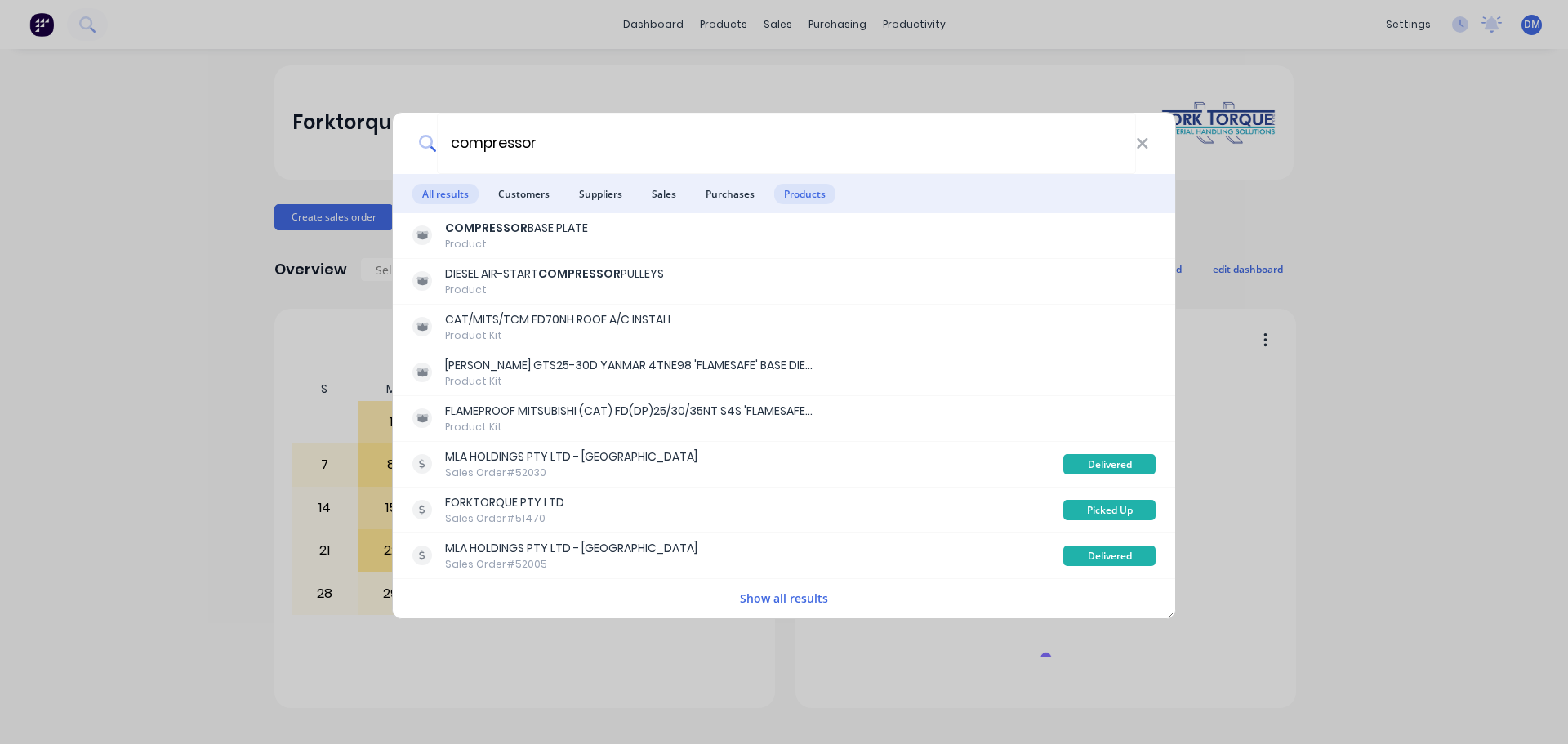
type input "compressor"
click at [809, 197] on span "Products" at bounding box center [804, 194] width 61 height 20
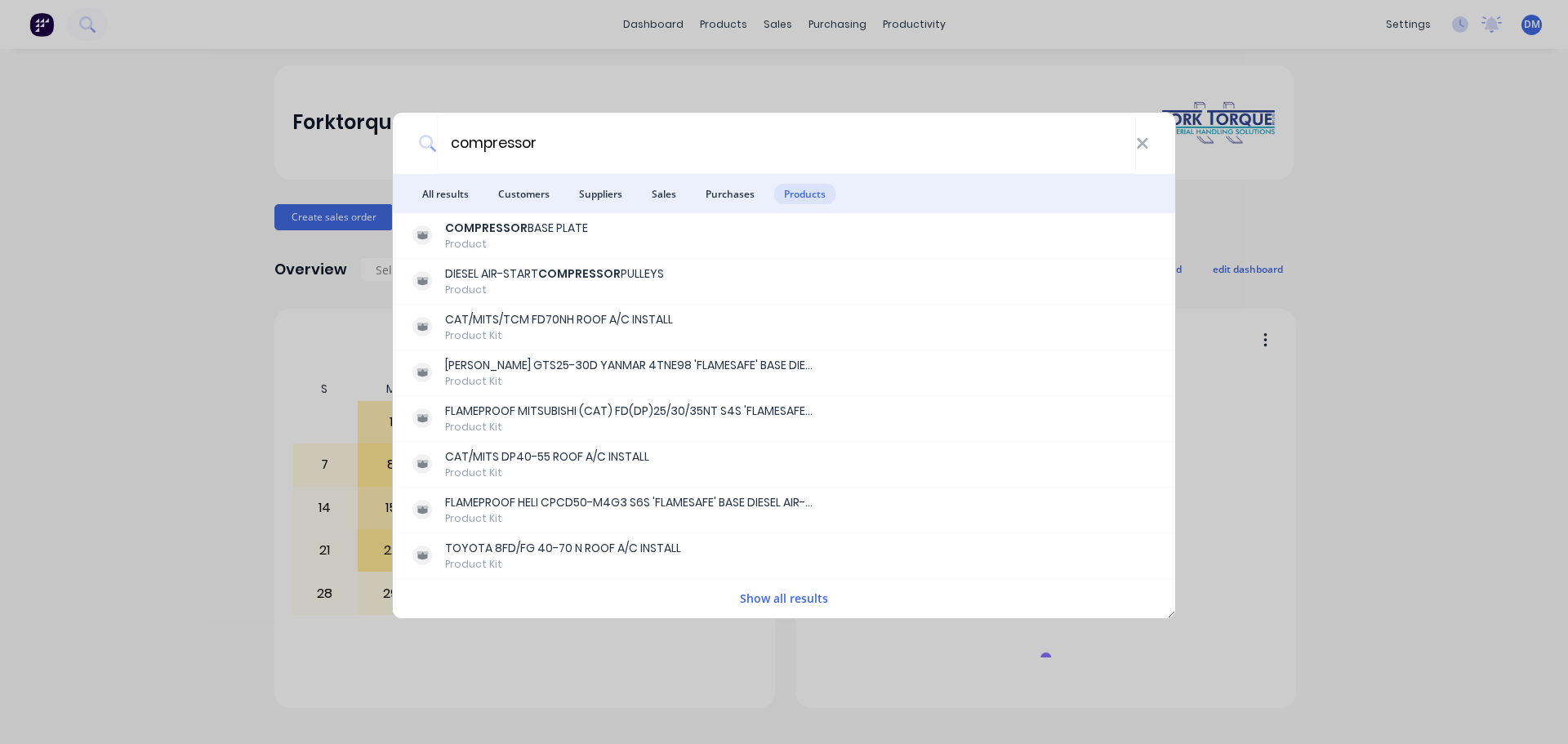
click at [743, 595] on button "Show all results" at bounding box center [783, 598] width 98 height 18
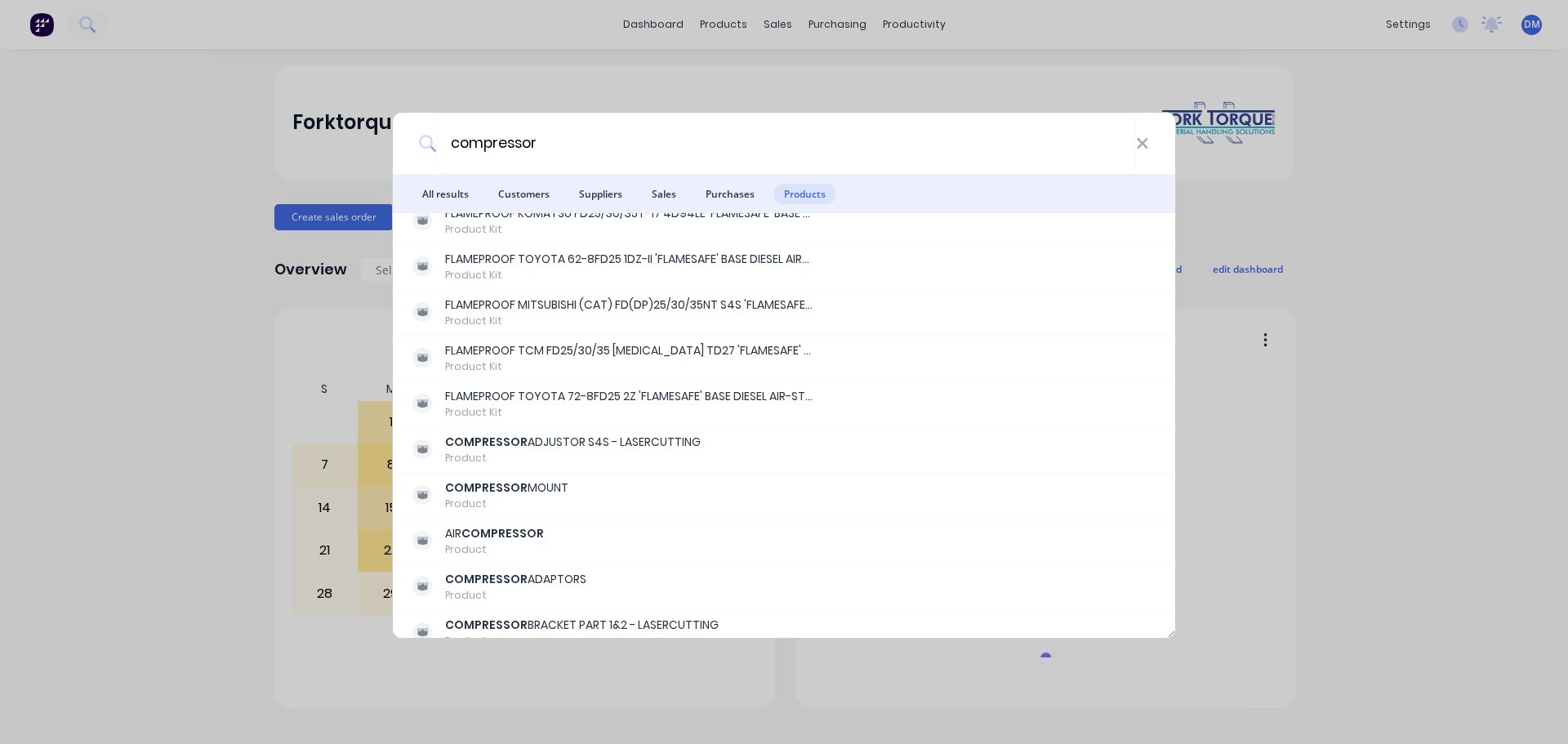
scroll to position [653, 0]
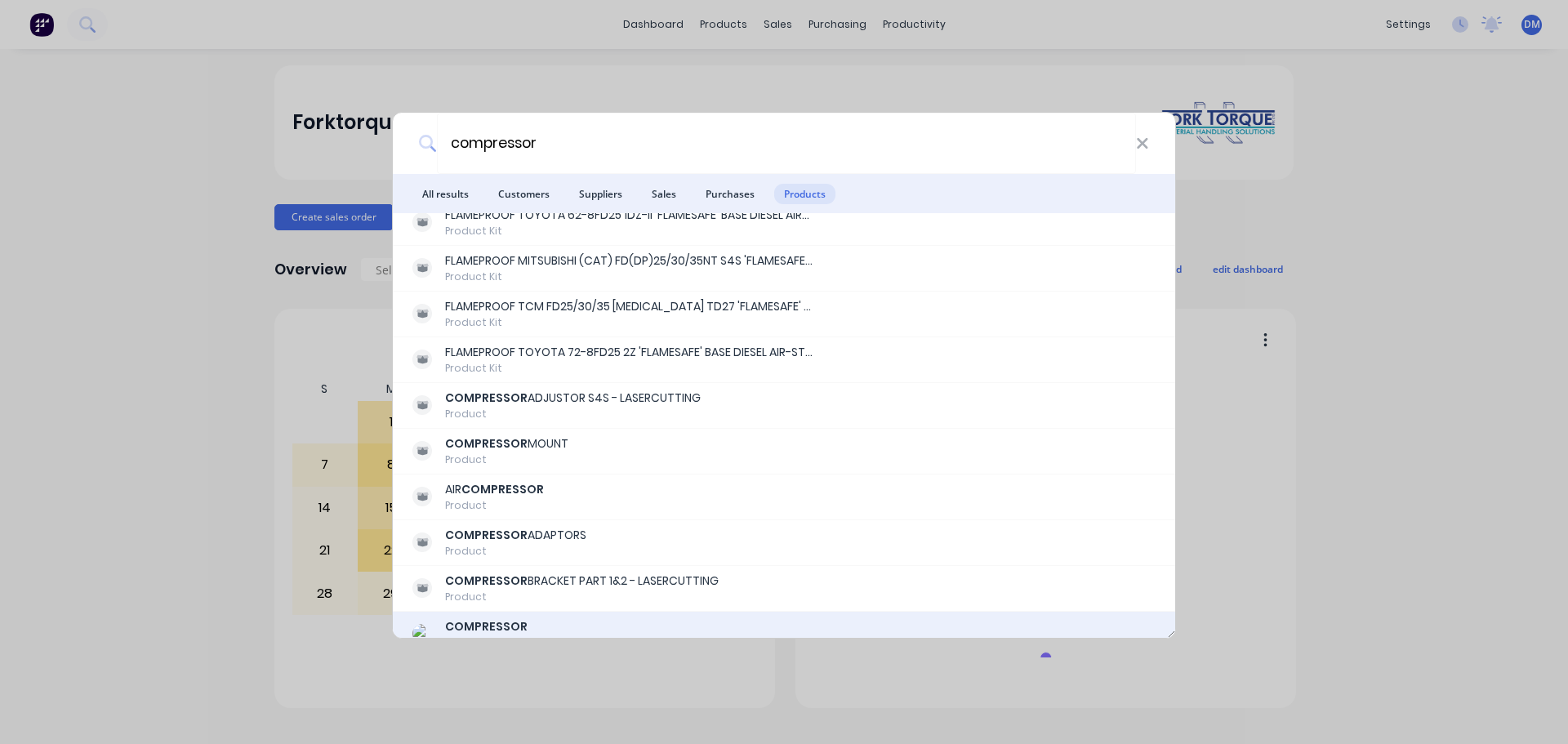
click at [508, 624] on b "COMPRESSOR" at bounding box center [486, 626] width 83 height 17
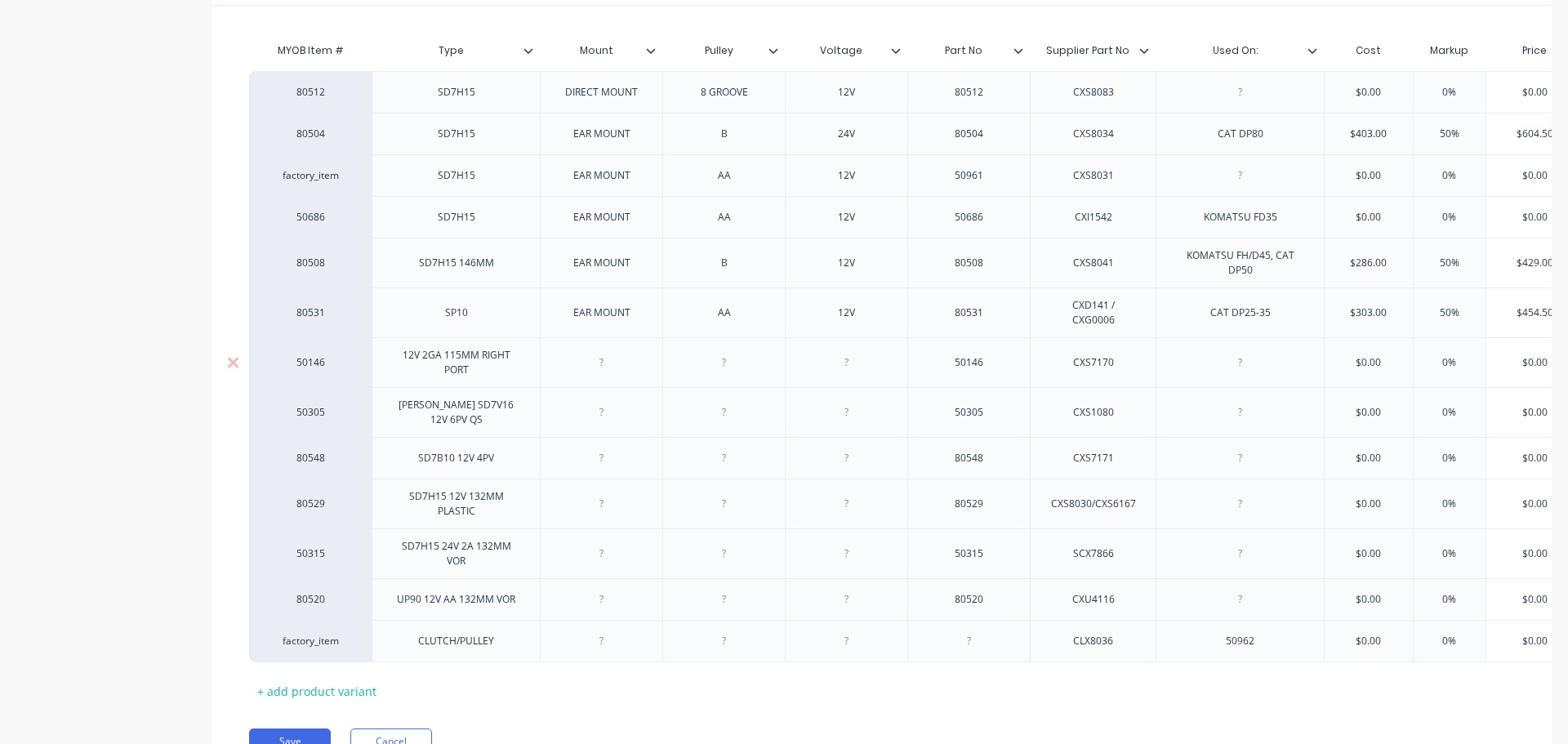
scroll to position [450, 0]
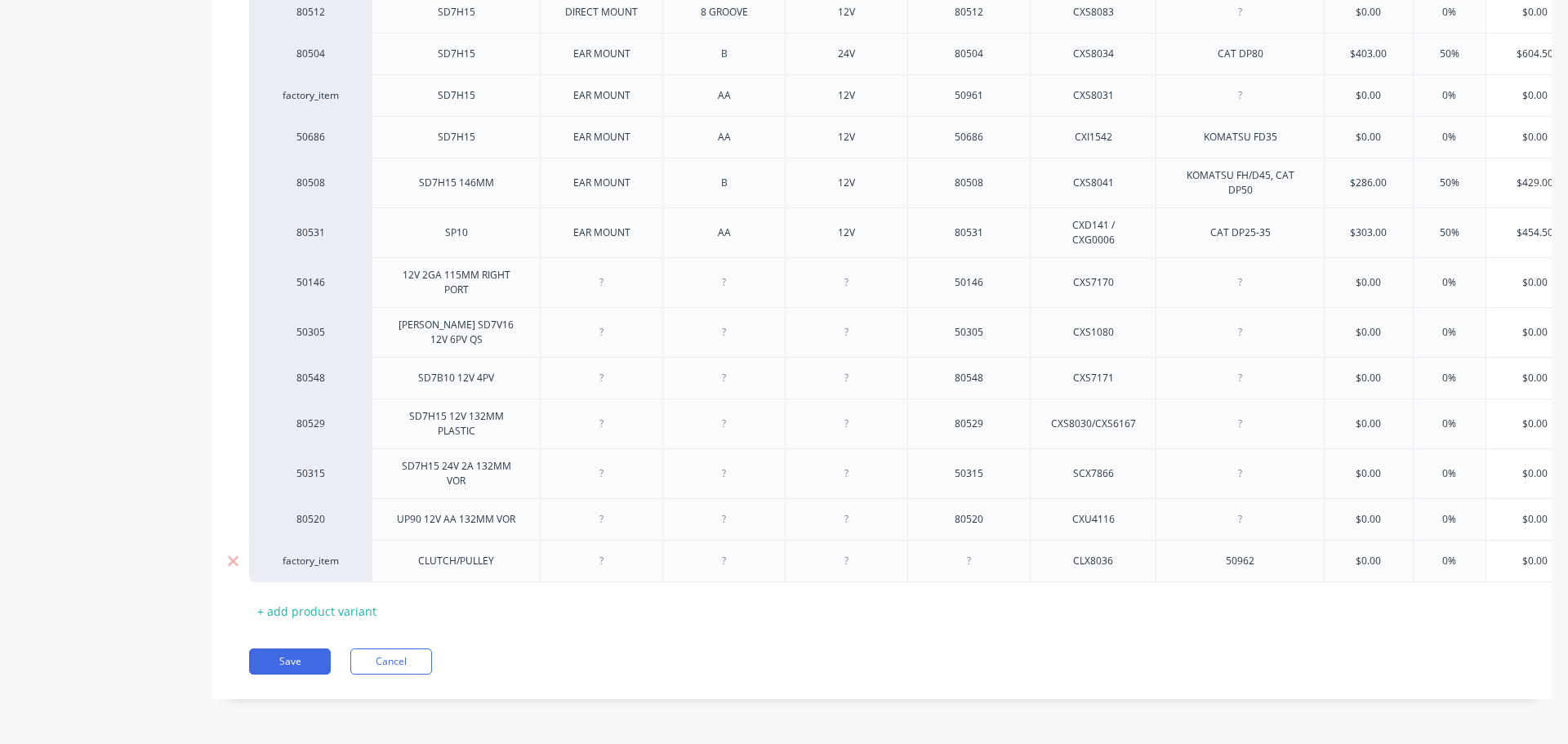
click at [1086, 553] on div "CLX8036" at bounding box center [1094, 560] width 82 height 21
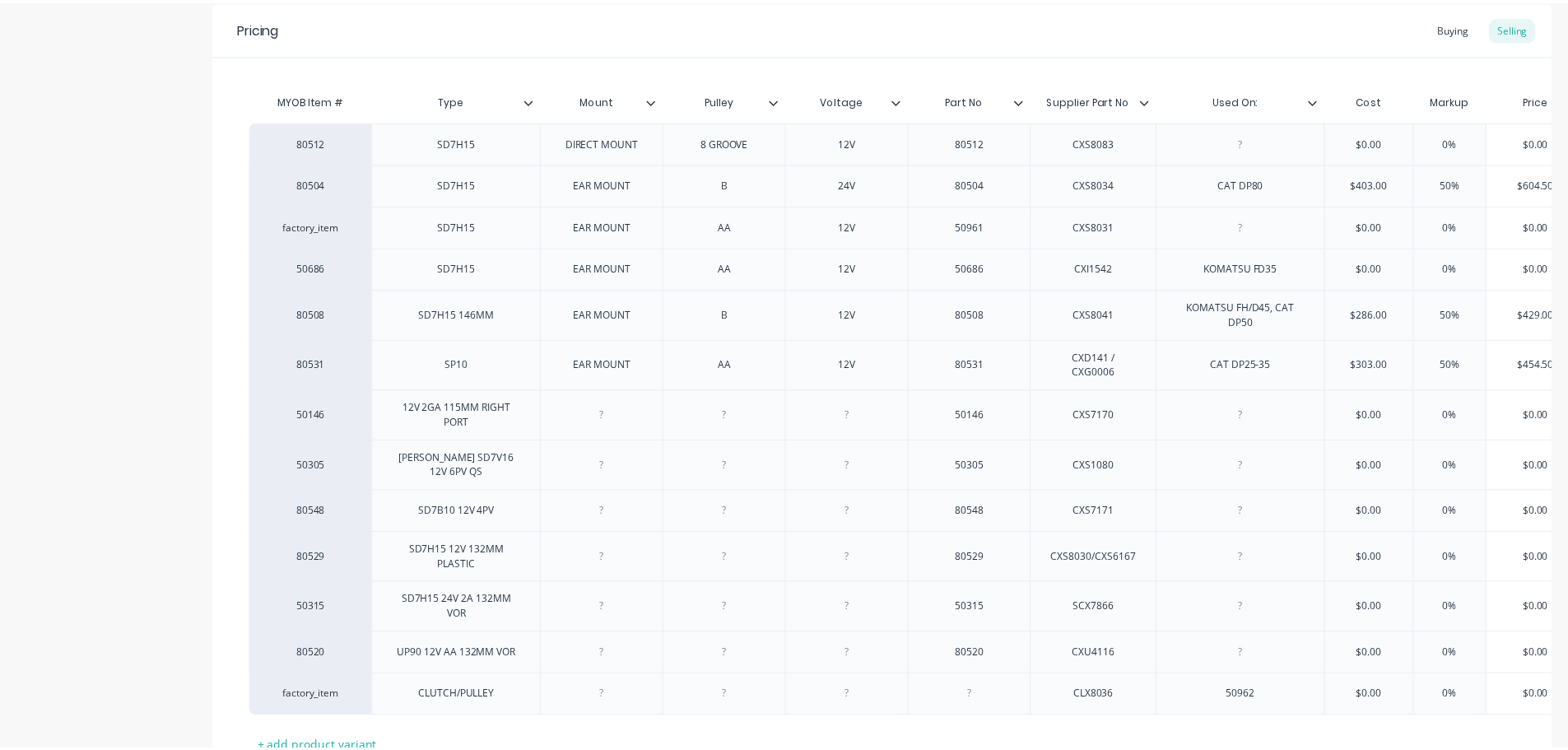
scroll to position [0, 0]
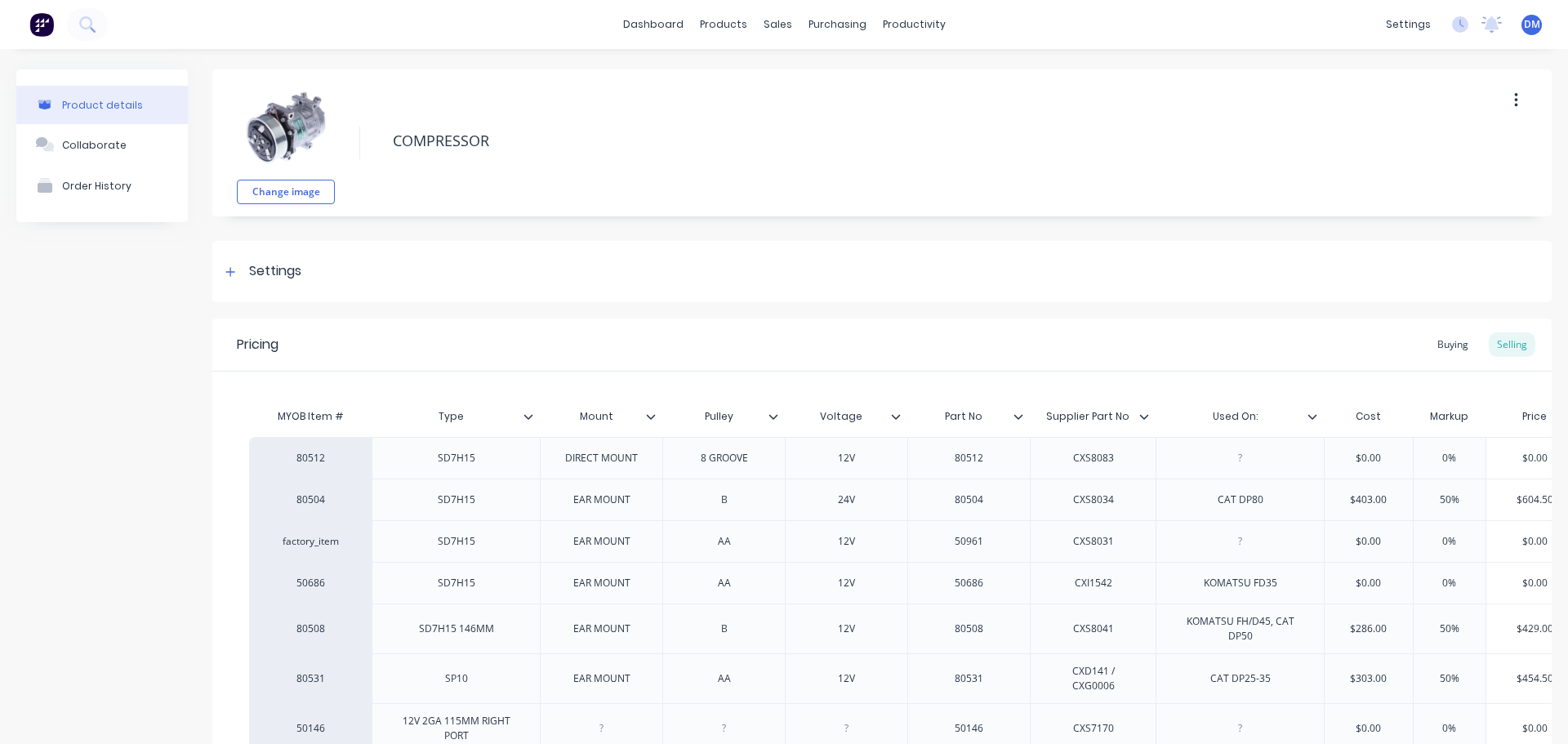
type textarea "x"
click at [45, 16] on img at bounding box center [41, 24] width 24 height 24
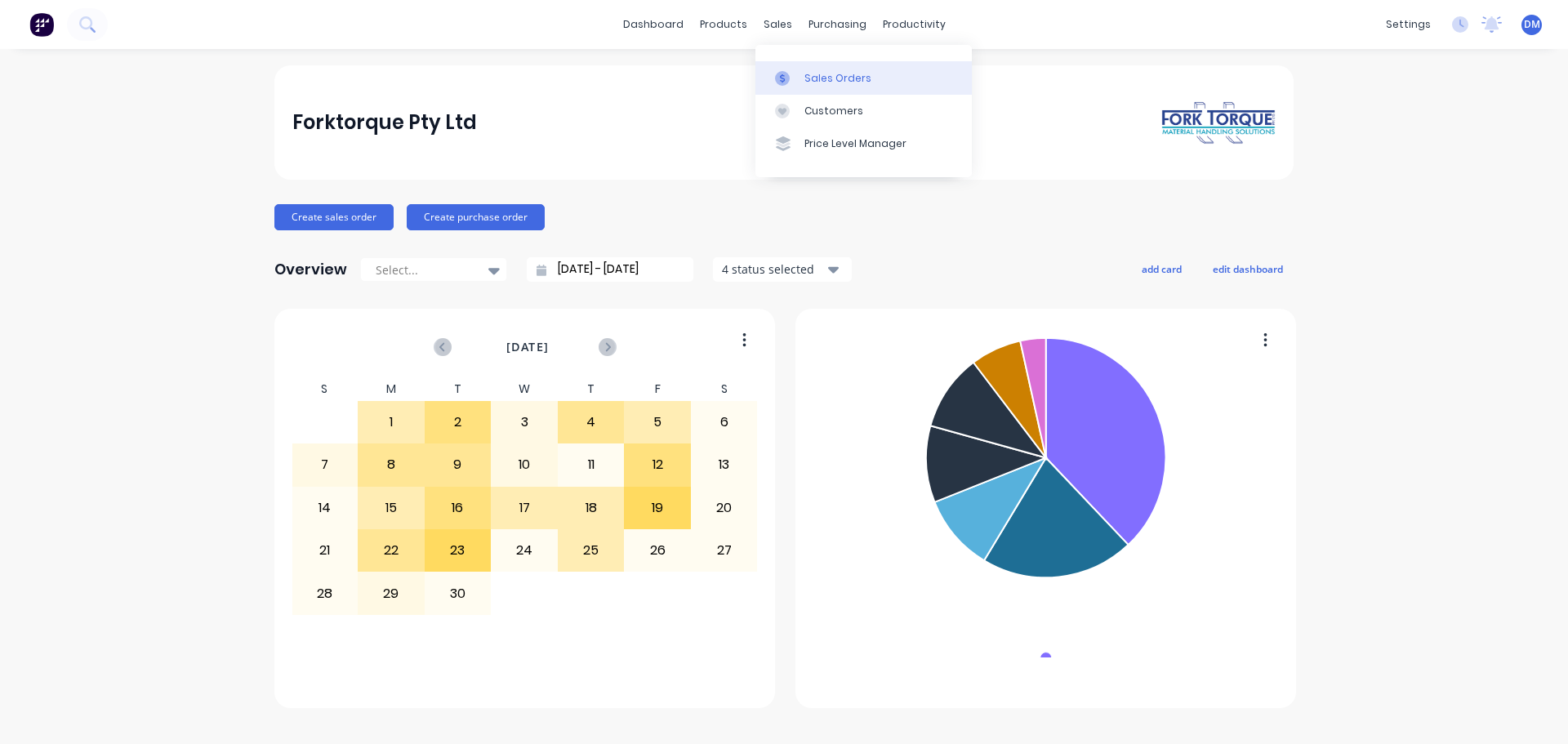
click at [814, 82] on div "Sales Orders" at bounding box center [837, 78] width 67 height 15
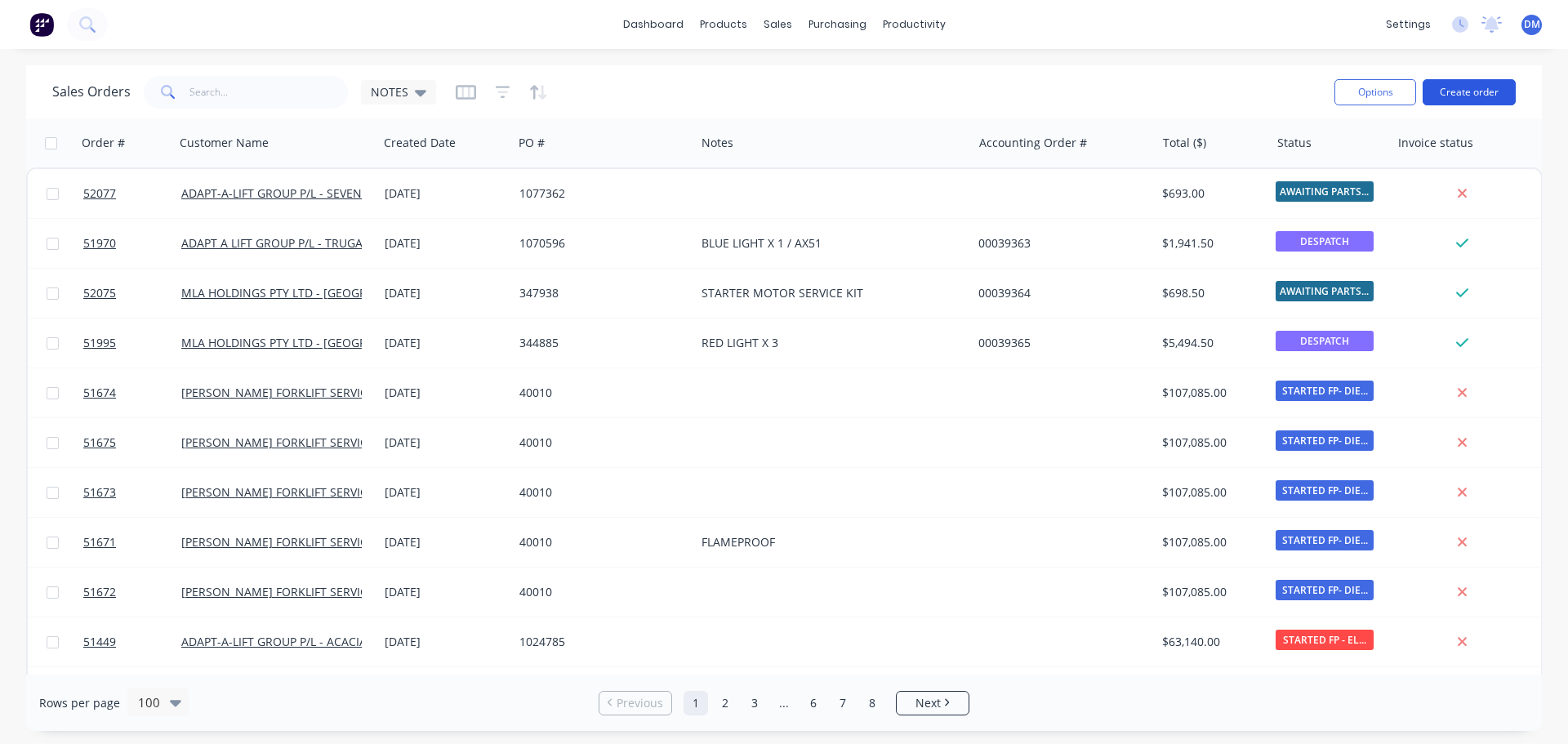
click at [1467, 88] on button "Create order" at bounding box center [1469, 92] width 94 height 26
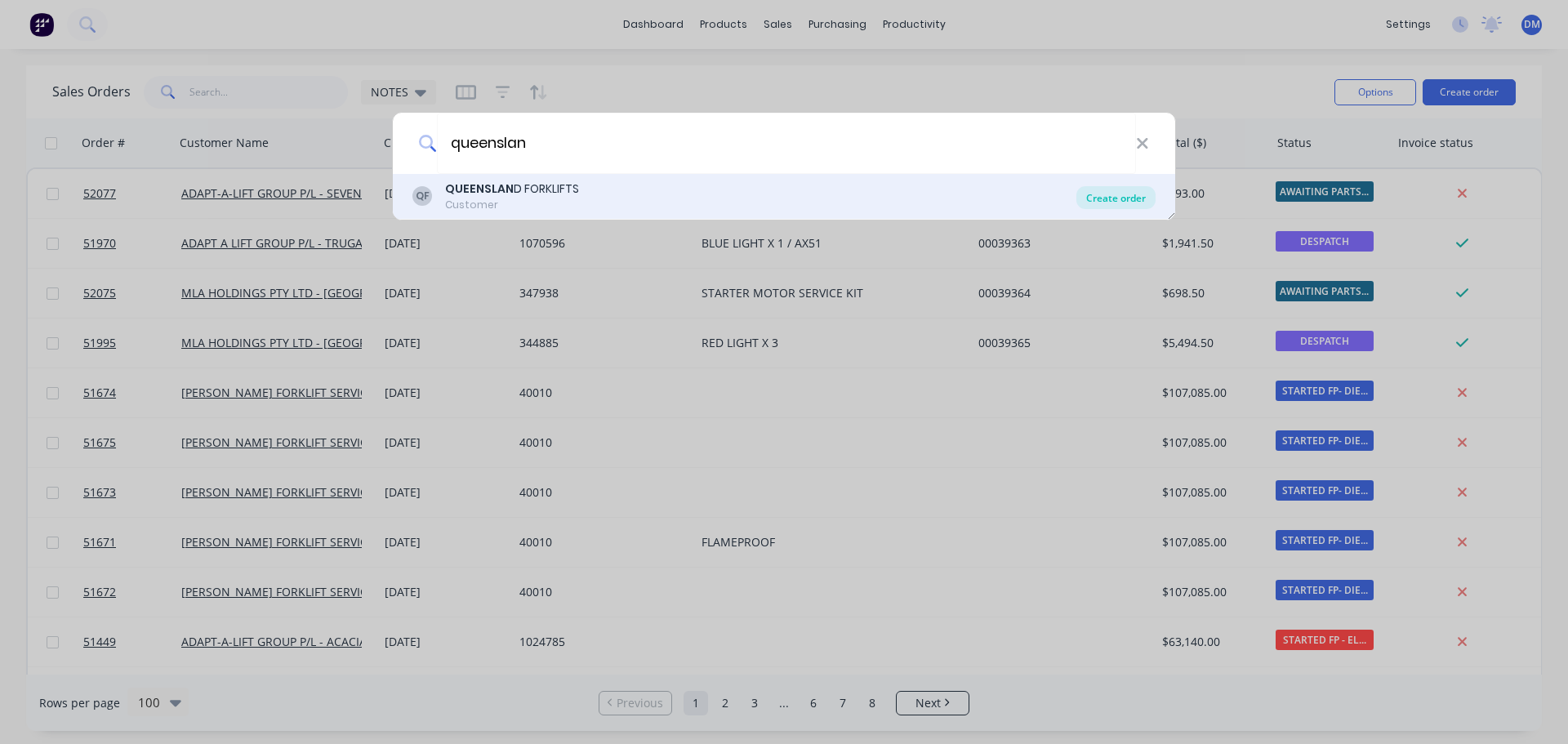
type input "queenslan"
click at [1105, 205] on div "Create order" at bounding box center [1115, 197] width 79 height 23
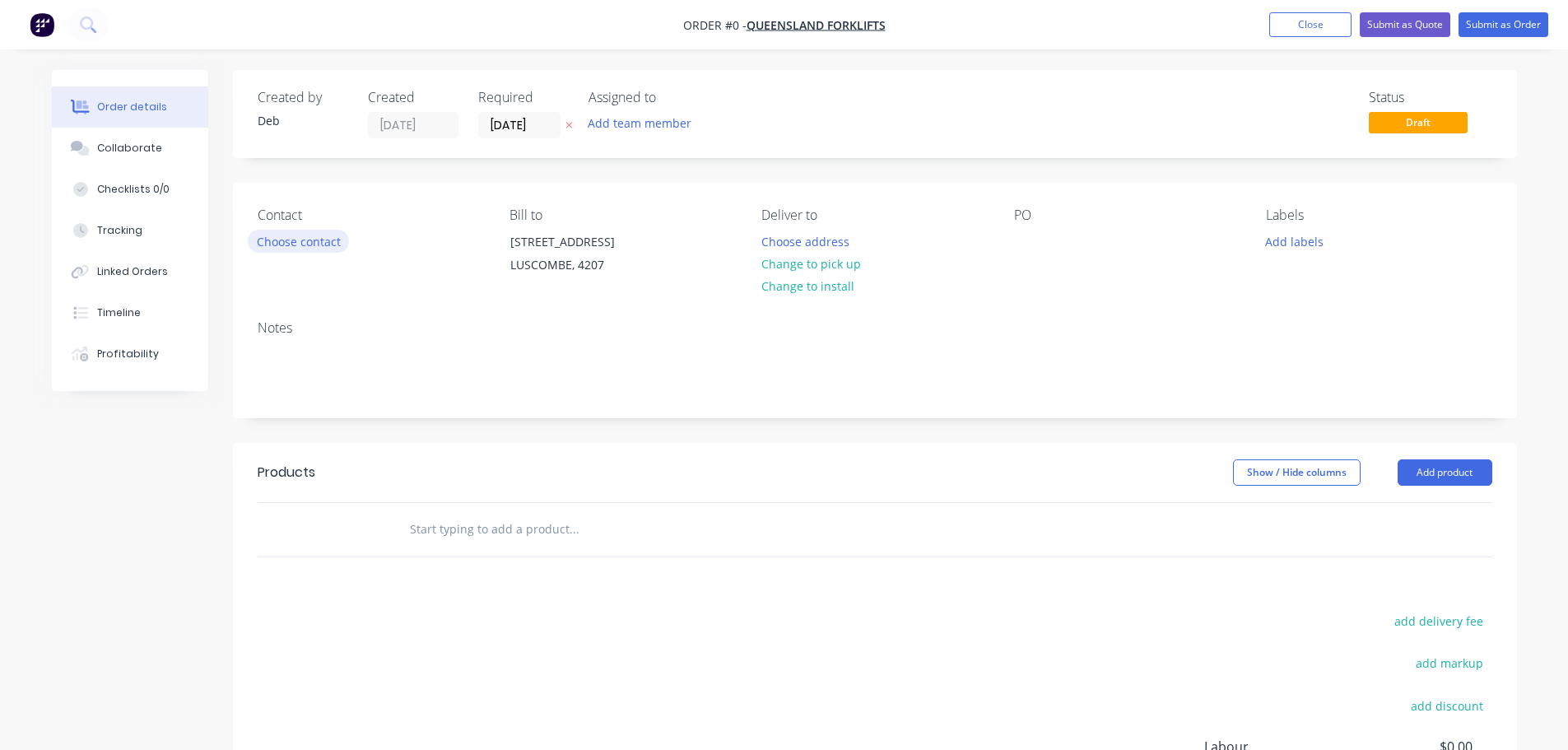
click at [313, 242] on button "Choose contact" at bounding box center [298, 241] width 101 height 22
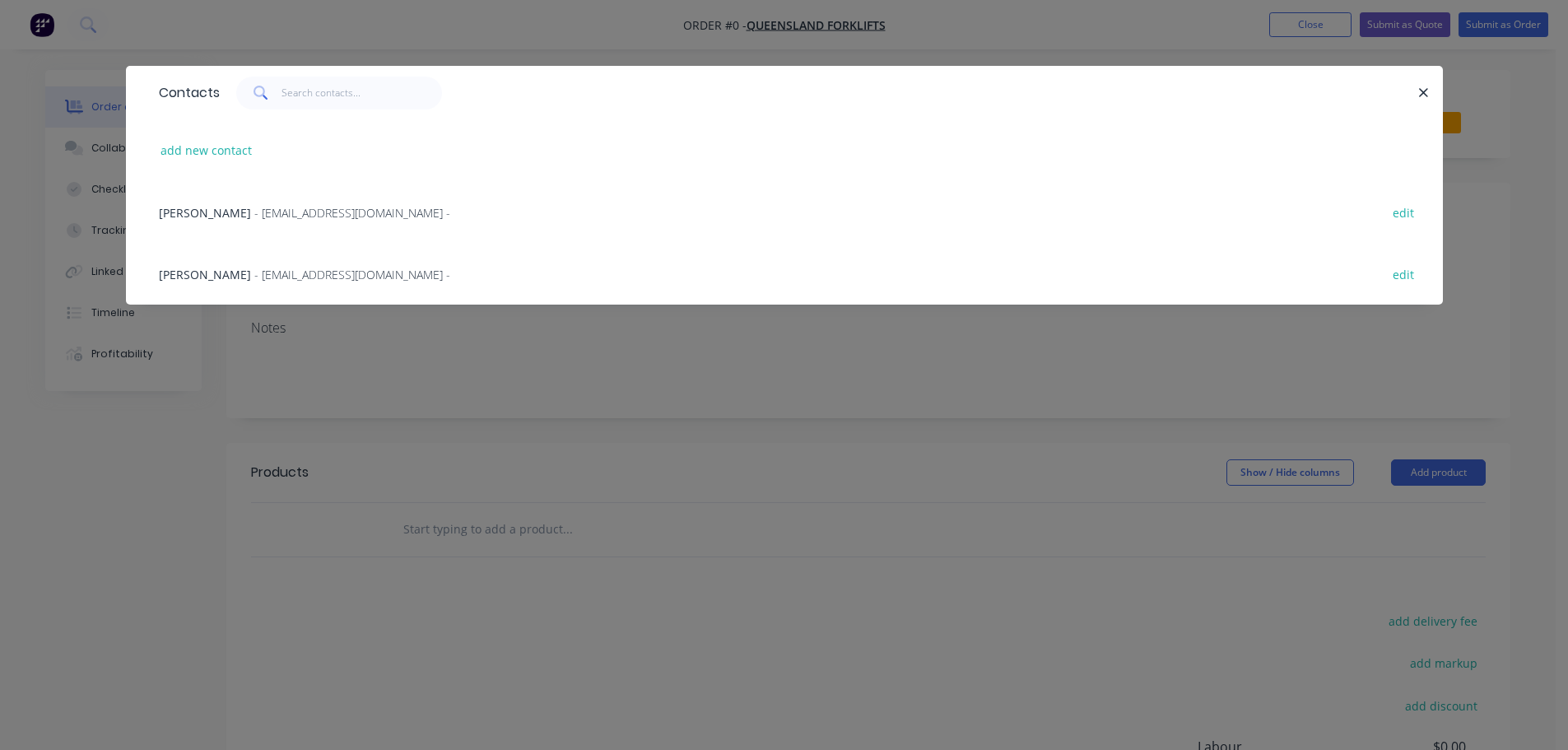
click at [270, 215] on span "- dmark@qldforklifts.com.au -" at bounding box center [352, 213] width 196 height 16
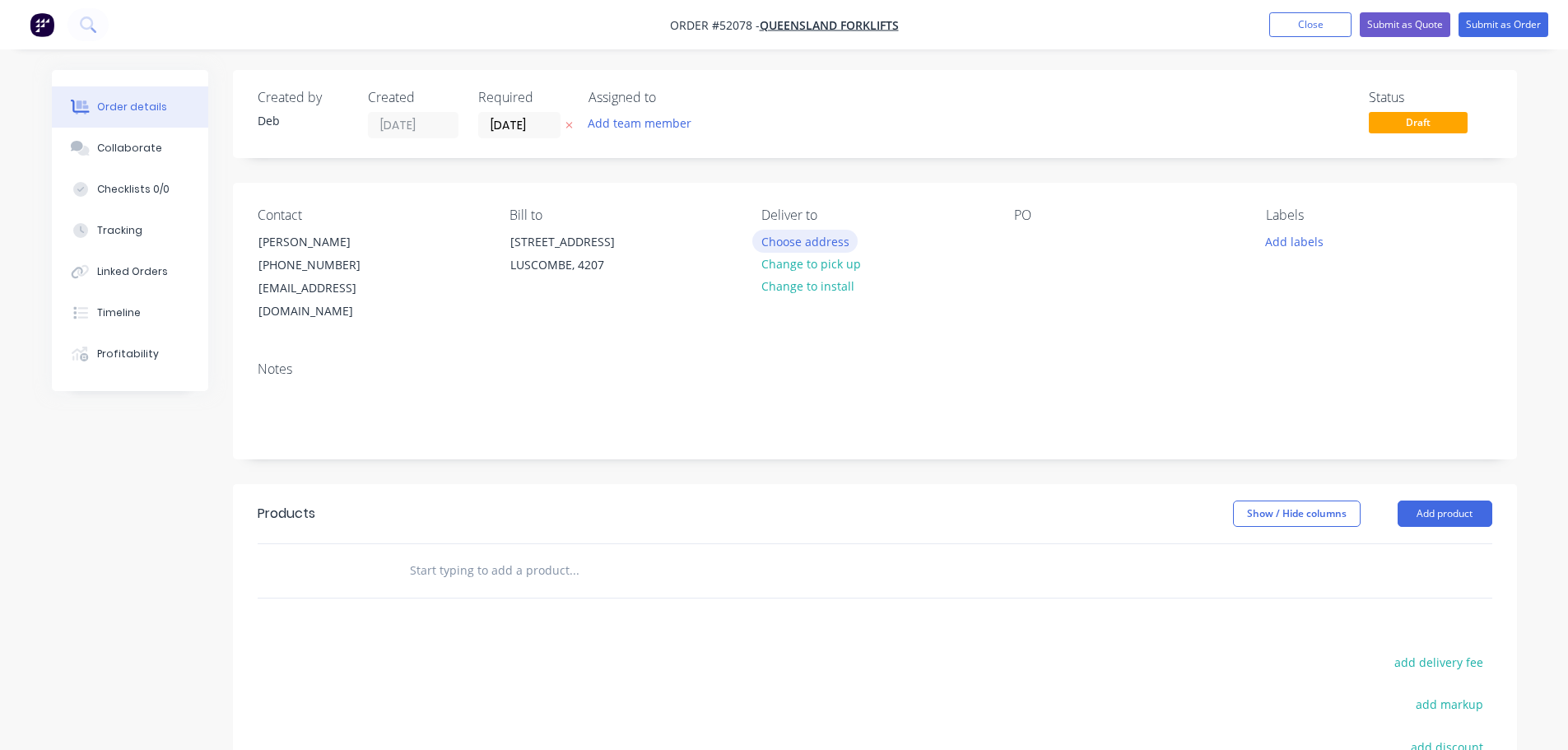
click at [800, 239] on button "Choose address" at bounding box center [805, 241] width 105 height 22
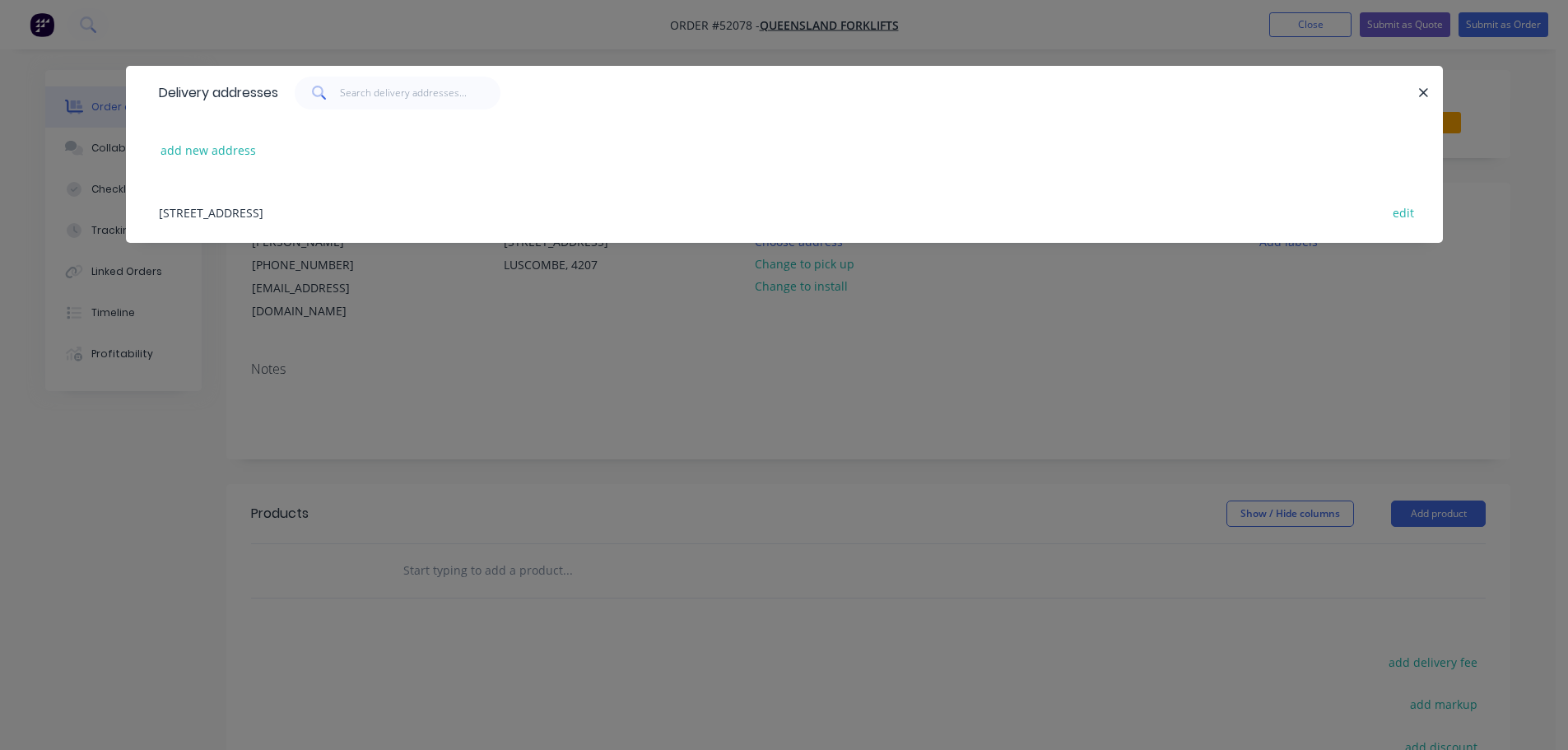
click at [282, 213] on div "6-8 TONKA STREET, LUSCOMBE, 4207 edit" at bounding box center [784, 211] width 1268 height 61
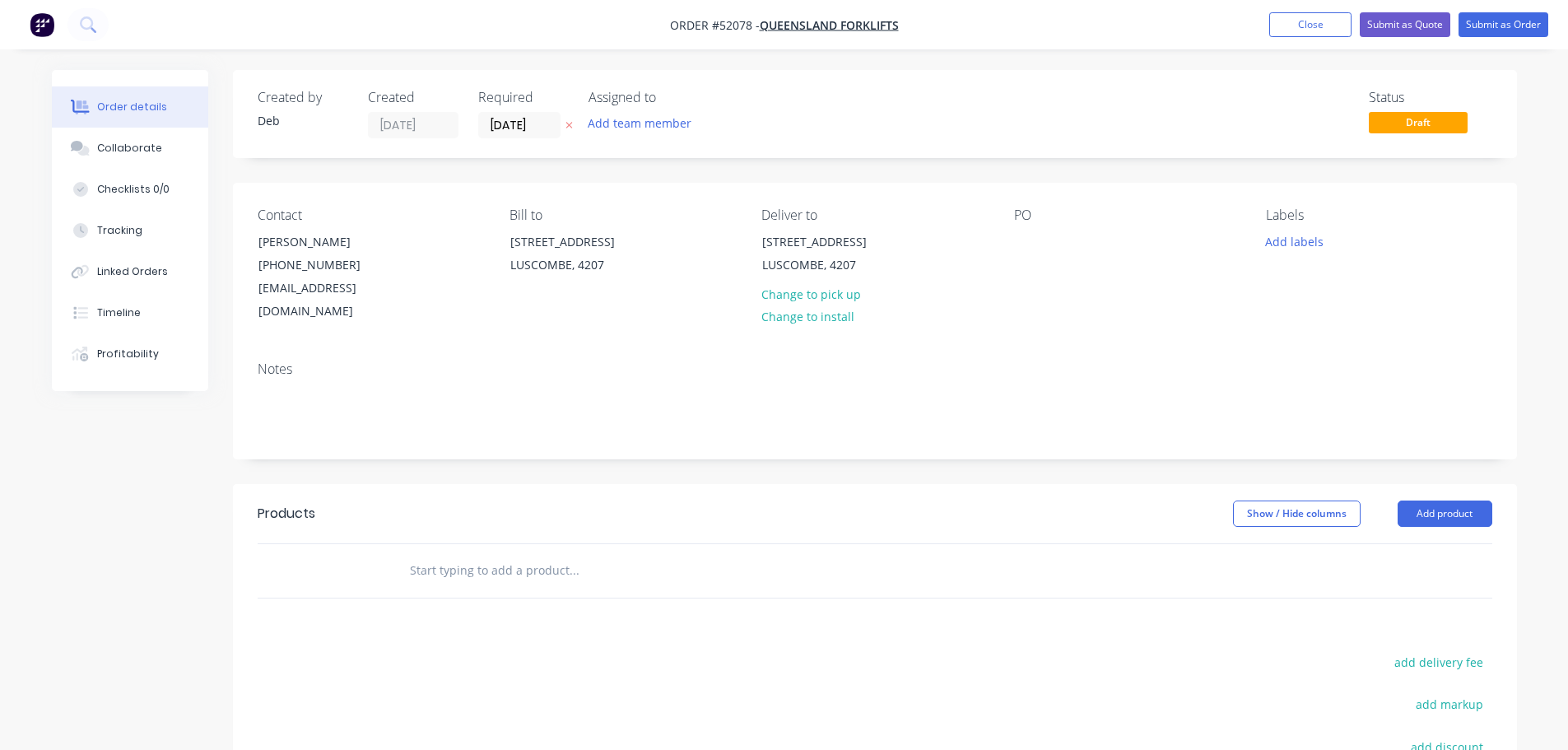
click at [484, 554] on input "text" at bounding box center [573, 570] width 329 height 33
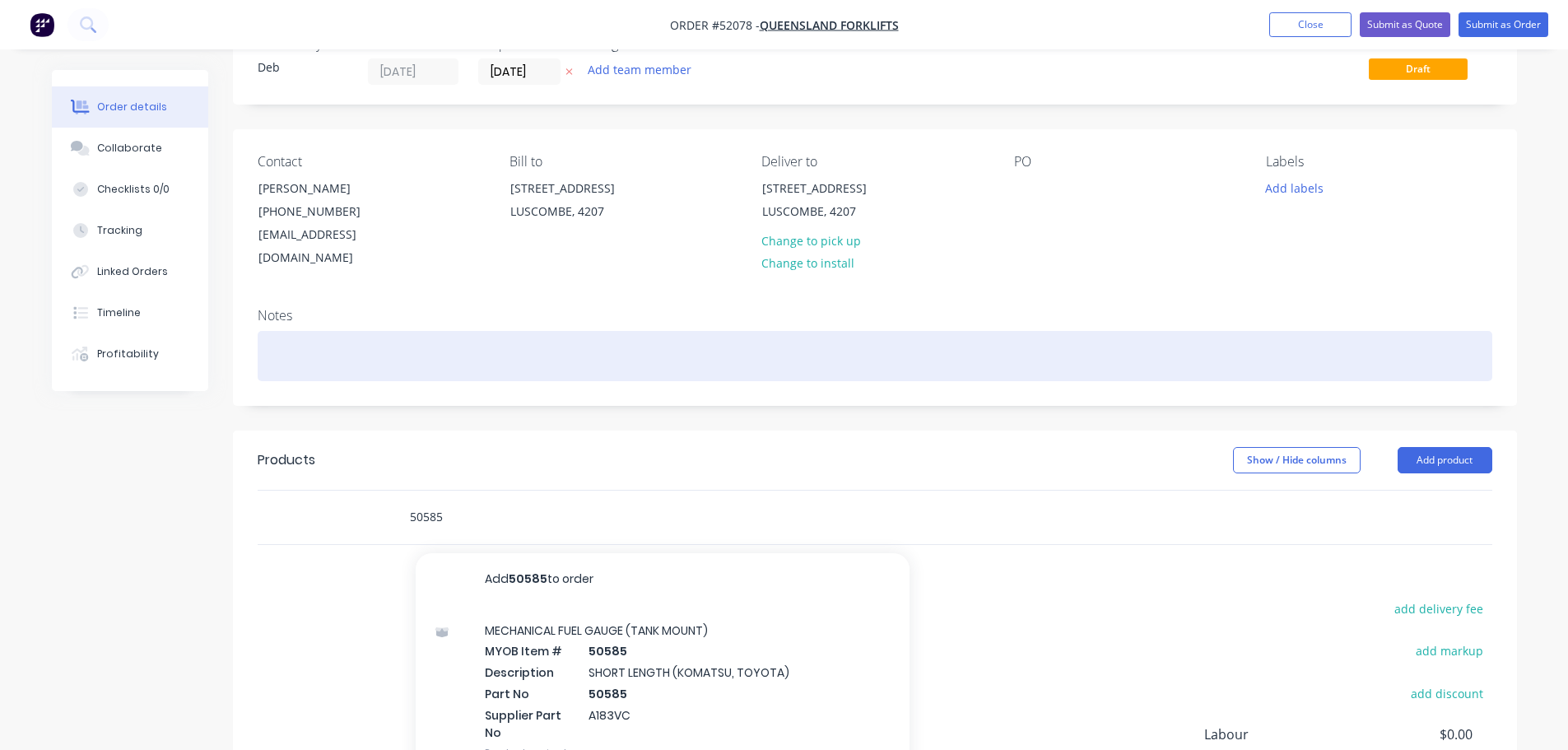
scroll to position [165, 0]
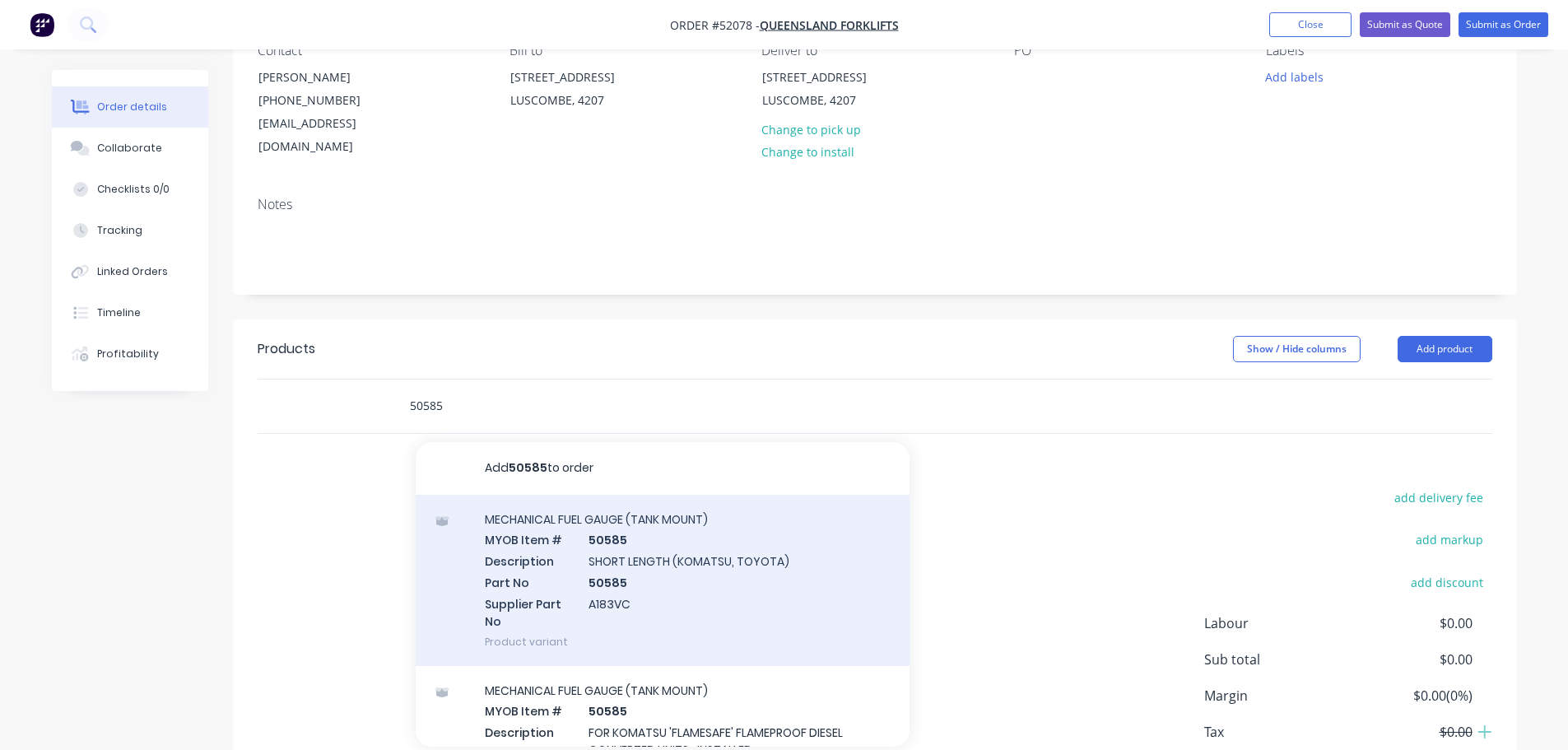
type input "50585"
click at [572, 519] on div "MECHANICAL FUEL GAUGE (TANK MOUNT) MYOB Item # 50585 Description SHORT LENGTH (…" at bounding box center [662, 580] width 494 height 171
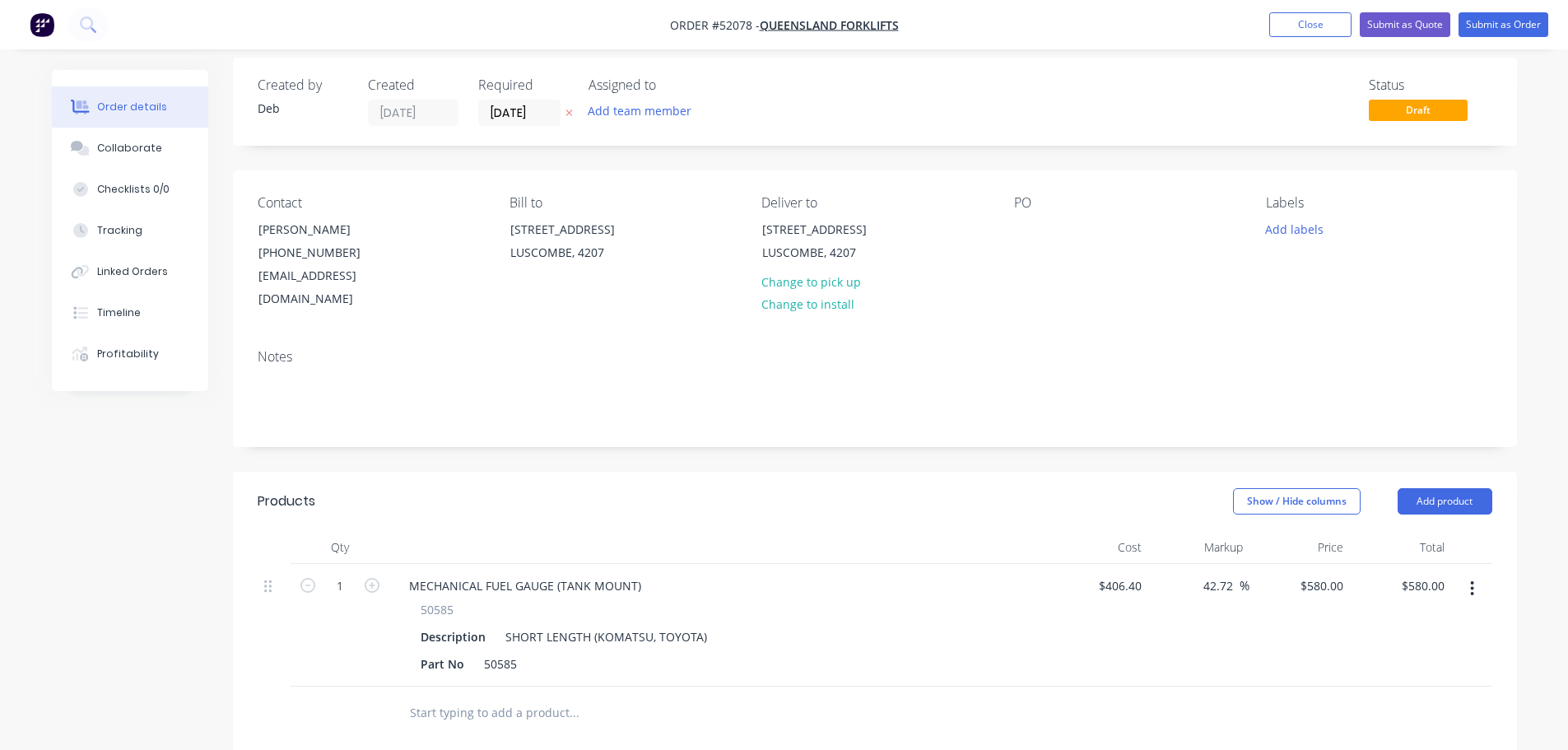
scroll to position [0, 0]
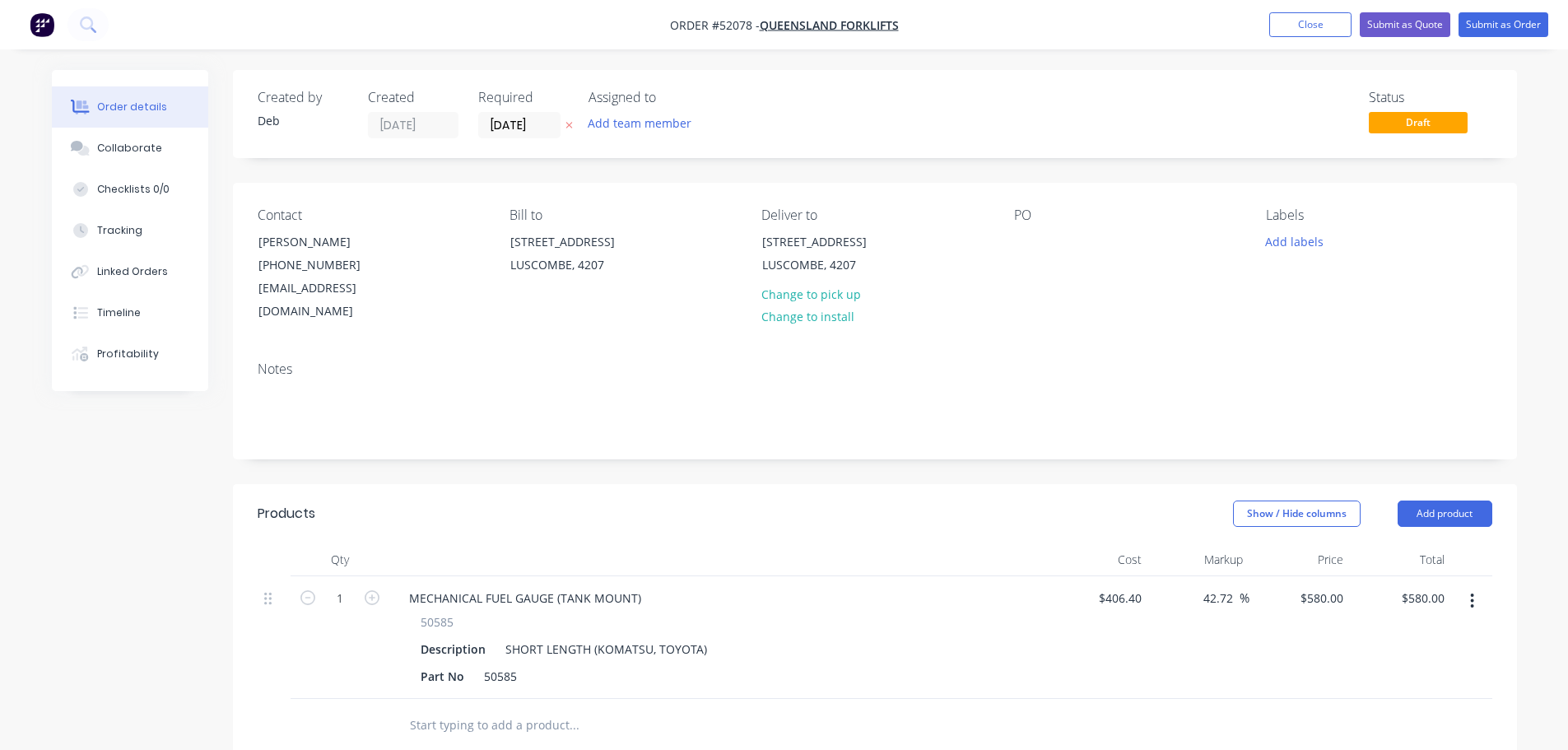
click at [1496, 11] on nav "Order #52078 - QUEENSLAND FORKLIFTS Add product Close Submit as Quote Submit as…" at bounding box center [784, 24] width 1568 height 50
click at [1496, 21] on button "Submit as Order" at bounding box center [1503, 24] width 90 height 24
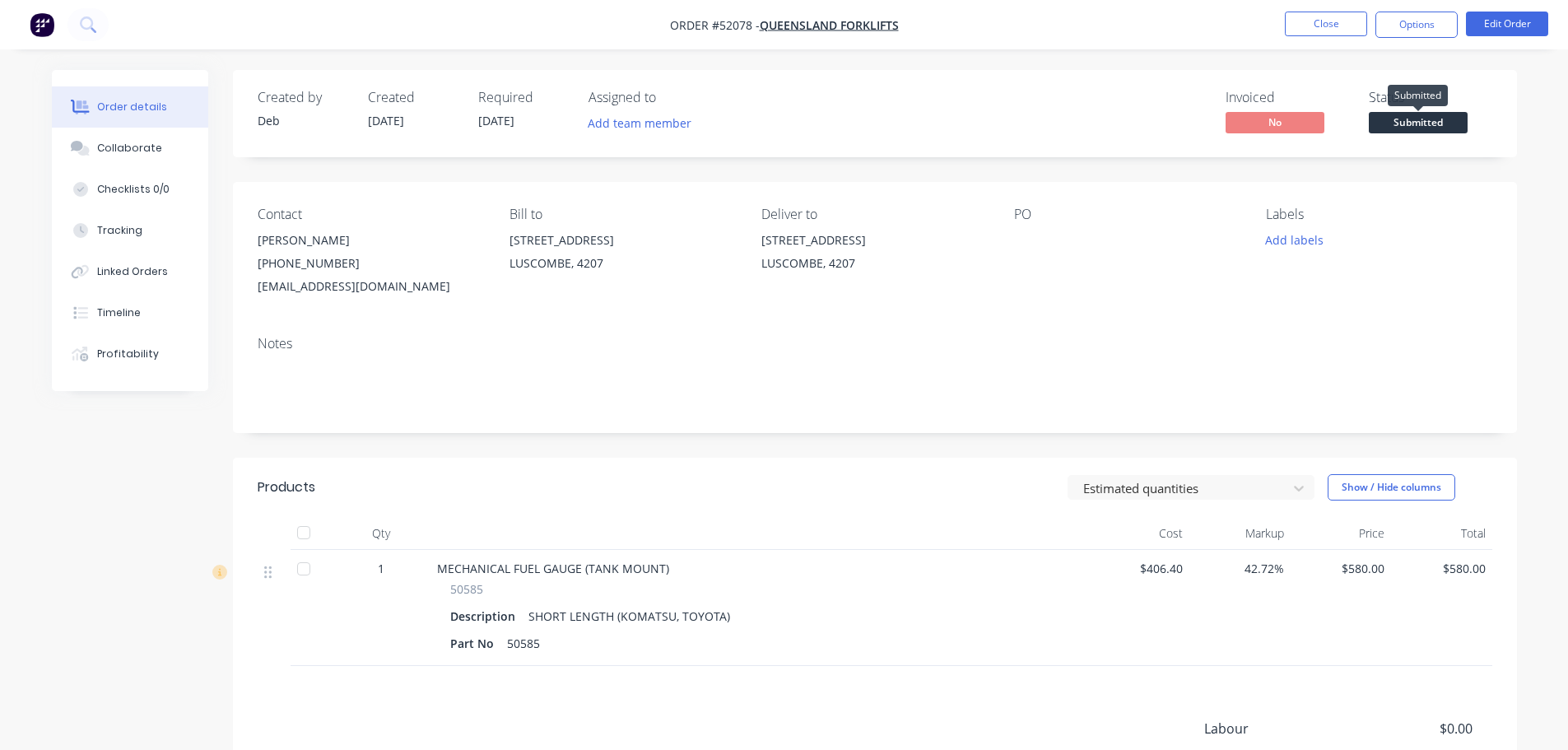
click at [1394, 127] on span "Submitted" at bounding box center [1418, 122] width 98 height 20
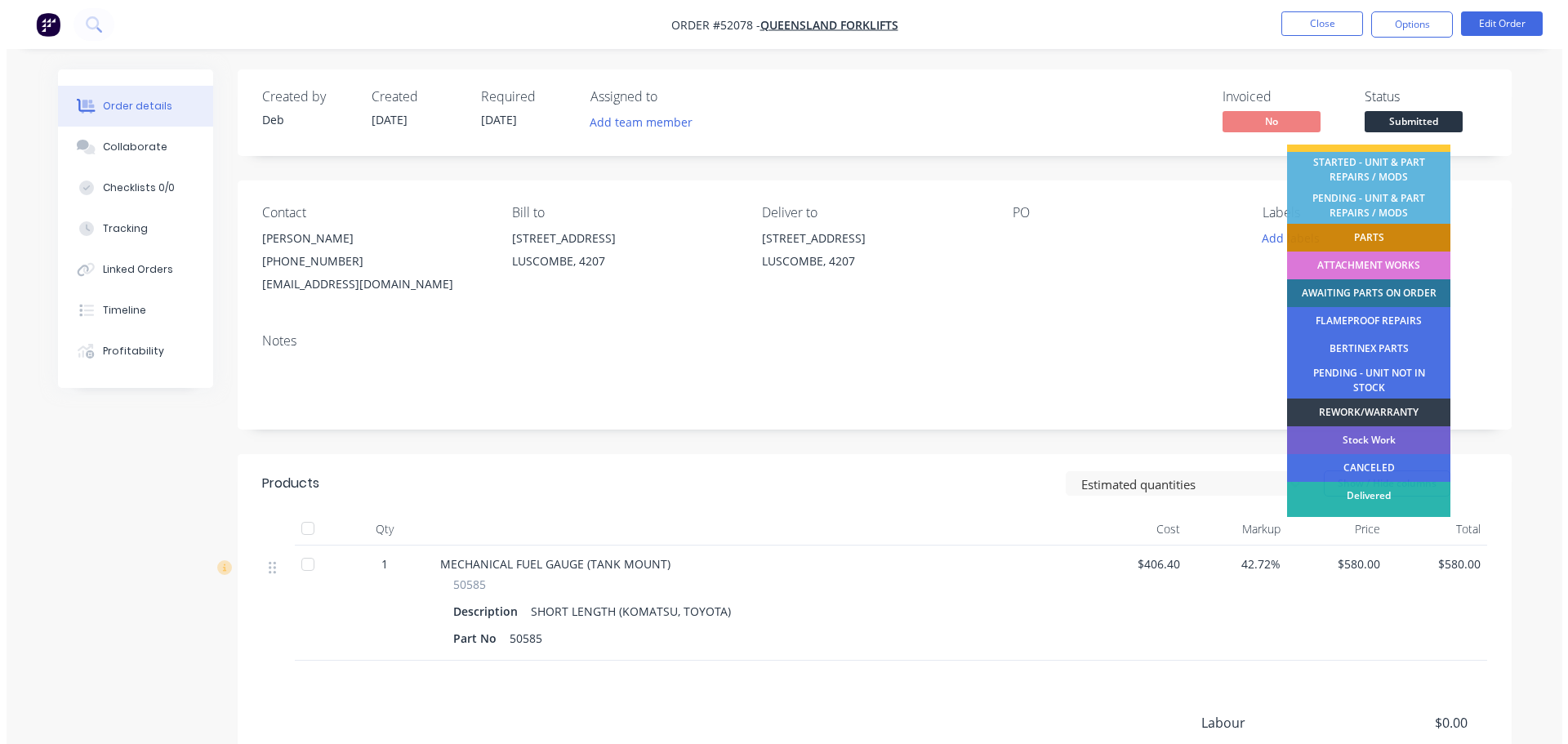
scroll to position [332, 0]
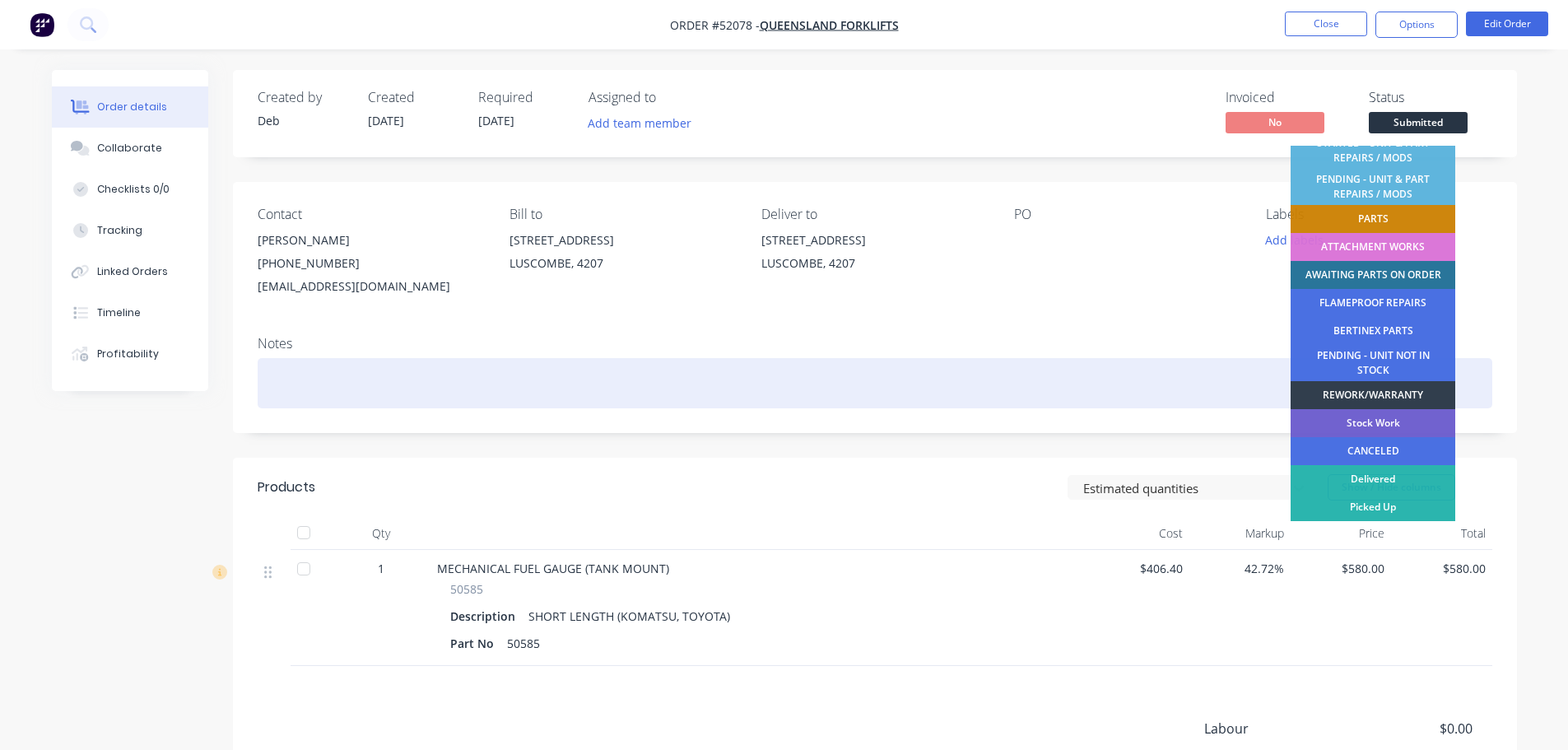
drag, startPoint x: 1411, startPoint y: 399, endPoint x: 1390, endPoint y: 387, distance: 24.2
click at [1411, 401] on div "REWORK/WARRANTY" at bounding box center [1374, 395] width 165 height 28
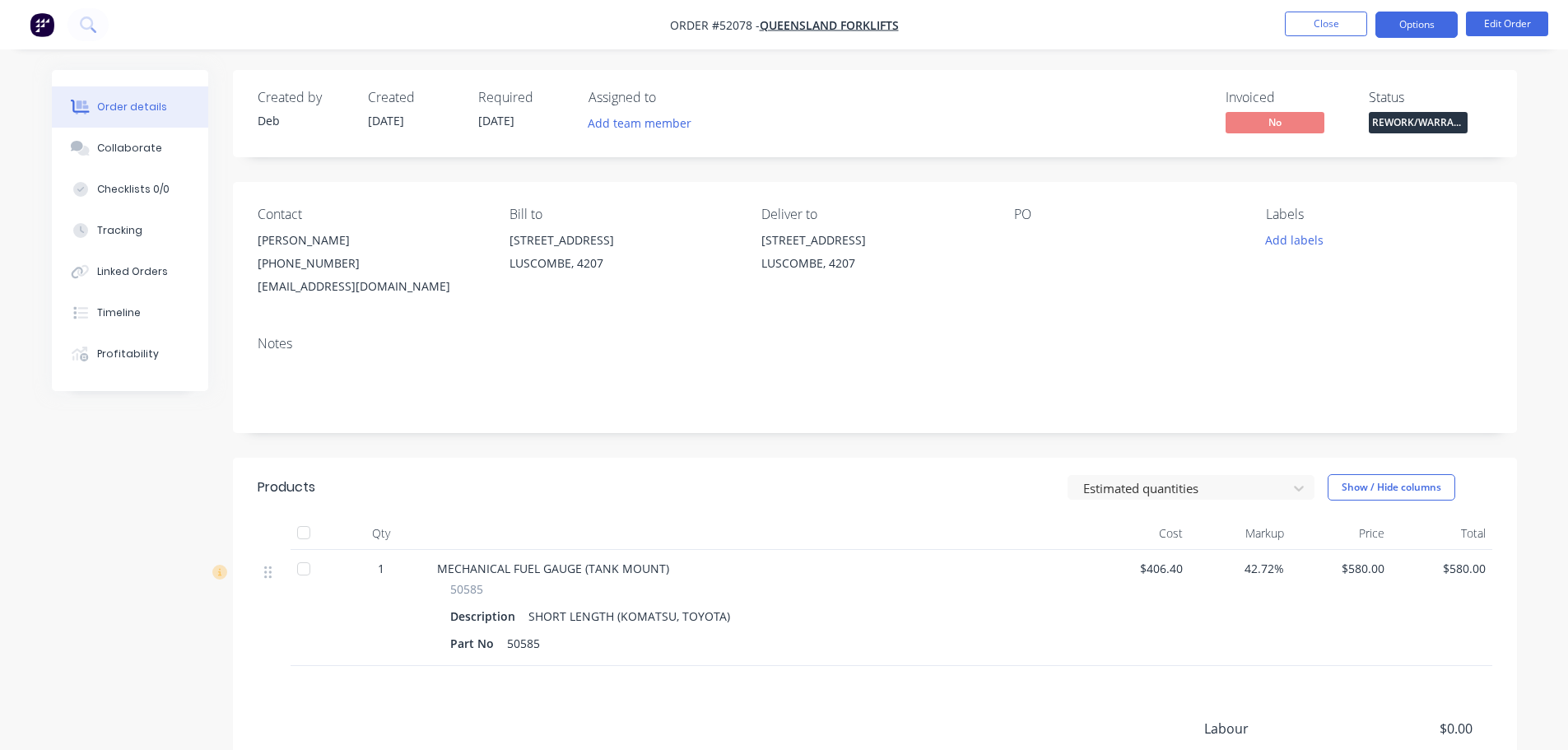
click at [1417, 23] on button "Options" at bounding box center [1417, 24] width 82 height 26
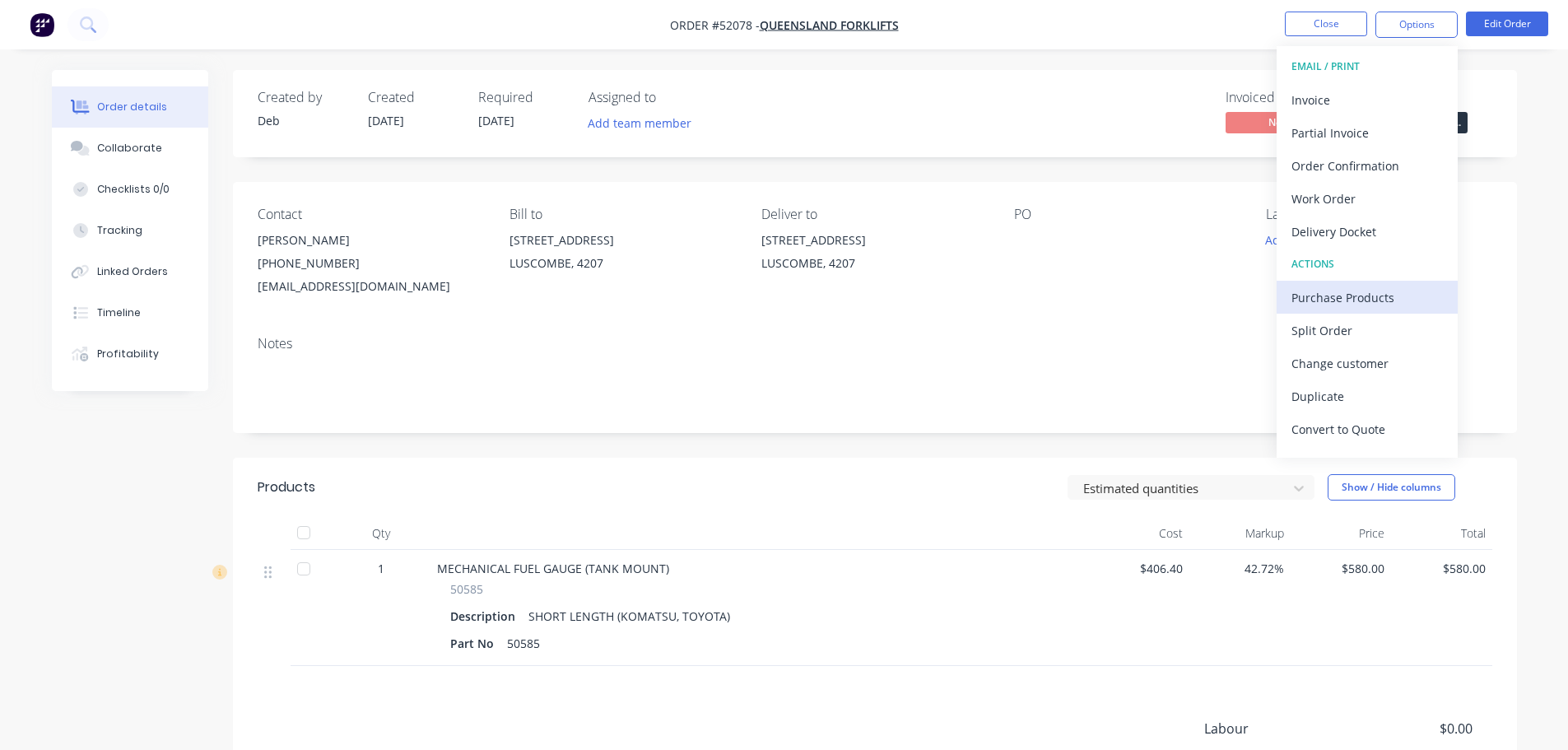
click at [1342, 297] on div "Purchase Products" at bounding box center [1368, 297] width 151 height 24
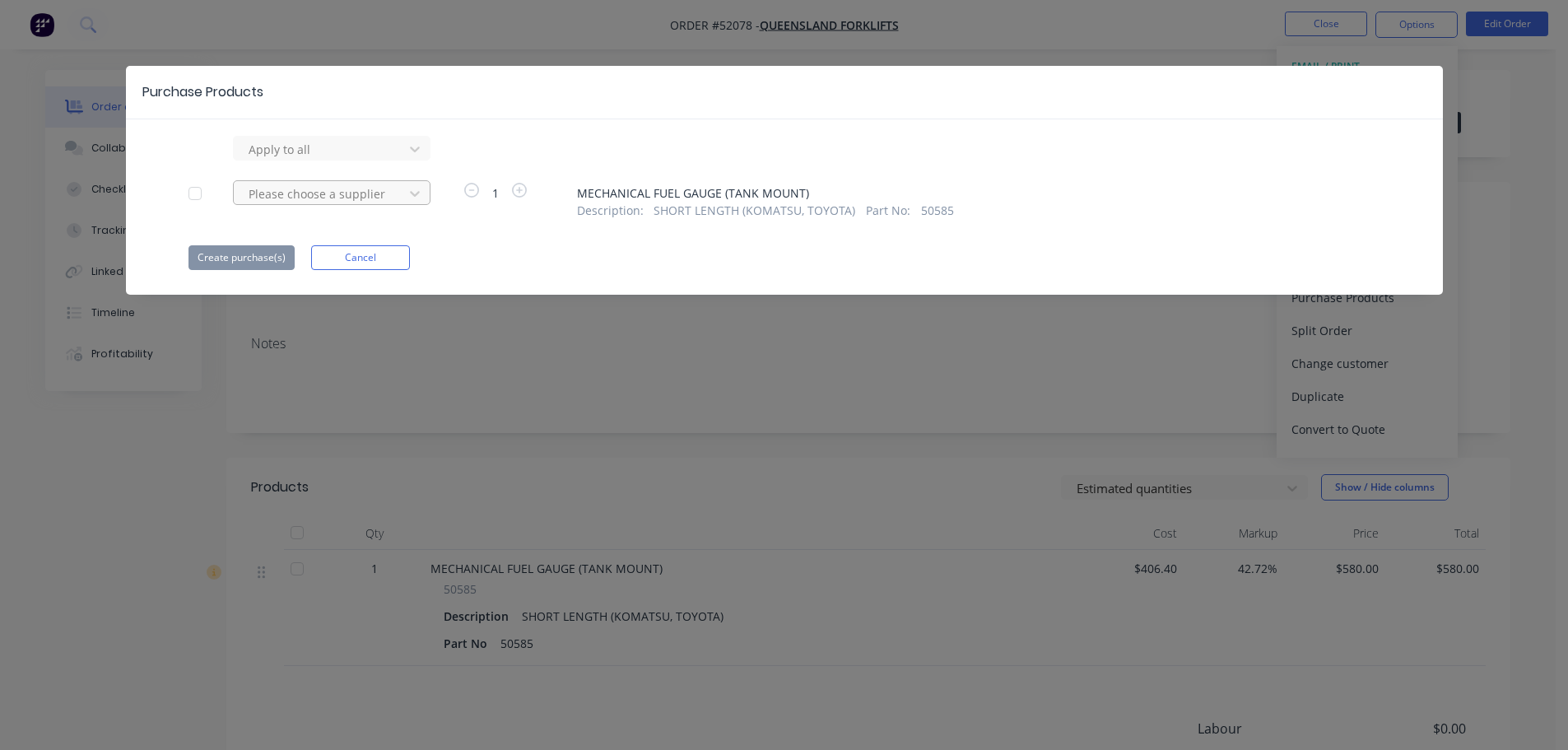
click at [303, 189] on div at bounding box center [321, 194] width 148 height 20
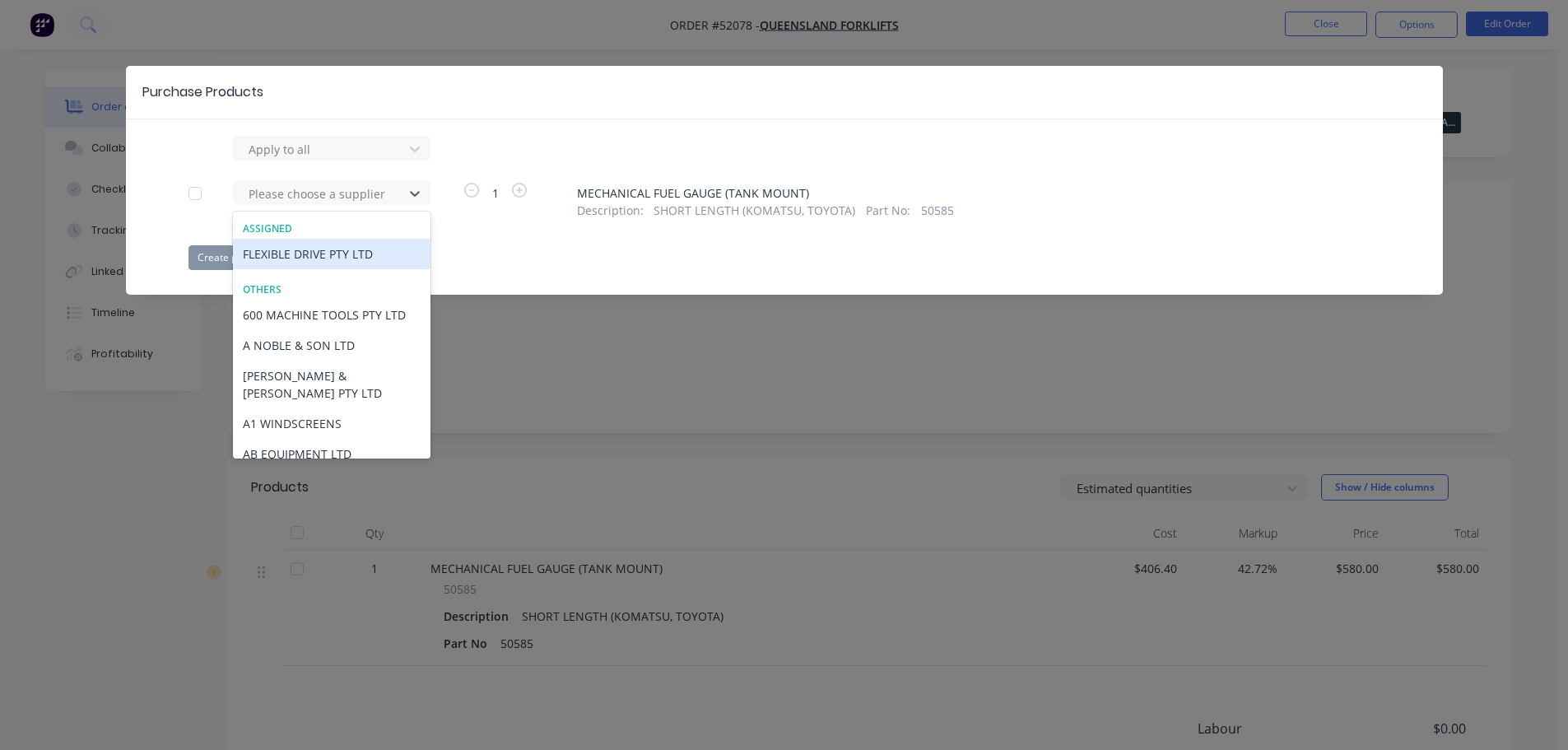
click at [319, 250] on div "FLEXIBLE DRIVE PTY LTD" at bounding box center [332, 254] width 198 height 30
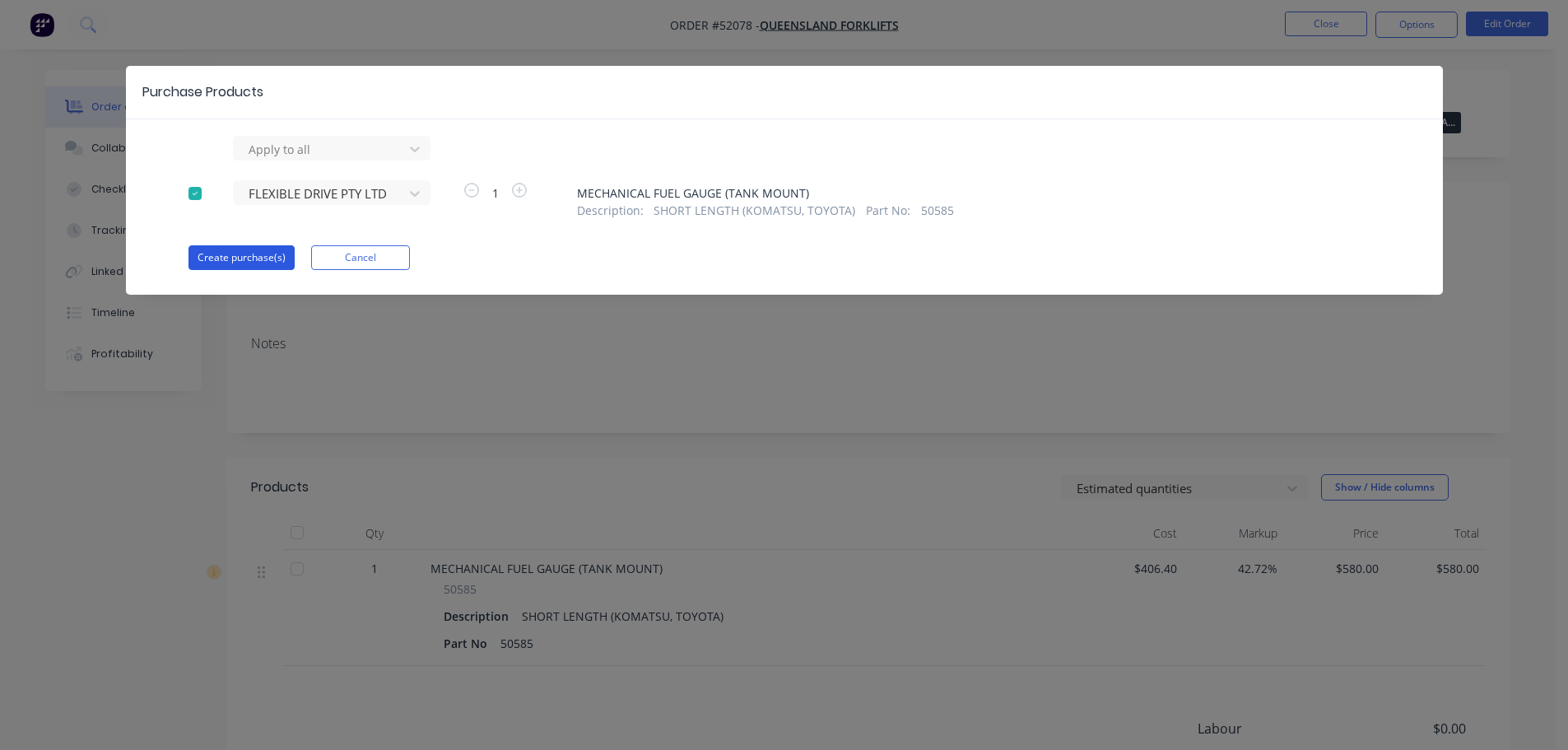
click at [258, 250] on button "Create purchase(s)" at bounding box center [242, 257] width 106 height 24
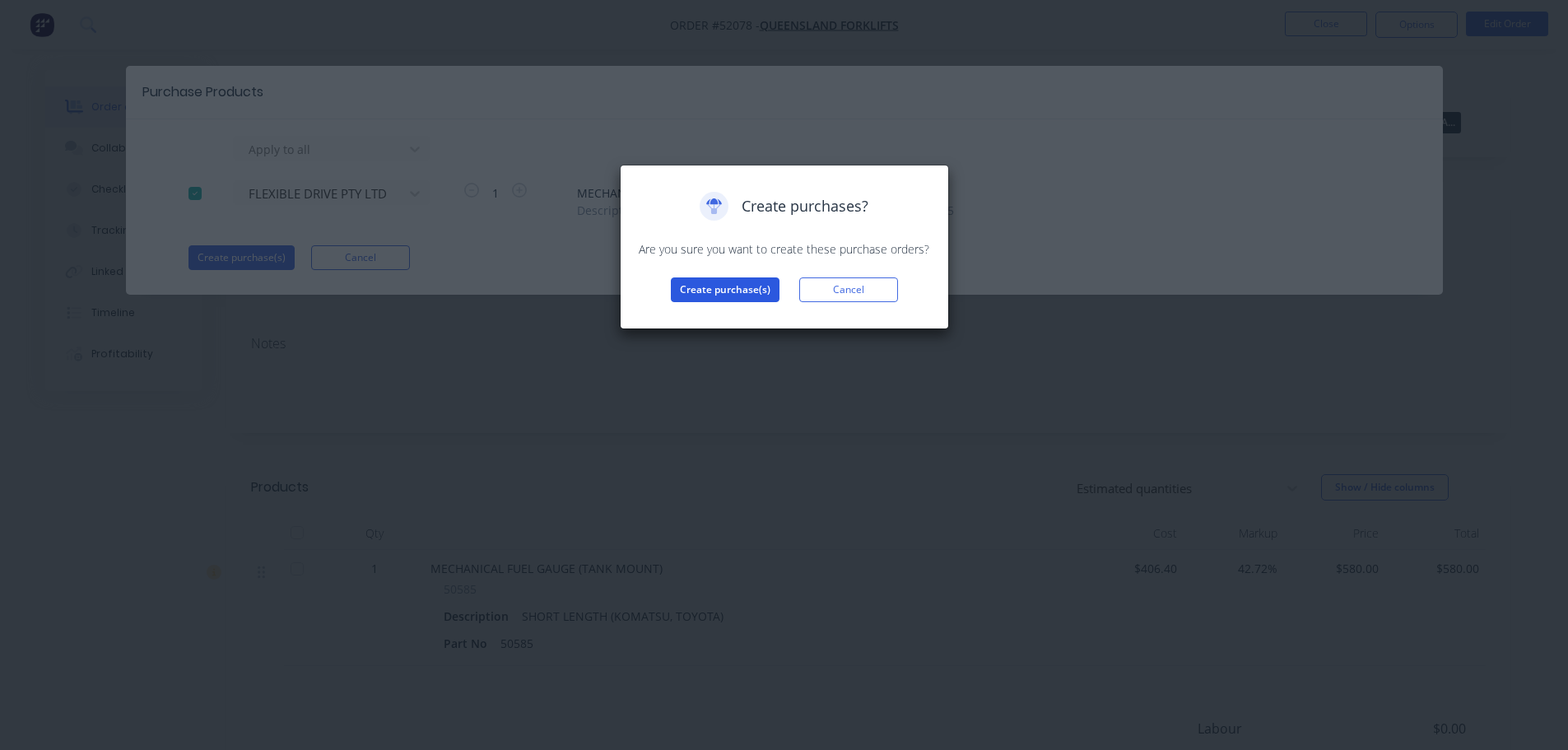
click at [698, 293] on button "Create purchase(s)" at bounding box center [725, 290] width 109 height 24
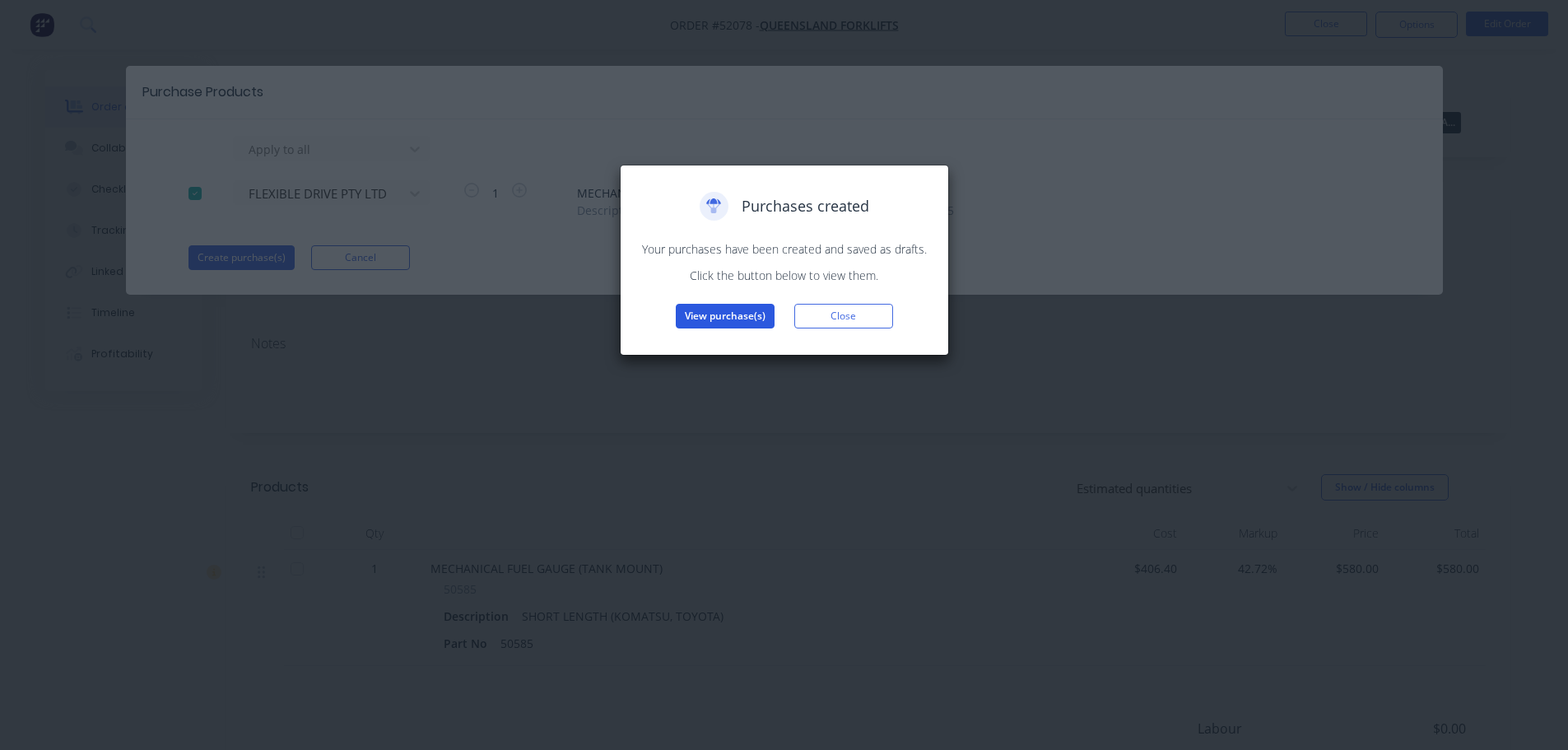
click at [726, 320] on button "View purchase(s)" at bounding box center [725, 316] width 98 height 24
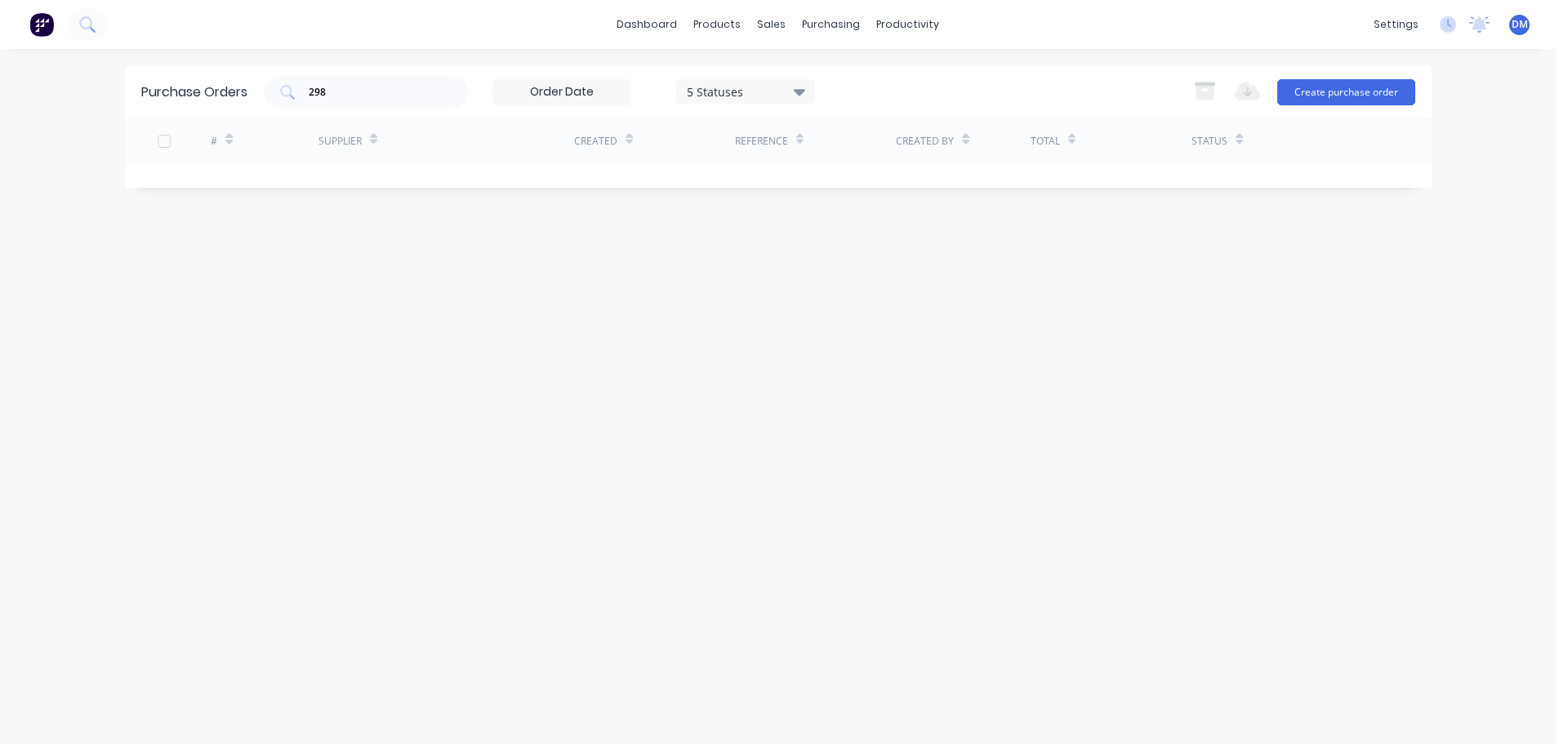
drag, startPoint x: 405, startPoint y: 82, endPoint x: 144, endPoint y: 104, distance: 261.9
click at [218, 81] on div "Purchase Orders 298 5 Statuses 5 Statuses Export to Excel (XLSX) Create purchas…" at bounding box center [778, 92] width 1307 height 53
click at [338, 93] on input "298" at bounding box center [375, 93] width 135 height 17
type input "2"
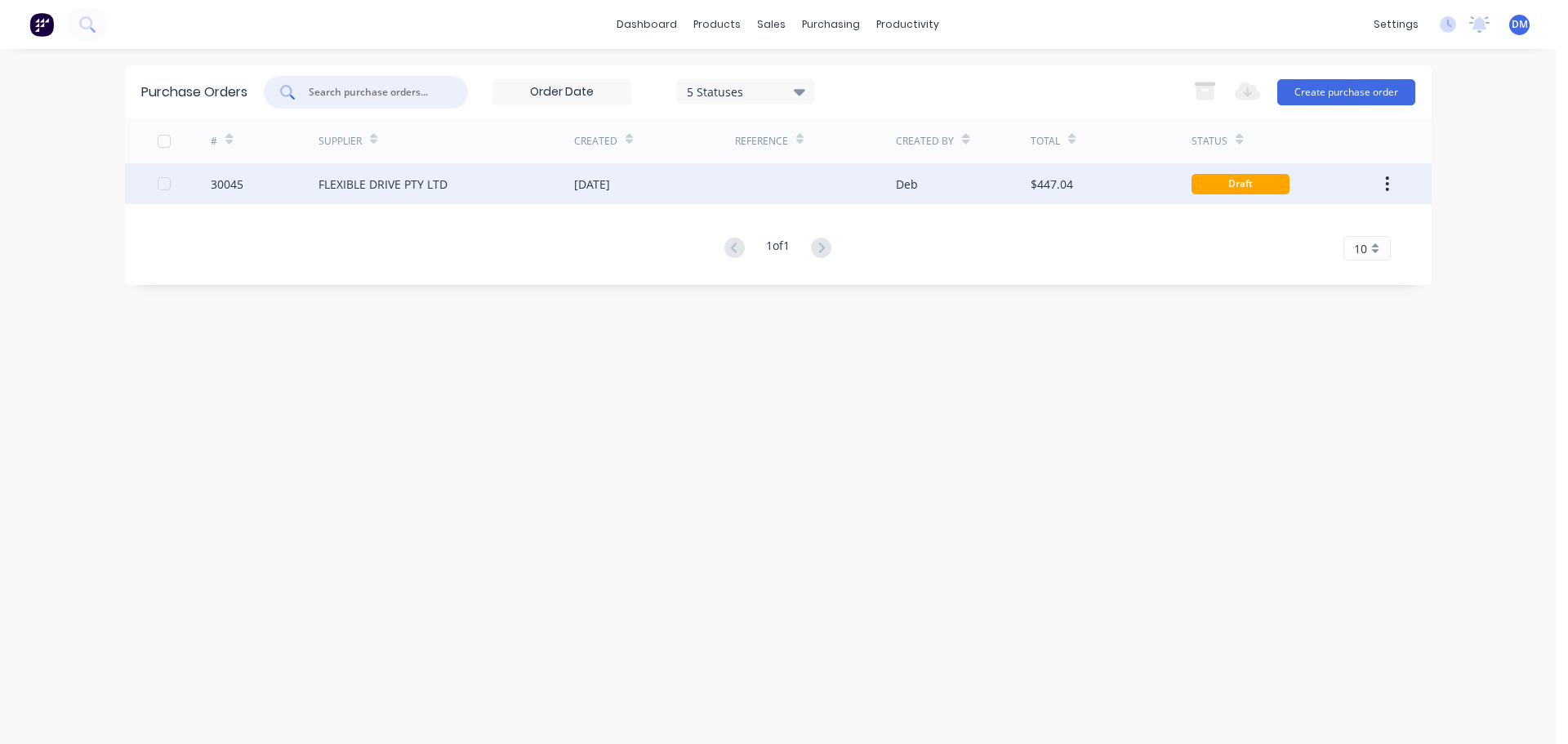
click at [610, 189] on div "29 Sep 2025" at bounding box center [592, 184] width 36 height 18
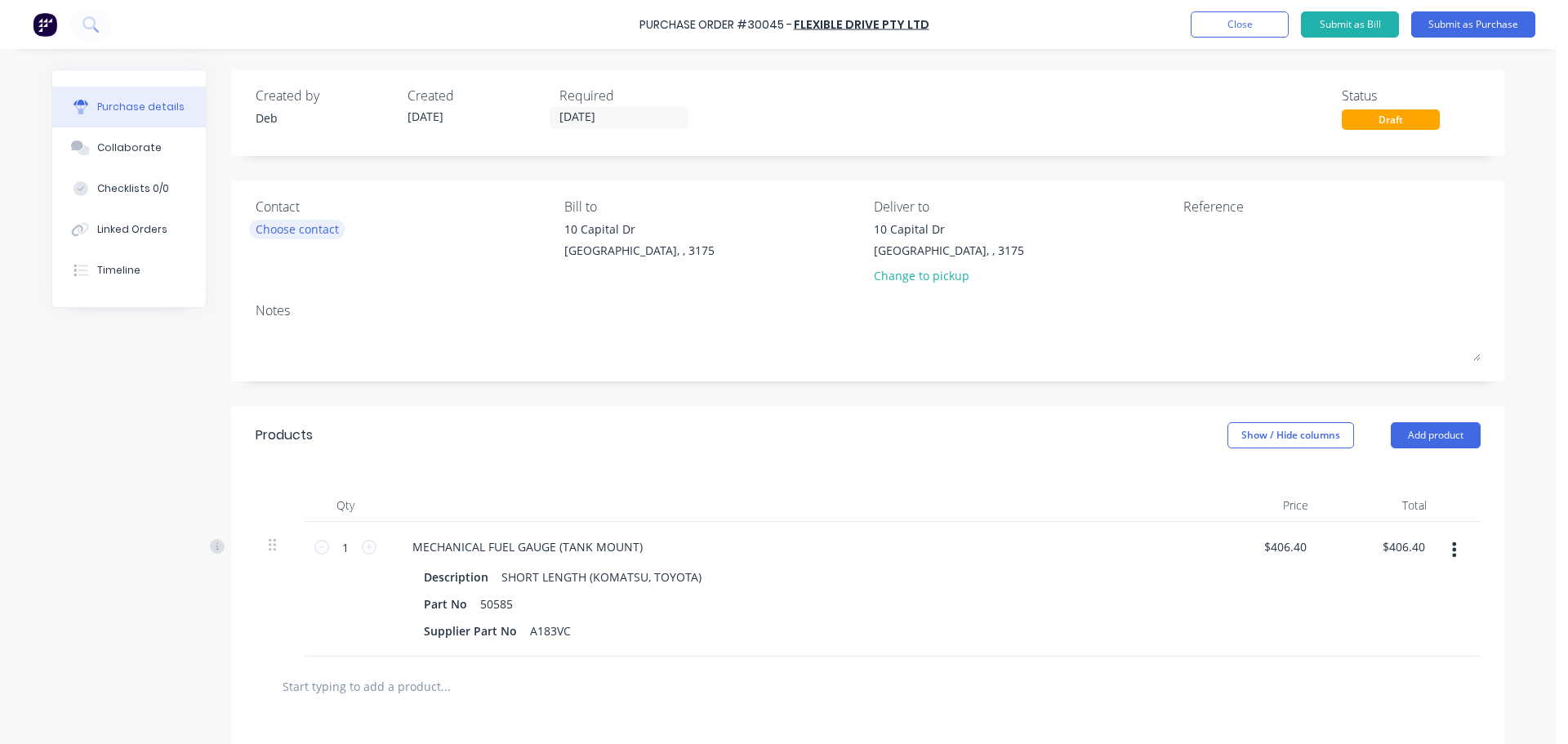
click at [301, 230] on div "Choose contact" at bounding box center [297, 229] width 83 height 18
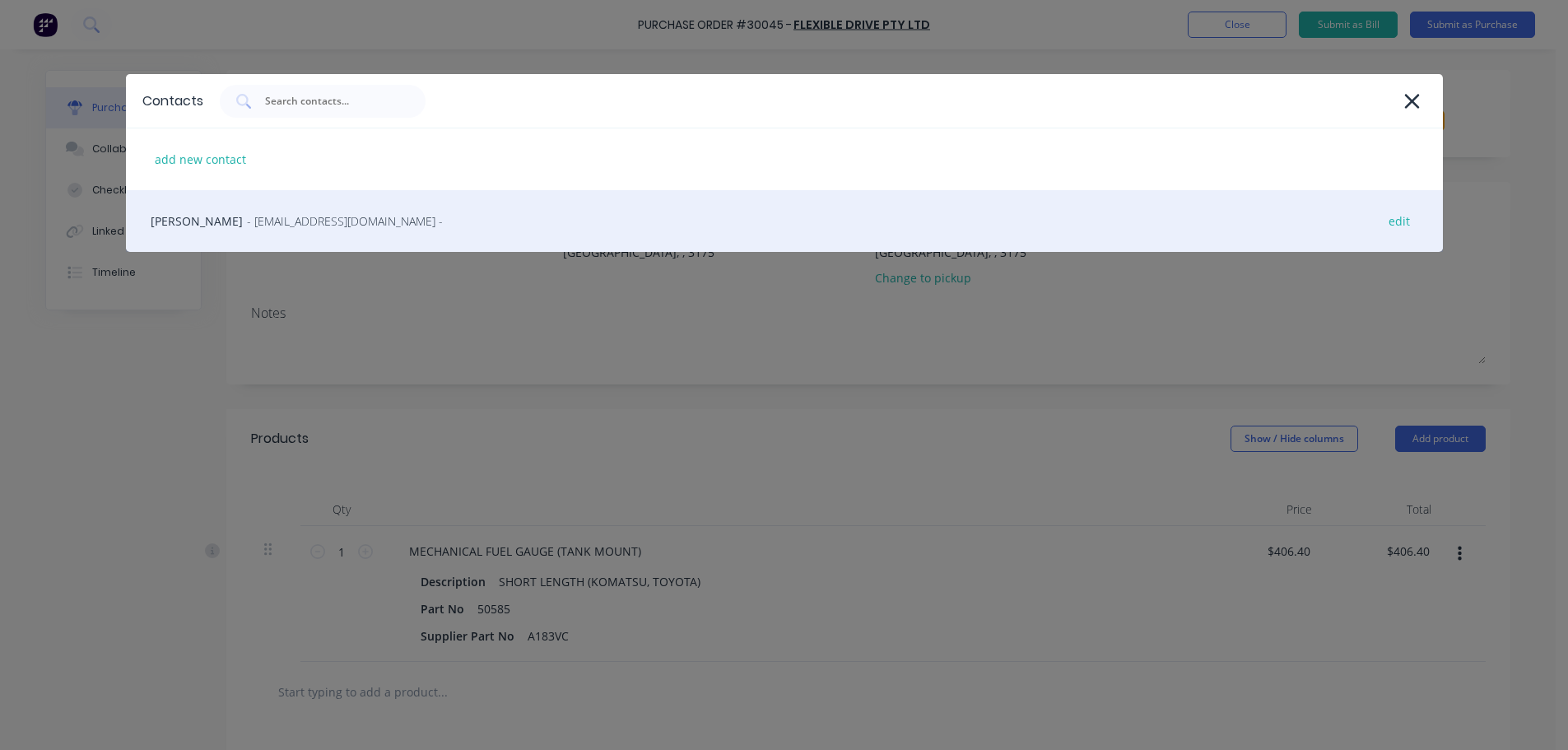
click at [299, 225] on span "- vicsales@flexibledrive.com.au -" at bounding box center [344, 221] width 196 height 18
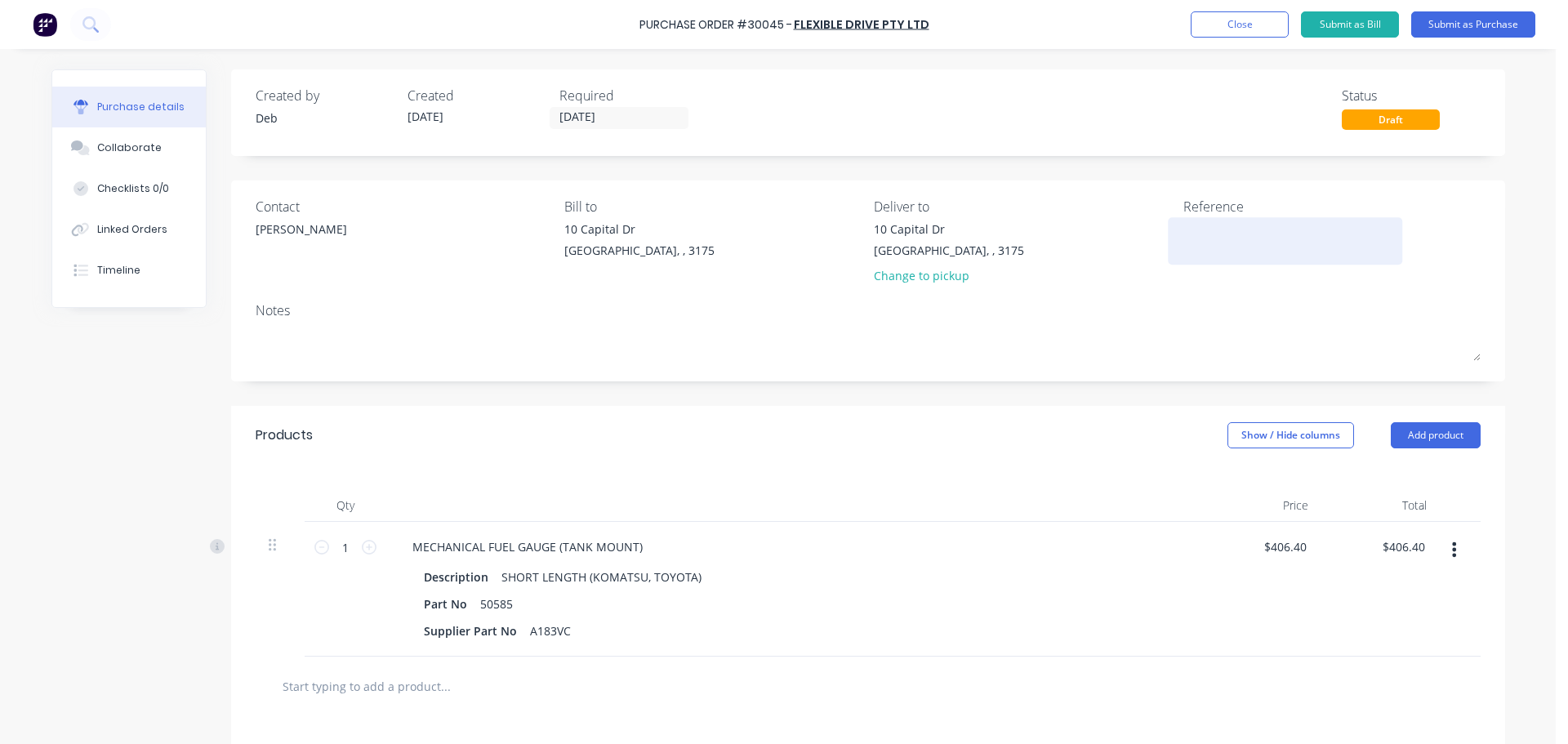
click at [1183, 235] on textarea at bounding box center [1285, 239] width 205 height 37
type textarea "f"
type textarea "FUEL GAUGE"
type textarea "x"
type textarea "FUEL GAUGE"
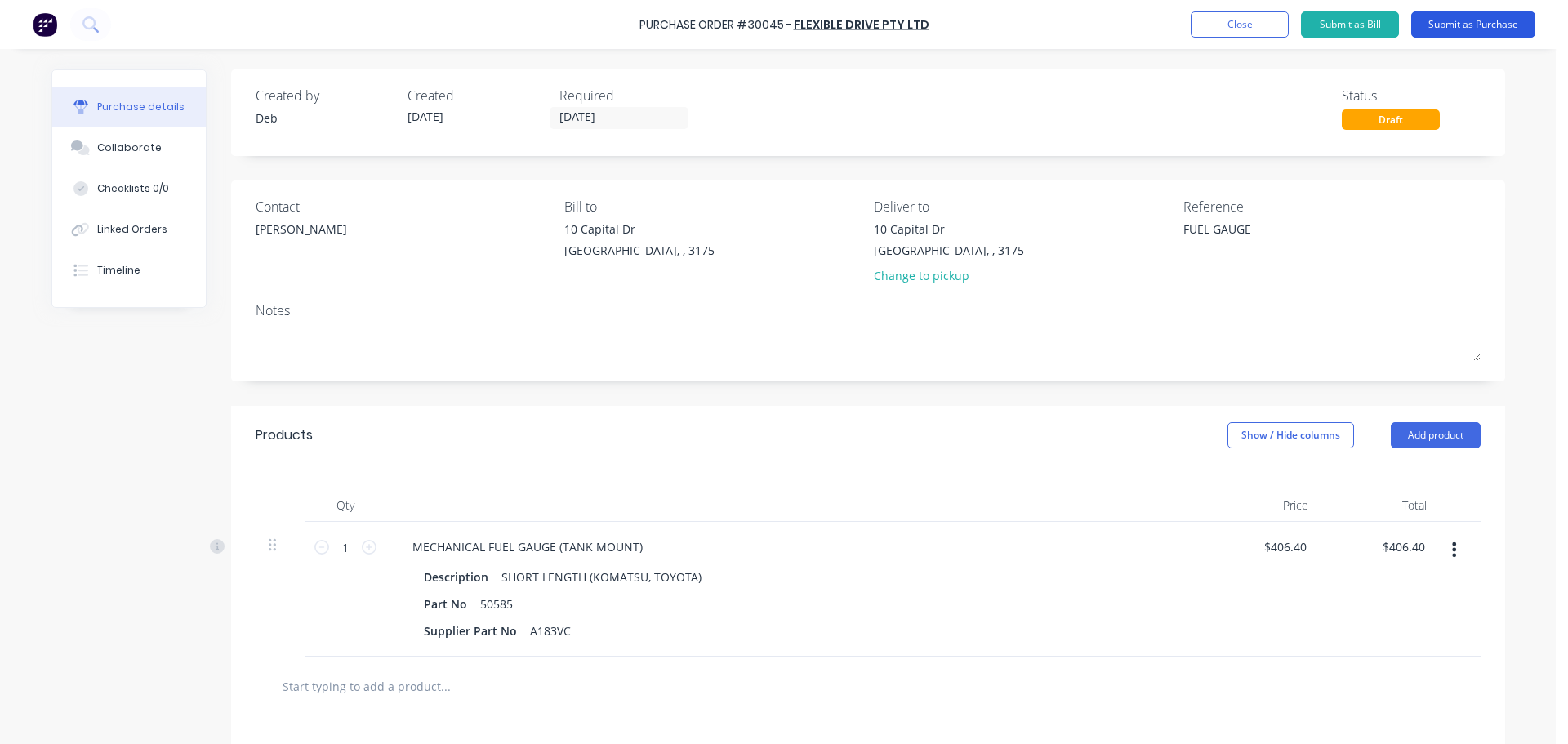
click at [1469, 31] on button "Submit as Purchase" at bounding box center [1473, 24] width 124 height 26
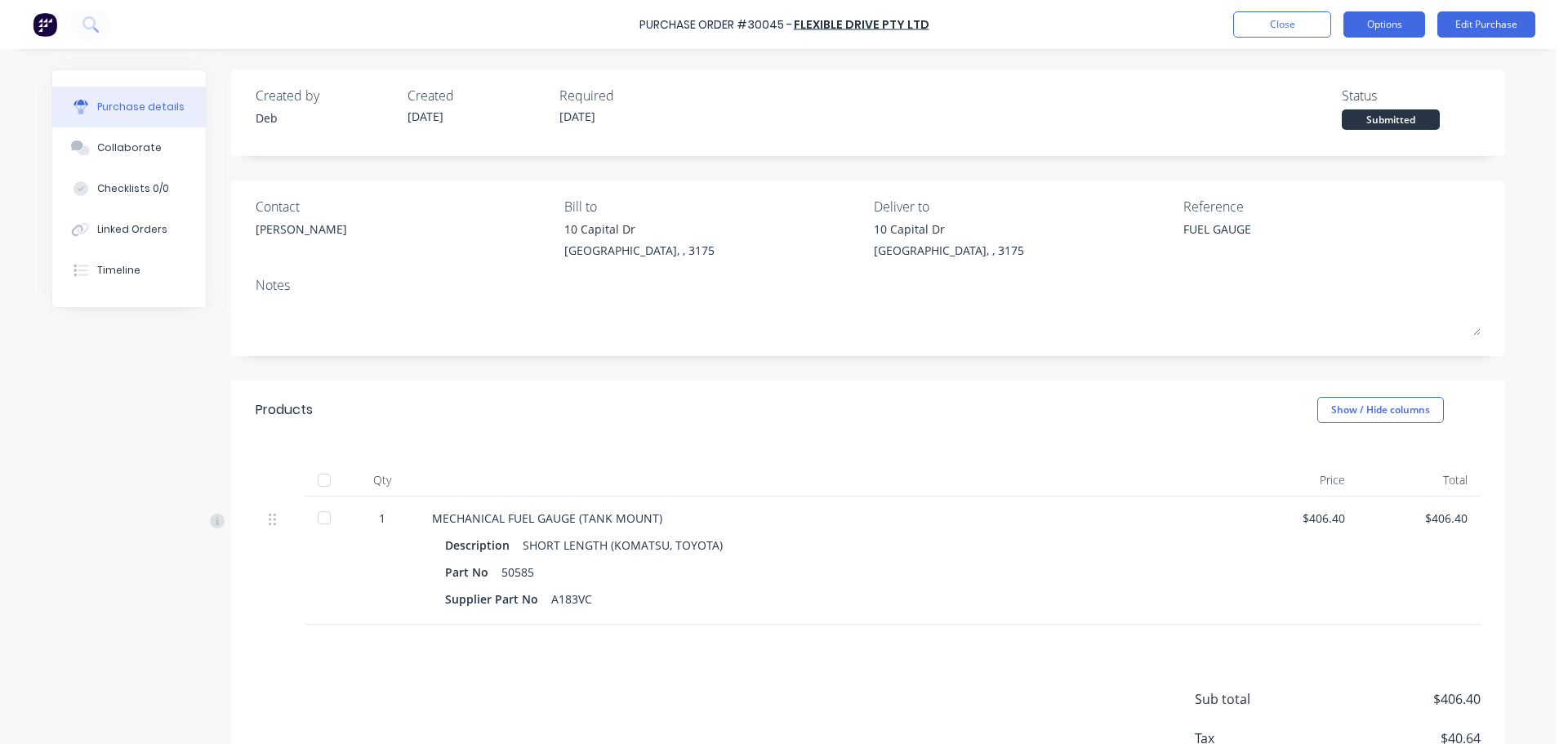
click at [1394, 28] on button "Options" at bounding box center [1384, 24] width 82 height 26
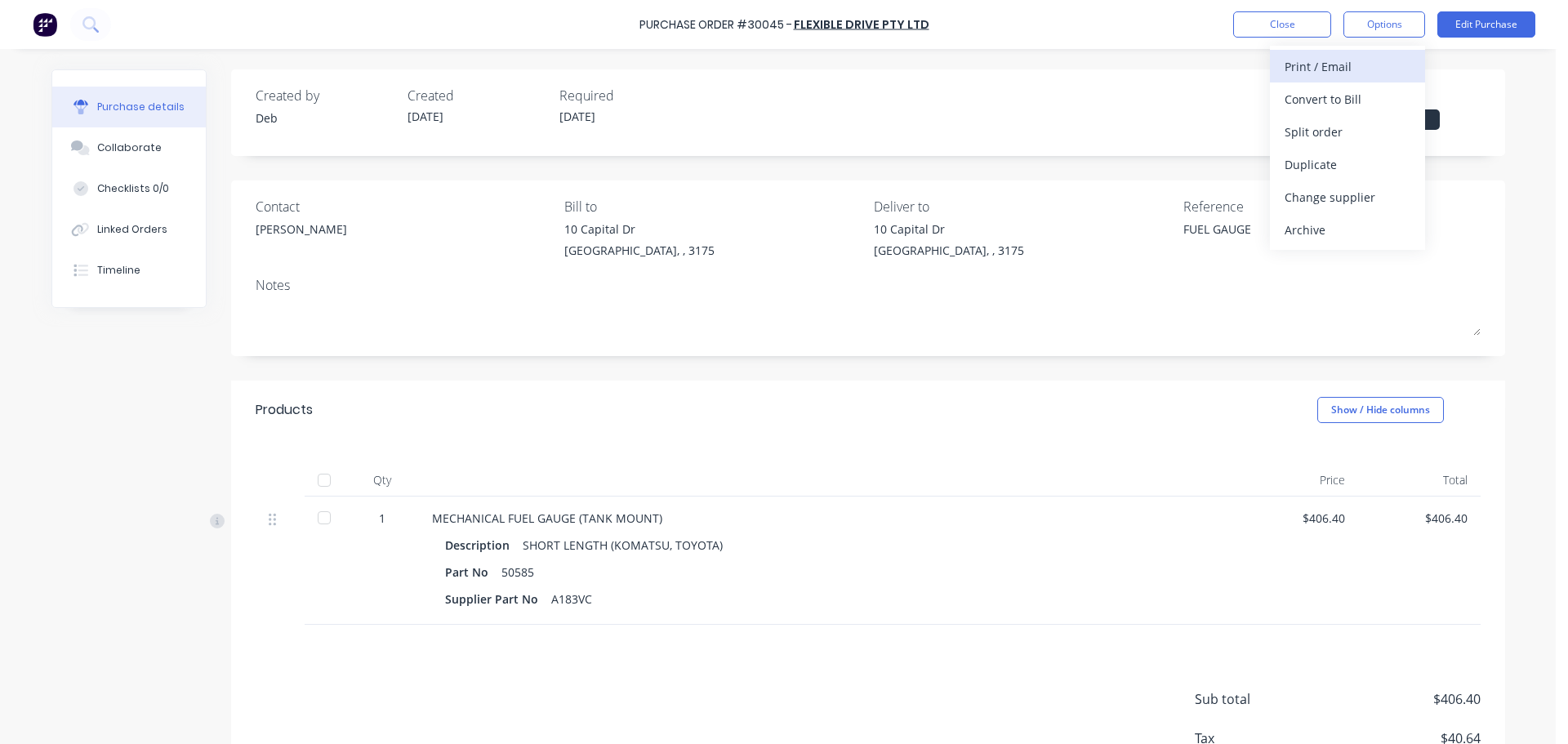
click at [1340, 70] on div "Print / Email" at bounding box center [1348, 67] width 126 height 23
click at [1330, 99] on div "With pricing" at bounding box center [1348, 99] width 126 height 23
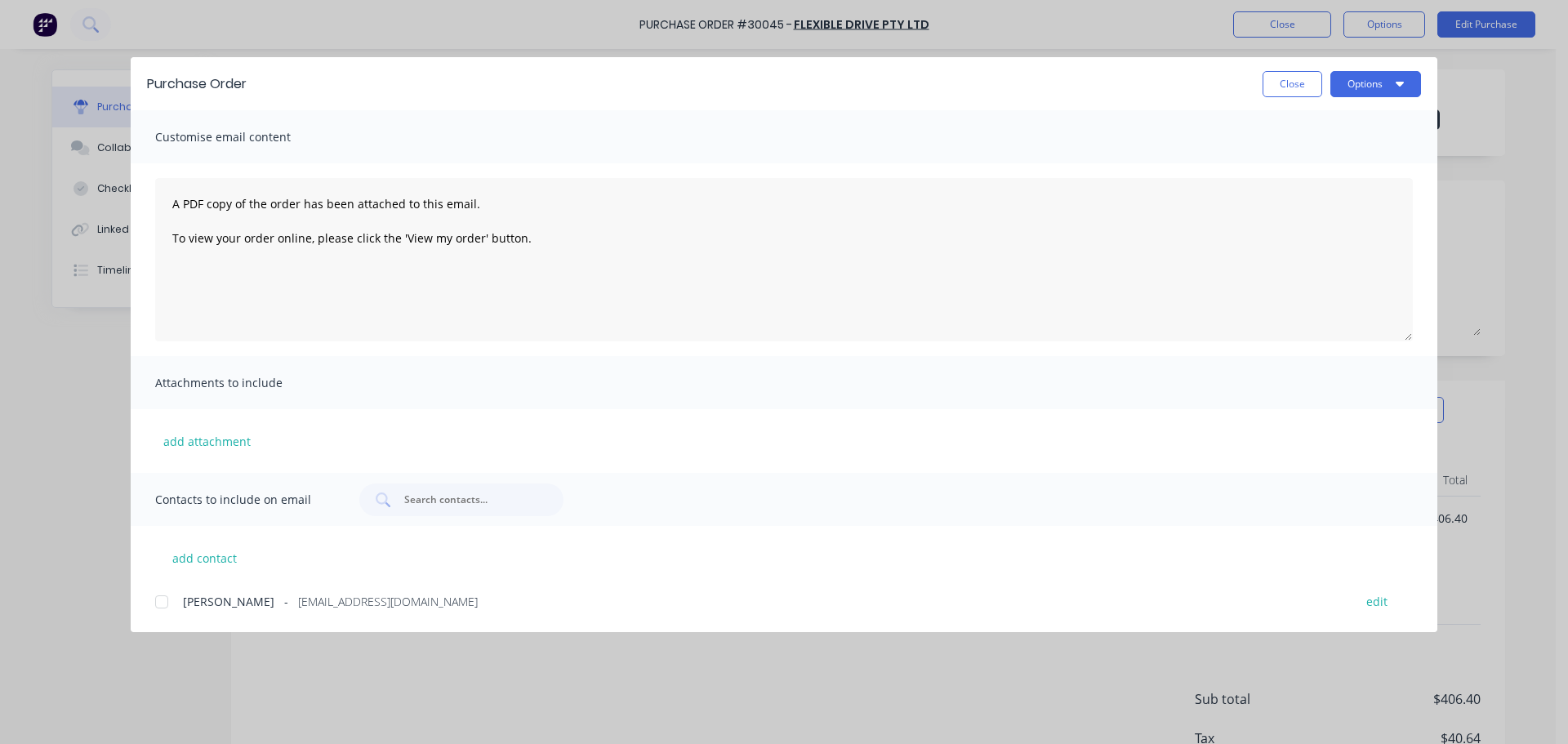
click at [161, 603] on div at bounding box center [161, 601] width 33 height 33
click at [1358, 80] on button "Options" at bounding box center [1375, 84] width 91 height 26
click at [1320, 186] on div "Email" at bounding box center [1343, 190] width 126 height 23
click at [1277, 88] on button "Close" at bounding box center [1292, 84] width 59 height 26
type textarea "x"
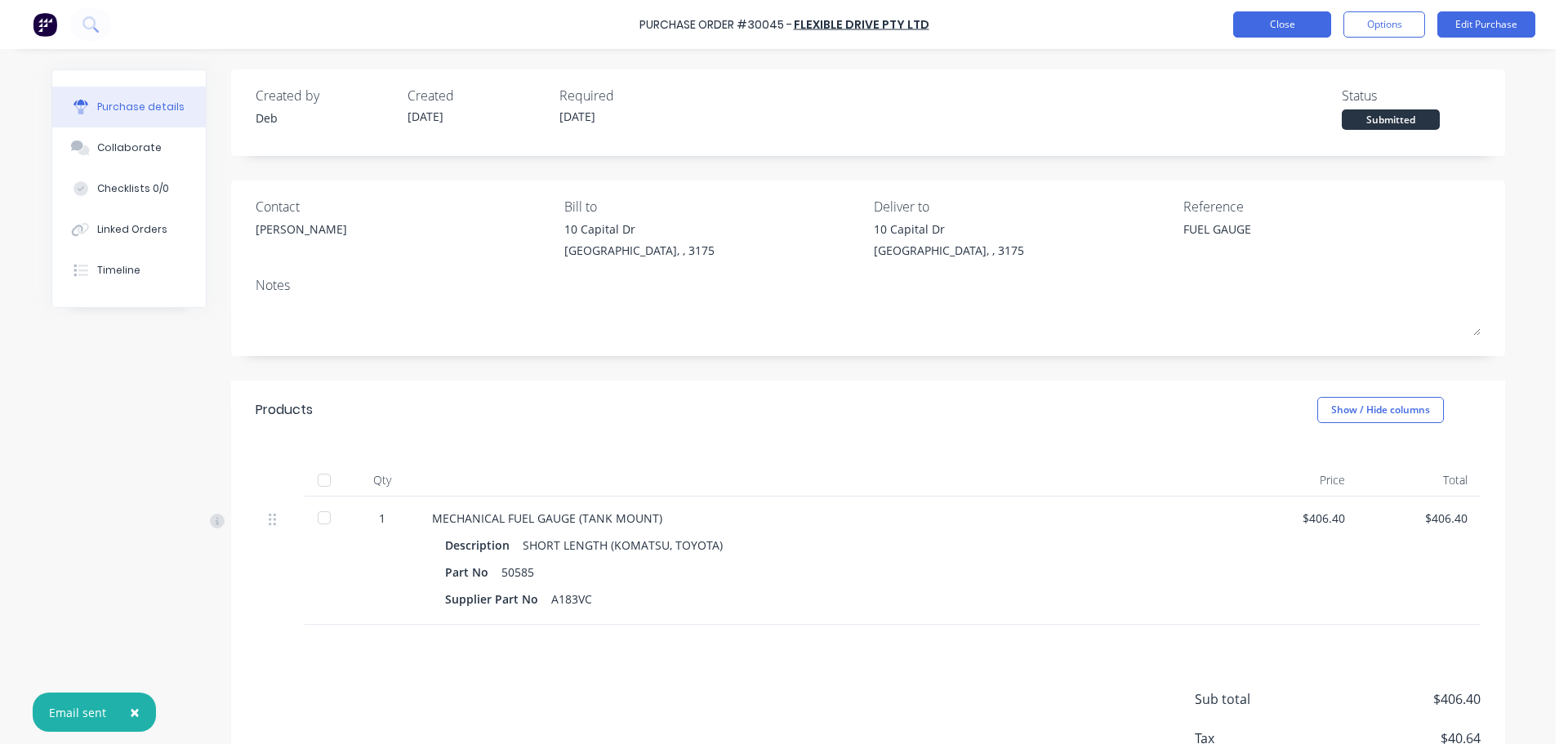
click at [1285, 20] on button "Close" at bounding box center [1282, 24] width 98 height 26
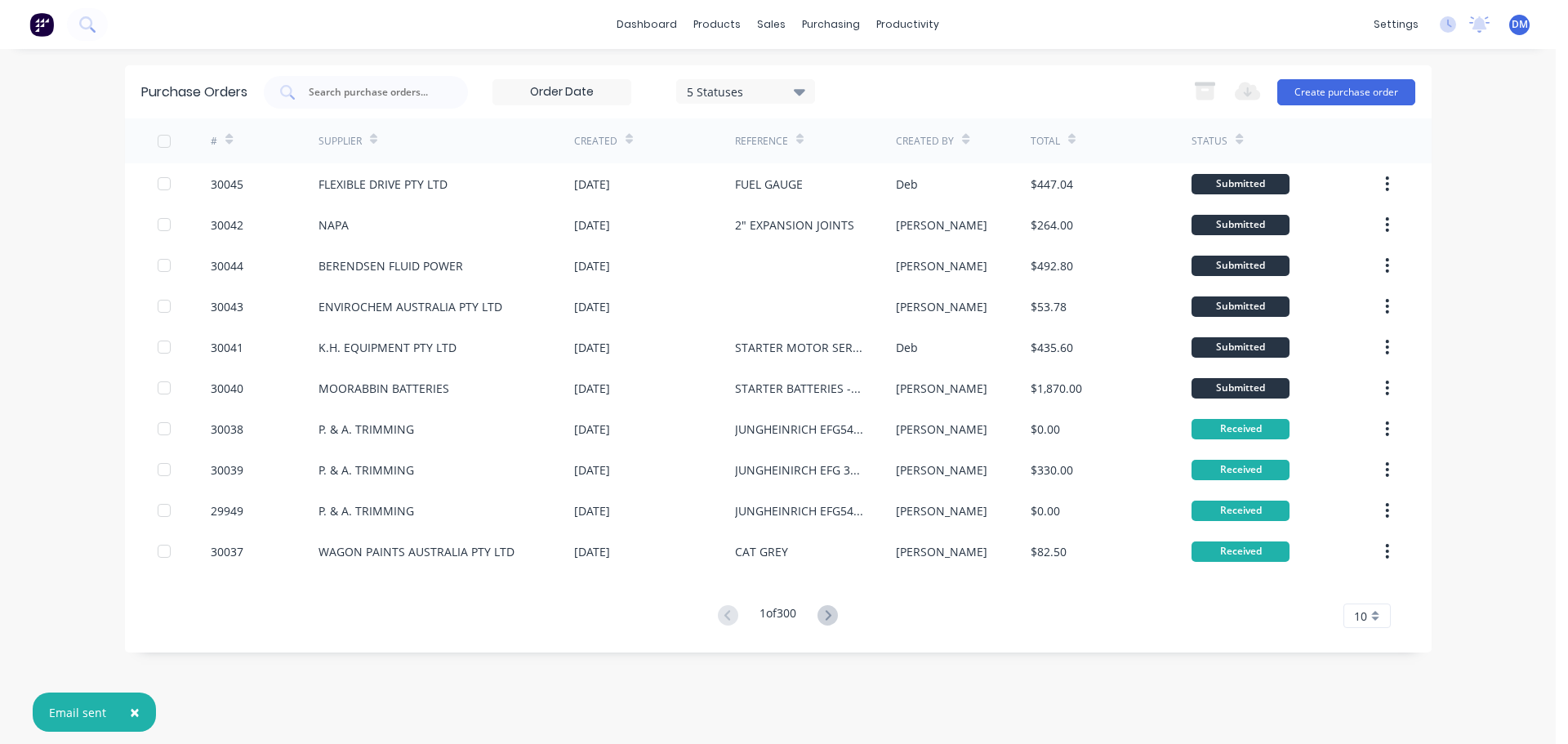
click at [37, 19] on img at bounding box center [41, 24] width 24 height 24
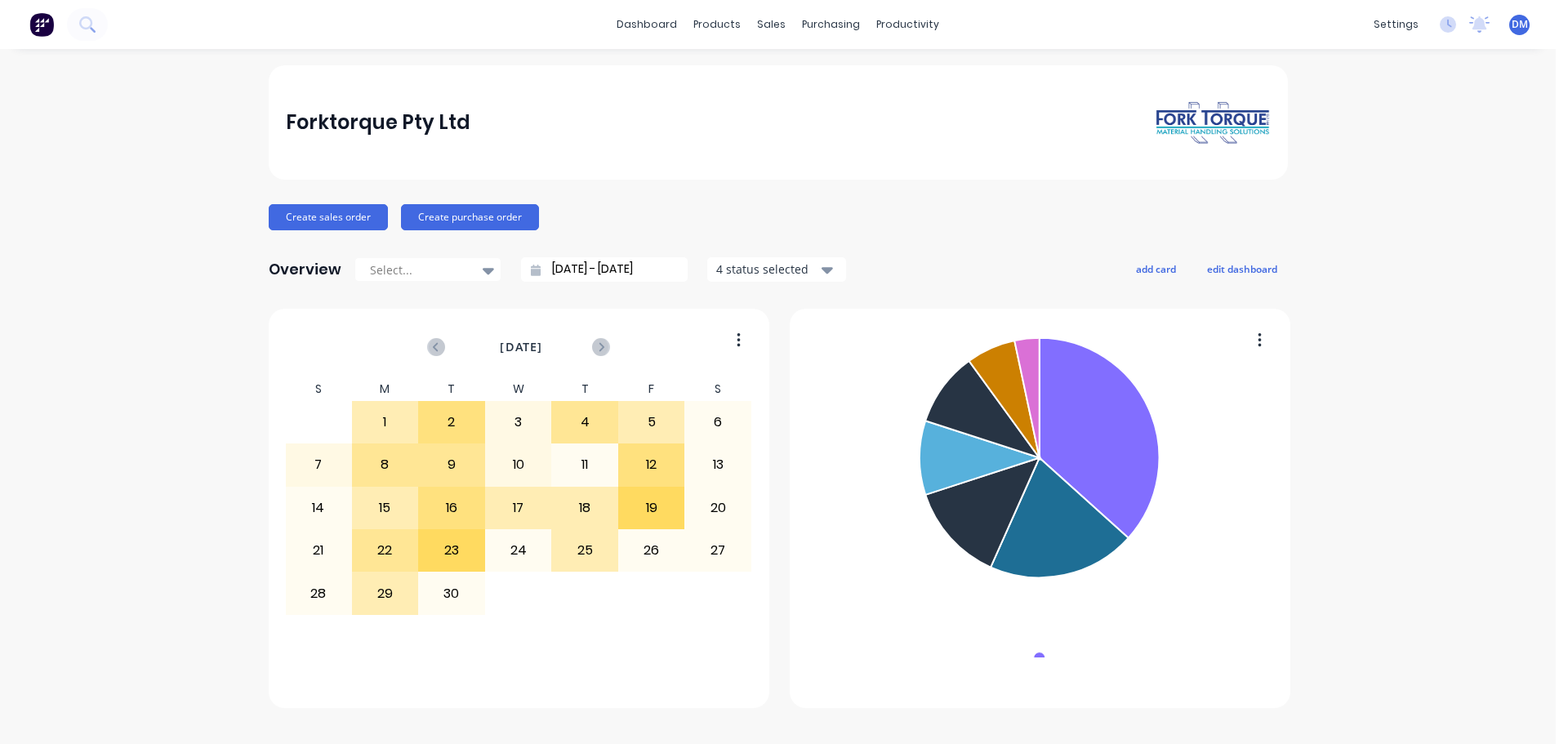
drag, startPoint x: 1271, startPoint y: 1, endPoint x: 104, endPoint y: 231, distance: 1189.4
click at [105, 230] on div "Forktorque Pty Ltd Create sales order Create purchase order Overview Select... …" at bounding box center [777, 396] width 1555 height 662
